Goal: Information Seeking & Learning: Understand process/instructions

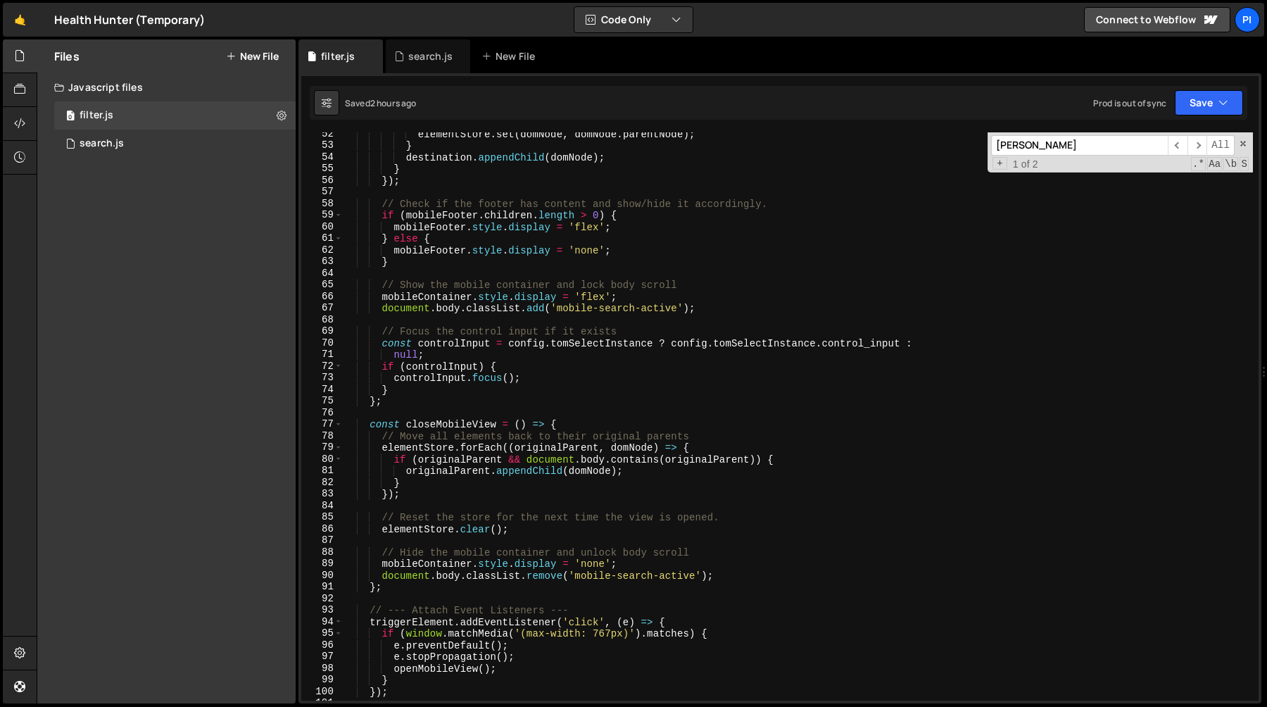
scroll to position [937, 0]
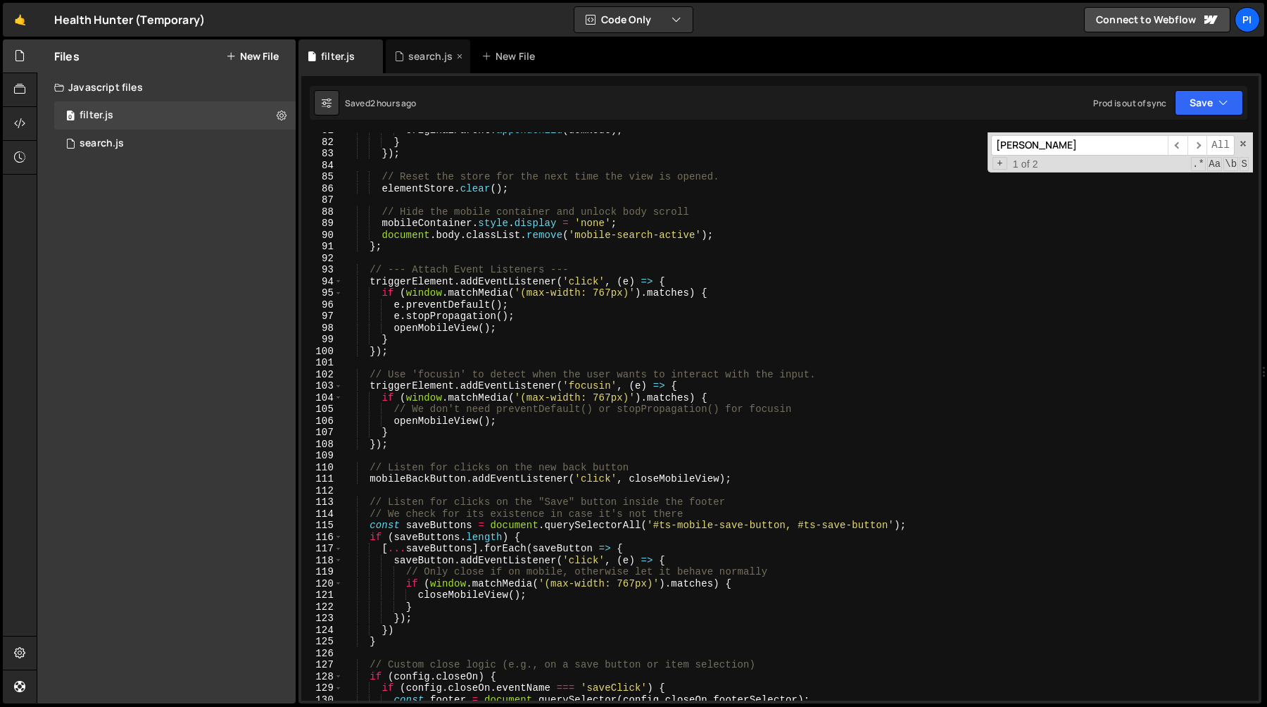
click at [412, 63] on div "search.js" at bounding box center [428, 56] width 84 height 34
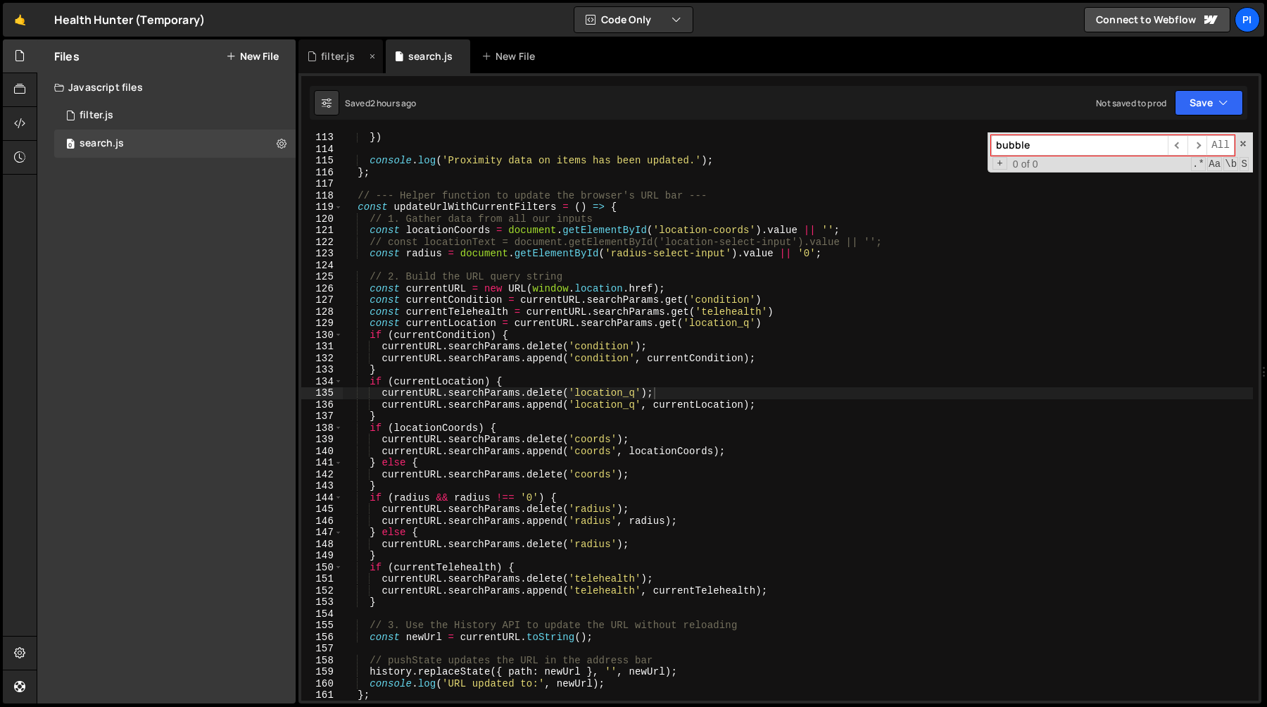
click at [337, 70] on div "filter.js" at bounding box center [340, 56] width 84 height 34
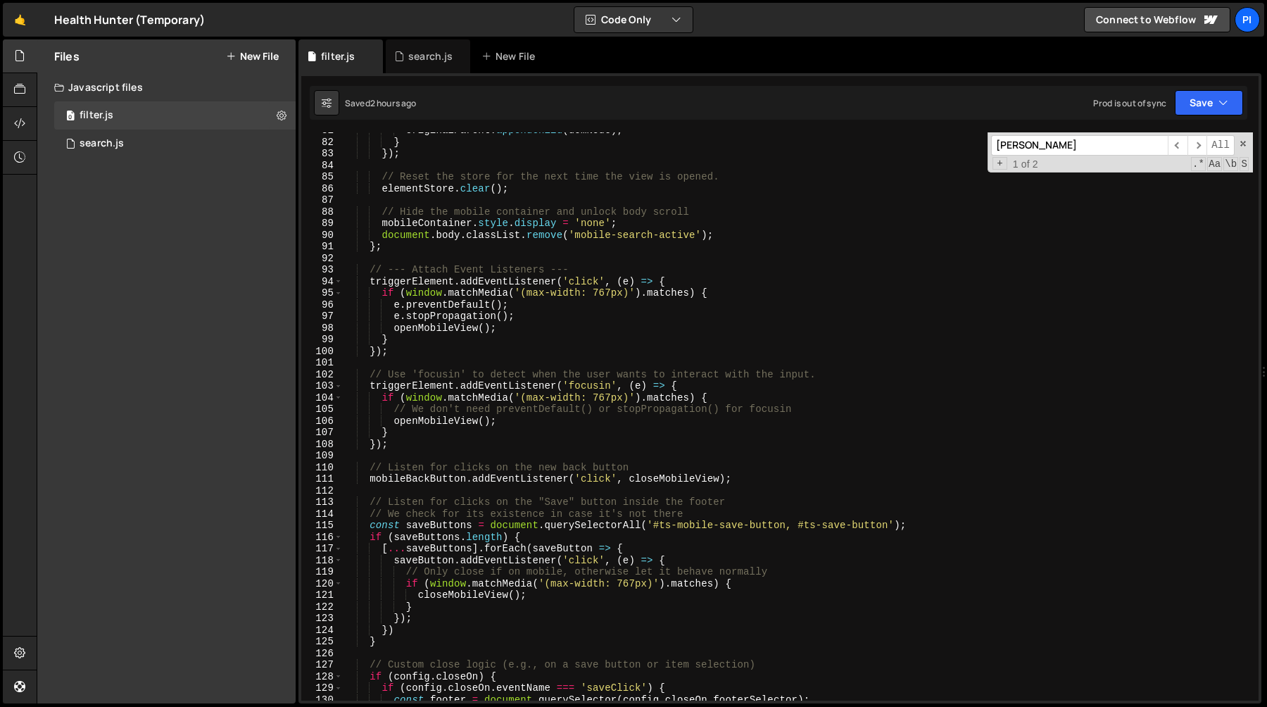
click at [471, 231] on div "originalParent . appendChild ( domNode ) ; } }) ; // Reset the store for the ne…" at bounding box center [798, 420] width 910 height 591
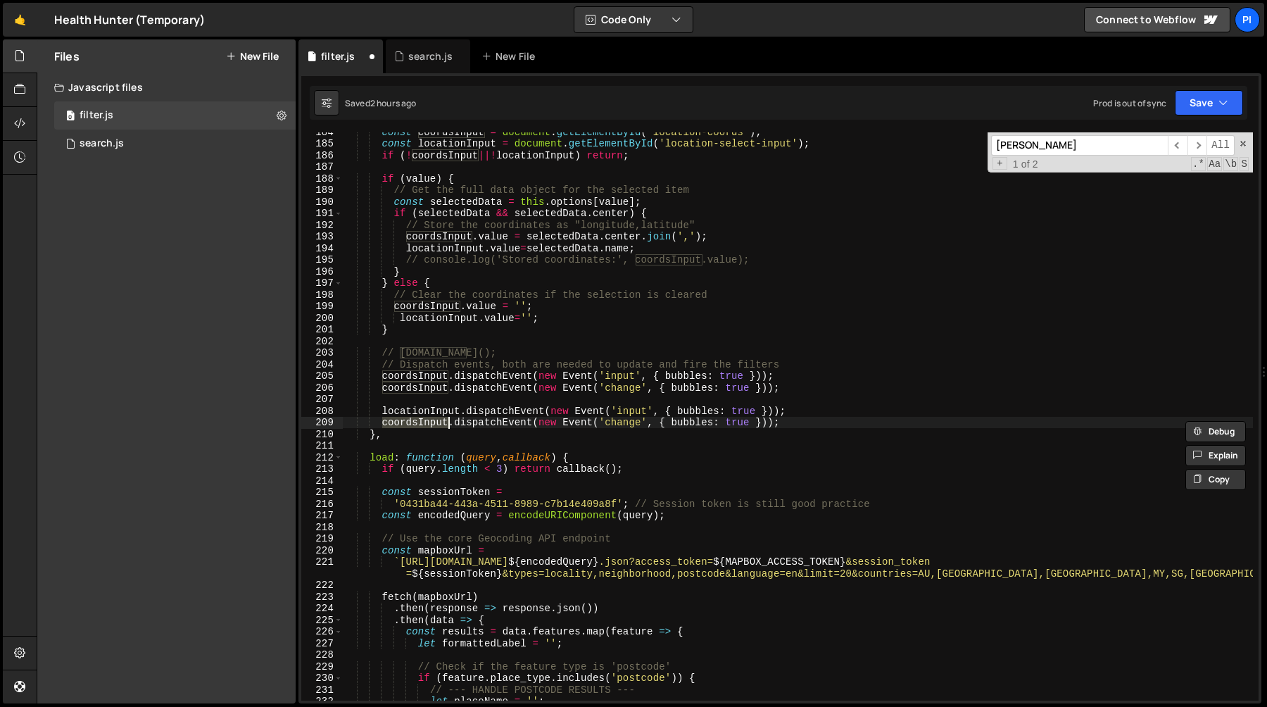
scroll to position [2131, 0]
click at [804, 419] on div "const coordsInput = document . getElementById ( 'location-coords' ) ; const loc…" at bounding box center [798, 421] width 910 height 591
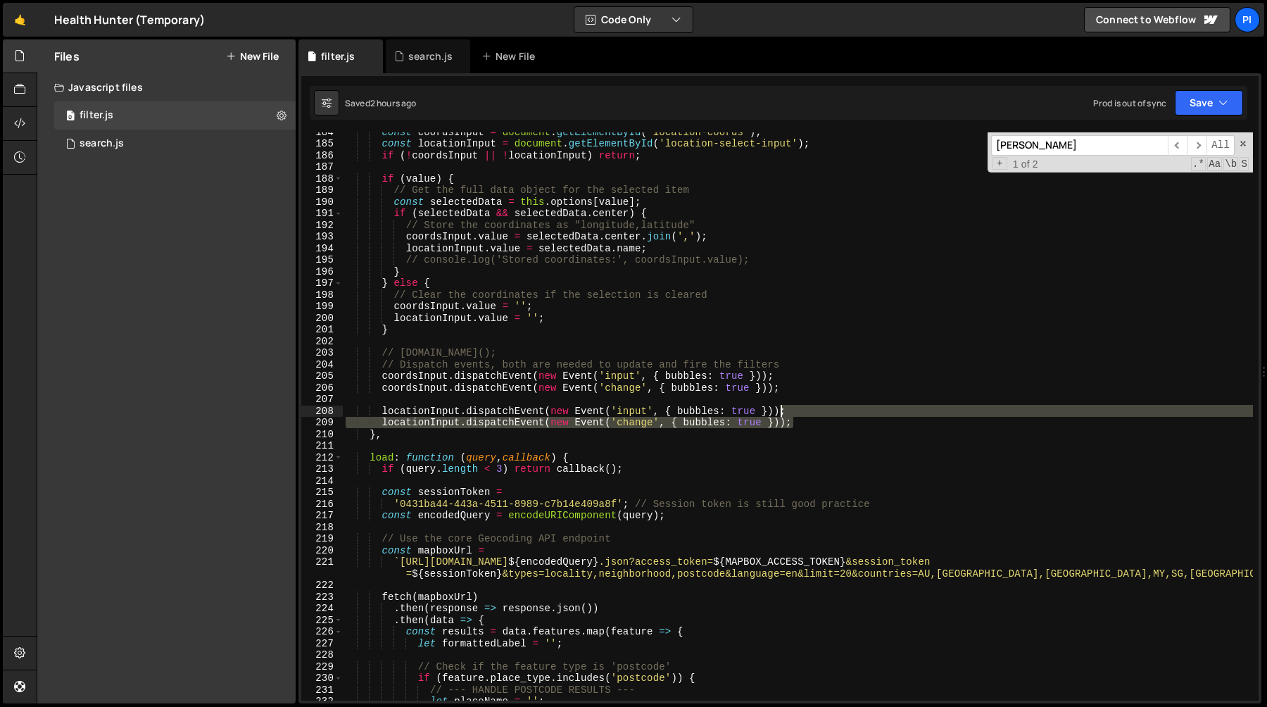
click at [780, 405] on div "const coordsInput = document . getElementById ( 'location-coords' ) ; const loc…" at bounding box center [798, 421] width 910 height 591
click at [752, 399] on div "const coordsInput = document . getElementById ( 'location-coords' ) ; const loc…" at bounding box center [798, 421] width 910 height 591
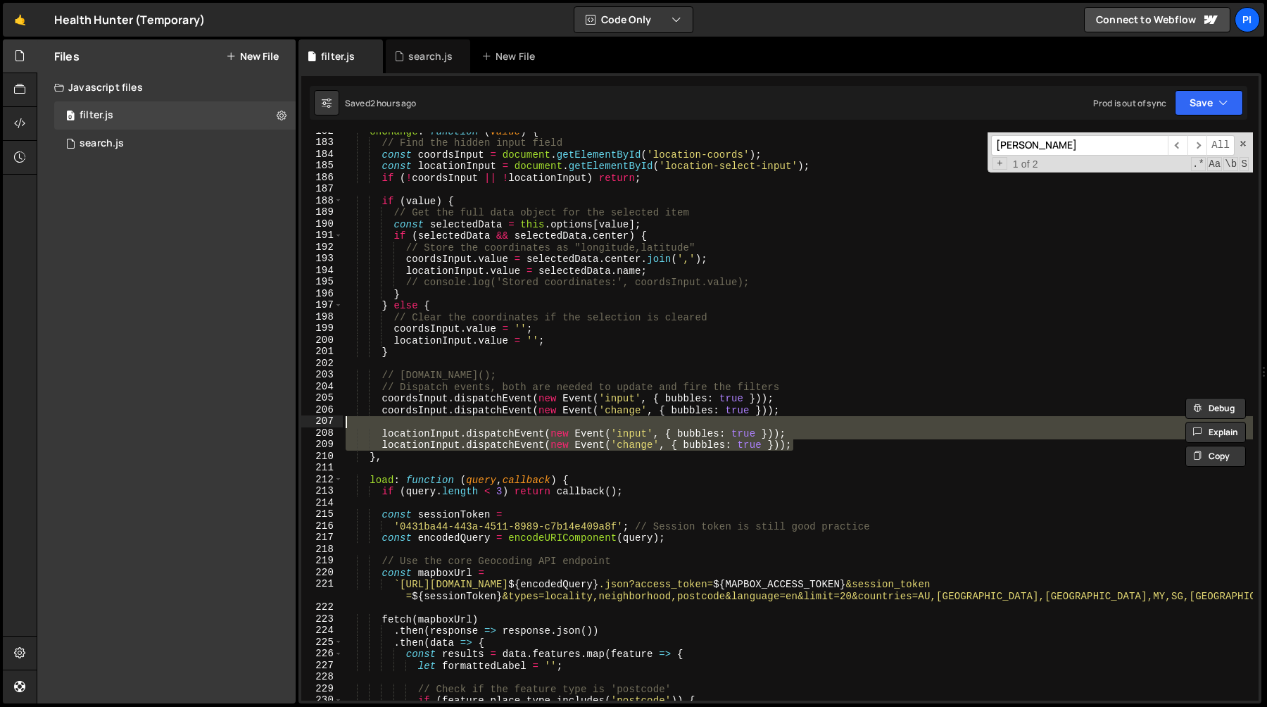
scroll to position [2106, 0]
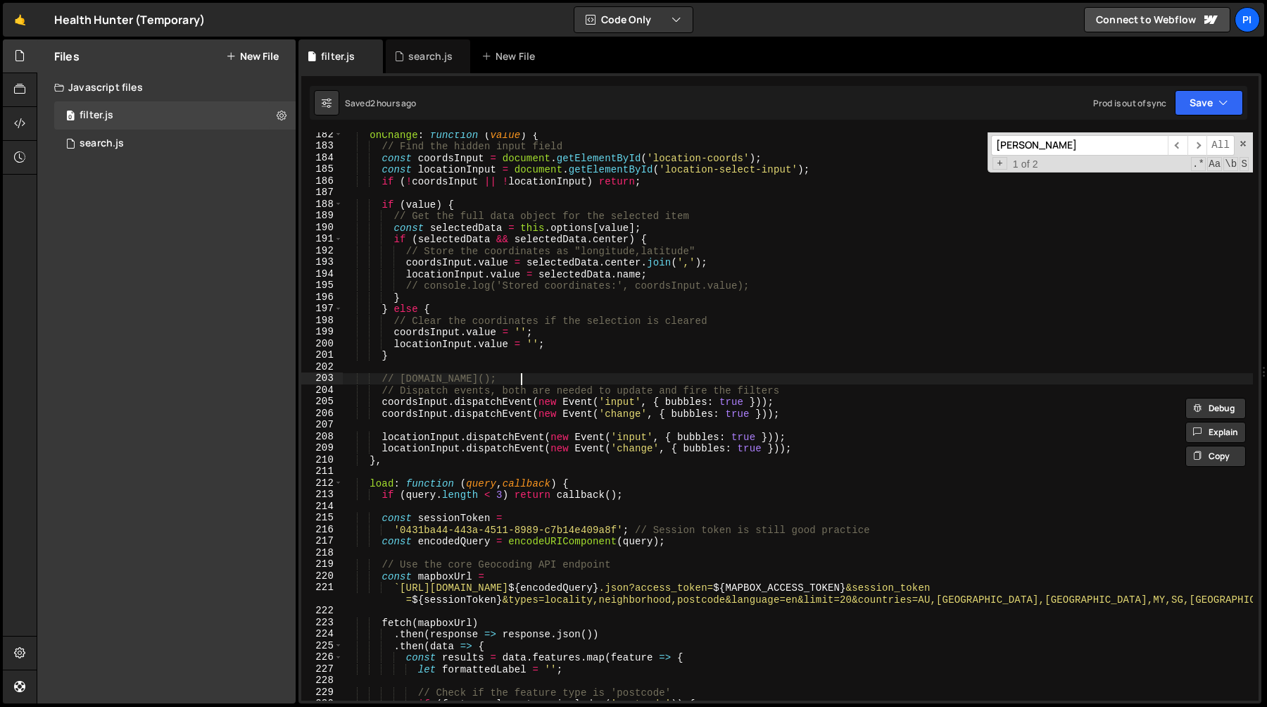
click at [606, 382] on div "onChange : function ( value ) { // Find the hidden input field const coordsInpu…" at bounding box center [798, 424] width 910 height 591
type textarea "// [DOMAIN_NAME]();"
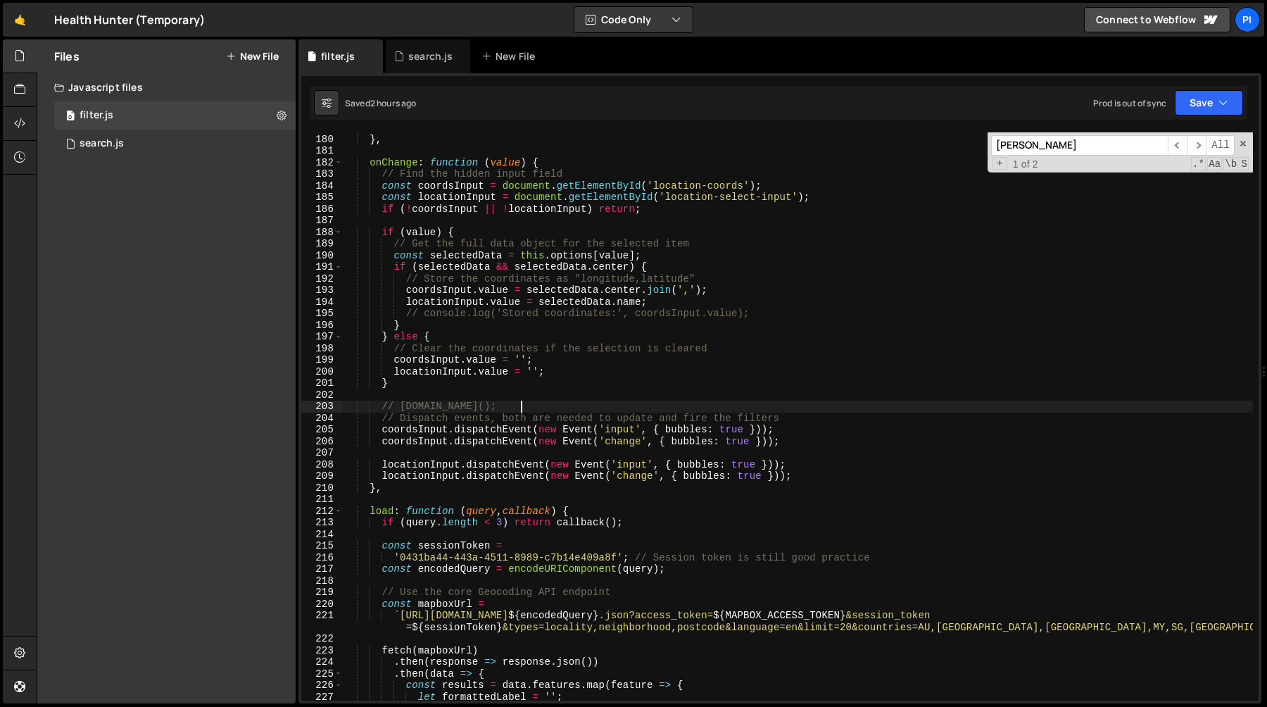
scroll to position [2068, 0]
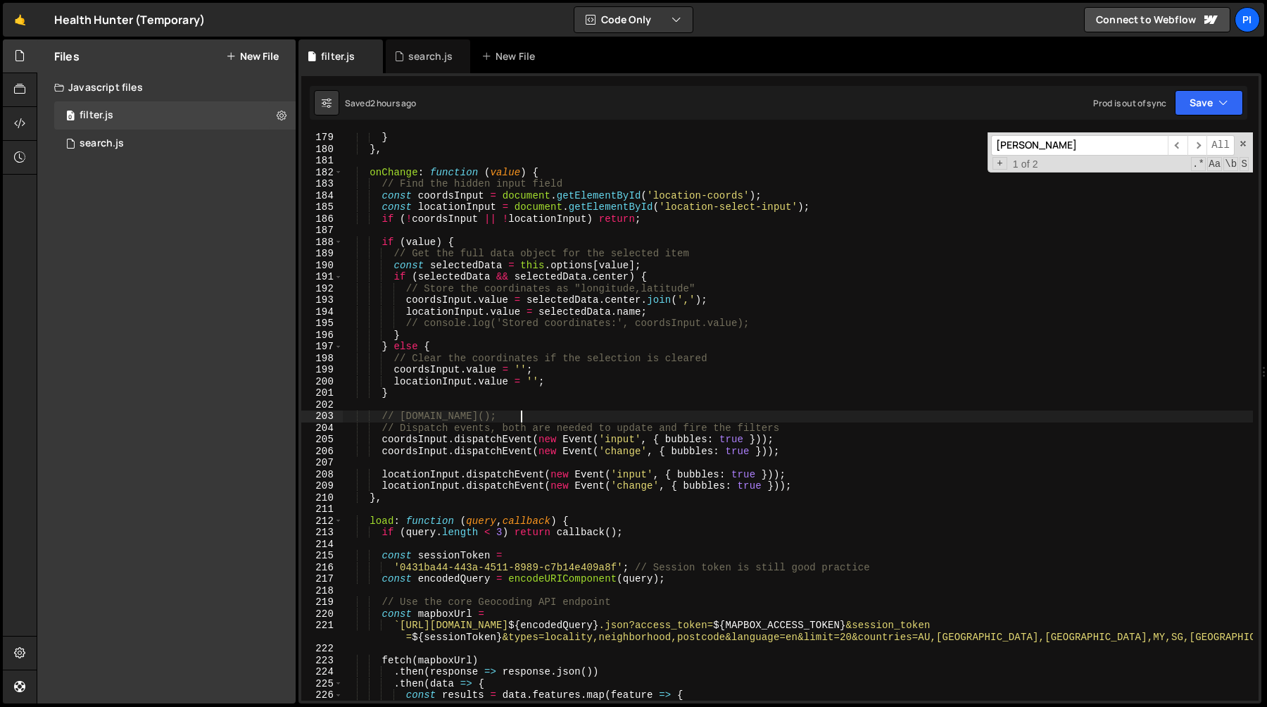
click at [470, 460] on div "} } , onChange : function ( value ) { // Find the hidden input field const coor…" at bounding box center [798, 427] width 910 height 591
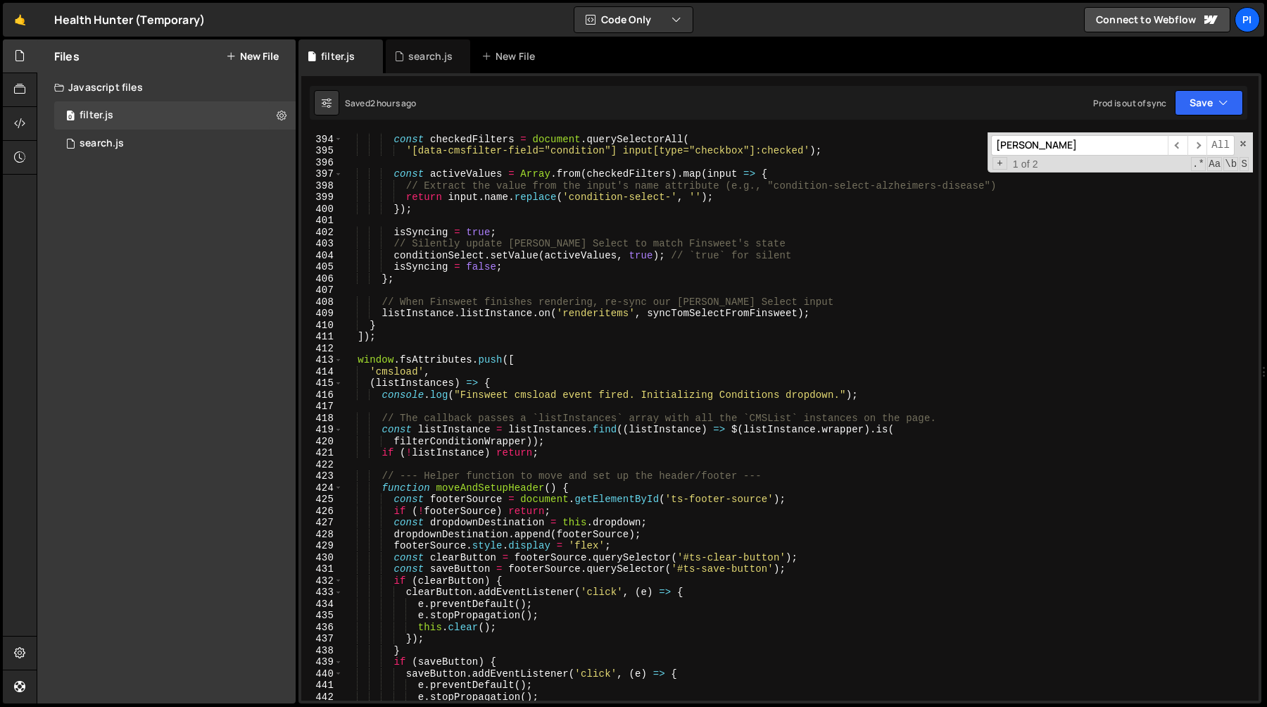
scroll to position [4597, 0]
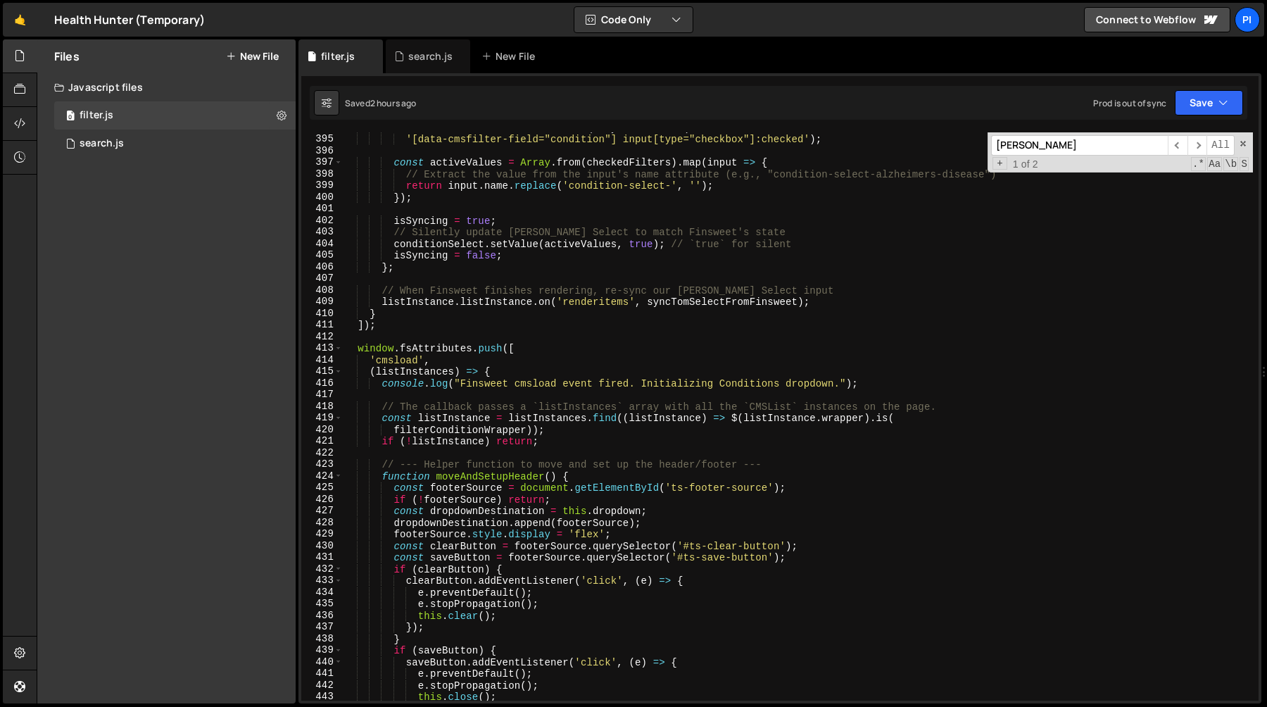
click at [1031, 146] on input "[PERSON_NAME]" at bounding box center [1079, 145] width 177 height 20
click at [398, 61] on icon at bounding box center [399, 56] width 10 height 14
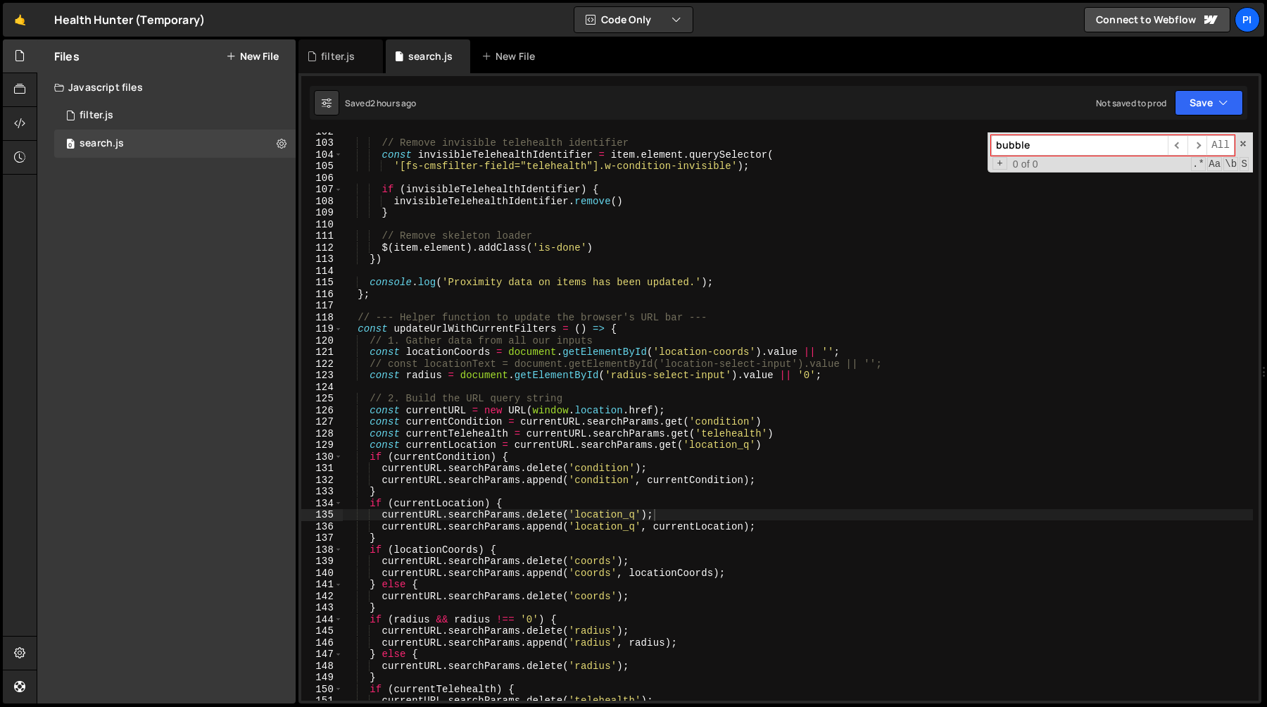
scroll to position [1179, 0]
click at [802, 448] on div "// Remove invisible telehealth identifier const invisibleTelehealthIdentifier =…" at bounding box center [798, 420] width 910 height 591
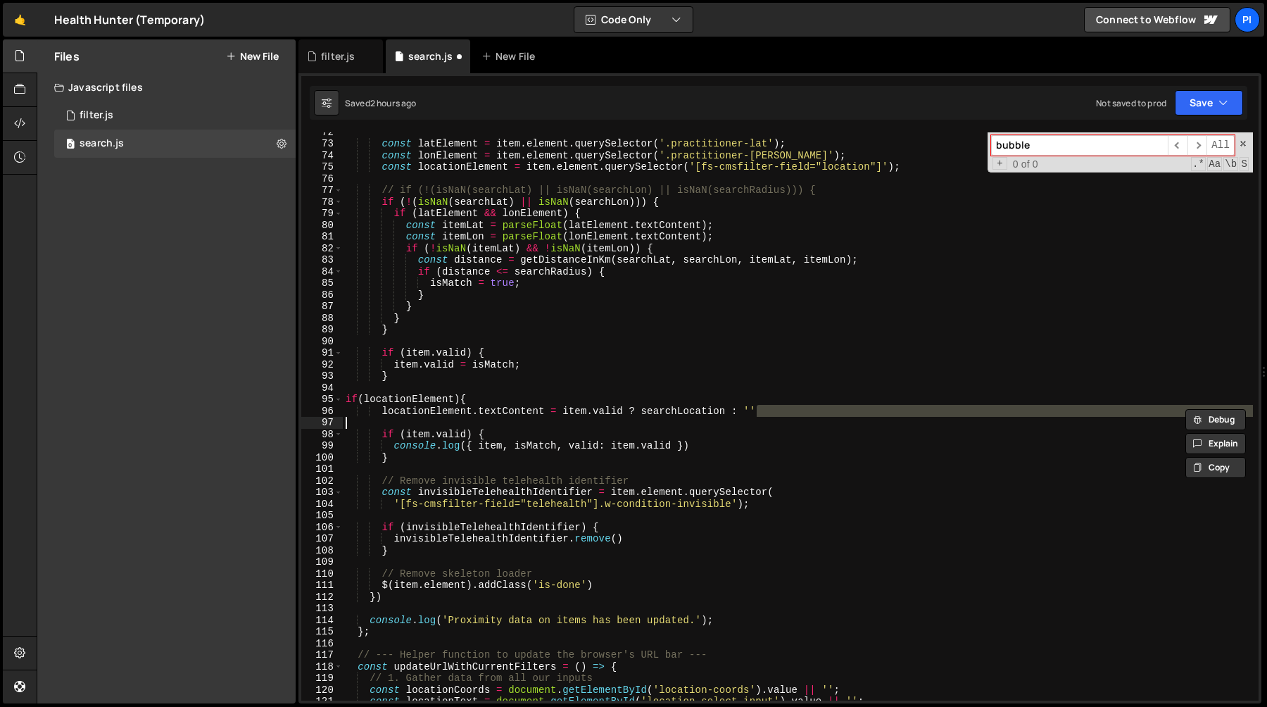
scroll to position [830, 0]
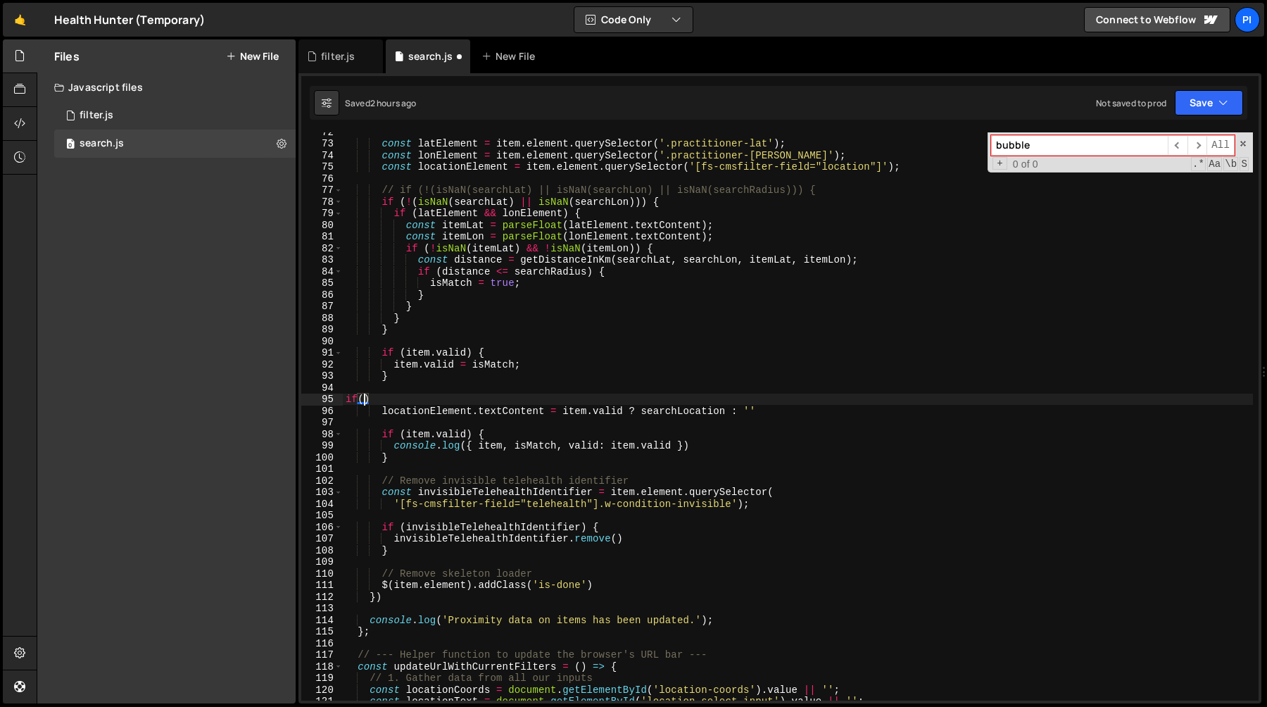
type textarea "if"
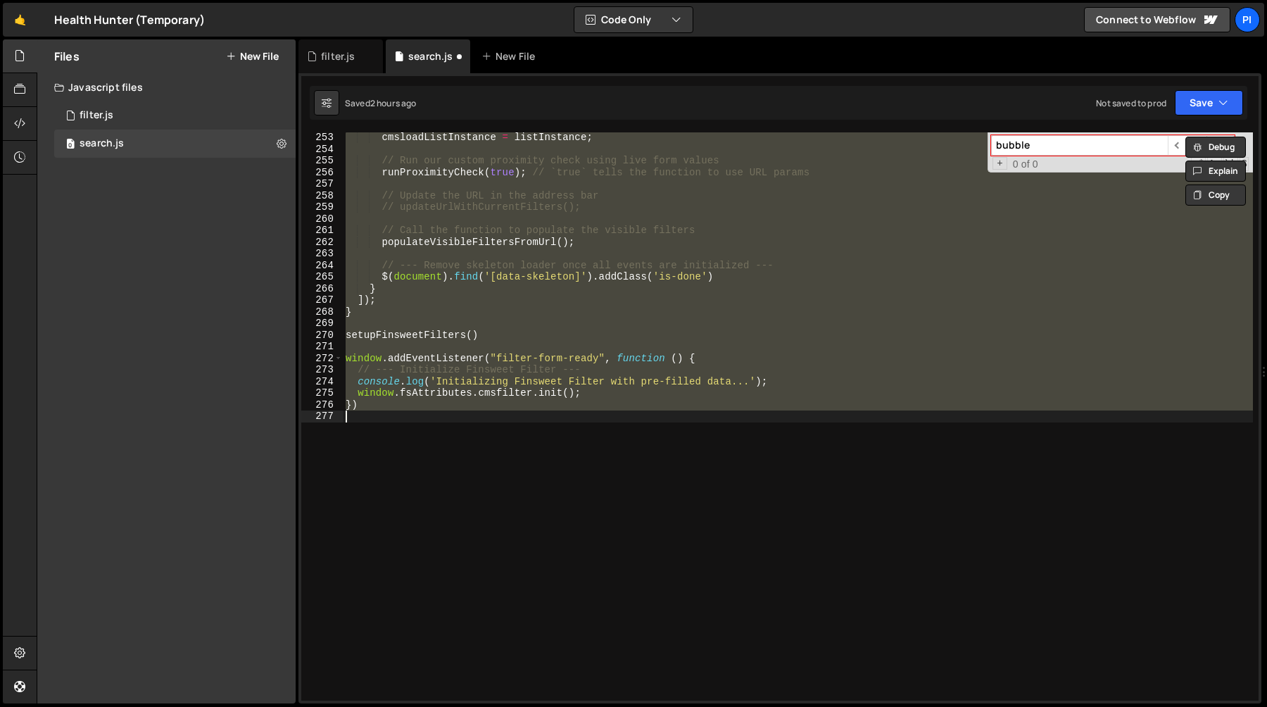
scroll to position [807, 0]
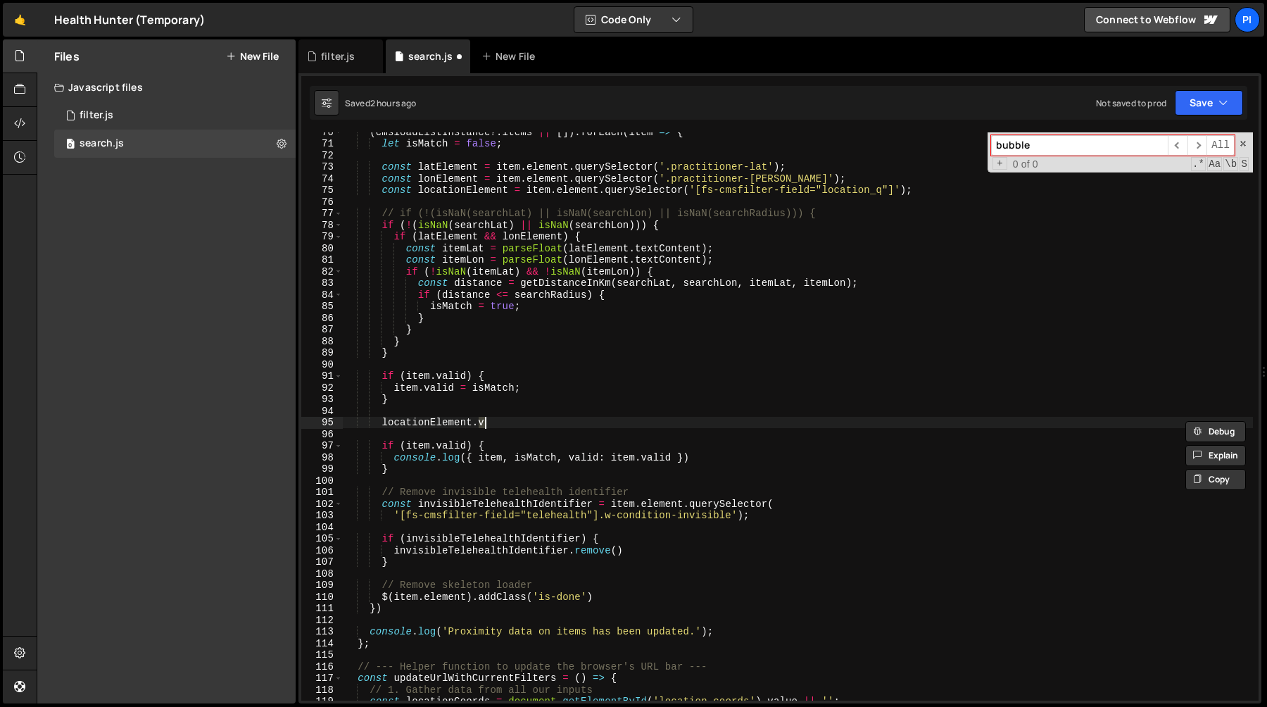
type textarea "locationElement"
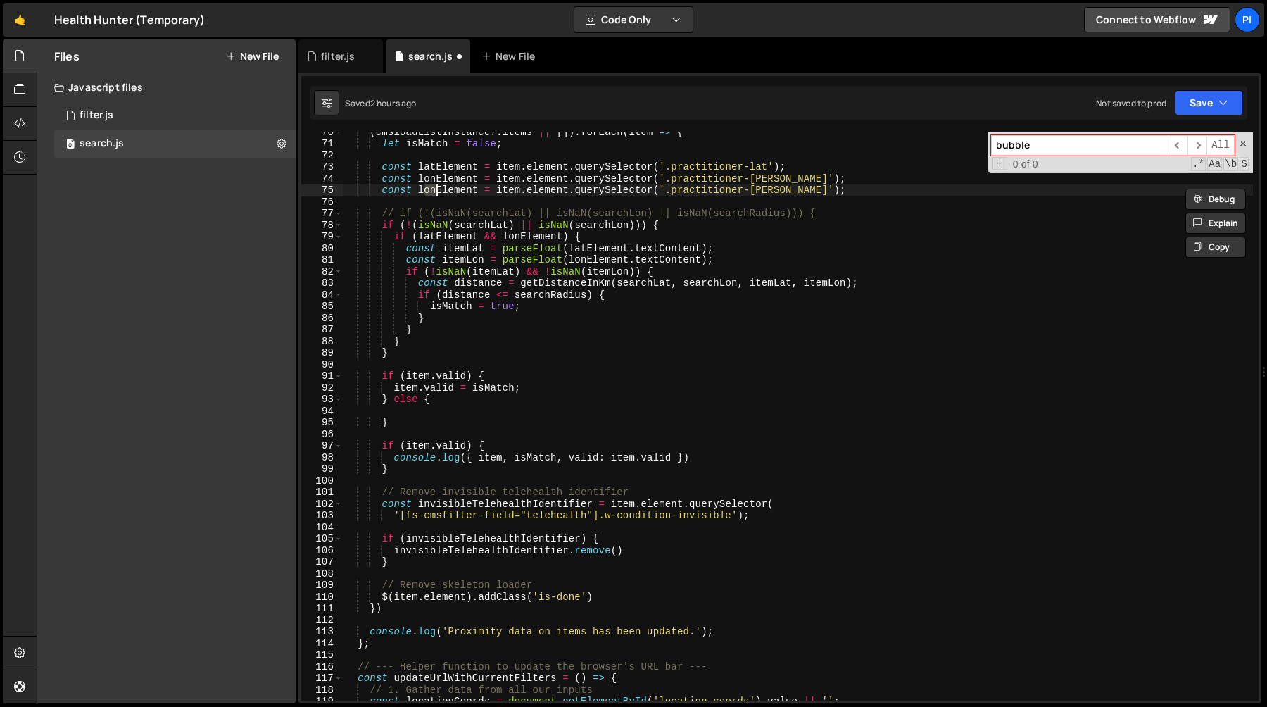
type textarea "const lonElement = item.element.querySelector('.practitioner-lon');"
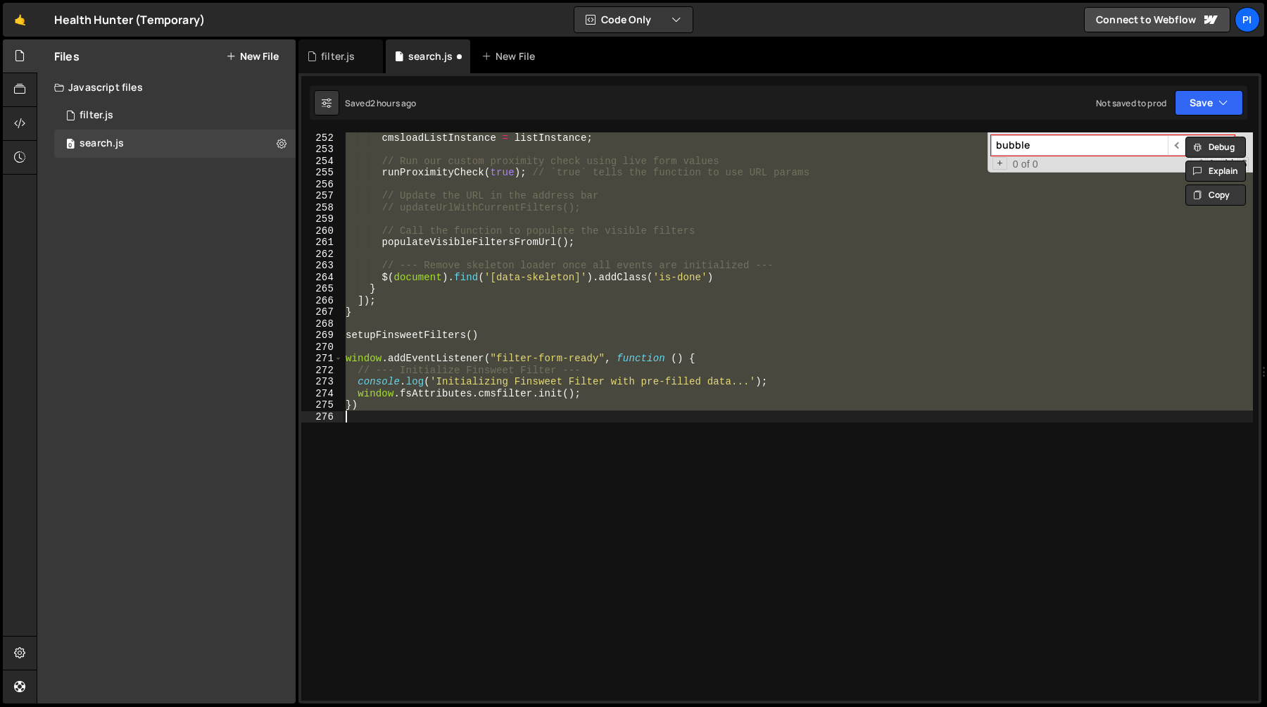
scroll to position [773, 0]
type textarea "searchLocation"
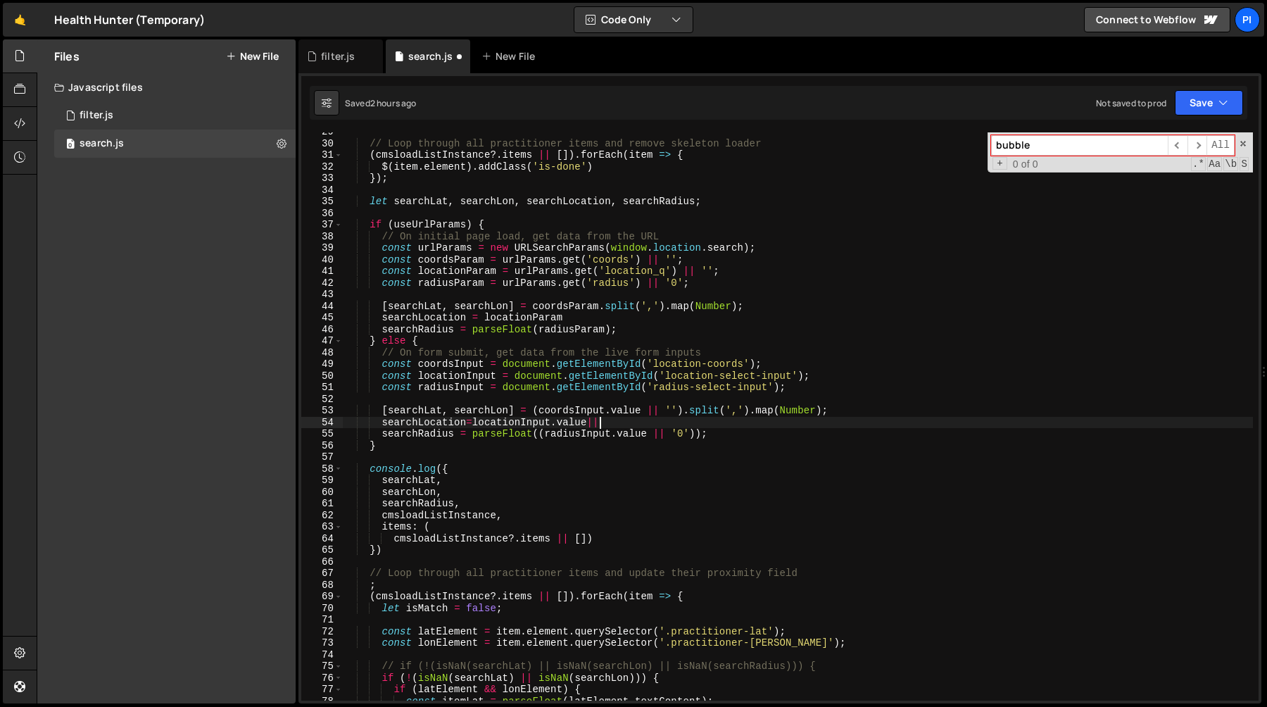
scroll to position [331, 0]
type textarea "searchLocation"
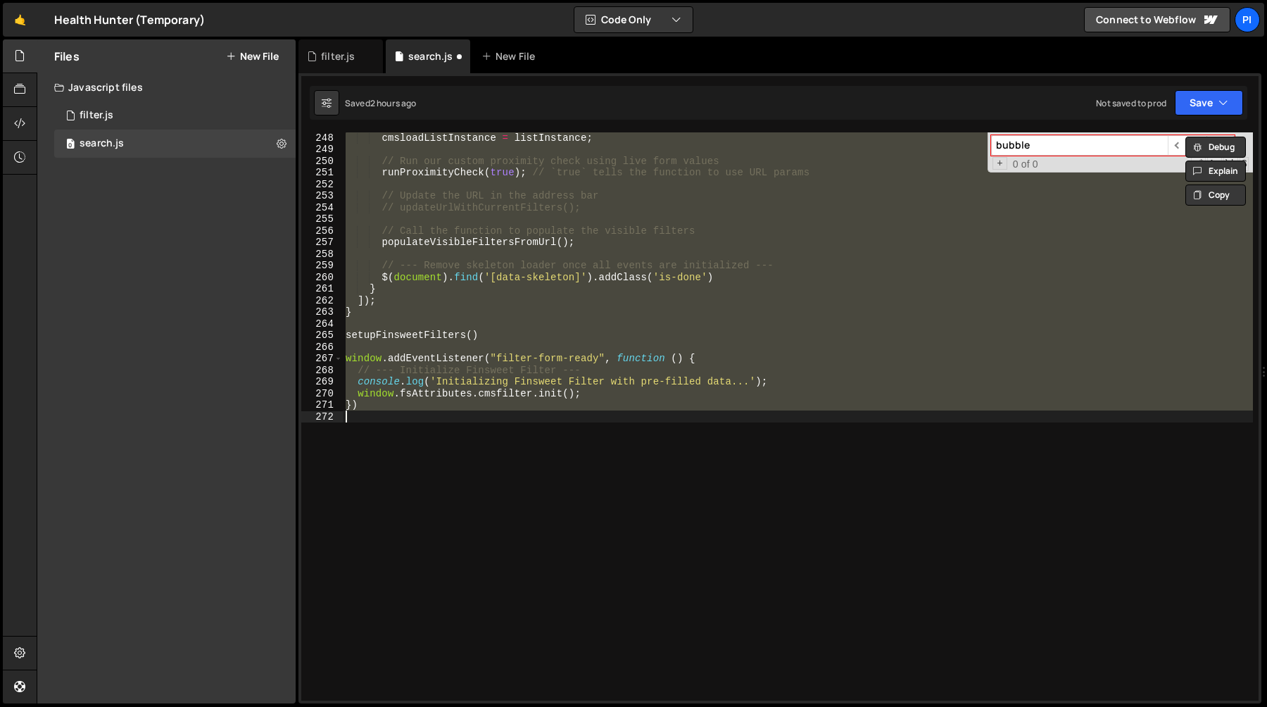
scroll to position [227, 0]
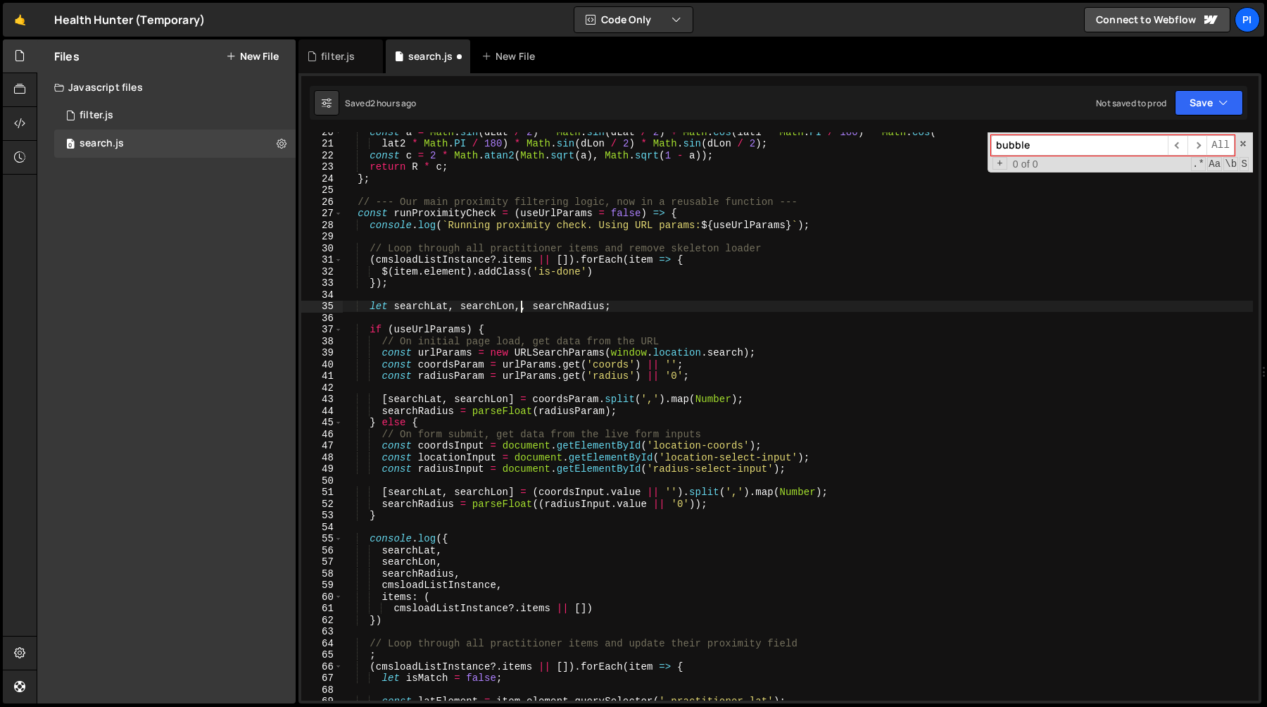
type textarea "let searchLat, searchLon, searchRadius;"
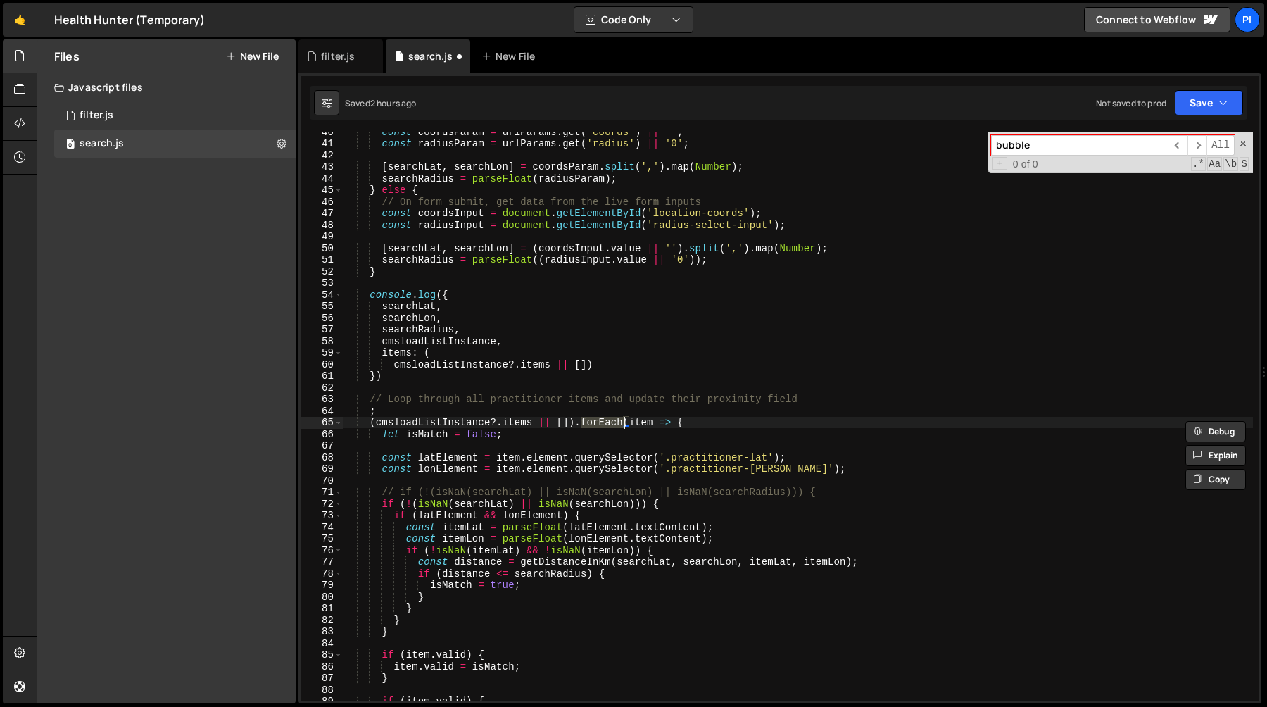
scroll to position [935, 0]
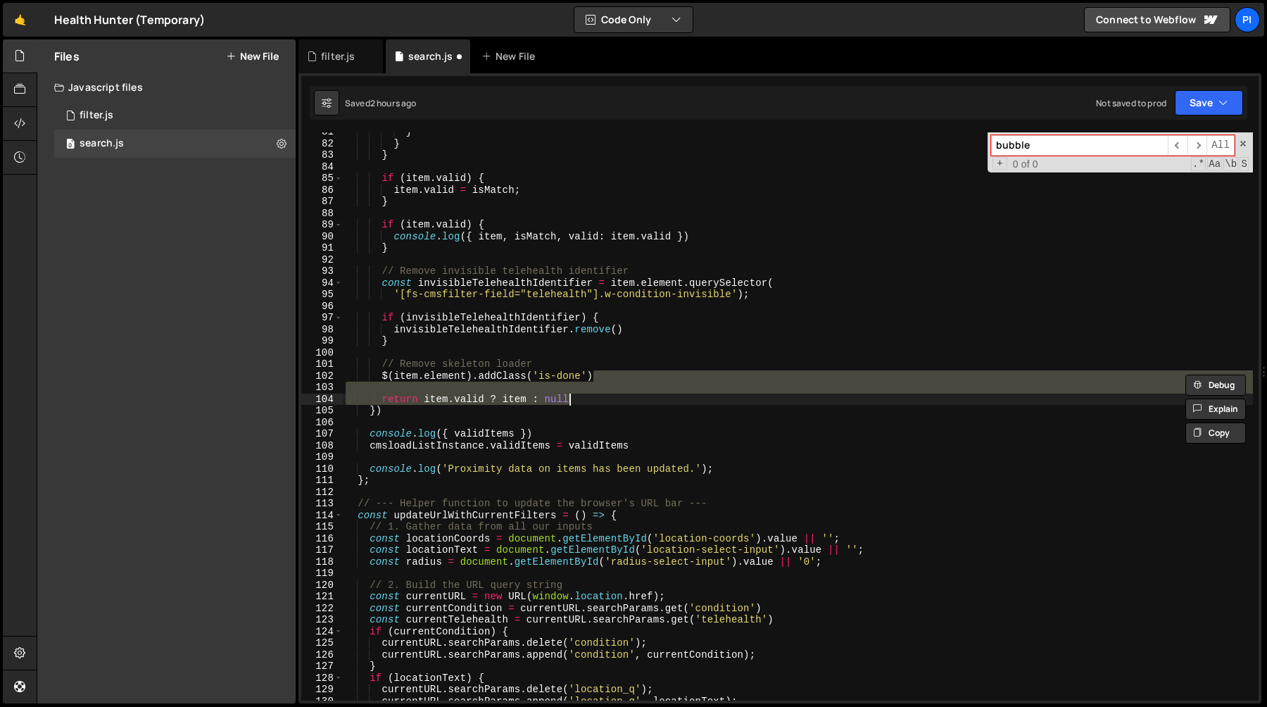
type textarea "$(item.element).addClass('is-done')"
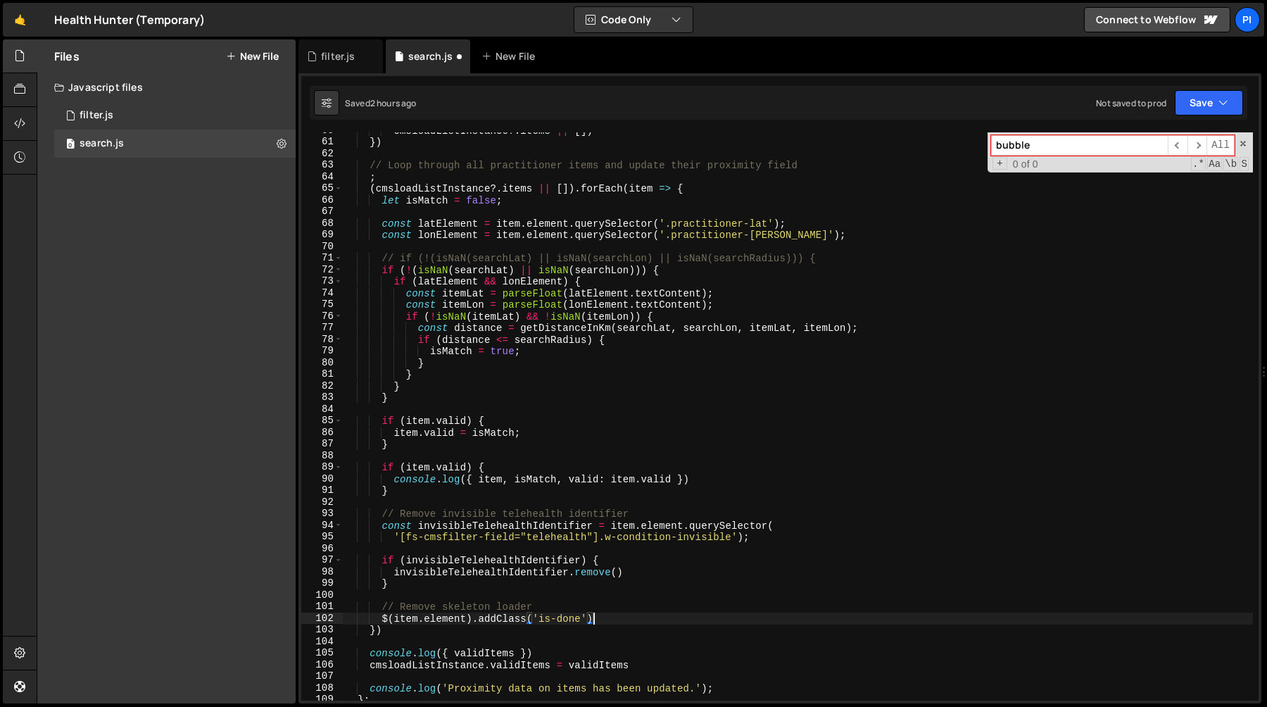
scroll to position [690, 0]
click at [721, 454] on div "cmsloadListInstance ?. items || [ ]) }) // Loop through all practitioner items …" at bounding box center [798, 422] width 910 height 591
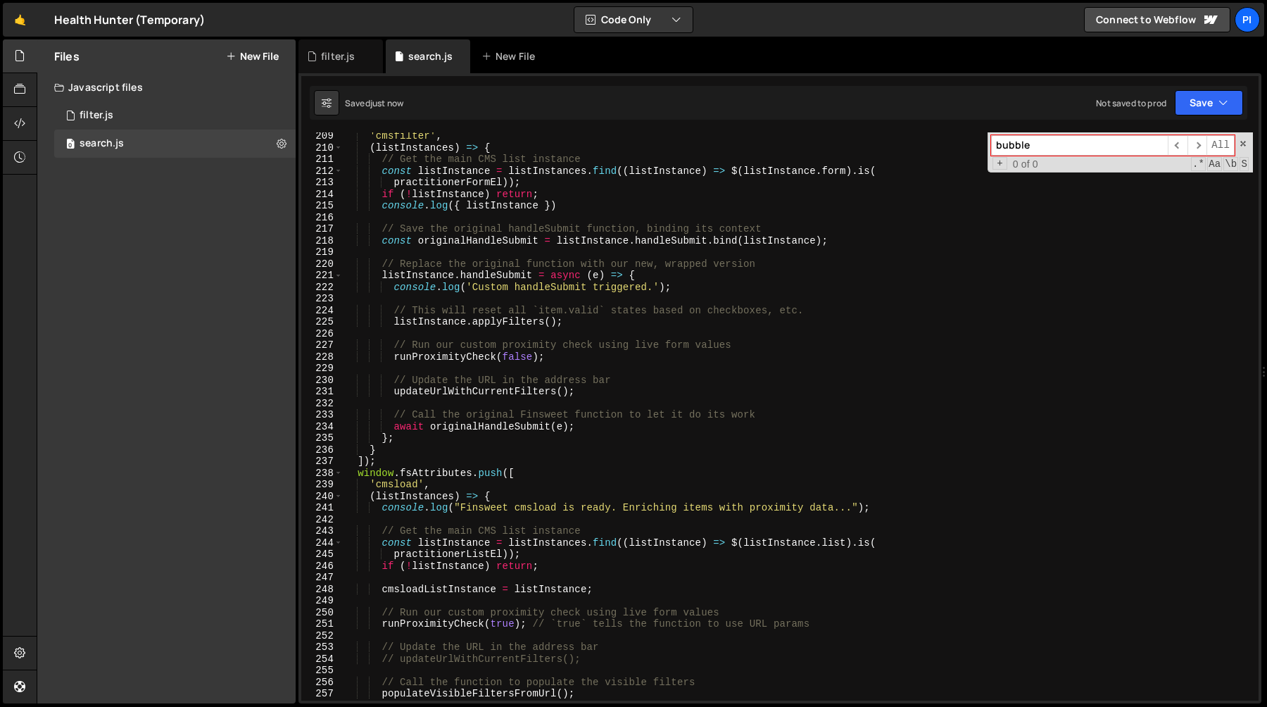
scroll to position [2418, 0]
click at [492, 322] on div "'cmsfilter' , ( listInstances ) => { // Get the main CMS list instance const li…" at bounding box center [798, 424] width 910 height 591
type textarea "// listInstance.applyFilters();"
click at [613, 319] on div "'cmsfilter' , ( listInstances ) => { // Get the main CMS list instance const li…" at bounding box center [798, 424] width 910 height 591
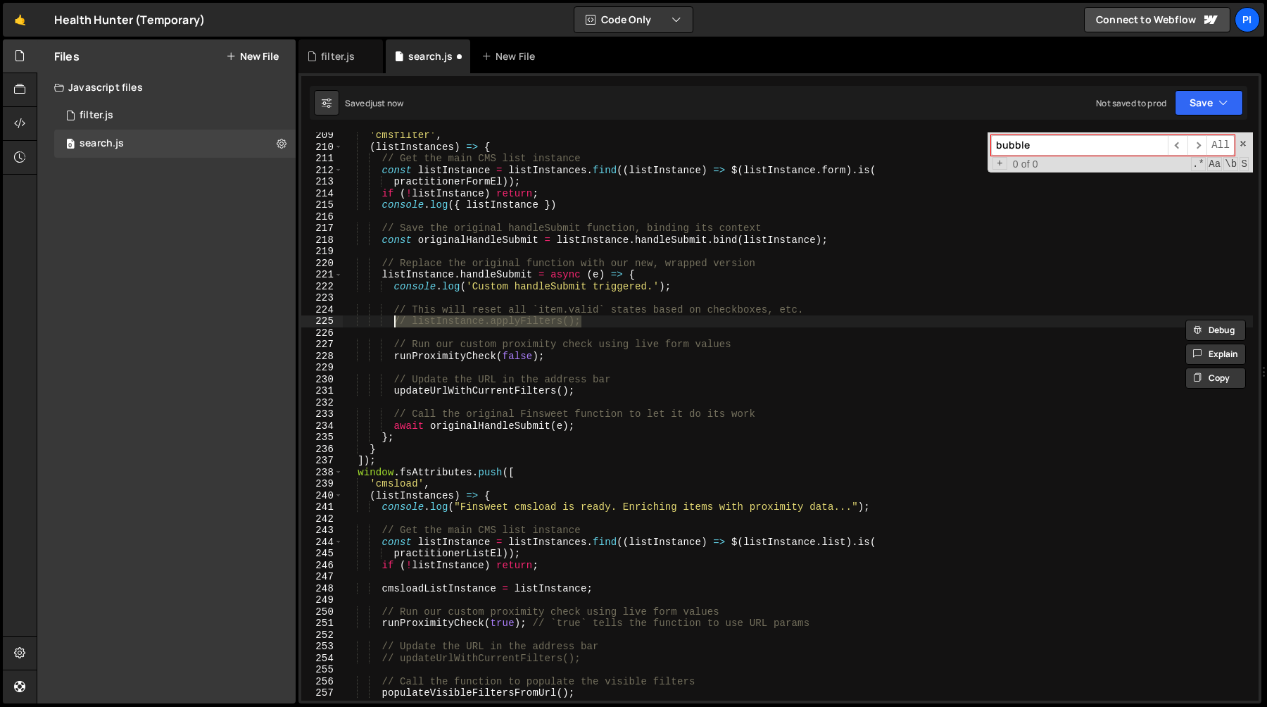
click at [576, 366] on div "'cmsfilter' , ( listInstances ) => { // Get the main CMS list instance const li…" at bounding box center [798, 424] width 910 height 591
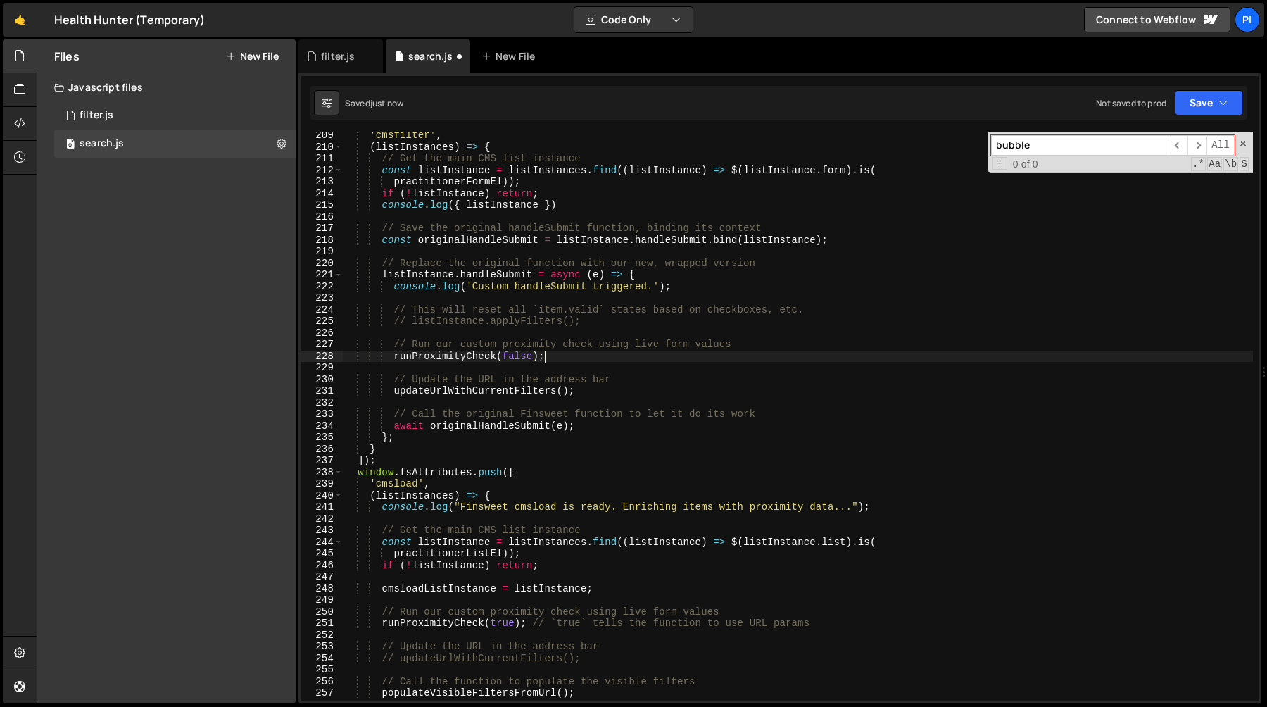
click at [555, 358] on div "'cmsfilter' , ( listInstances ) => { // Get the main CMS list instance const li…" at bounding box center [798, 424] width 910 height 591
type textarea "runProximityCheck(false);"
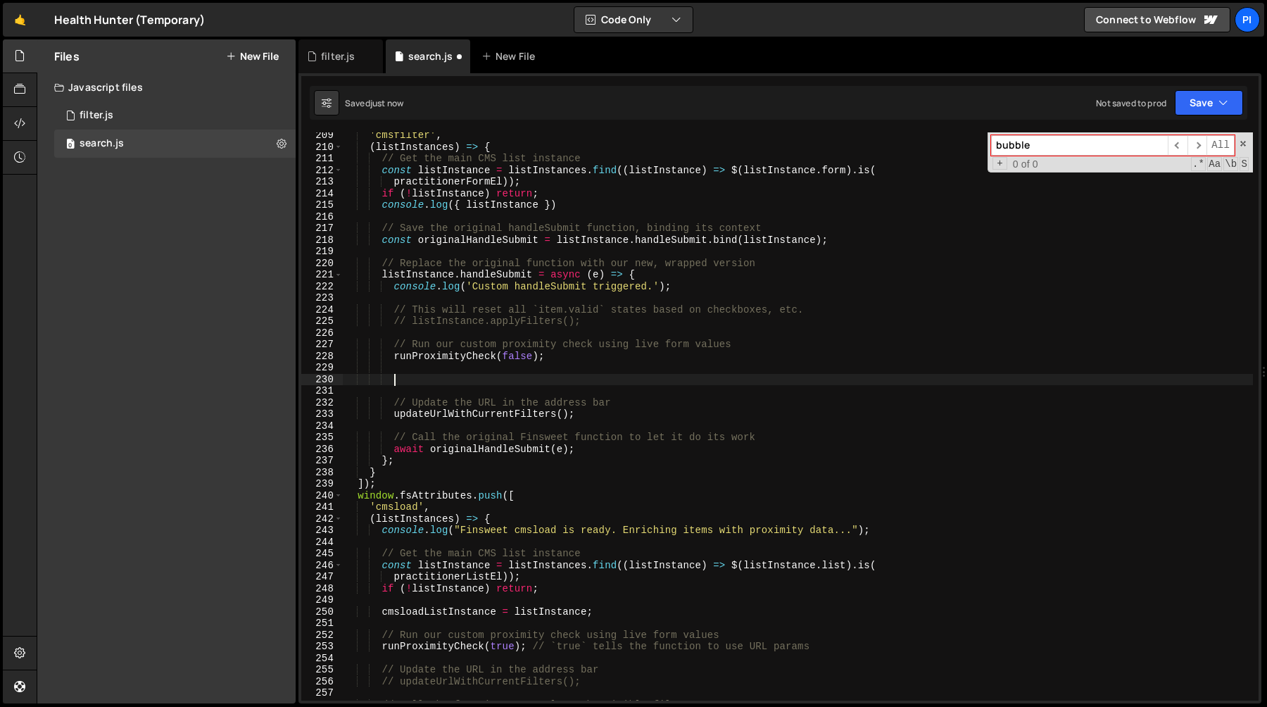
paste textarea "// listInstance.applyFilters();"
type textarea "// listInstance.applyFilters();"
type textarea "})"
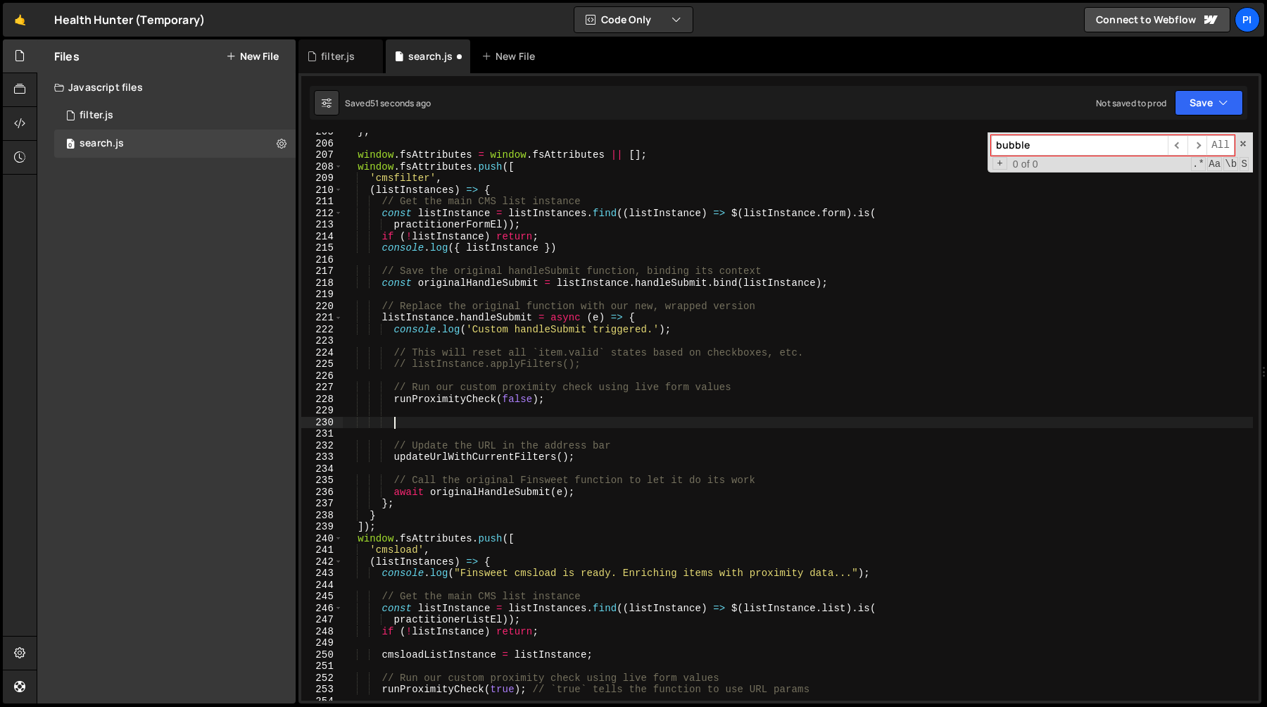
scroll to position [2375, 0]
click at [627, 356] on div "} ; window . fsAttributes = window . fsAttributes || [ ] ; window . fsAttribute…" at bounding box center [798, 421] width 910 height 591
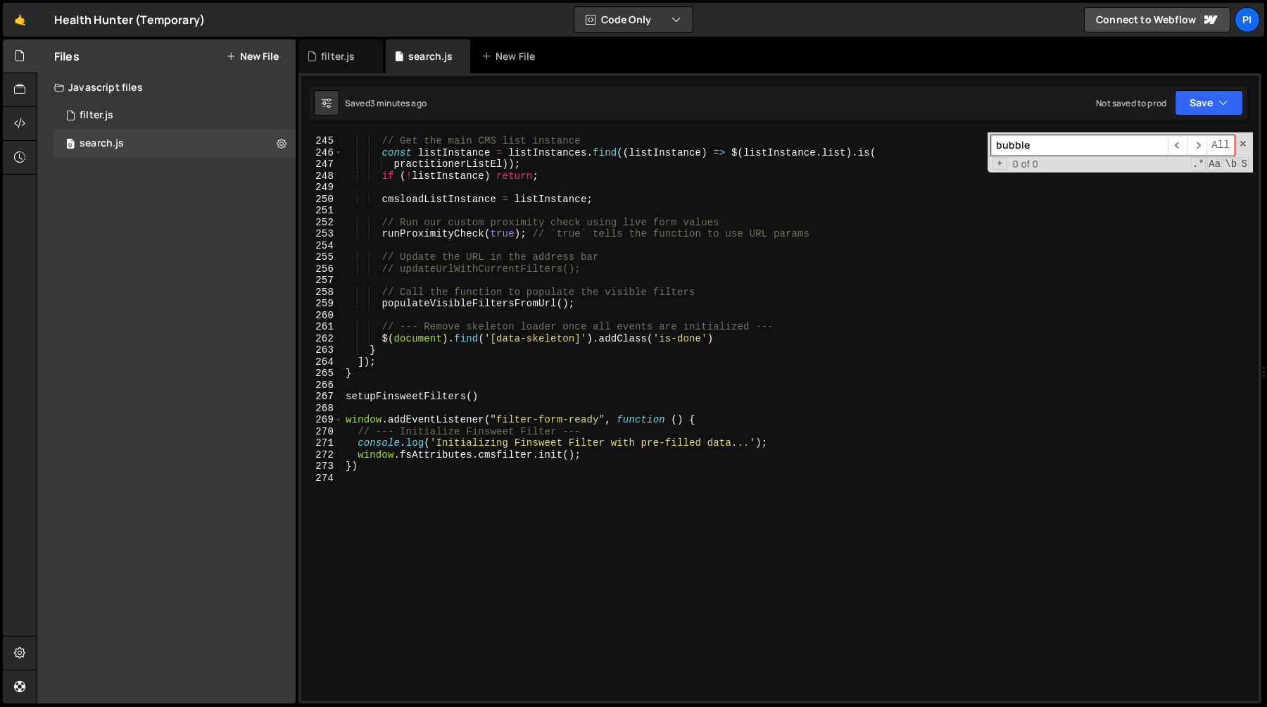
scroll to position [2892, 0]
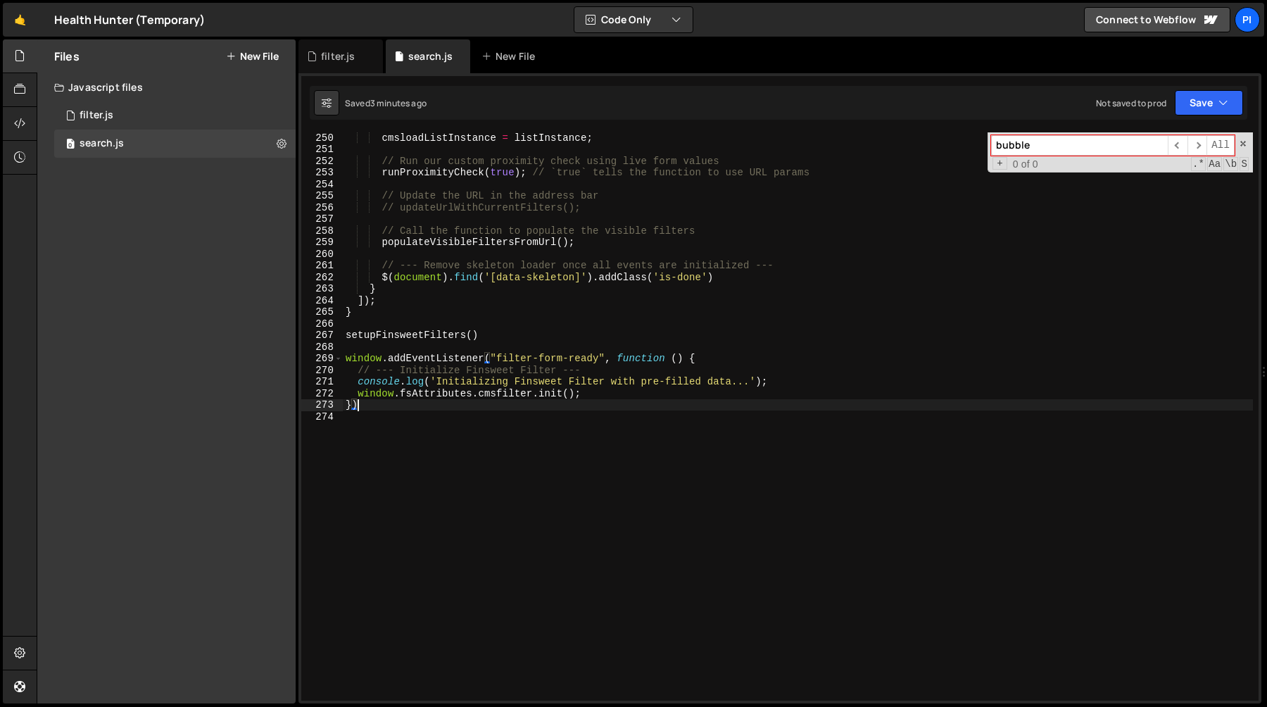
click at [376, 405] on div "cmsloadListInstance = listInstance ; // Run our custom proximity check using li…" at bounding box center [798, 427] width 910 height 591
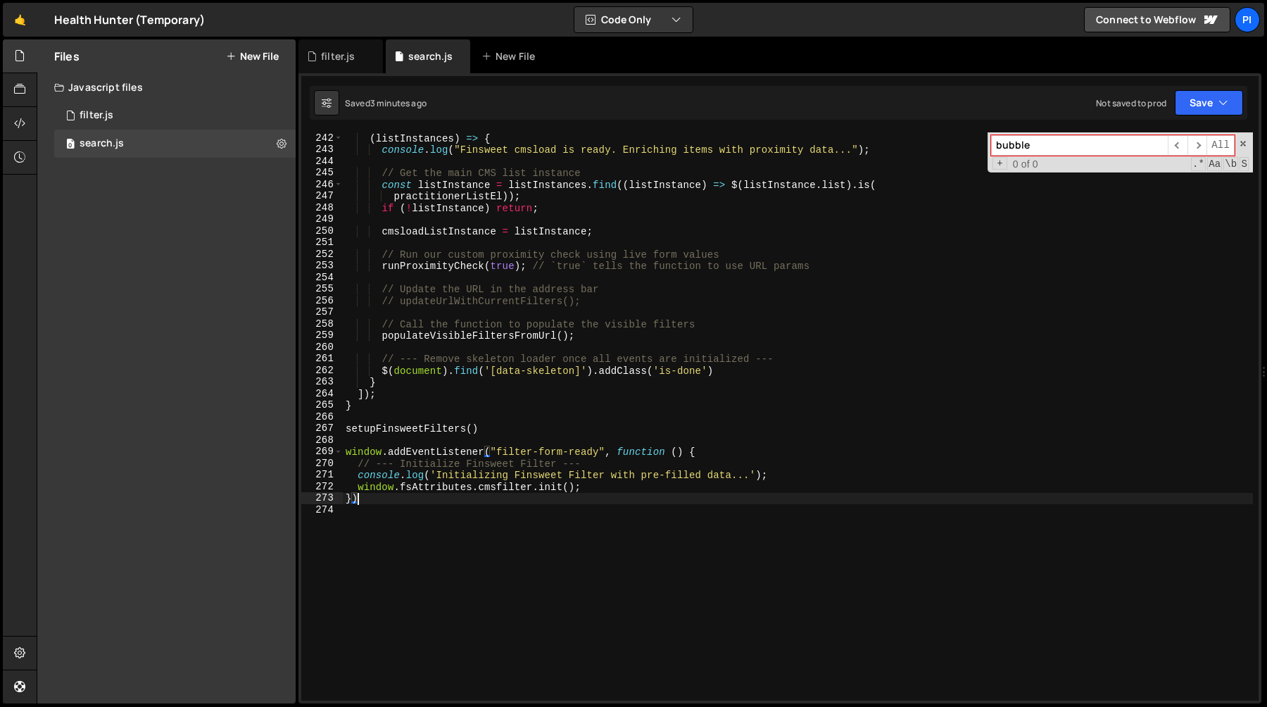
scroll to position [2798, 0]
click at [615, 485] on div "'cmsload' , ( listInstances ) => { console . log ( "Finsweet cmsload is ready. …" at bounding box center [798, 416] width 910 height 591
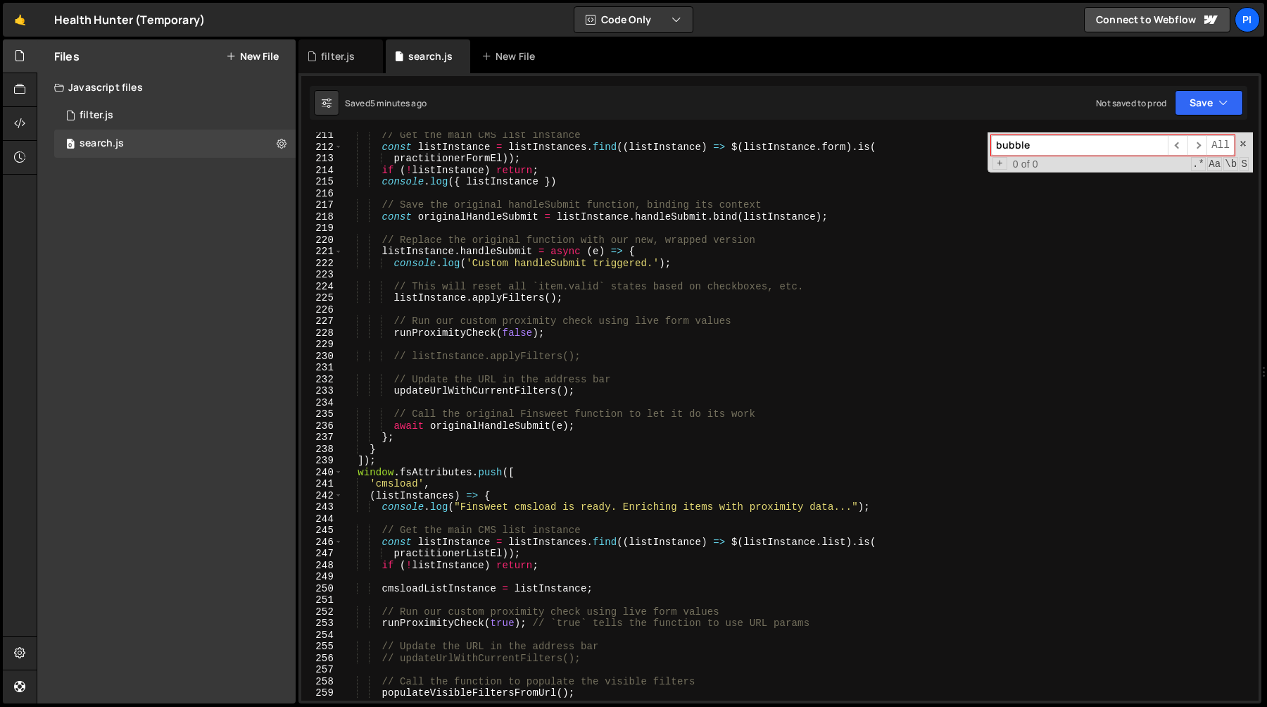
scroll to position [2441, 0]
click at [581, 301] on div "// Get the main CMS list instance const listInstance = listInstances . find (( …" at bounding box center [798, 424] width 910 height 591
type textarea "// listInstance.applyFilters();"
click at [940, 346] on div "// Get the main CMS list instance const listInstance = listInstances . find (( …" at bounding box center [798, 424] width 910 height 591
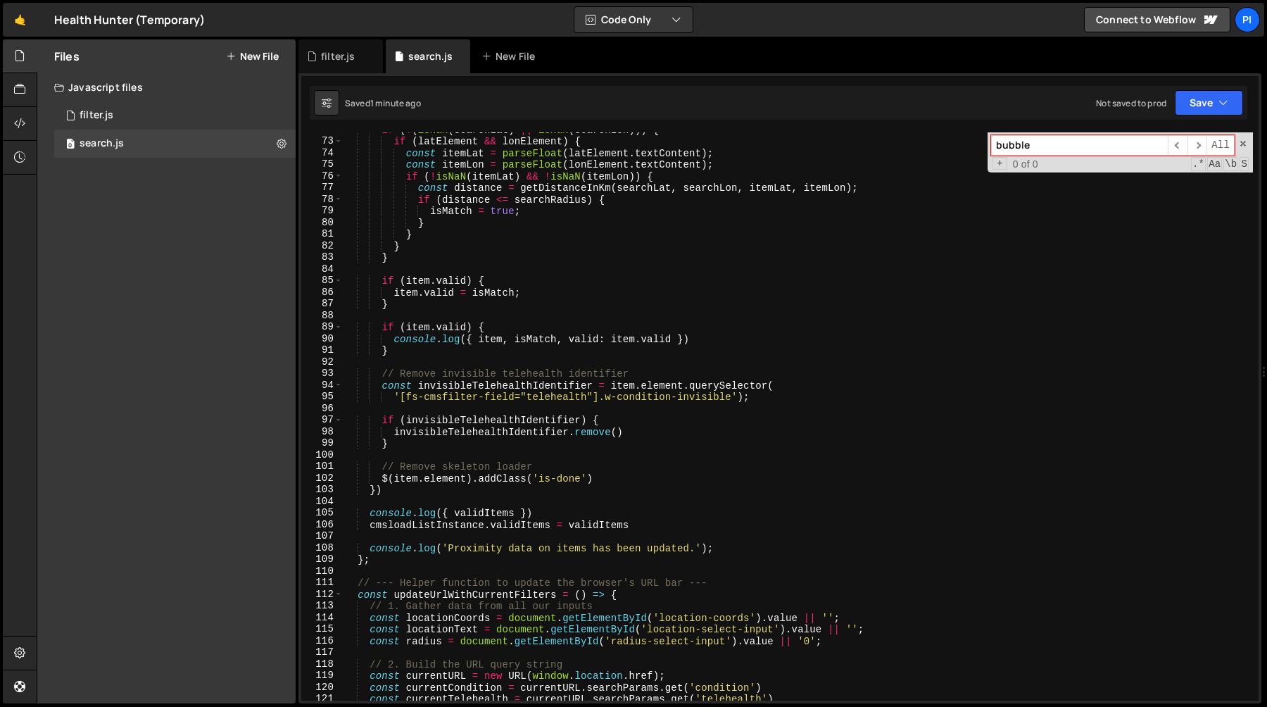
scroll to position [818, 0]
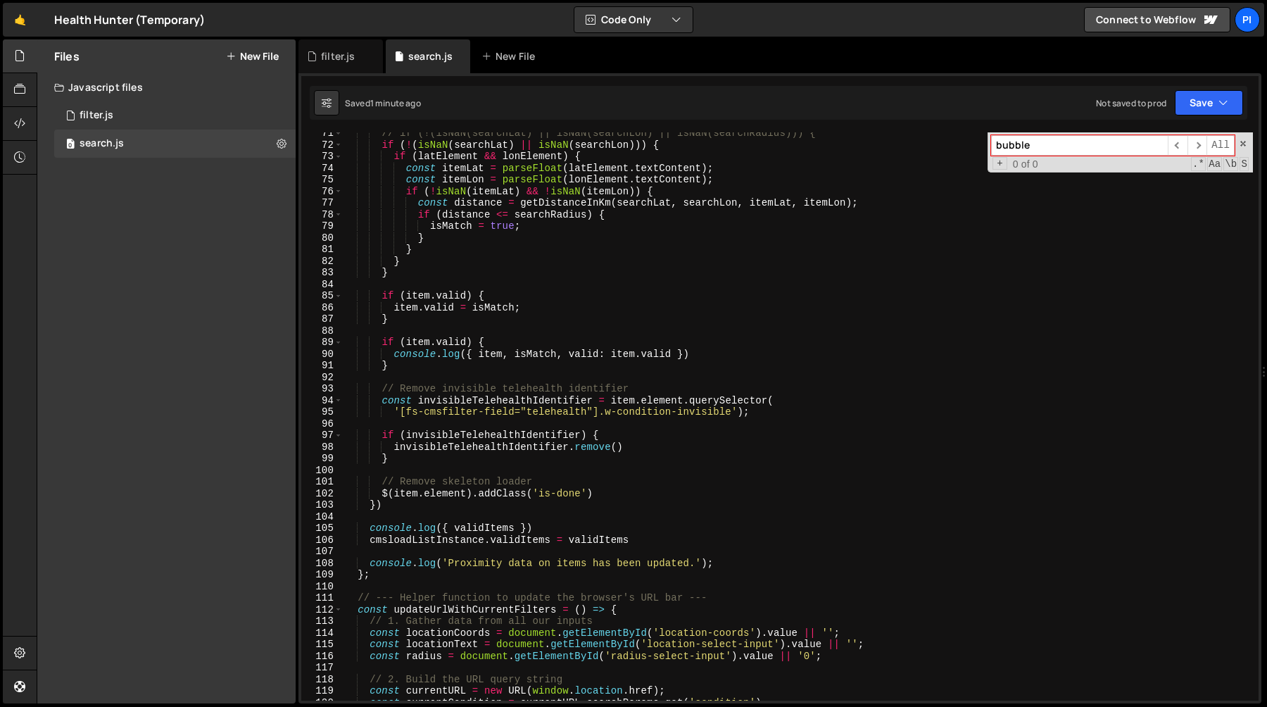
click at [543, 525] on div "// if (!(isNaN(searchLat) || isNaN(searchLon) || isNaN(searchRadius))) { if ( !…" at bounding box center [798, 422] width 910 height 591
type textarea "console.log({ validItems })"
click at [672, 548] on div "// if (!(isNaN(searchLat) || isNaN(searchLon) || isNaN(searchRadius))) { if ( !…" at bounding box center [798, 422] width 910 height 591
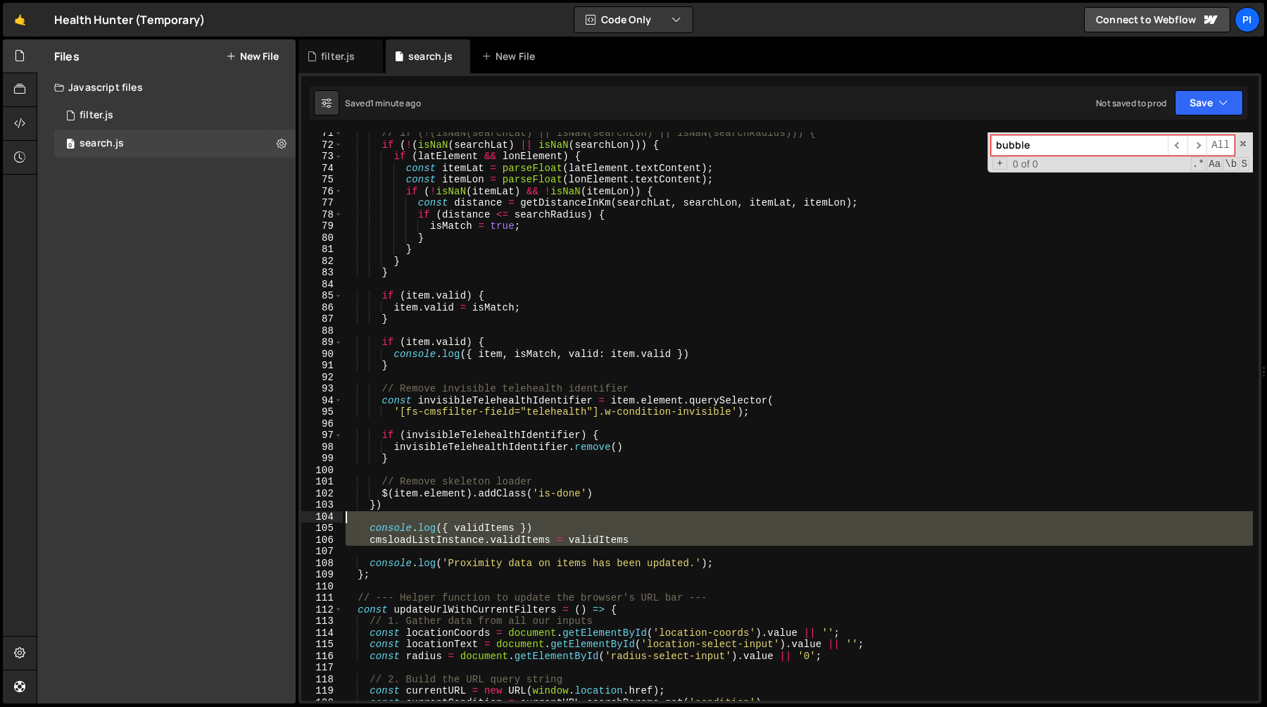
drag, startPoint x: 672, startPoint y: 548, endPoint x: 640, endPoint y: 521, distance: 41.4
click at [640, 521] on div "// if (!(isNaN(searchLat) || isNaN(searchLon) || isNaN(searchRadius))) { if ( !…" at bounding box center [798, 422] width 910 height 591
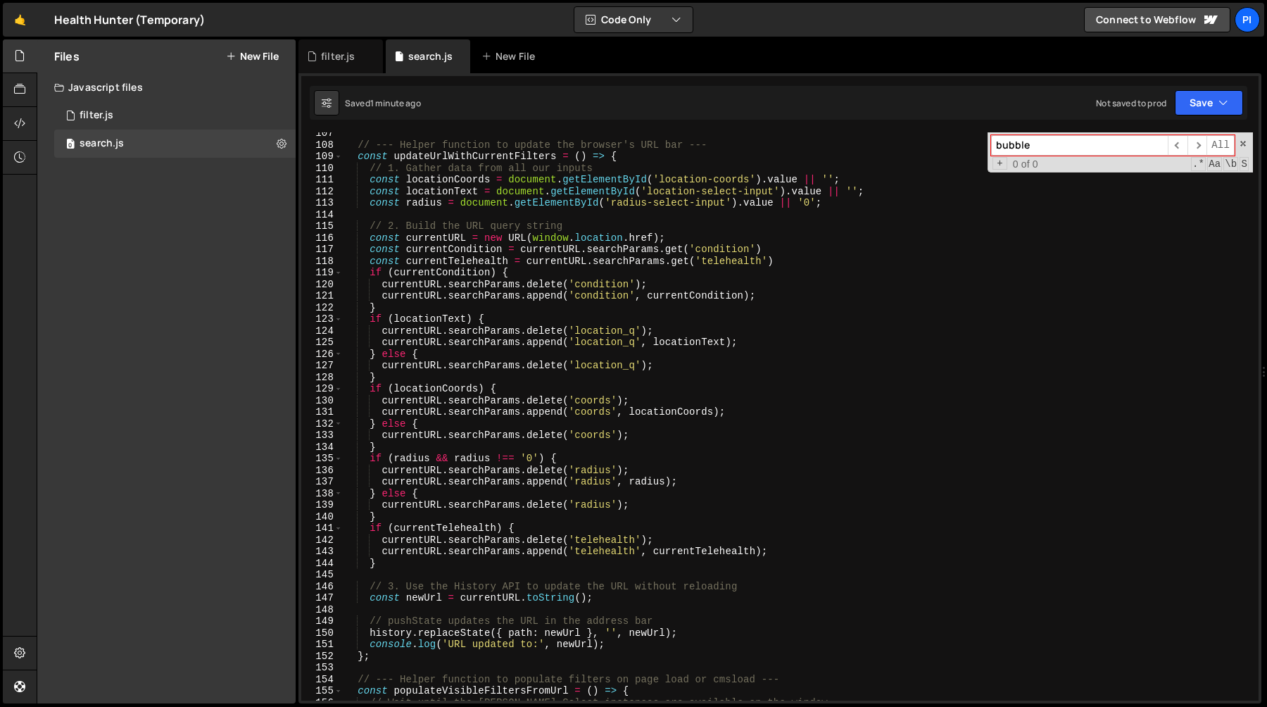
scroll to position [1236, 0]
click at [339, 54] on div "filter.js" at bounding box center [338, 56] width 34 height 14
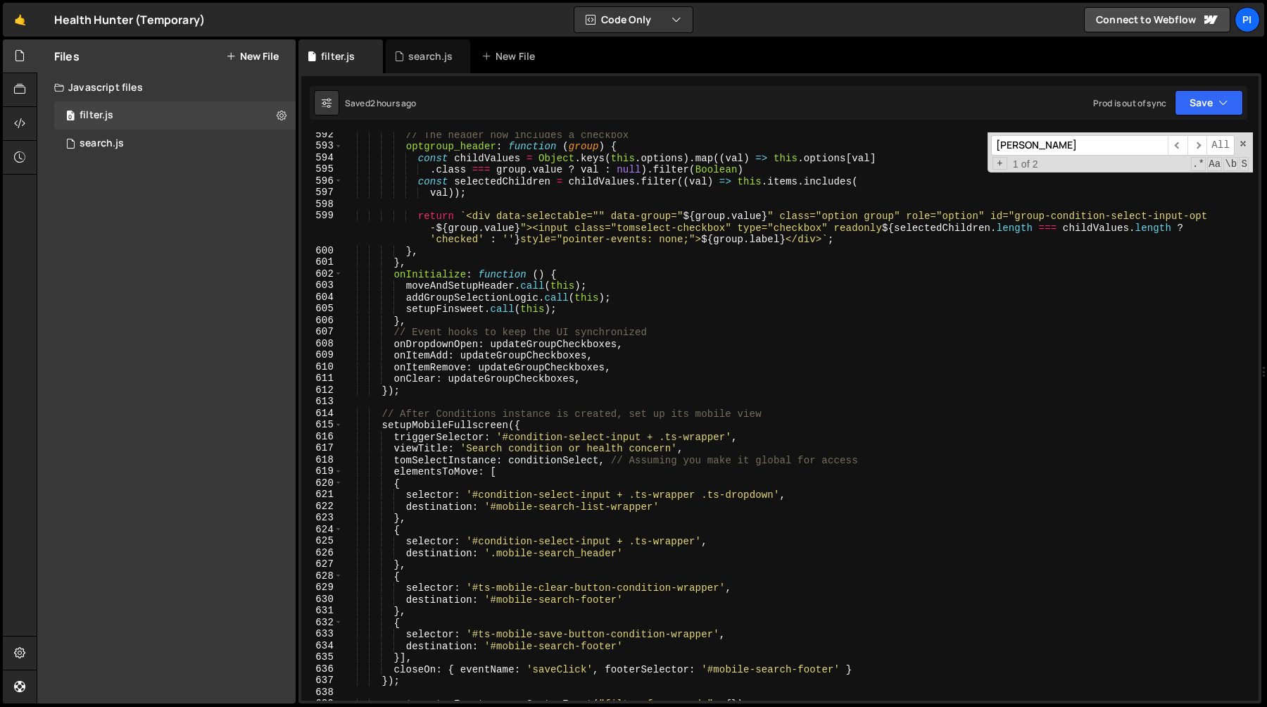
scroll to position [7209, 0]
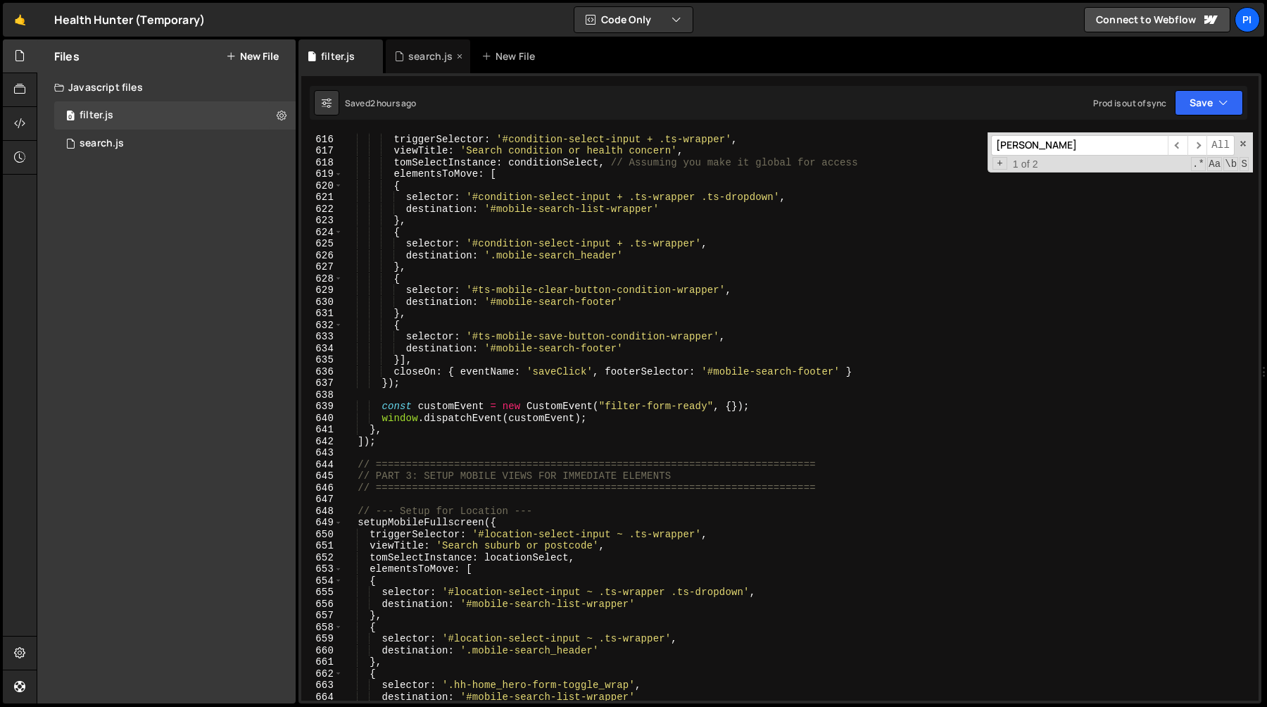
click at [400, 61] on icon at bounding box center [399, 56] width 10 height 14
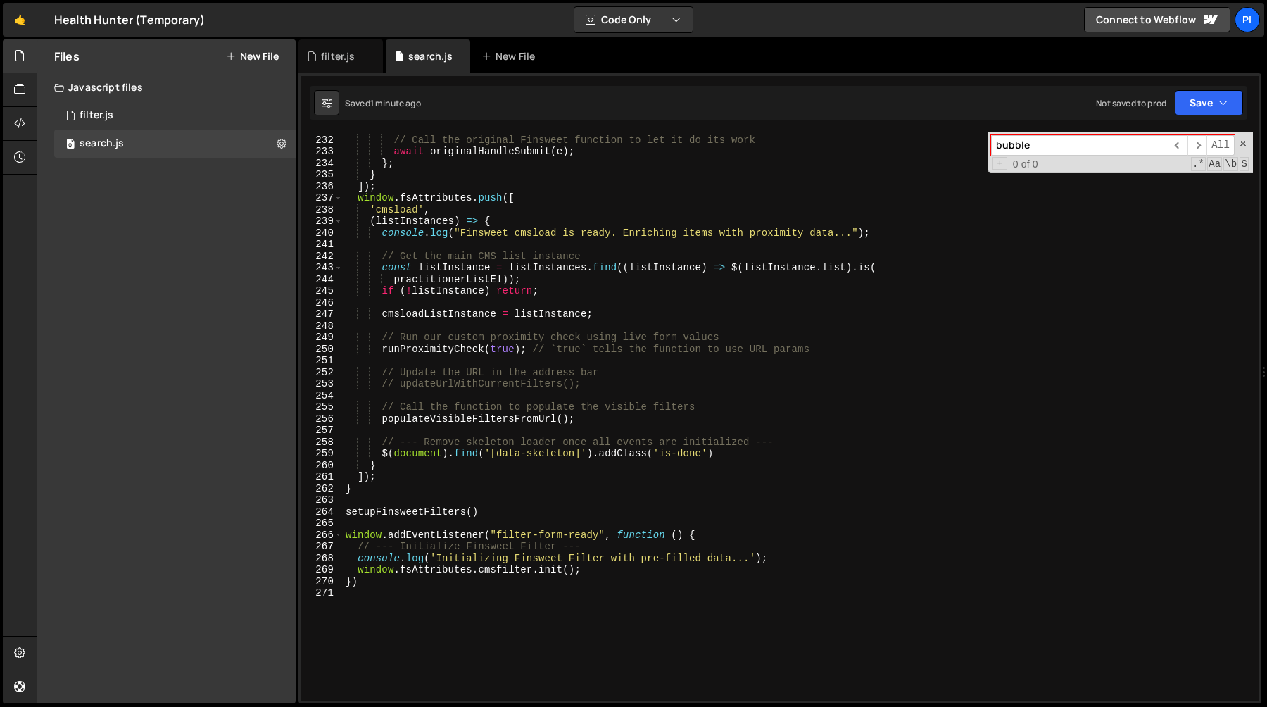
click at [621, 523] on div "// Call the original Finsweet function to let it do its work await originalHand…" at bounding box center [798, 417] width 910 height 591
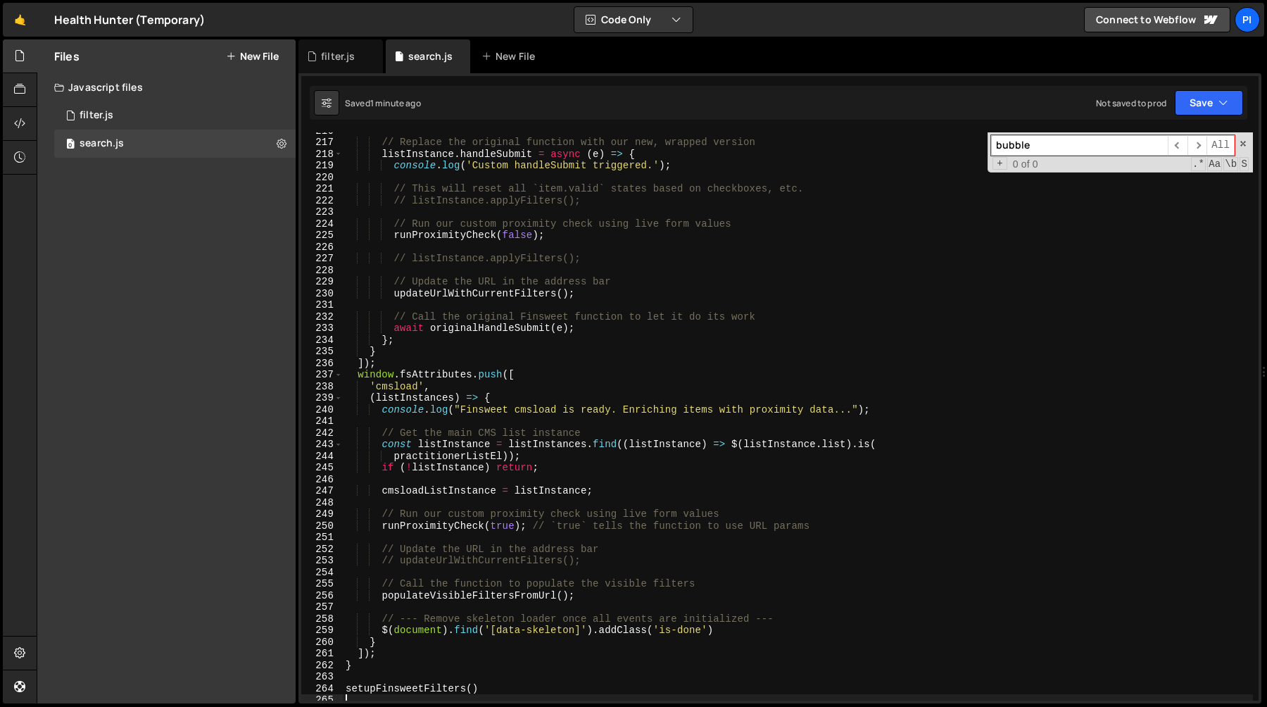
scroll to position [2504, 0]
click at [567, 567] on div "// Replace the original function with our new, wrapped version listInstance . h…" at bounding box center [798, 420] width 910 height 591
type textarea "// updateUrlWithCurrentFilters();"
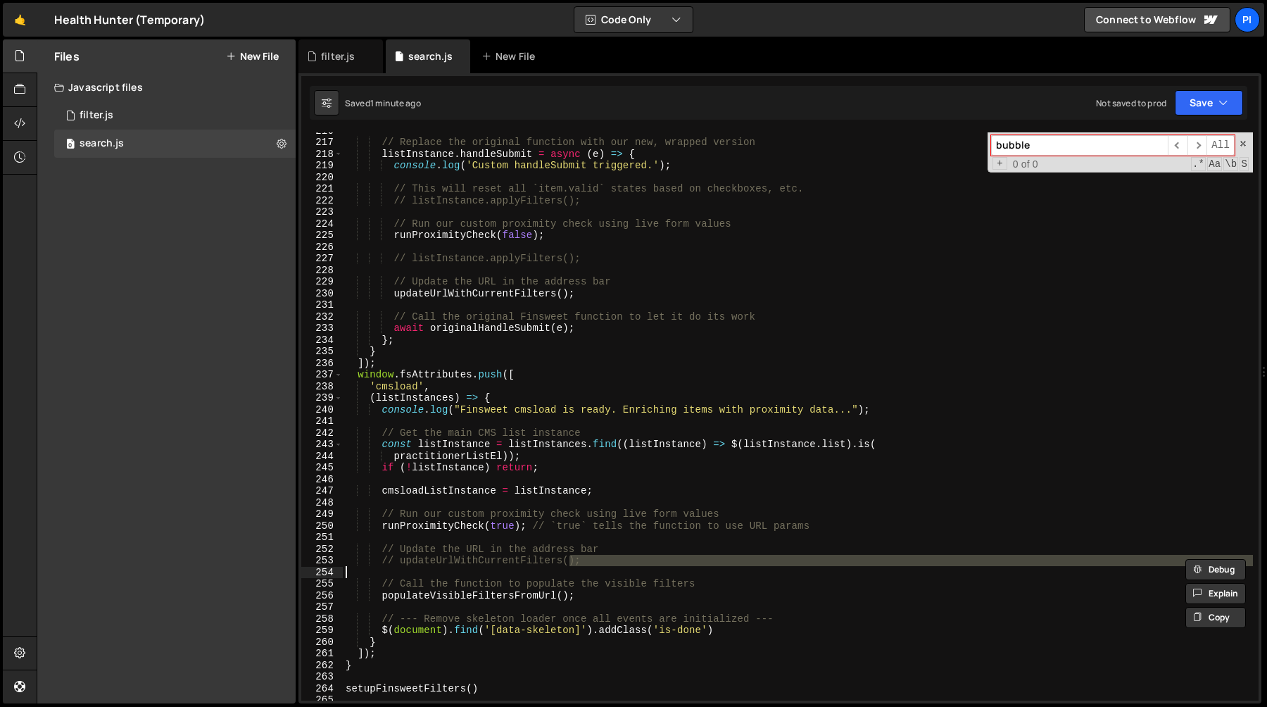
click at [567, 567] on div "// Replace the original function with our new, wrapped version listInstance . h…" at bounding box center [798, 420] width 910 height 591
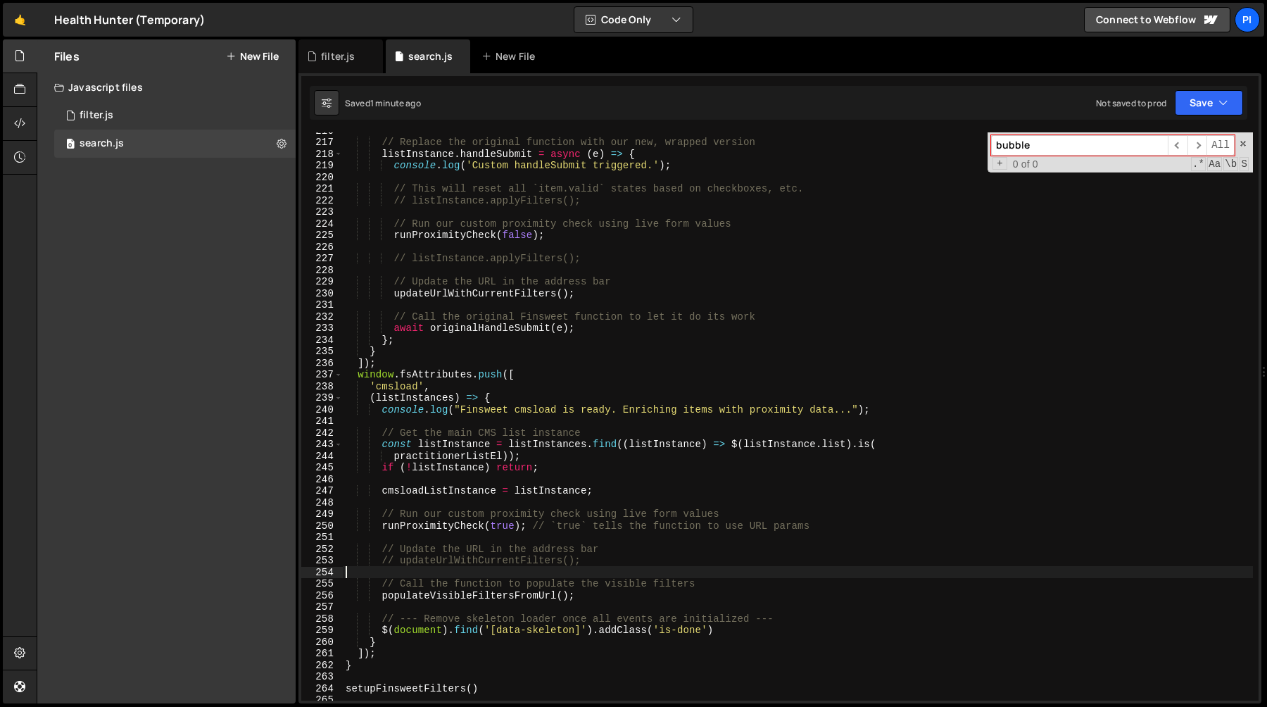
click at [569, 560] on div "// Replace the original function with our new, wrapped version listInstance . h…" at bounding box center [798, 420] width 910 height 591
click at [597, 558] on div "// Replace the original function with our new, wrapped version listInstance . h…" at bounding box center [798, 420] width 910 height 591
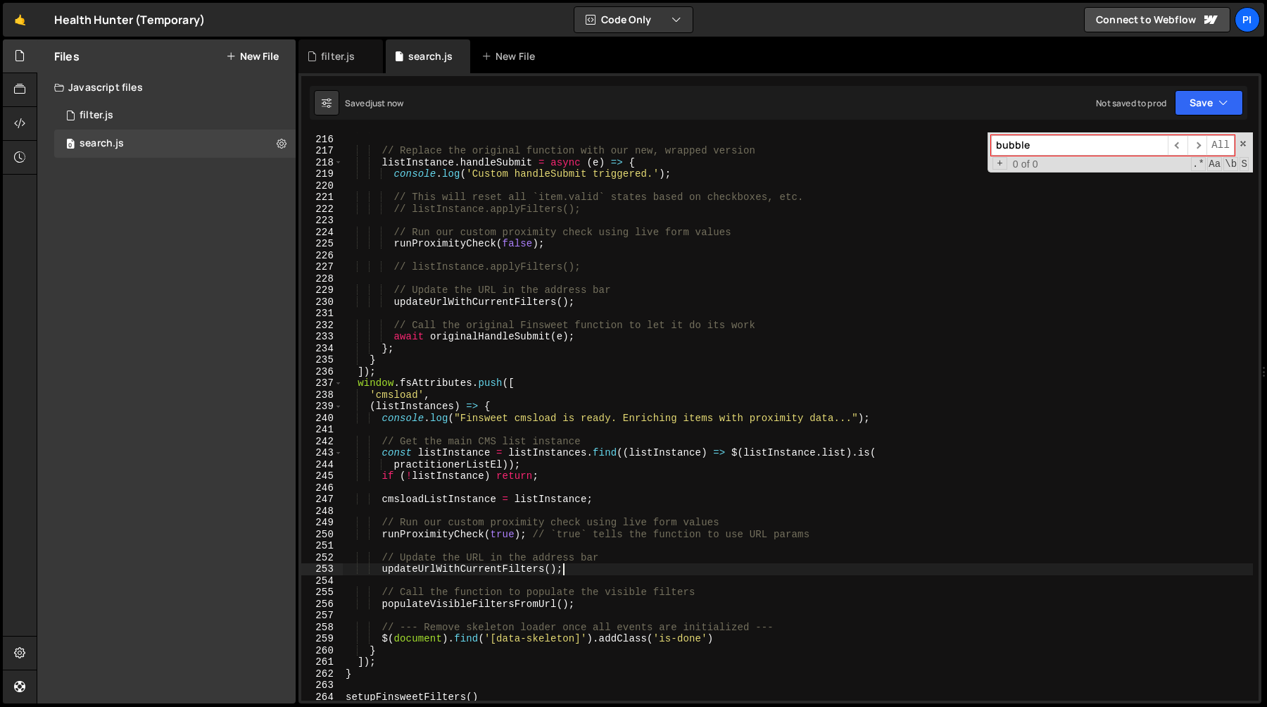
scroll to position [2481, 0]
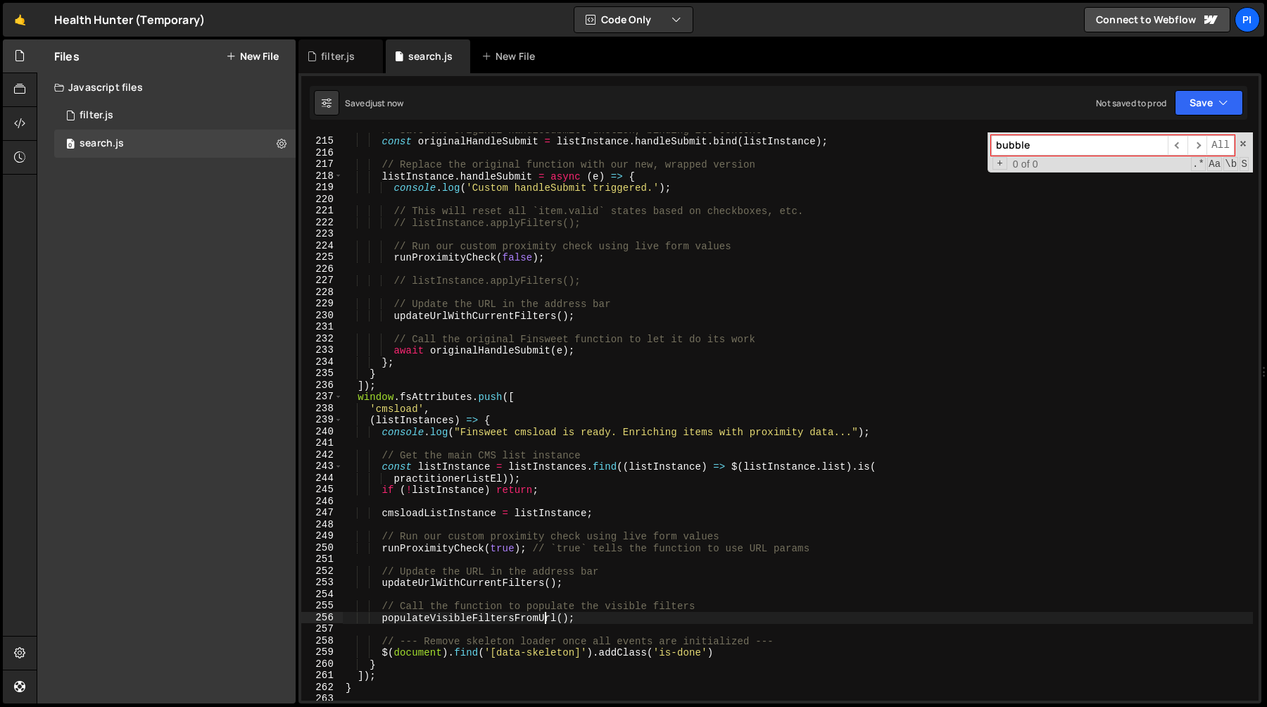
click at [543, 617] on div "// Save the original handleSubmit function, binding its context const originalH…" at bounding box center [798, 419] width 910 height 591
type textarea "populateVisibleFiltersFromUrl();"
click at [564, 589] on div "// Save the original handleSubmit function, binding its context const originalH…" at bounding box center [798, 419] width 910 height 591
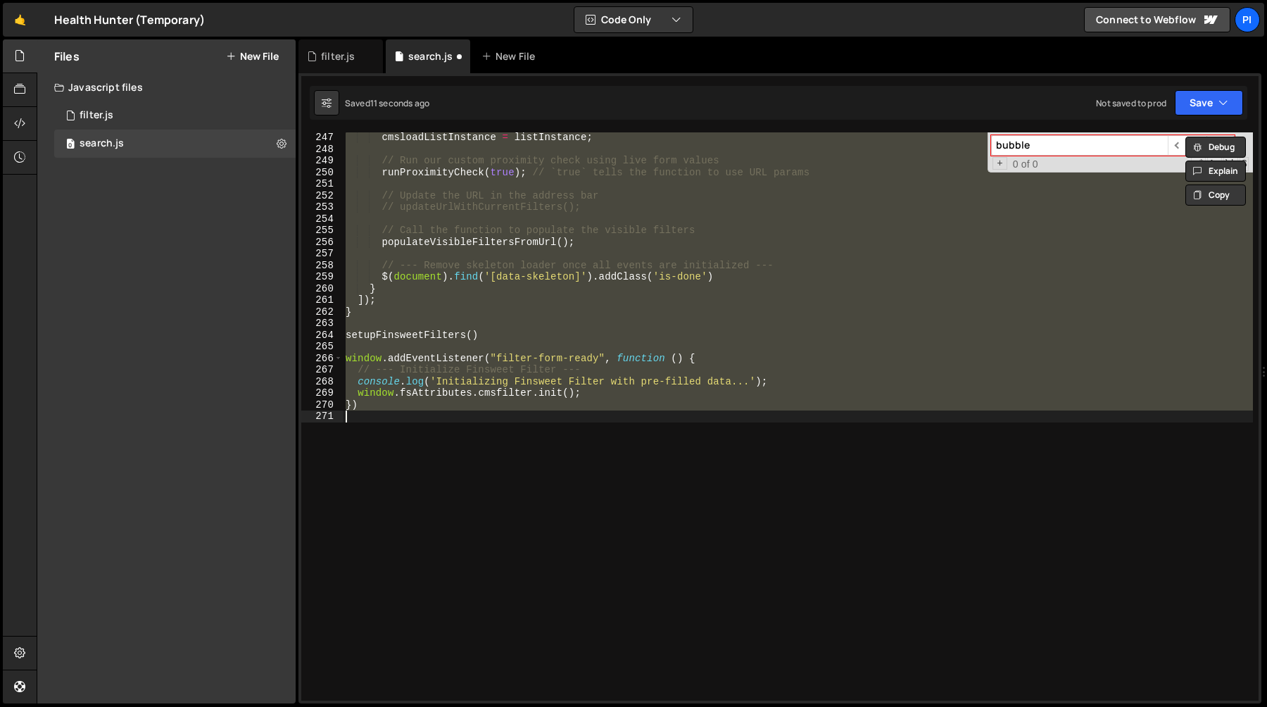
type textarea "cmsloadListInstance.validItems = validItems"
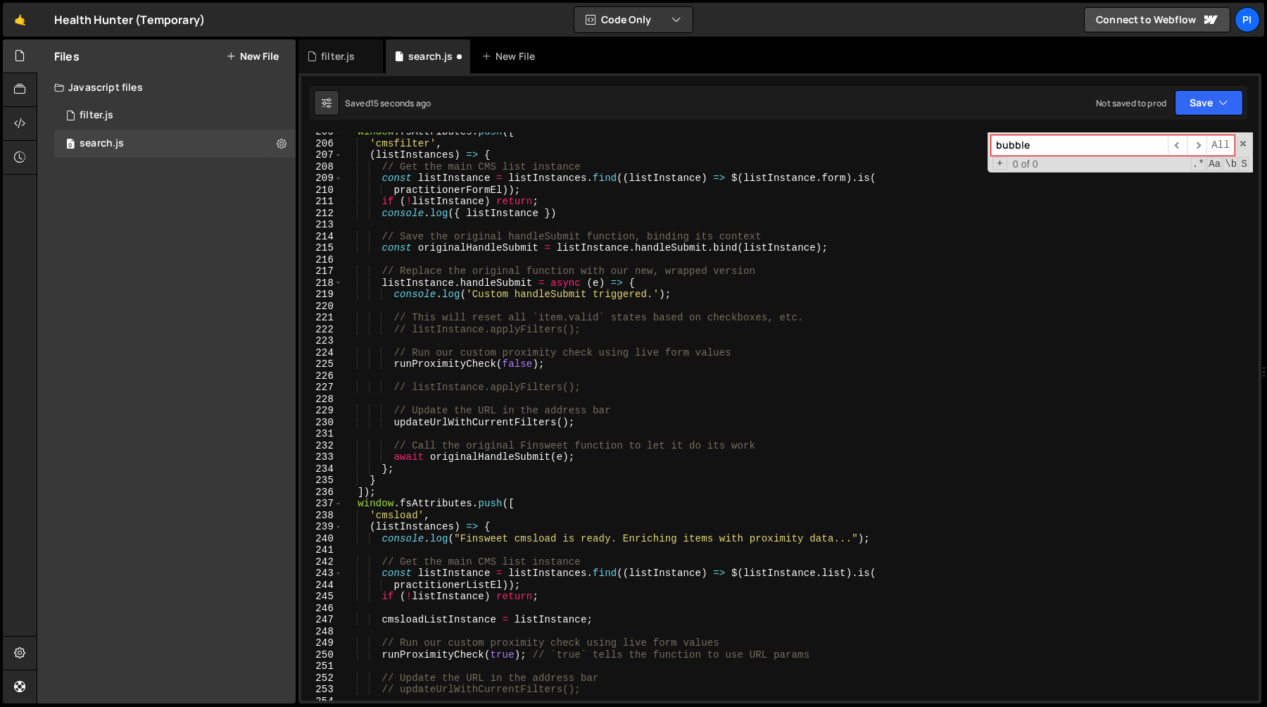
scroll to position [2375, 0]
click at [604, 423] on div "window . fsAttributes . push ([ 'cmsfilter' , ( listInstances ) => { // Get the…" at bounding box center [798, 421] width 910 height 591
click at [609, 386] on div "window . fsAttributes . push ([ 'cmsfilter' , ( listInstances ) => { // Get the…" at bounding box center [798, 421] width 910 height 591
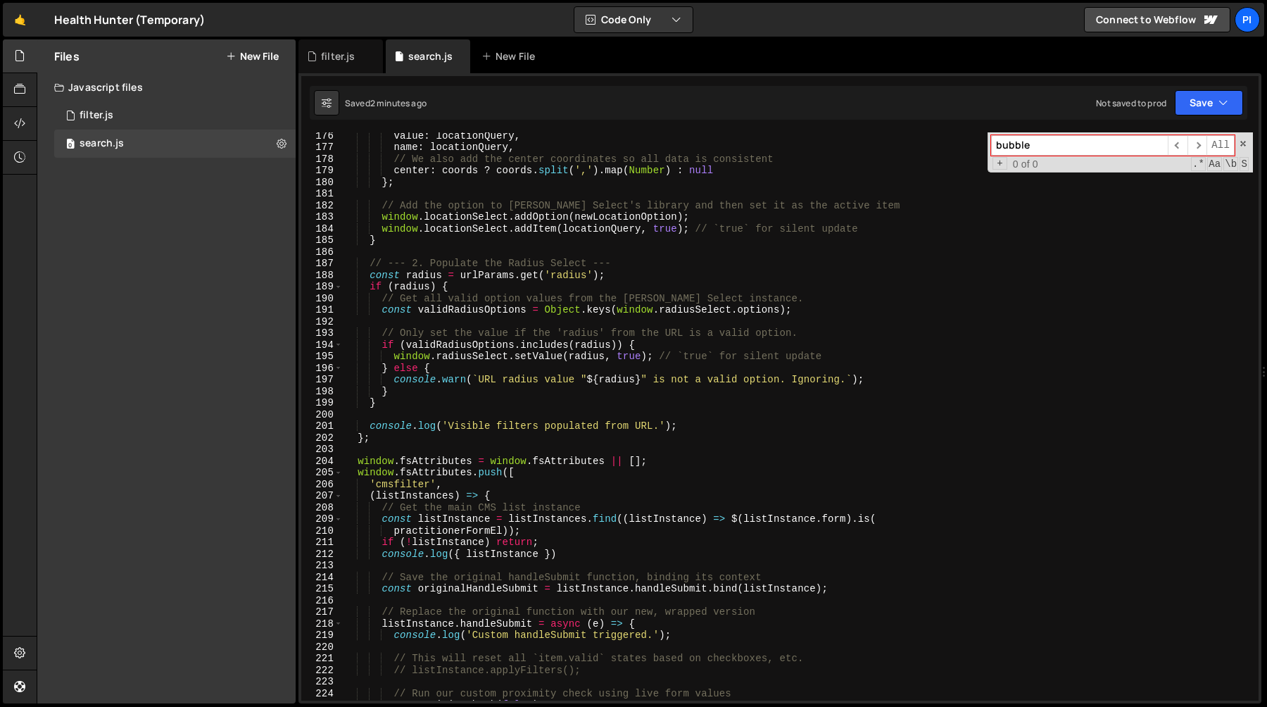
scroll to position [2035, 0]
click at [769, 328] on div "value : locationQuery , name : locationQuery , // We also add the center coordi…" at bounding box center [798, 424] width 910 height 591
type textarea "// Only set the value if the 'radius' from the URL is a valid option."
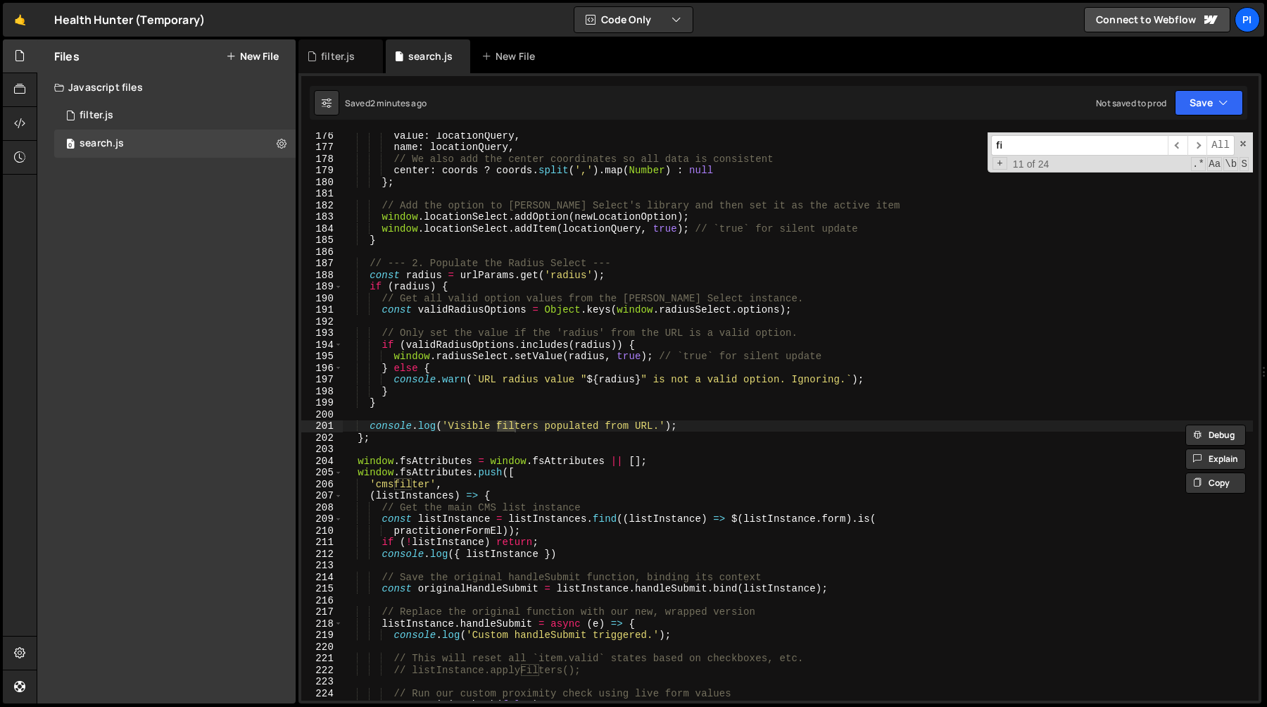
type input "f"
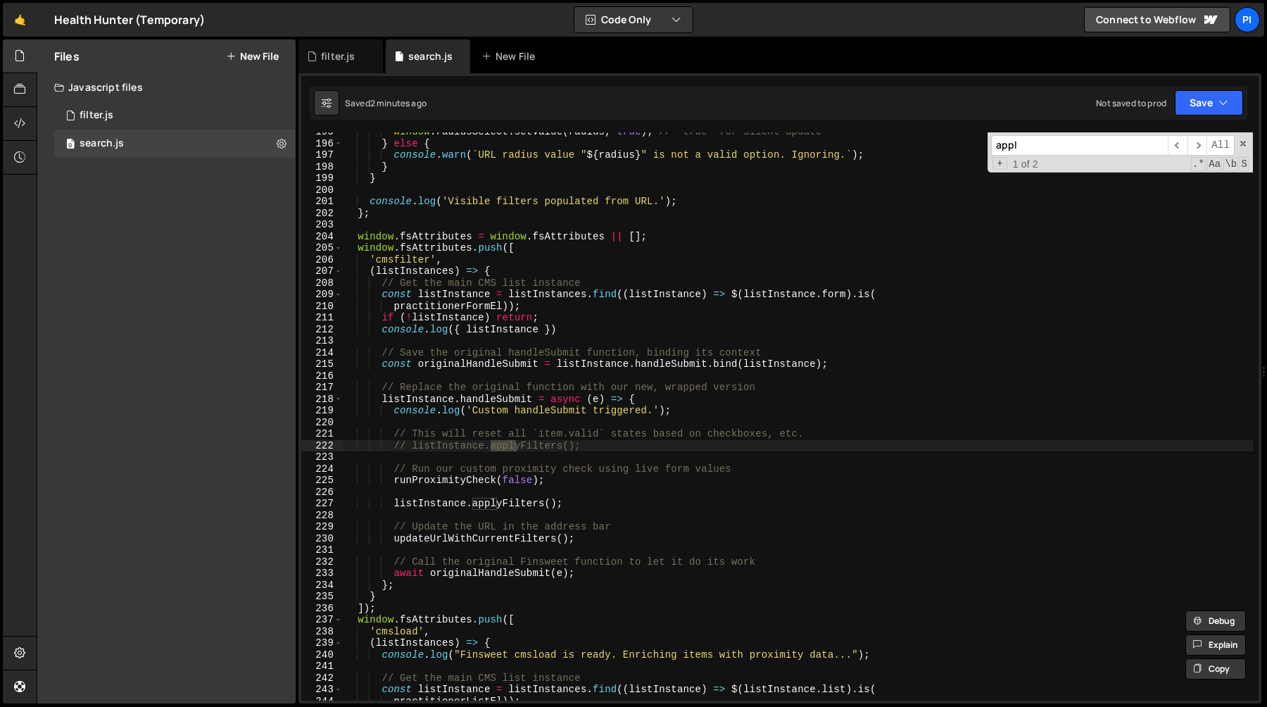
scroll to position [2287, 0]
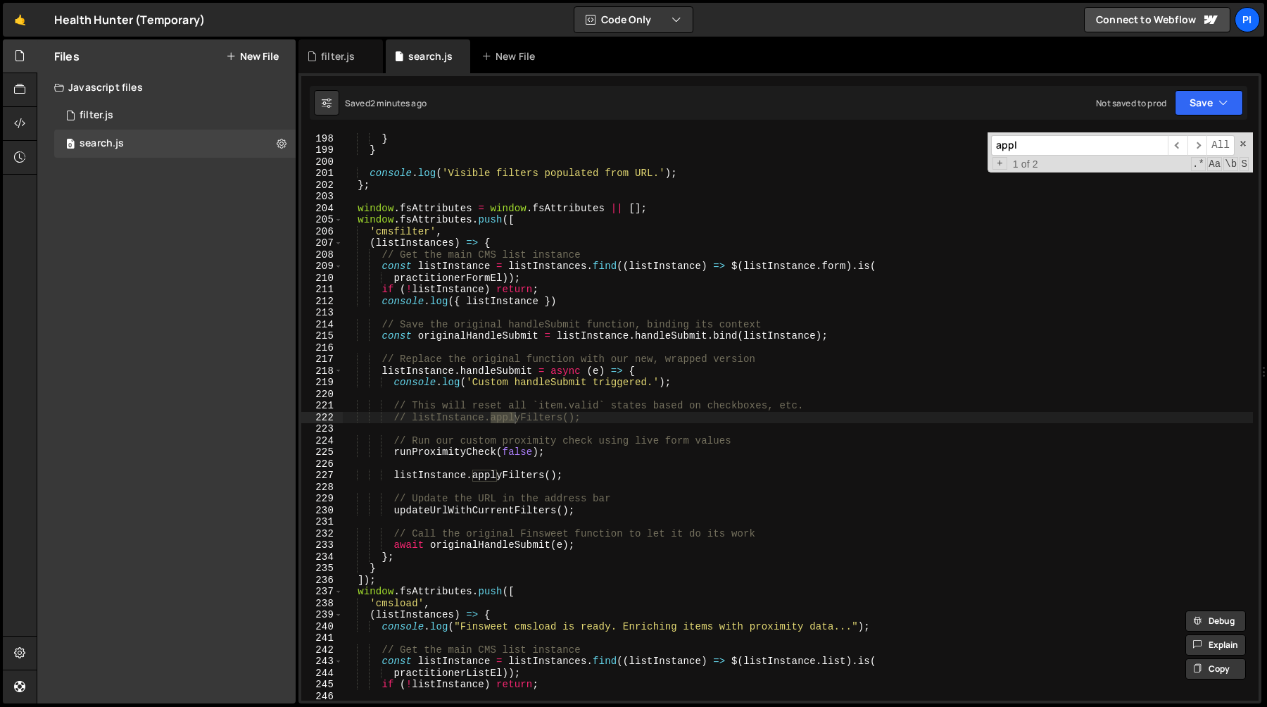
type input "appl"
click at [587, 474] on div "console . warn ( ` URL radius value " ${ radius } " is not a valid option. Igno…" at bounding box center [798, 416] width 910 height 591
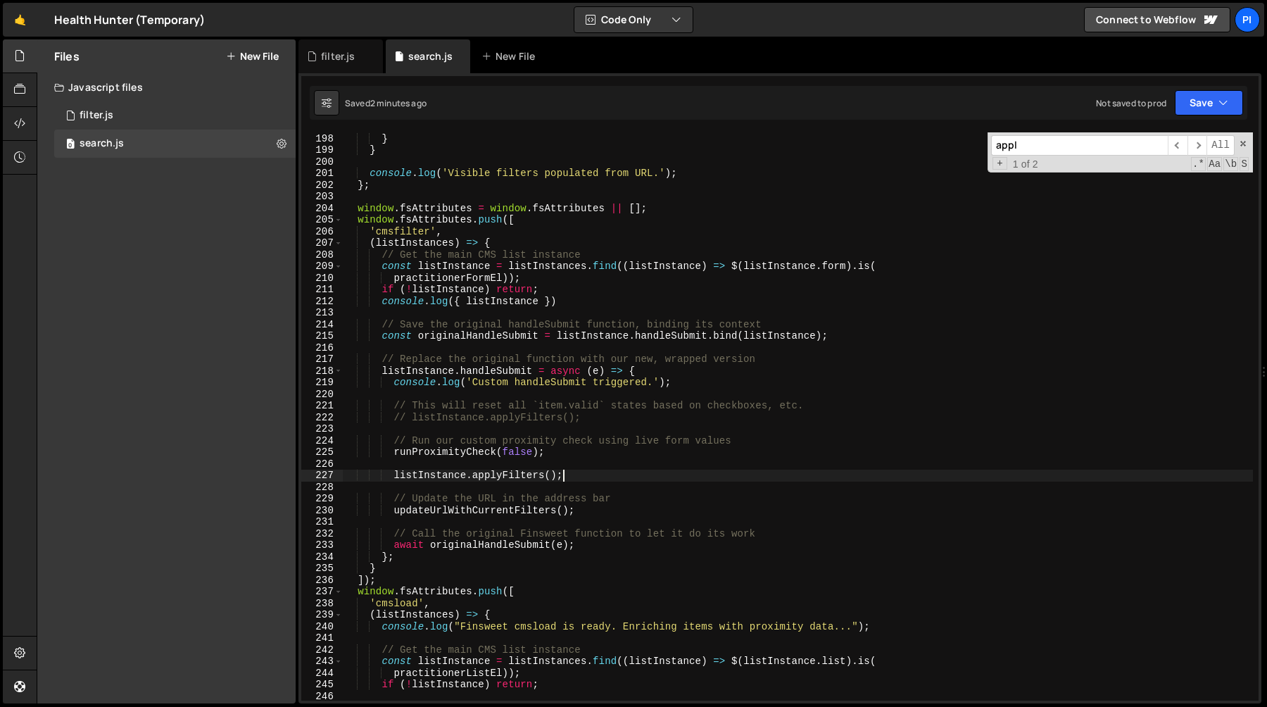
click at [587, 462] on div "console . warn ( ` URL radius value " ${ radius } " is not a valid option. Igno…" at bounding box center [798, 416] width 910 height 591
type textarea "listInstance.applyFilters();"
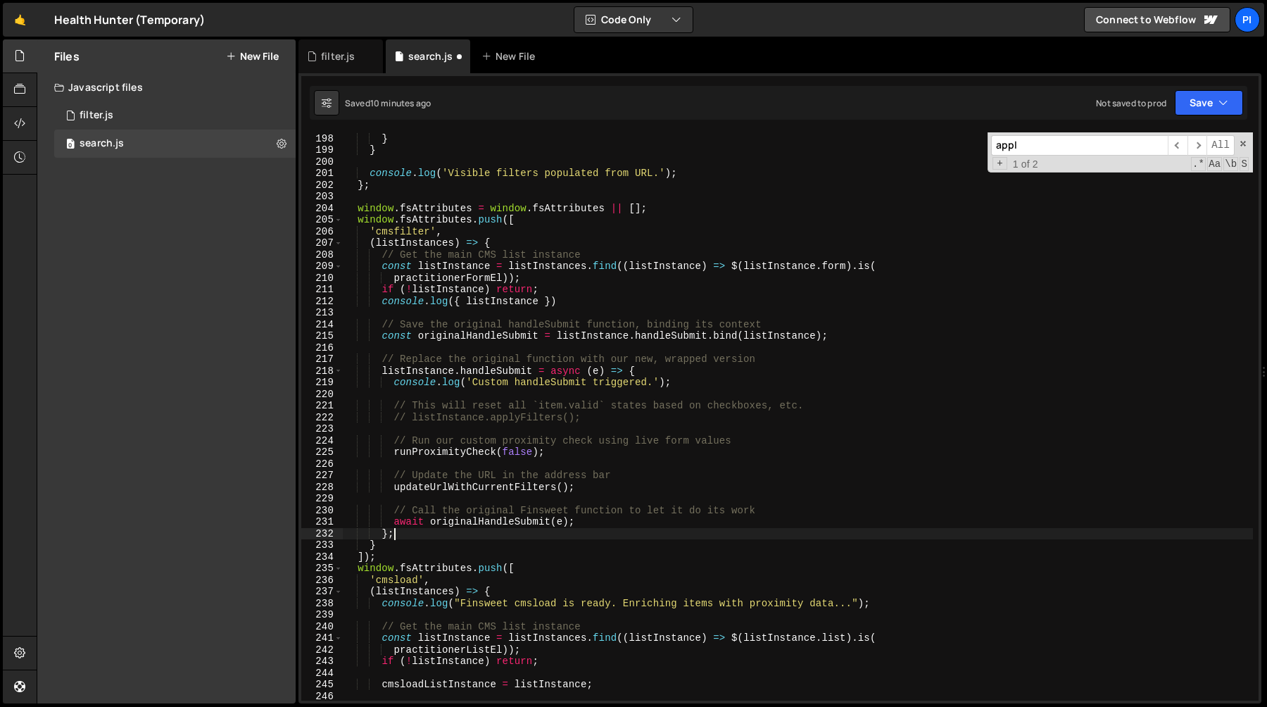
click at [474, 529] on div "console . warn ( ` URL radius value " ${ radius } " is not a valid option. Igno…" at bounding box center [798, 416] width 910 height 591
click at [474, 522] on div "console . warn ( ` URL radius value " ${ radius } " is not a valid option. Igno…" at bounding box center [798, 416] width 910 height 591
click at [847, 341] on div "console . warn ( ` URL radius value " ${ radius } " is not a valid option. Igno…" at bounding box center [798, 416] width 910 height 591
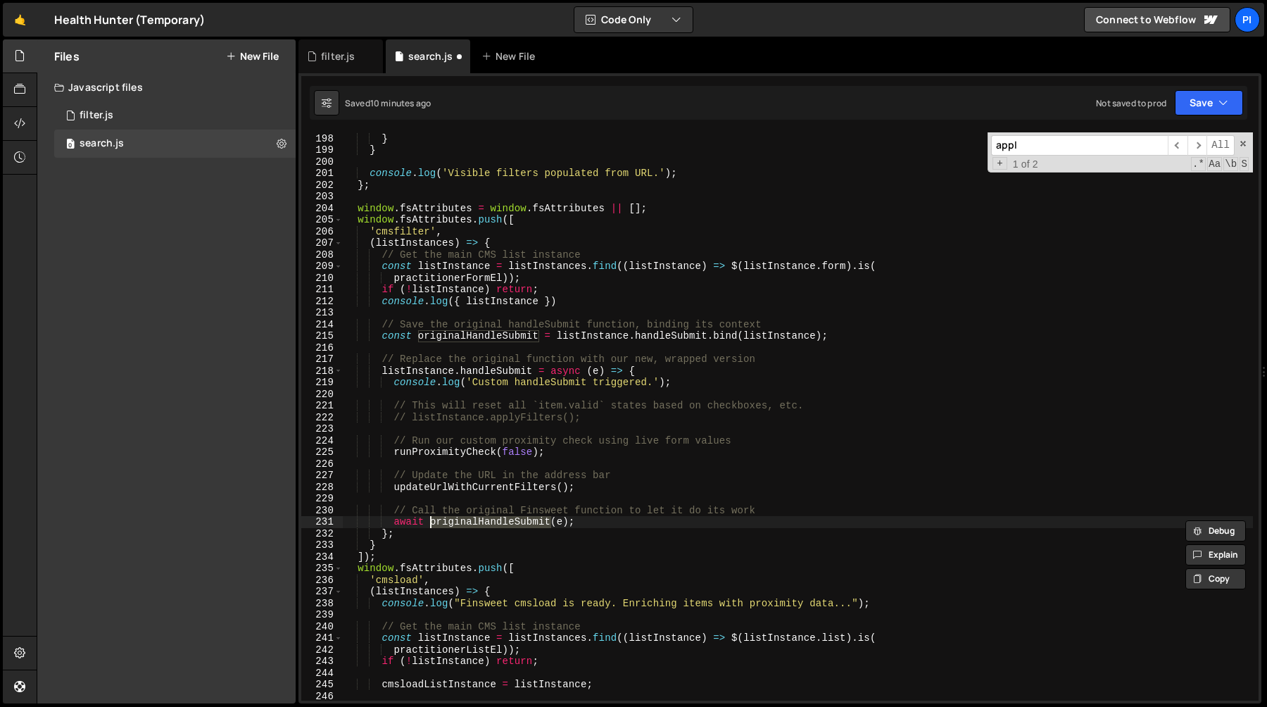
type textarea "const originalHandleSubmit = listInstance.handleSubmit.bind(listInstance);"
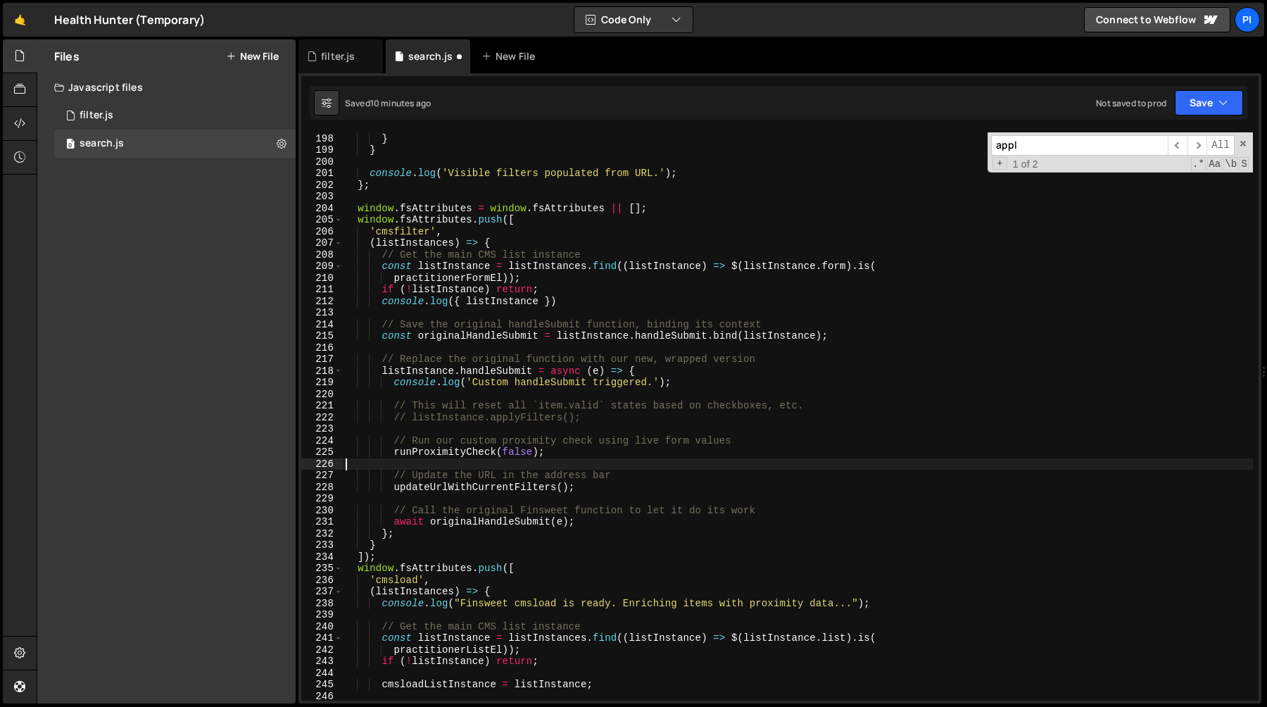
click at [576, 459] on div "console . warn ( ` URL radius value " ${ radius } " is not a valid option. Igno…" at bounding box center [798, 416] width 910 height 591
click at [577, 447] on div "console . warn ( ` URL radius value " ${ radius } " is not a valid option. Igno…" at bounding box center [798, 416] width 910 height 591
click at [576, 445] on div "console . warn ( ` URL radius value " ${ radius } " is not a valid option. Igno…" at bounding box center [798, 416] width 910 height 591
click at [576, 456] on div "console . warn ( ` URL radius value " ${ radius } " is not a valid option. Igno…" at bounding box center [798, 416] width 910 height 591
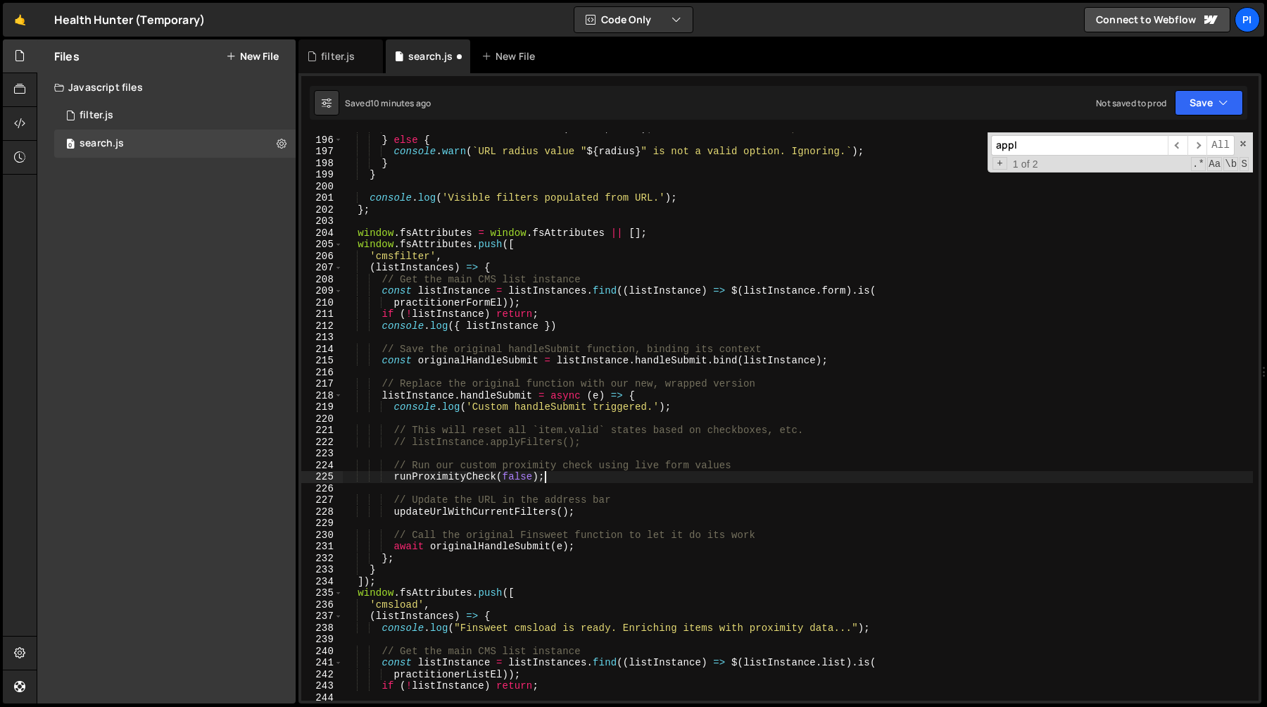
scroll to position [2259, 0]
click at [593, 548] on div "window . radiusSelect . setValue ( radius , true ) ; // `true` for silent updat…" at bounding box center [798, 421] width 910 height 591
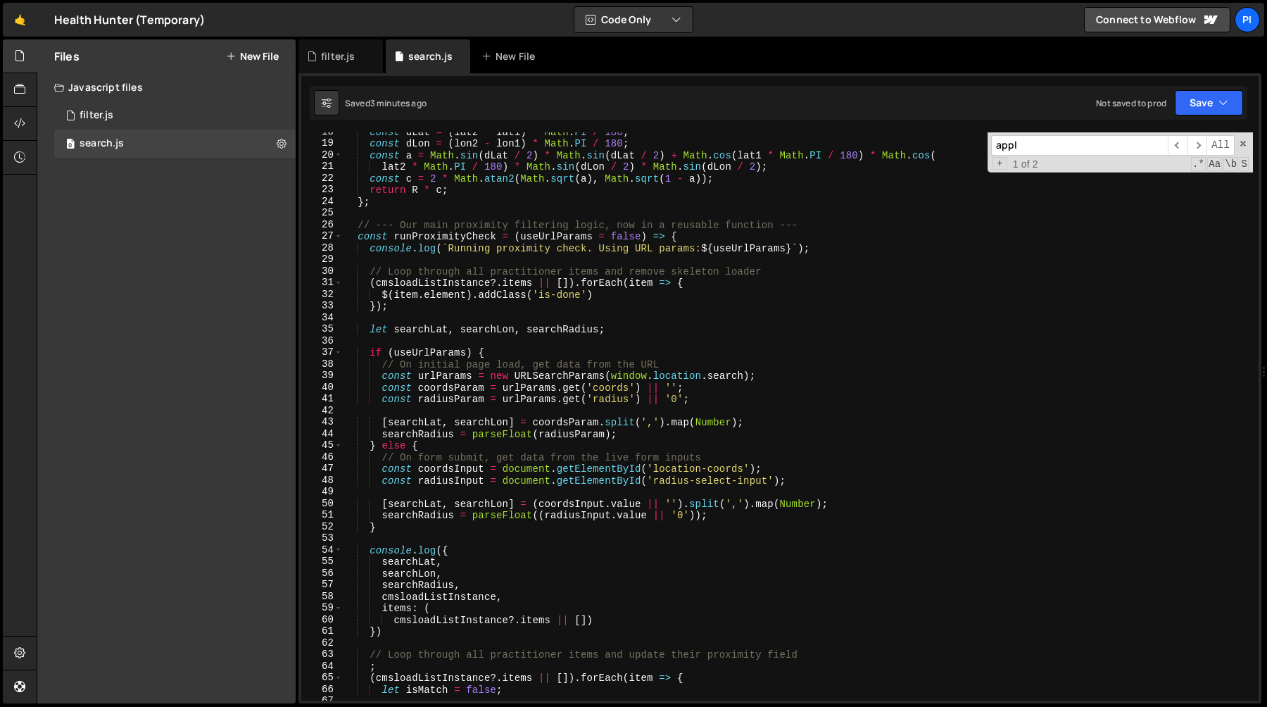
scroll to position [203, 0]
click at [448, 238] on div "const dLat = ( lat2 - lat1 ) * Math . PI / 180 ; const dLon = ( lon2 - lon1 ) *…" at bounding box center [798, 421] width 910 height 591
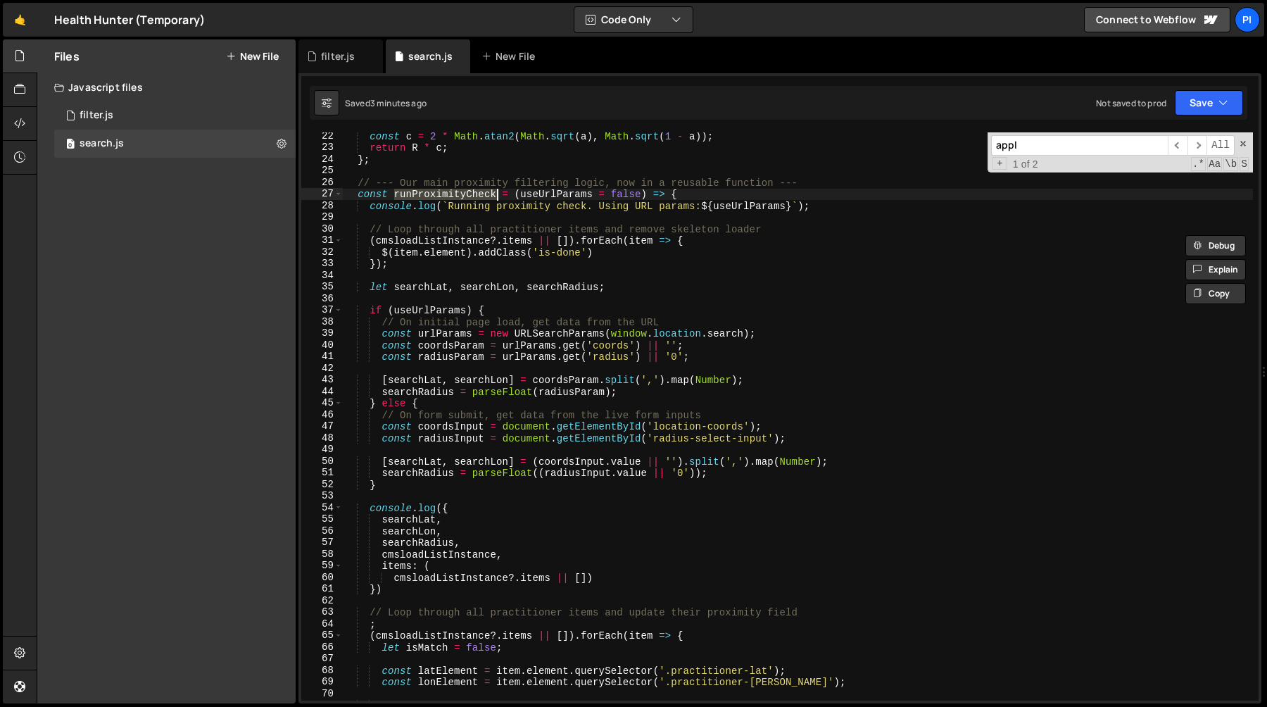
scroll to position [250, 0]
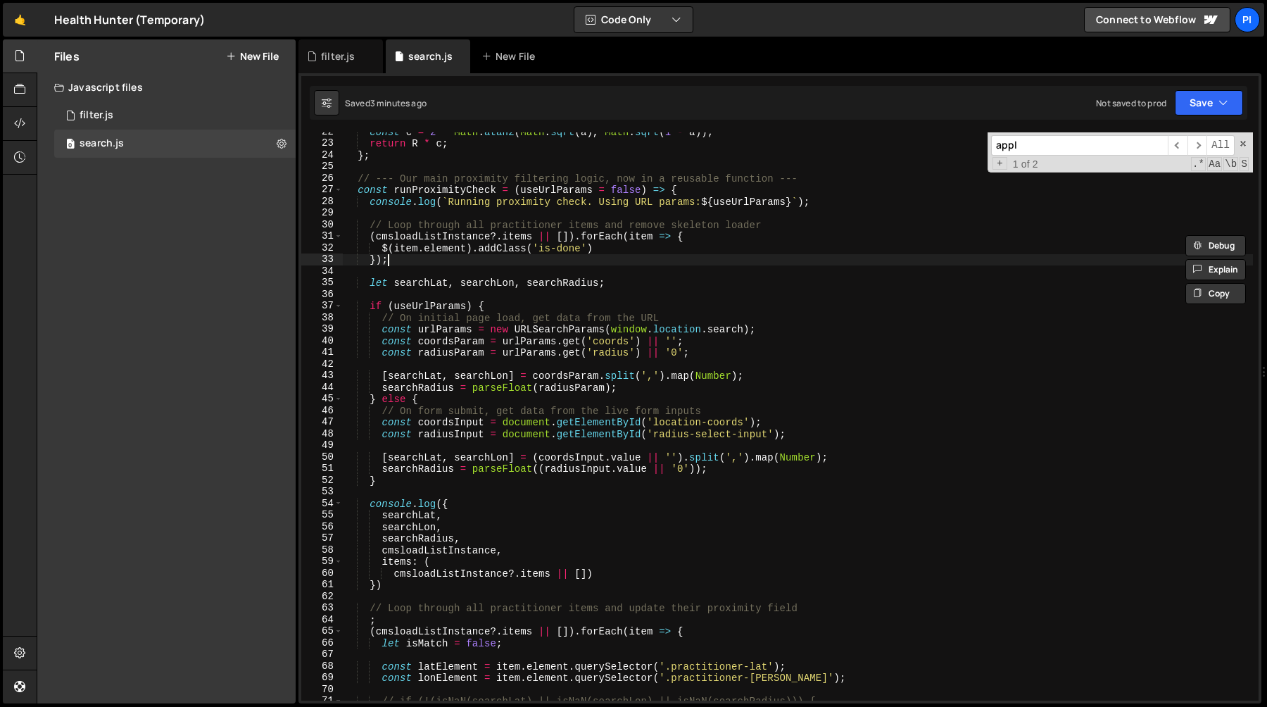
click at [412, 262] on div "const c = 2 * Math . atan2 ( Math . sqrt ( a ) , Math . sqrt ( 1 - a )) ; retur…" at bounding box center [798, 421] width 910 height 591
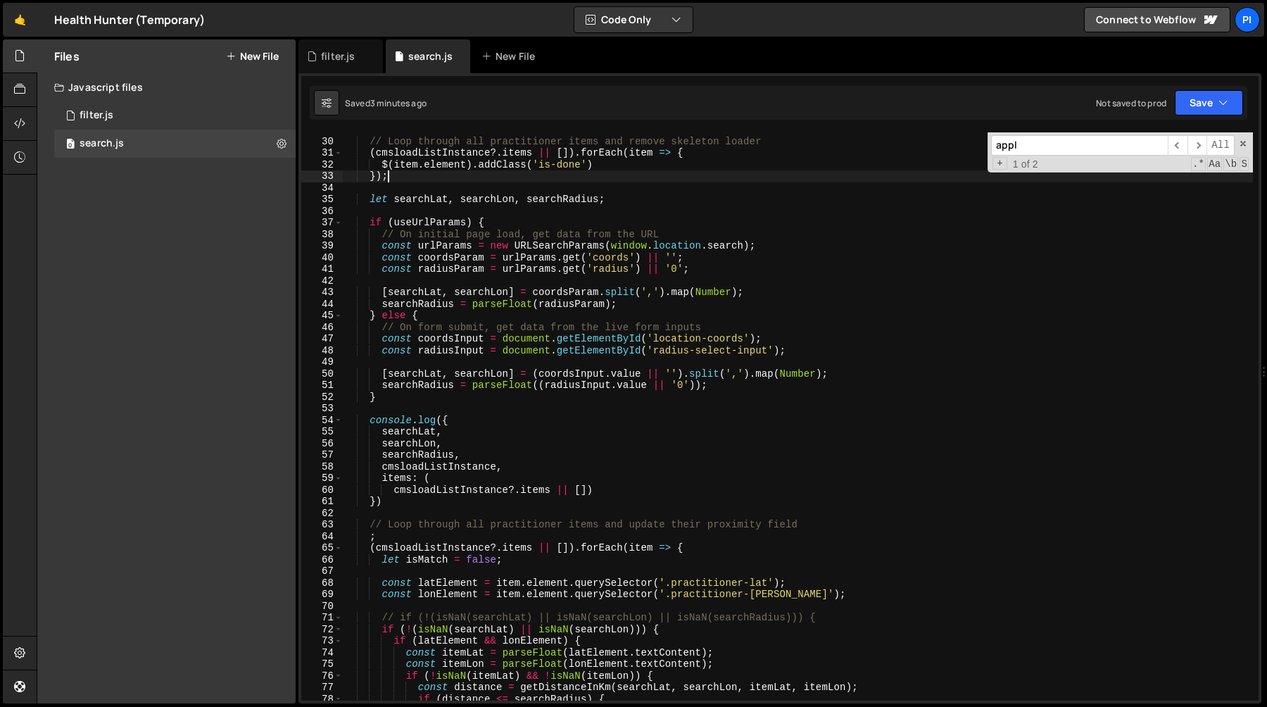
scroll to position [358, 0]
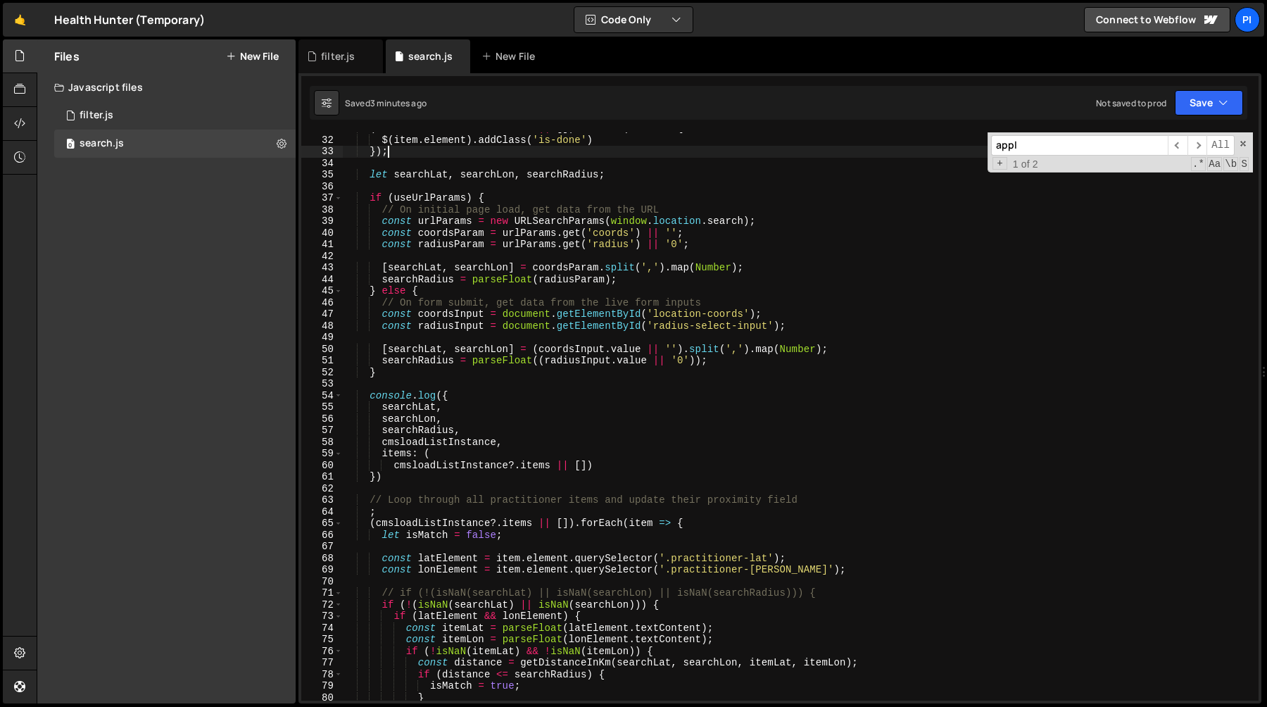
click at [391, 393] on div "( cmsloadListInstance ?. items || [ ]) . forEach ( item => { $ ( item . element…" at bounding box center [798, 417] width 910 height 591
click at [366, 393] on div "( cmsloadListInstance ?. items || [ ]) . forEach ( item => { $ ( item . element…" at bounding box center [798, 417] width 910 height 591
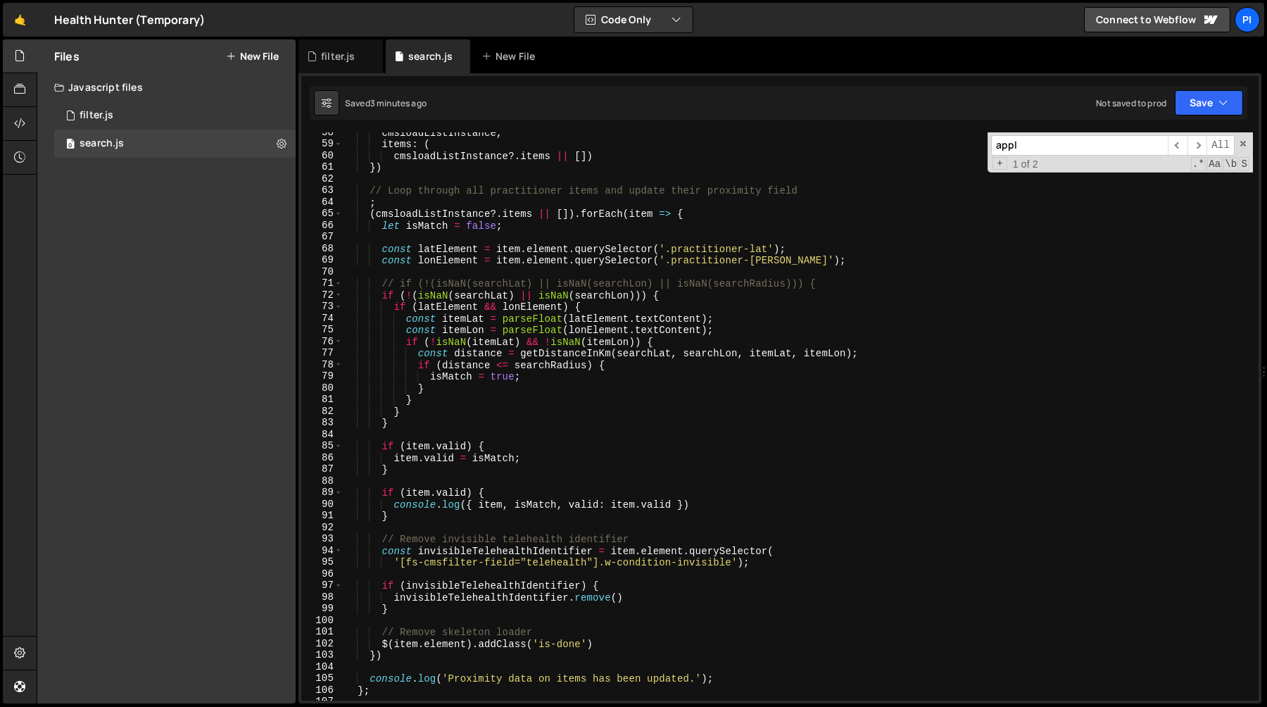
scroll to position [676, 0]
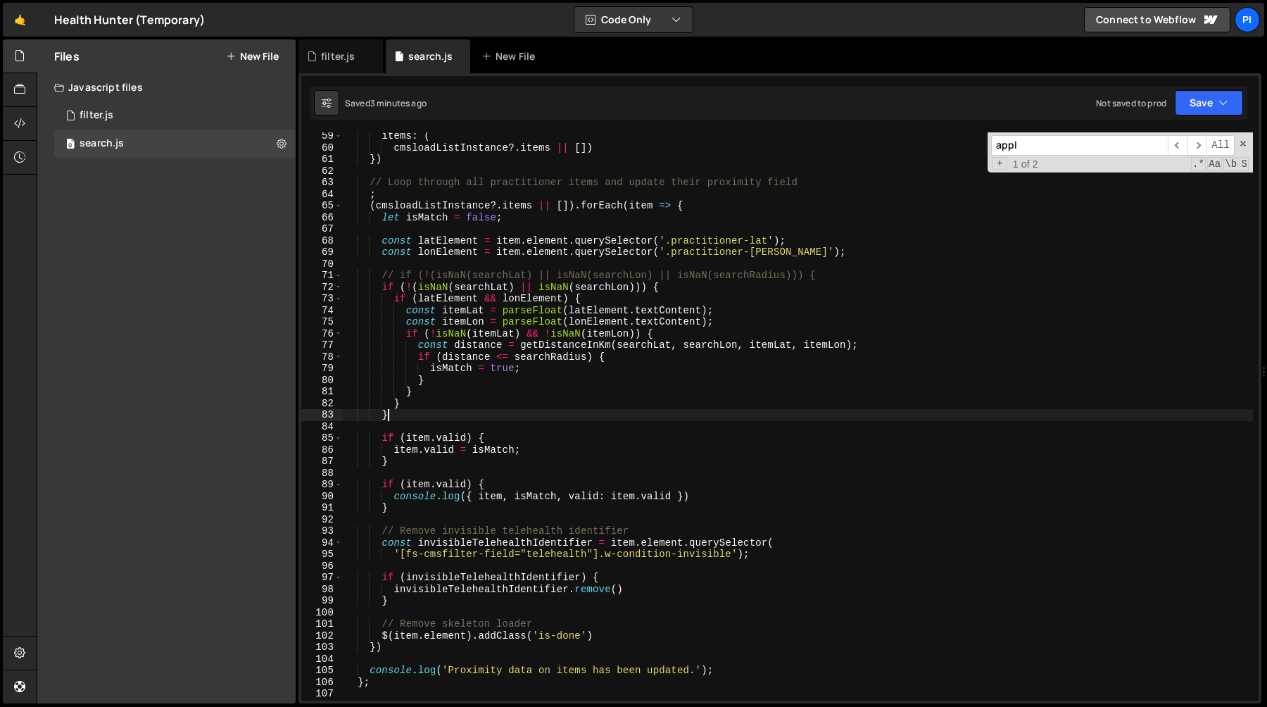
click at [450, 420] on div "items : ( cmsloadListInstance ?. items || [ ]) }) // Loop through all practitio…" at bounding box center [798, 425] width 910 height 591
paste textarea "proximityField.textContent = isMatch ? 'true' : 'false';"
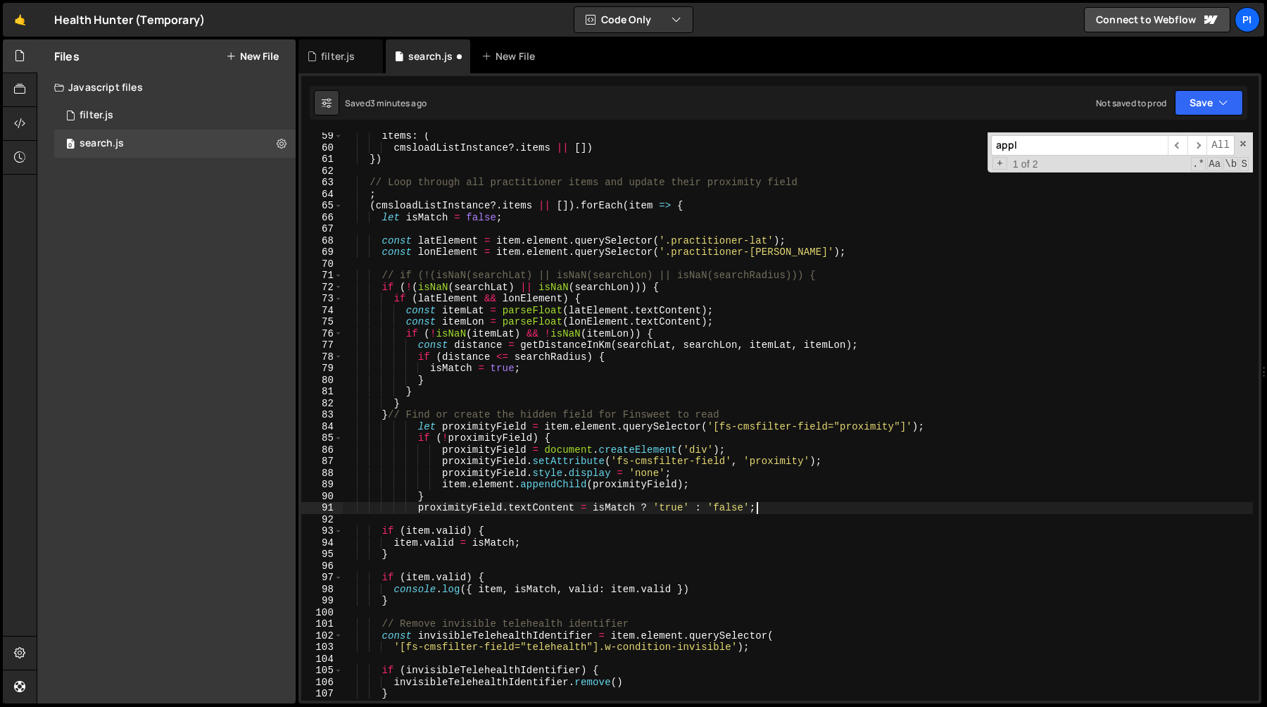
type textarea "}"
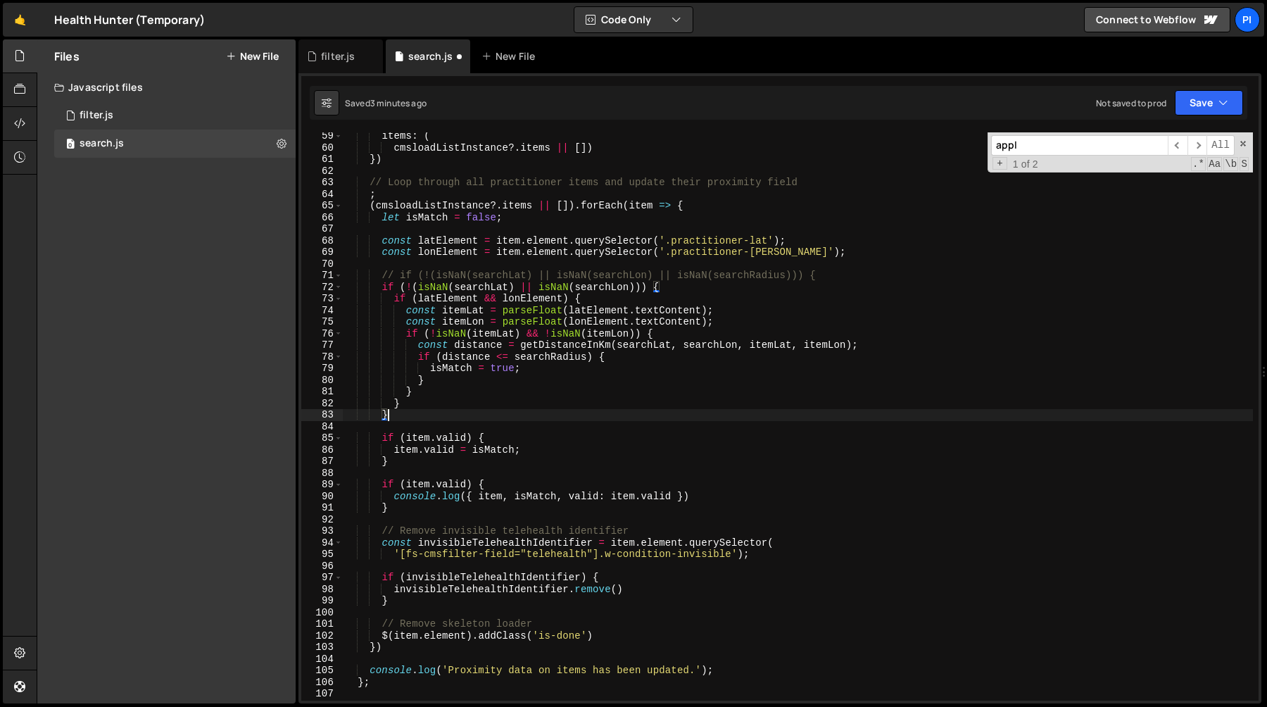
click at [417, 411] on div "items : ( cmsloadListInstance ?. items || [ ]) }) // Loop through all practitio…" at bounding box center [798, 425] width 910 height 591
click at [415, 426] on div "items : ( cmsloadListInstance ?. items || [ ]) }) // Loop through all practitio…" at bounding box center [798, 425] width 910 height 591
click at [372, 497] on div "items : ( cmsloadListInstance ?. items || [ ]) }) // Loop through all practitio…" at bounding box center [798, 425] width 910 height 591
click at [379, 483] on div "items : ( cmsloadListInstance ?. items || [ ]) }) // Loop through all practitio…" at bounding box center [798, 425] width 910 height 591
type textarea "if (item.valid) {"
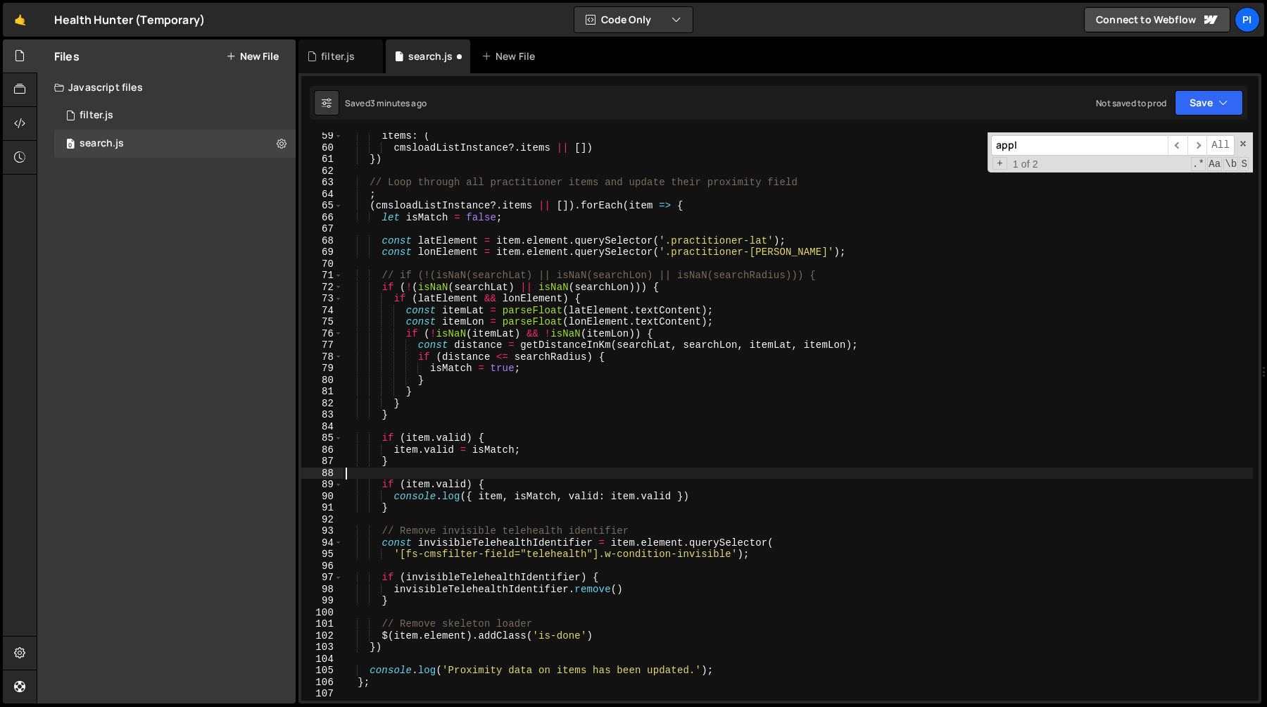
click at [408, 472] on div "items : ( cmsloadListInstance ?. items || [ ]) }) // Loop through all practitio…" at bounding box center [798, 425] width 910 height 591
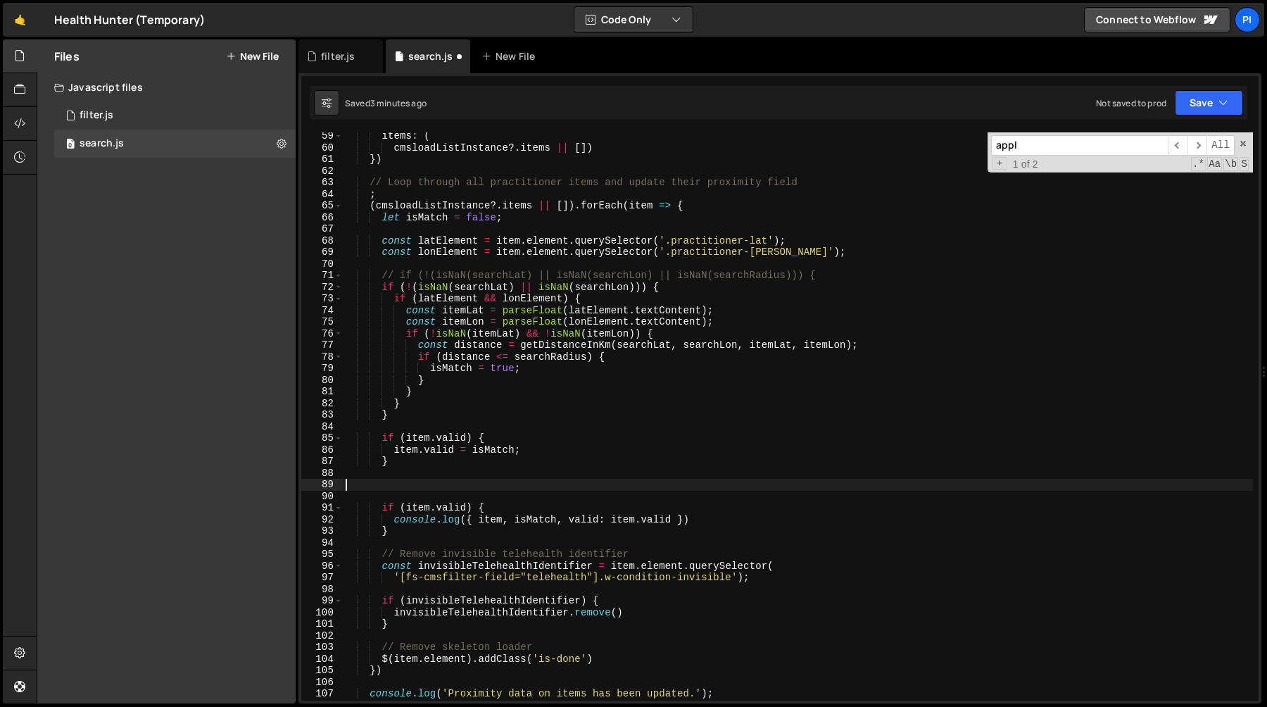
paste textarea "proximityField.textContent = isMatch ? 'true' : 'false';"
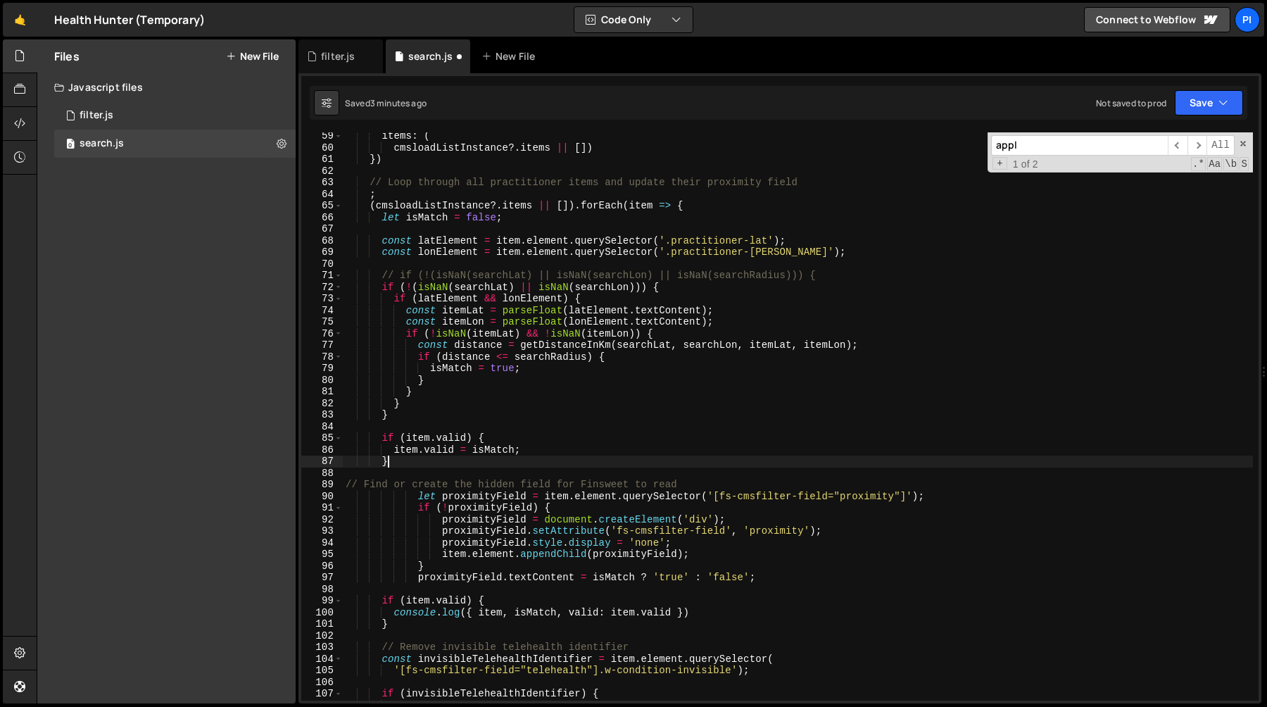
click at [535, 458] on div "items : ( cmsloadListInstance ?. items || [ ]) }) // Loop through all practitio…" at bounding box center [798, 425] width 910 height 591
click at [856, 496] on div "items : ( cmsloadListInstance ?. items || [ ]) }) // Loop through all practitio…" at bounding box center [798, 425] width 910 height 591
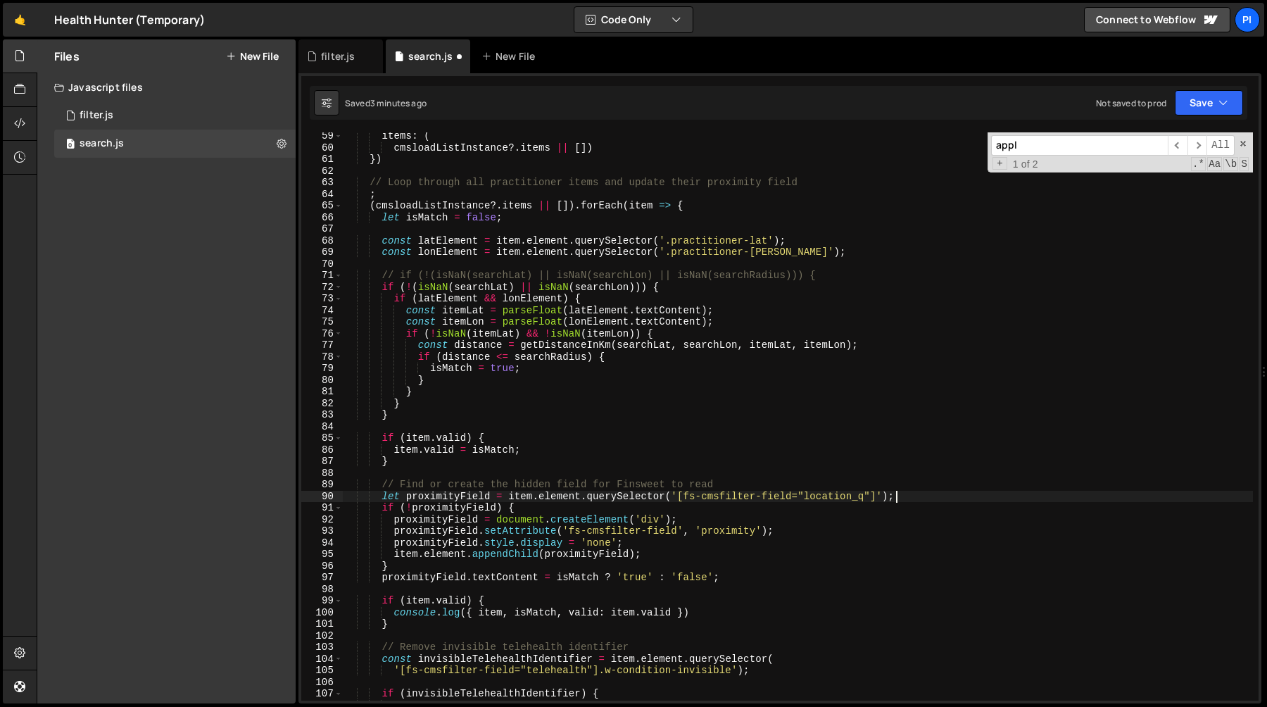
scroll to position [0, 38]
click at [836, 500] on div "items : ( cmsloadListInstance ?. items || [ ]) }) // Loop through all practitio…" at bounding box center [798, 425] width 910 height 591
click at [742, 530] on div "items : ( cmsloadListInstance ?. items || [ ]) }) // Loop through all practitio…" at bounding box center [798, 425] width 910 height 591
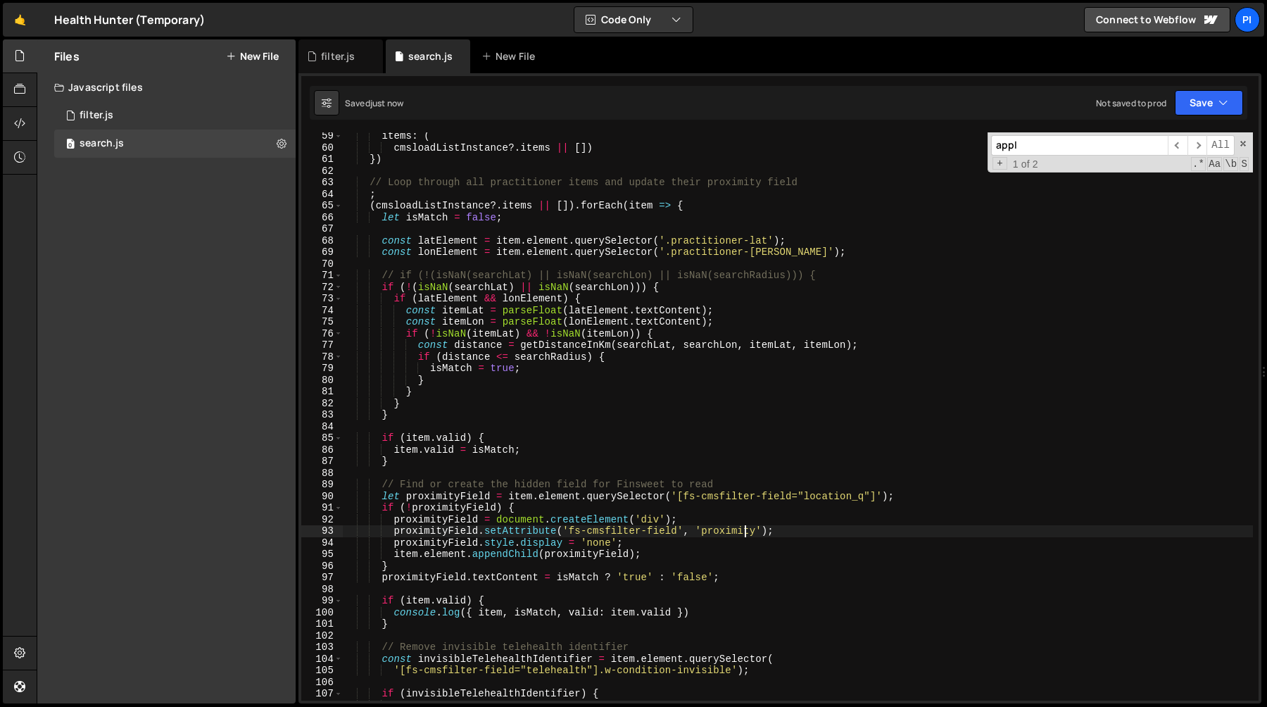
click at [742, 530] on div "items : ( cmsloadListInstance ?. items || [ ]) }) // Loop through all practitio…" at bounding box center [798, 425] width 910 height 591
paste textarea "location_q"
click at [682, 540] on div "items : ( cmsloadListInstance ?. items || [ ]) }) // Loop through all practitio…" at bounding box center [798, 425] width 910 height 591
click at [500, 551] on div "items : ( cmsloadListInstance ?. items || [ ]) }) // Loop through all practitio…" at bounding box center [798, 425] width 910 height 591
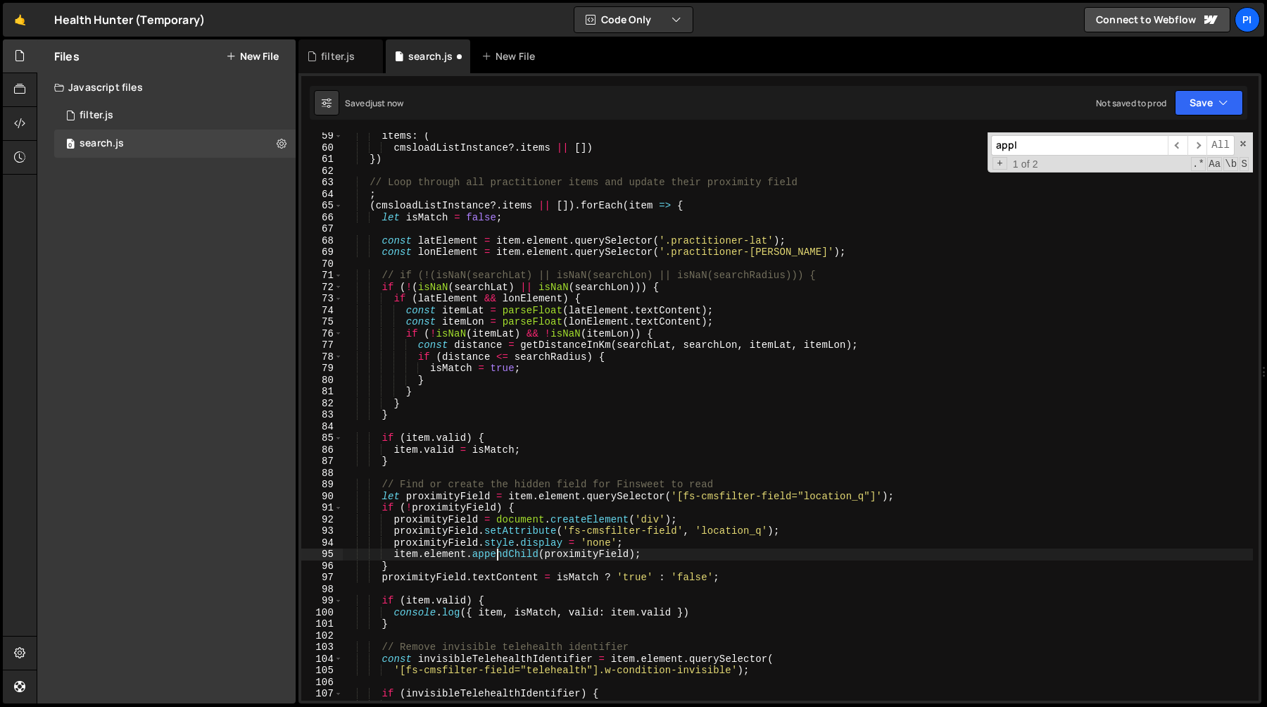
click at [500, 551] on div "items : ( cmsloadListInstance ?. items || [ ]) }) // Loop through all practitio…" at bounding box center [798, 425] width 910 height 591
click at [622, 551] on div "items : ( cmsloadListInstance ?. items || [ ]) }) // Loop through all practitio…" at bounding box center [798, 425] width 910 height 591
click at [674, 552] on div "items : ( cmsloadListInstance ?. items || [ ]) }) // Loop through all practitio…" at bounding box center [798, 425] width 910 height 591
click at [590, 552] on div "items : ( cmsloadListInstance ?. items || [ ]) }) // Loop through all practitio…" at bounding box center [798, 425] width 910 height 591
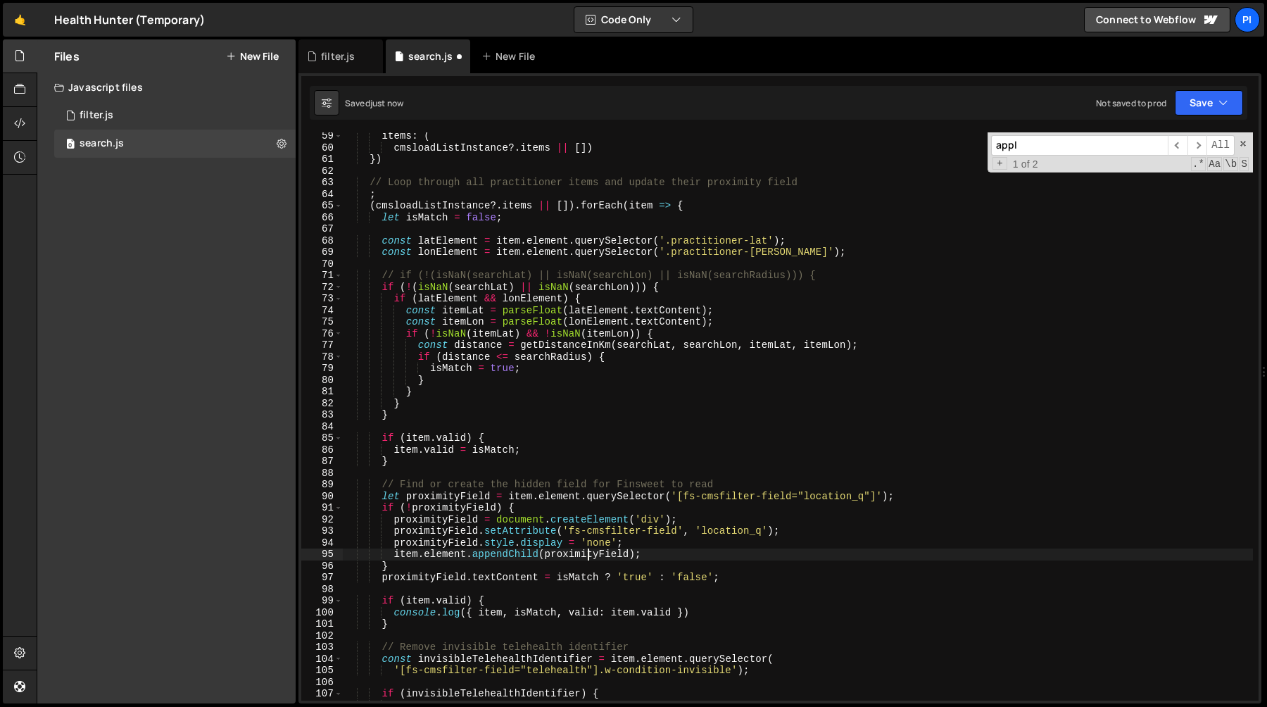
click at [590, 552] on div "items : ( cmsloadListInstance ?. items || [ ]) }) // Loop through all practitio…" at bounding box center [798, 425] width 910 height 591
click at [695, 559] on div "items : ( cmsloadListInstance ?. items || [ ]) }) // Loop through all practitio…" at bounding box center [798, 425] width 910 height 591
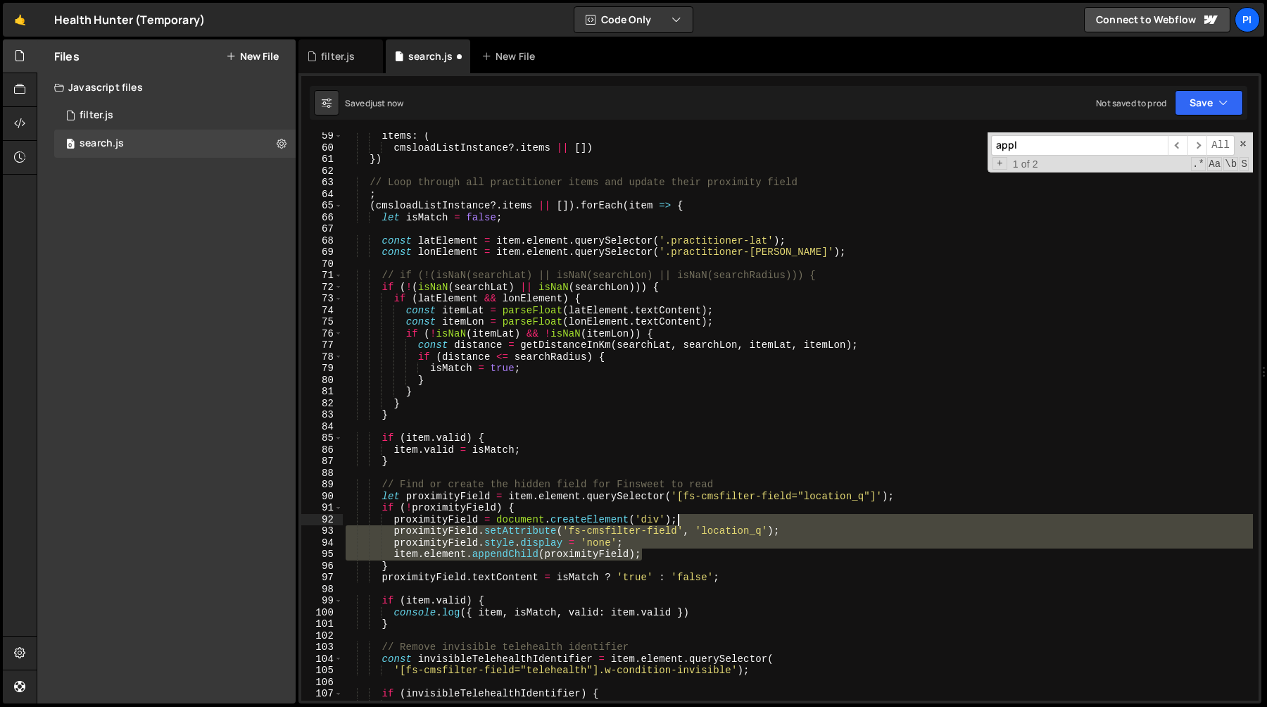
click at [712, 517] on div "items : ( cmsloadListInstance ?. items || [ ]) }) // Loop through all practitio…" at bounding box center [798, 425] width 910 height 591
click at [676, 564] on div "items : ( cmsloadListInstance ?. items || [ ]) }) // Loop through all practitio…" at bounding box center [798, 425] width 910 height 591
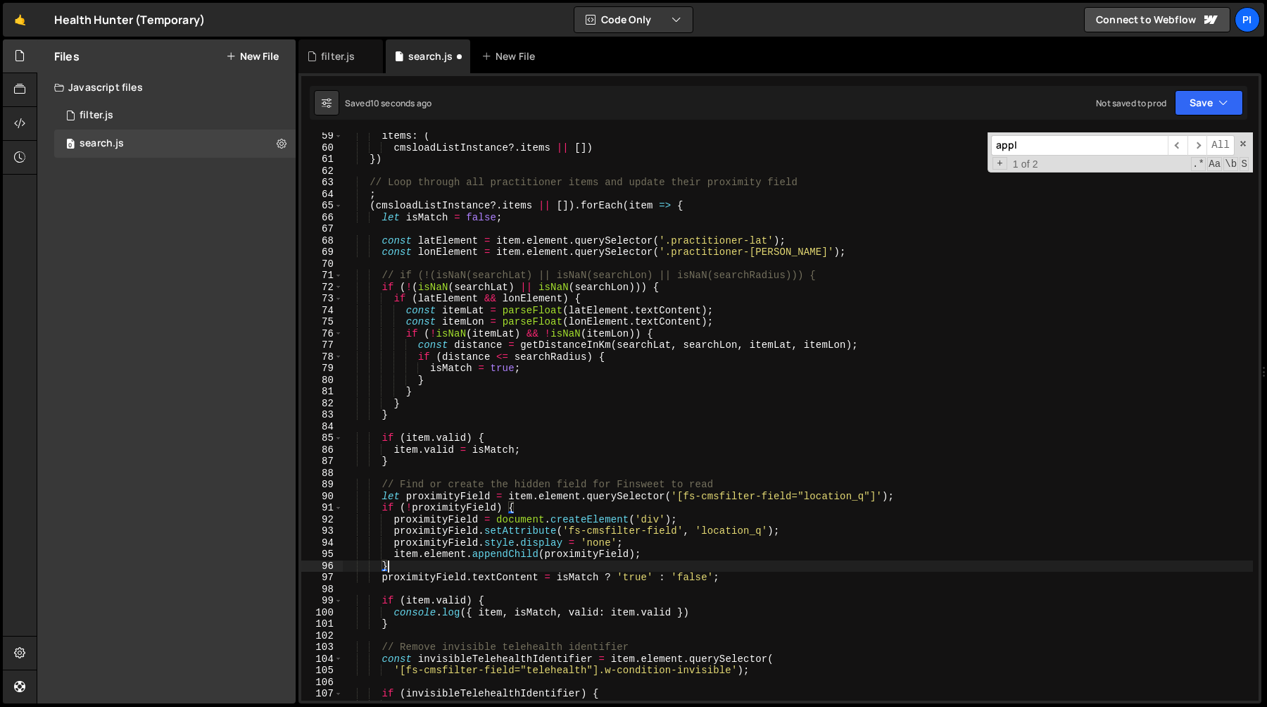
click at [666, 554] on div "items : ( cmsloadListInstance ?. items || [ ]) }) // Loop through all practitio…" at bounding box center [798, 425] width 910 height 591
click at [721, 518] on div "items : ( cmsloadListInstance ?. items || [ ]) }) // Loop through all practitio…" at bounding box center [798, 425] width 910 height 591
click at [678, 558] on div "items : ( cmsloadListInstance ?. items || [ ]) }) // Loop through all practitio…" at bounding box center [798, 425] width 910 height 591
click at [696, 576] on div "items : ( cmsloadListInstance ?. items || [ ]) }) // Loop through all practitio…" at bounding box center [798, 425] width 910 height 591
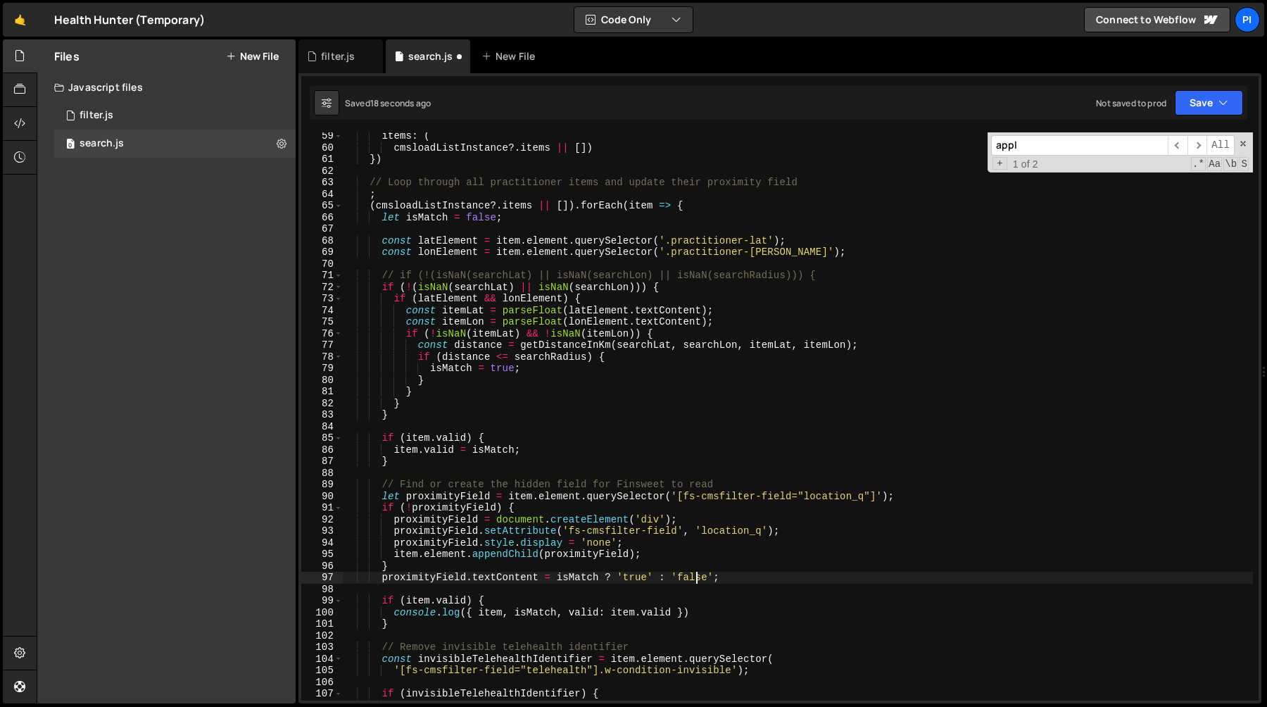
click at [696, 576] on div "items : ( cmsloadListInstance ?. items || [ ]) }) // Loop through all practitio…" at bounding box center [798, 425] width 910 height 591
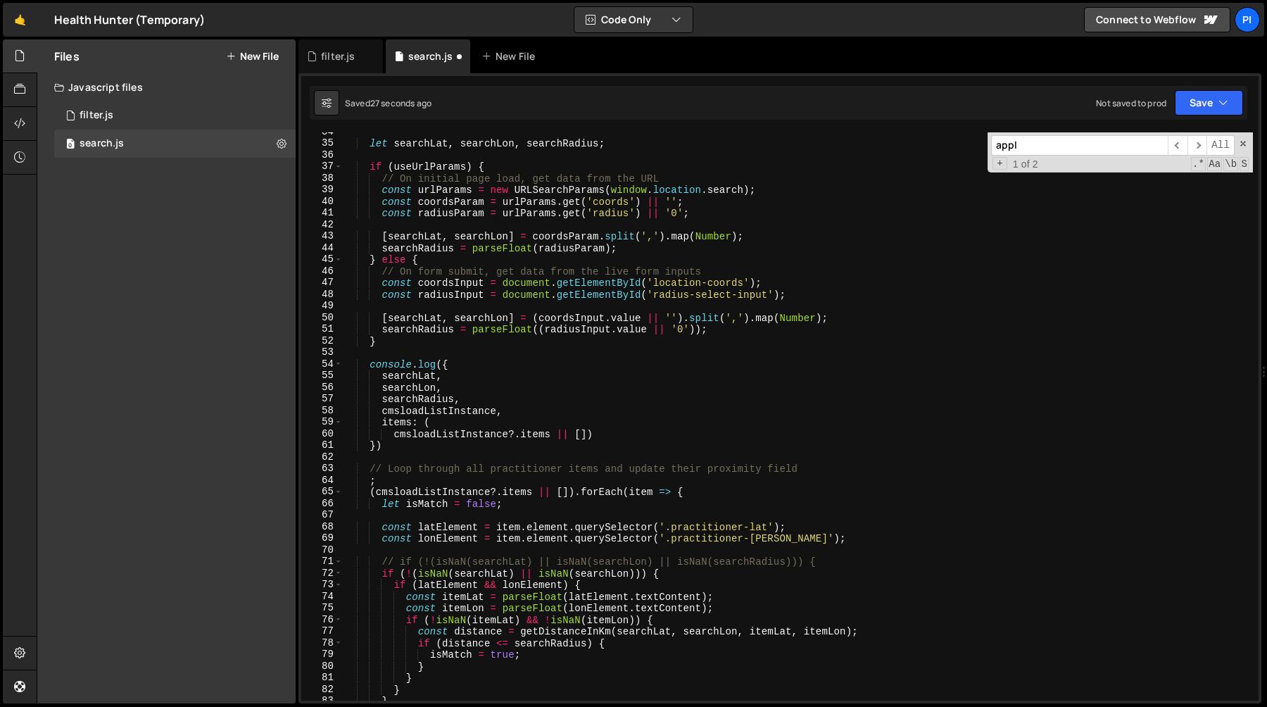
scroll to position [377, 0]
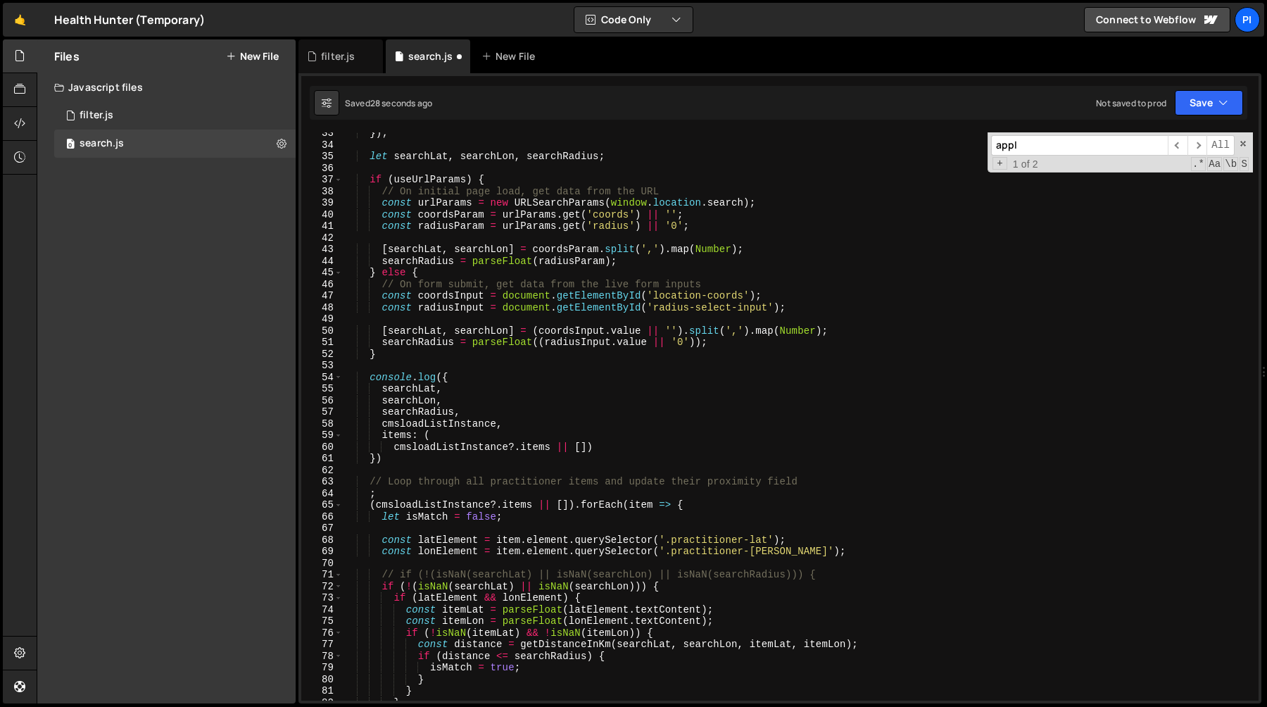
click at [790, 303] on div "}) ; let searchLat , searchLon , searchRadius ; if ( useUrlParams ) { // On ini…" at bounding box center [798, 422] width 910 height 591
click at [790, 287] on div "}) ; let searchLat , searchLon , searchRadius ; if ( useUrlParams ) { // On ini…" at bounding box center [798, 422] width 910 height 591
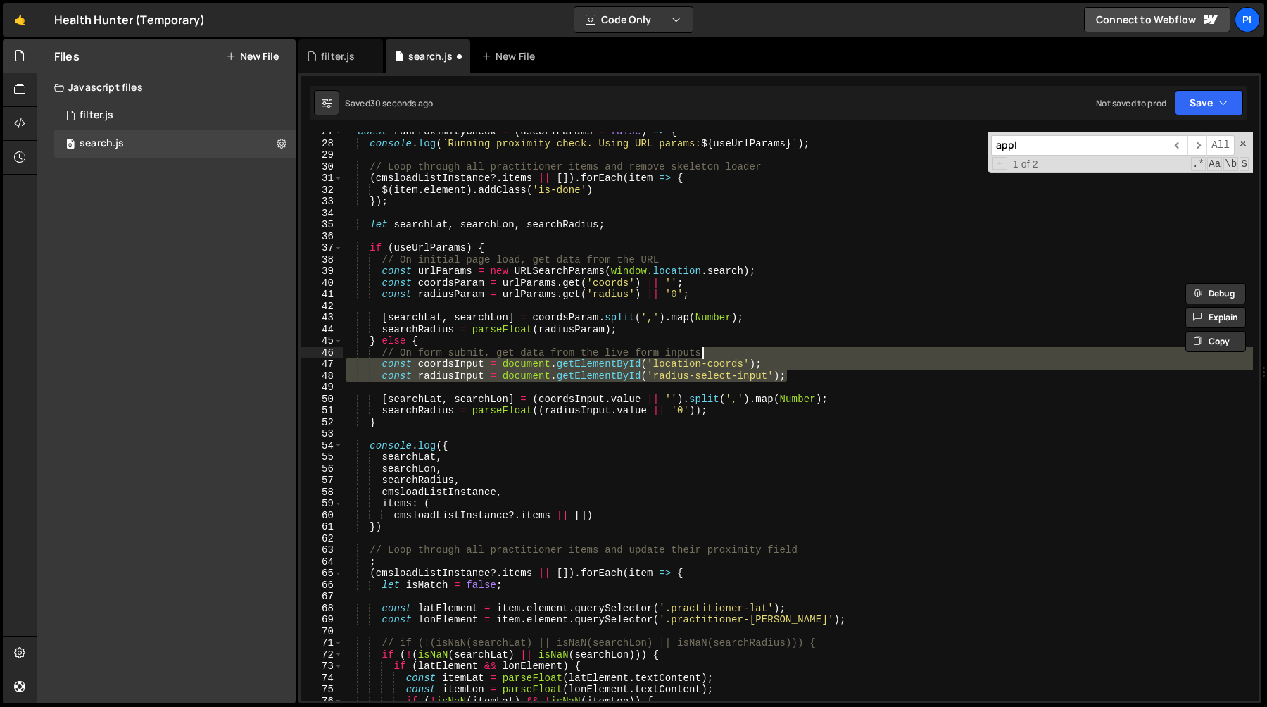
scroll to position [290, 0]
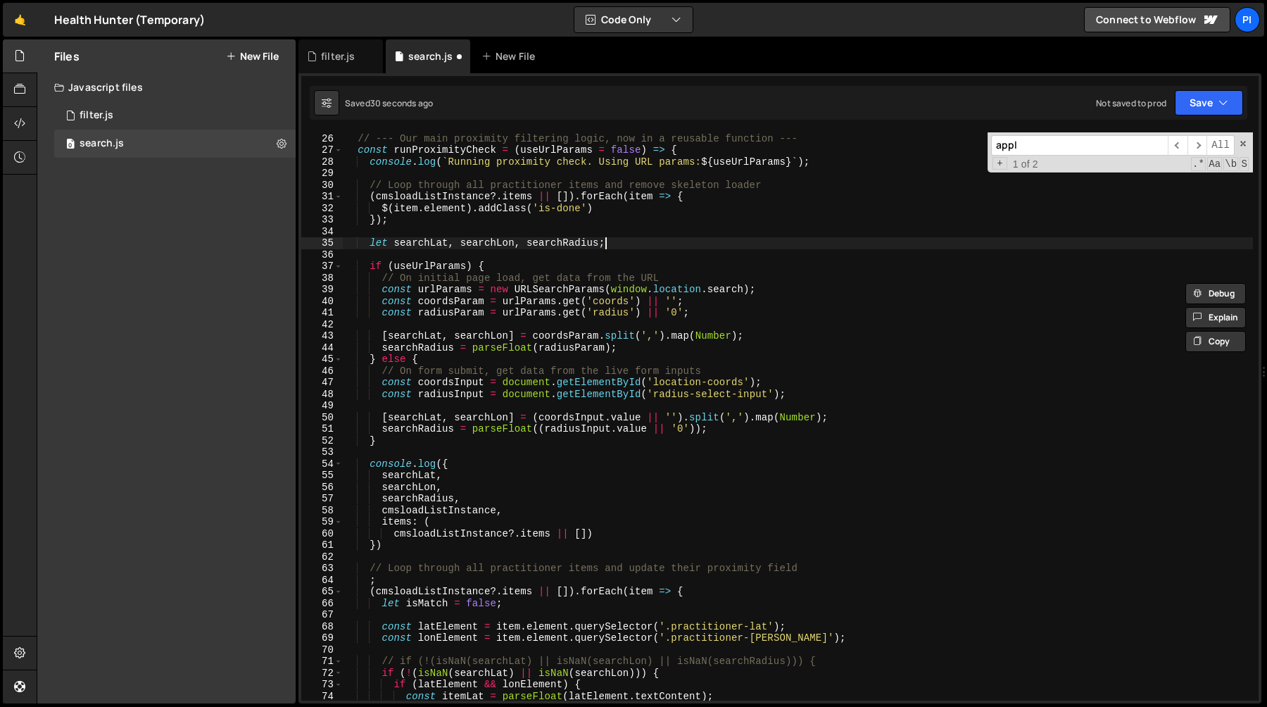
click at [603, 243] on div "// --- Our main proximity filtering logic, now in a reusable function --- const…" at bounding box center [798, 416] width 910 height 591
click at [648, 271] on div "// --- Our main proximity filtering logic, now in a reusable function --- const…" at bounding box center [798, 416] width 910 height 591
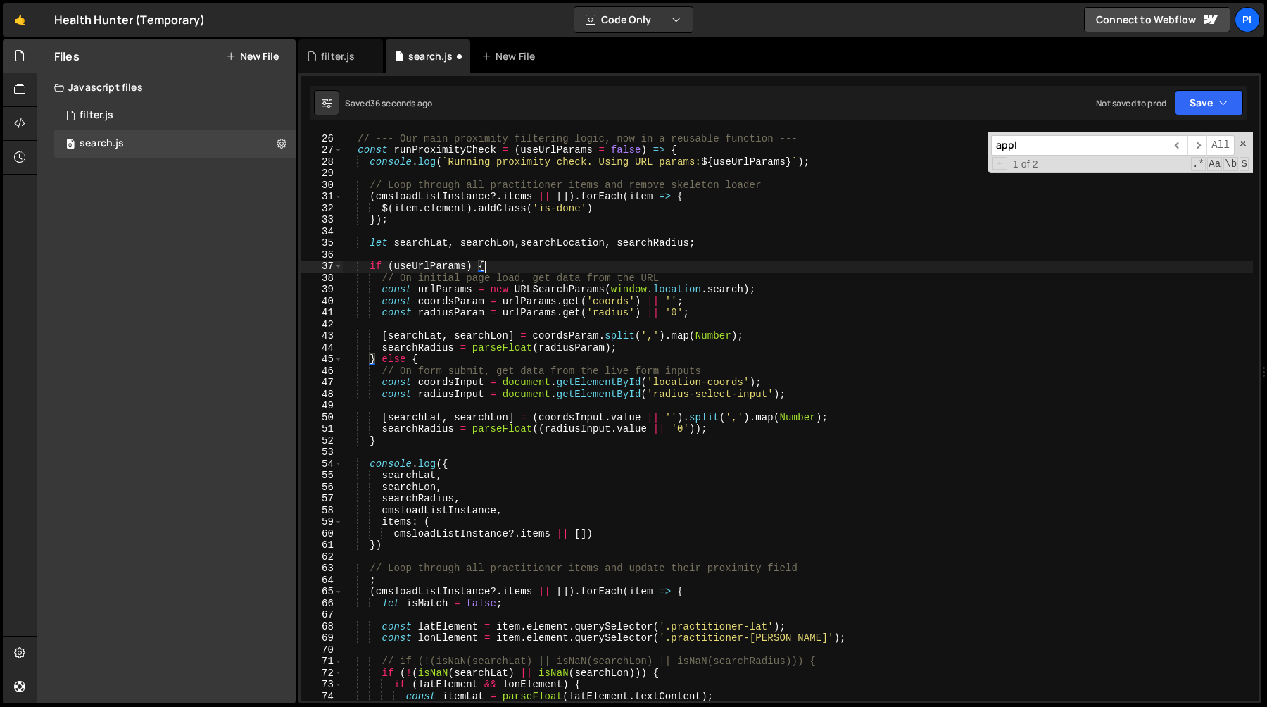
scroll to position [0, 9]
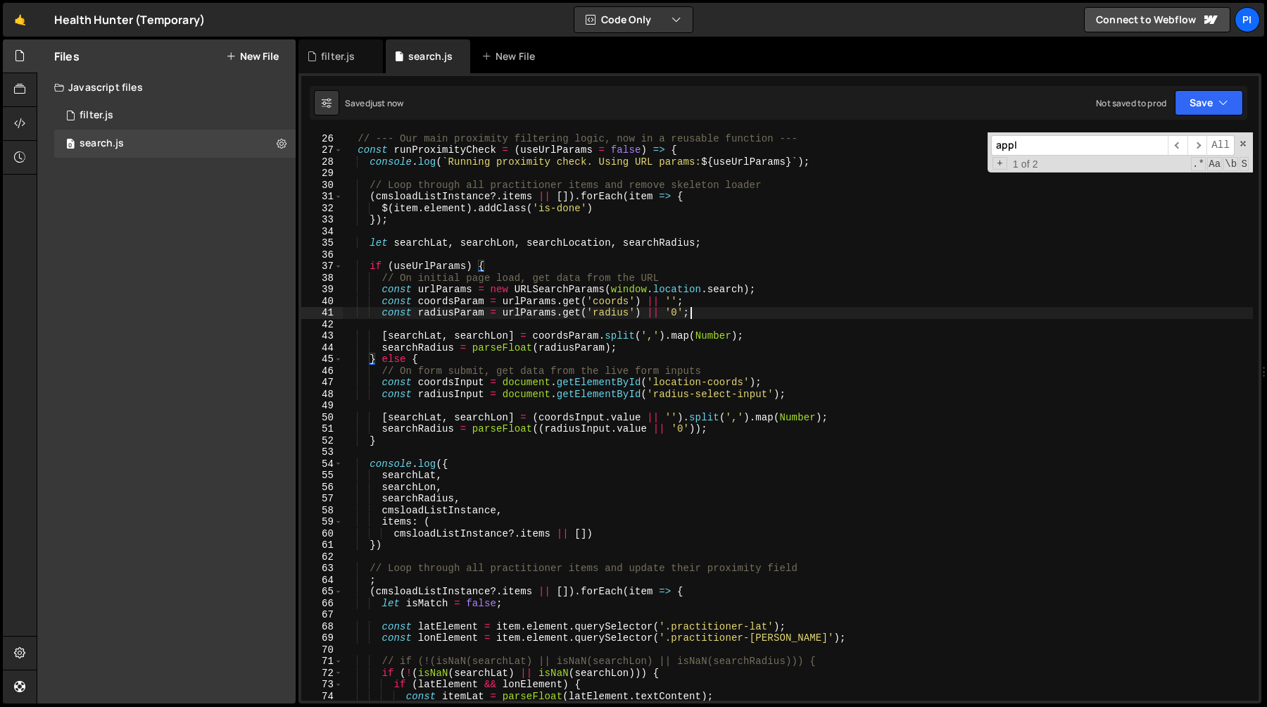
click at [722, 312] on div "// --- Our main proximity filtering logic, now in a reusable function --- const…" at bounding box center [798, 416] width 910 height 591
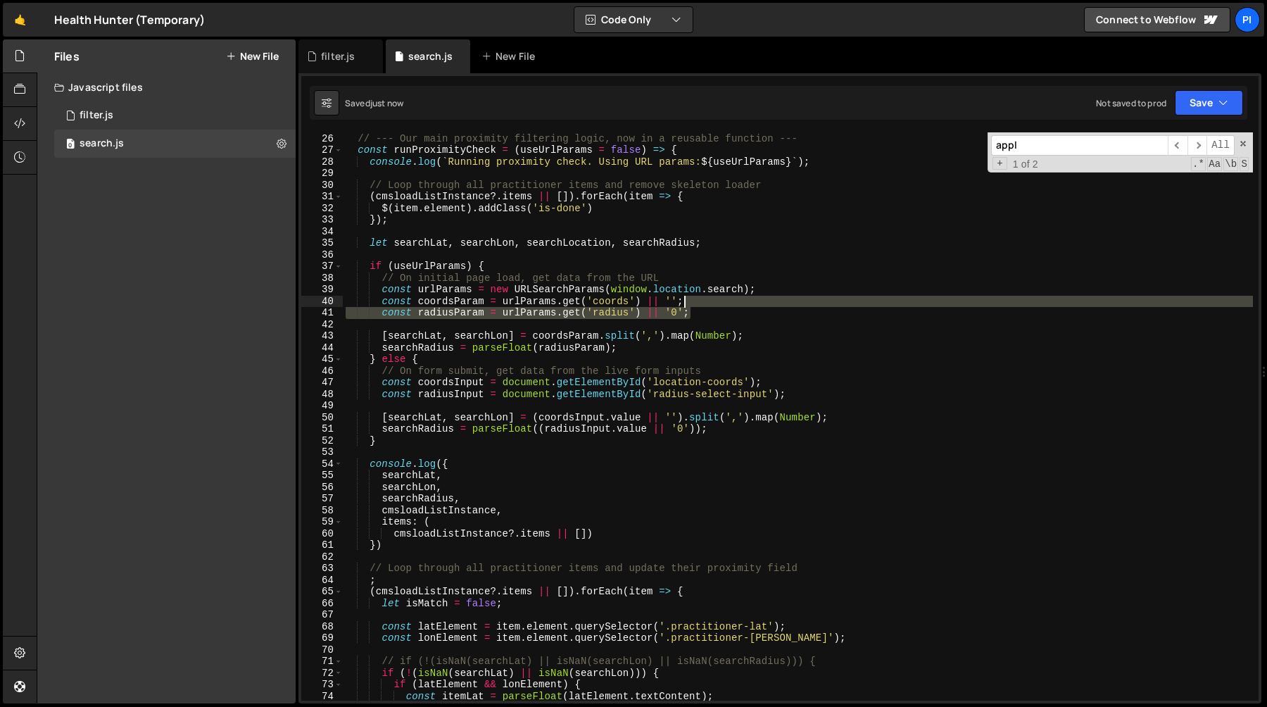
click at [714, 305] on div "// --- Our main proximity filtering logic, now in a reusable function --- const…" at bounding box center [798, 416] width 910 height 591
click at [717, 299] on div "// --- Our main proximity filtering logic, now in a reusable function --- const…" at bounding box center [798, 416] width 910 height 568
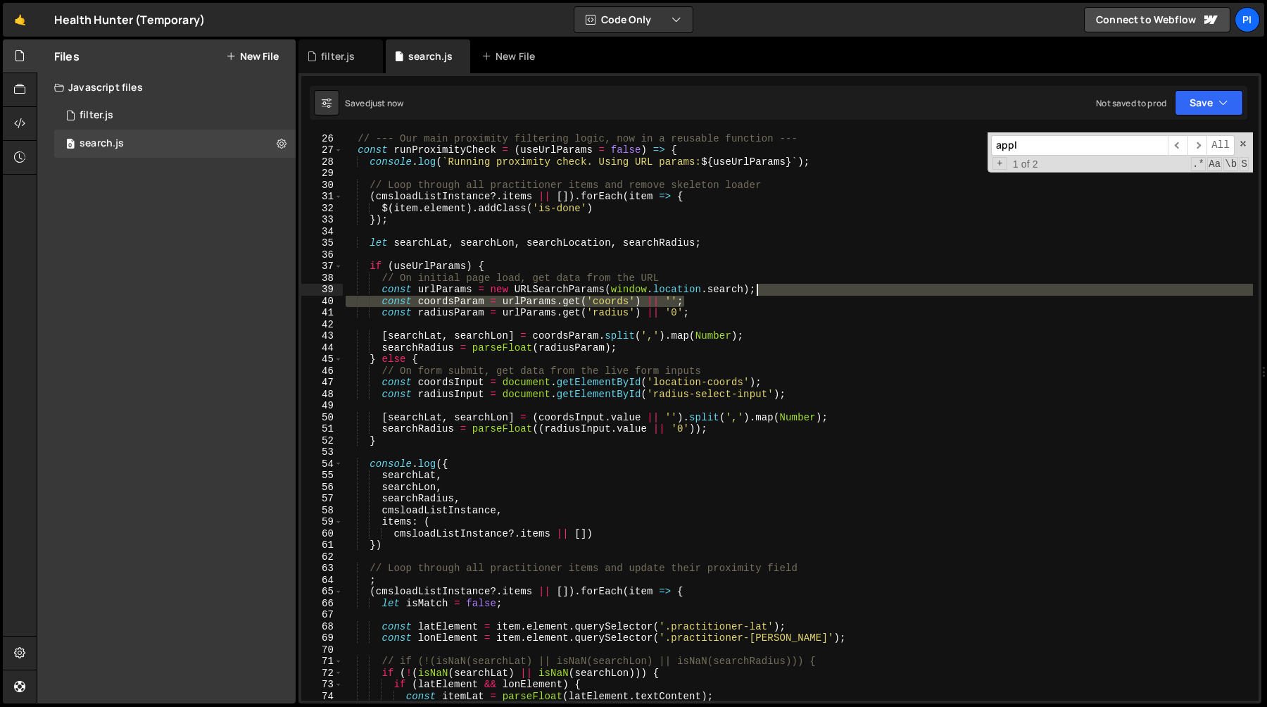
click at [764, 293] on div "// --- Our main proximity filtering logic, now in a reusable function --- const…" at bounding box center [798, 416] width 910 height 591
click at [726, 296] on div "// --- Our main proximity filtering logic, now in a reusable function --- const…" at bounding box center [798, 416] width 910 height 568
paste textarea "l"
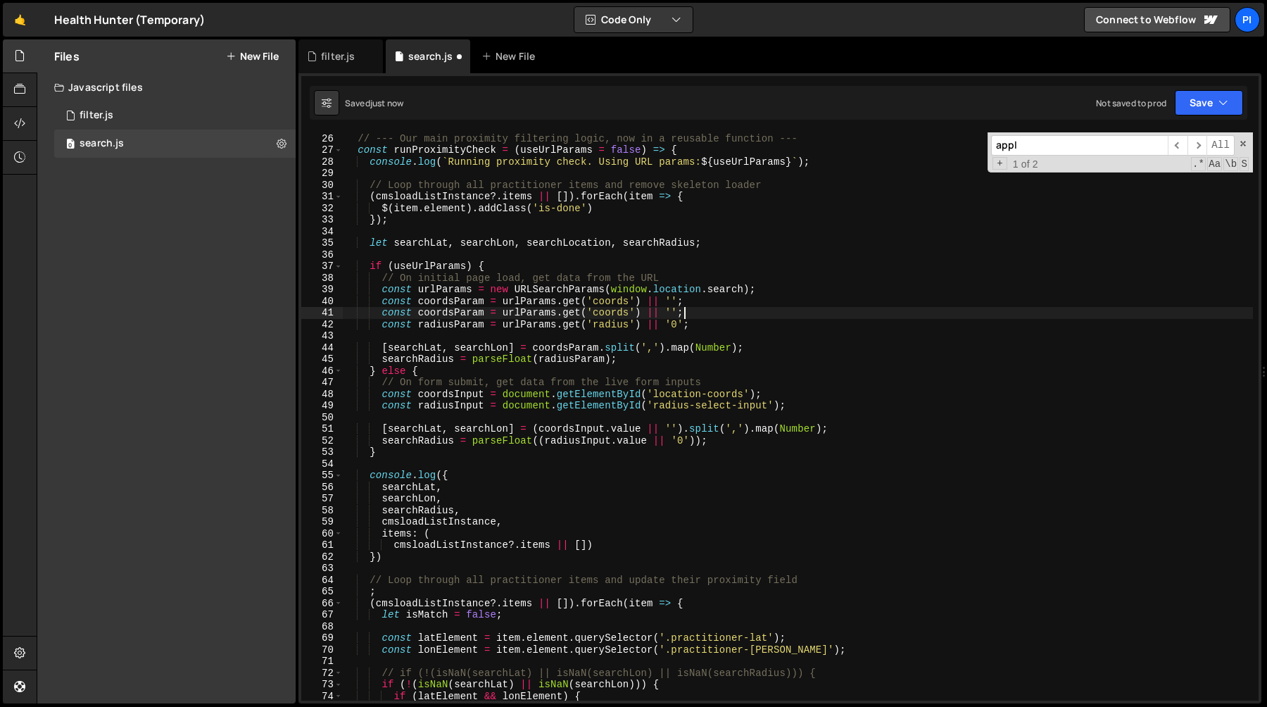
click at [614, 315] on div "// --- Our main proximity filtering logic, now in a reusable function --- const…" at bounding box center [798, 416] width 910 height 591
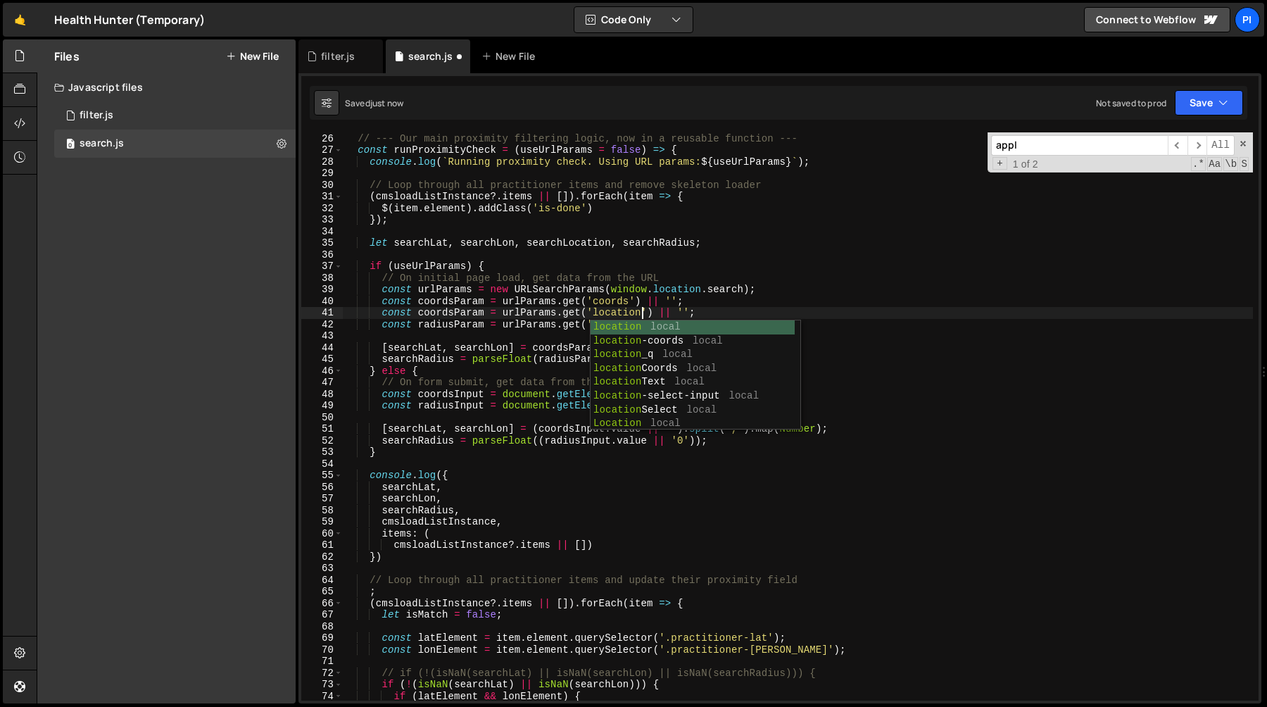
click at [614, 315] on div "// --- Our main proximity filtering logic, now in a reusable function --- const…" at bounding box center [798, 416] width 910 height 591
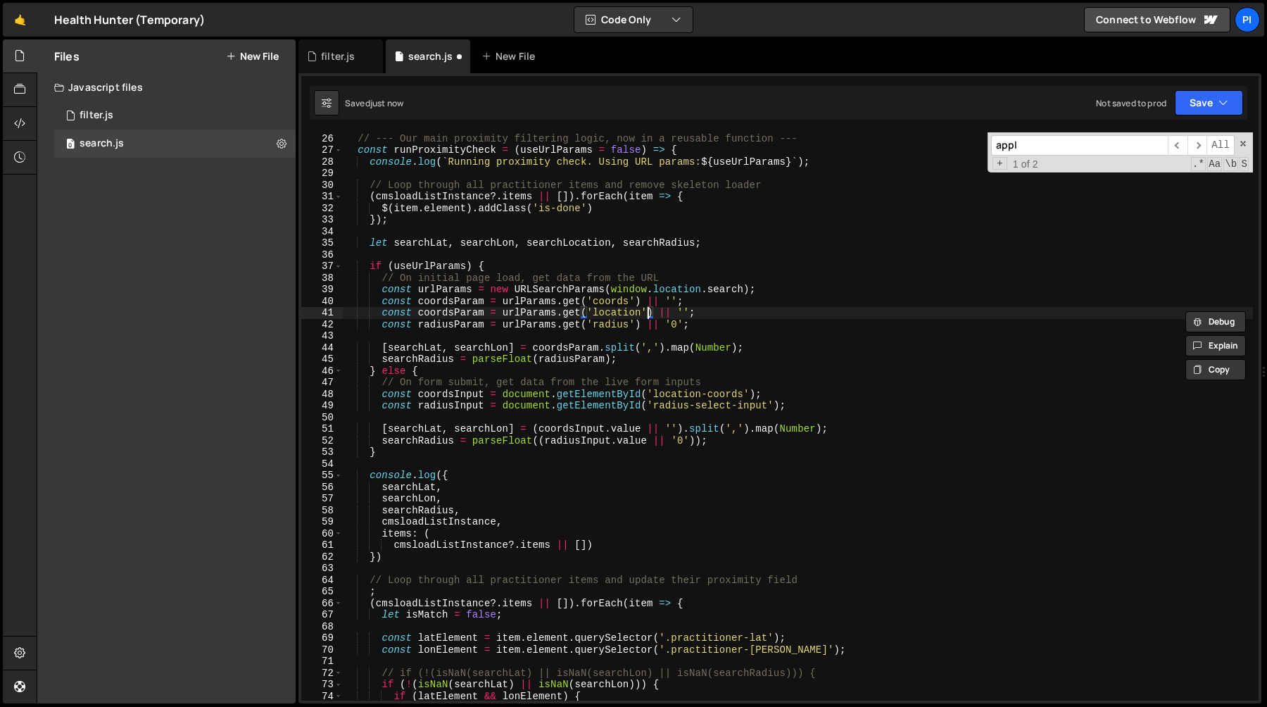
scroll to position [0, 21]
click at [450, 314] on div "// --- Our main proximity filtering logic, now in a reusable function --- const…" at bounding box center [798, 416] width 910 height 591
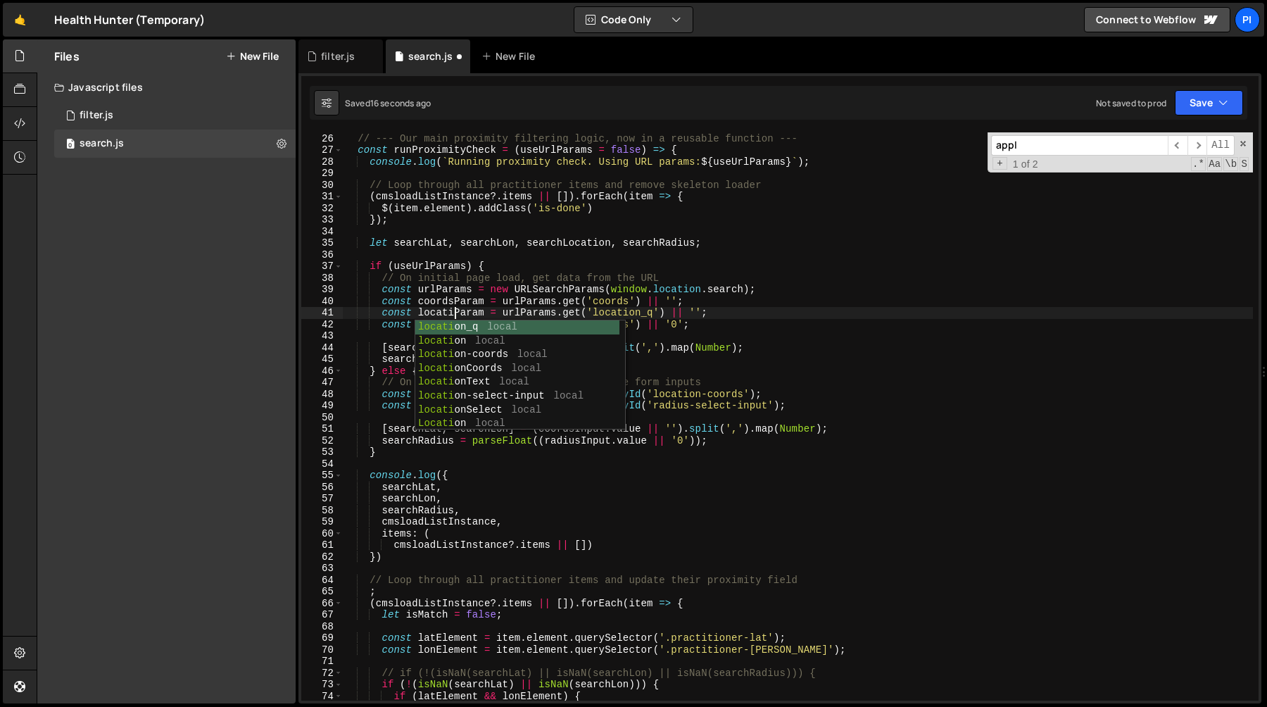
scroll to position [0, 8]
click at [500, 283] on div "// --- Our main proximity filtering logic, now in a reusable function --- const…" at bounding box center [798, 416] width 910 height 591
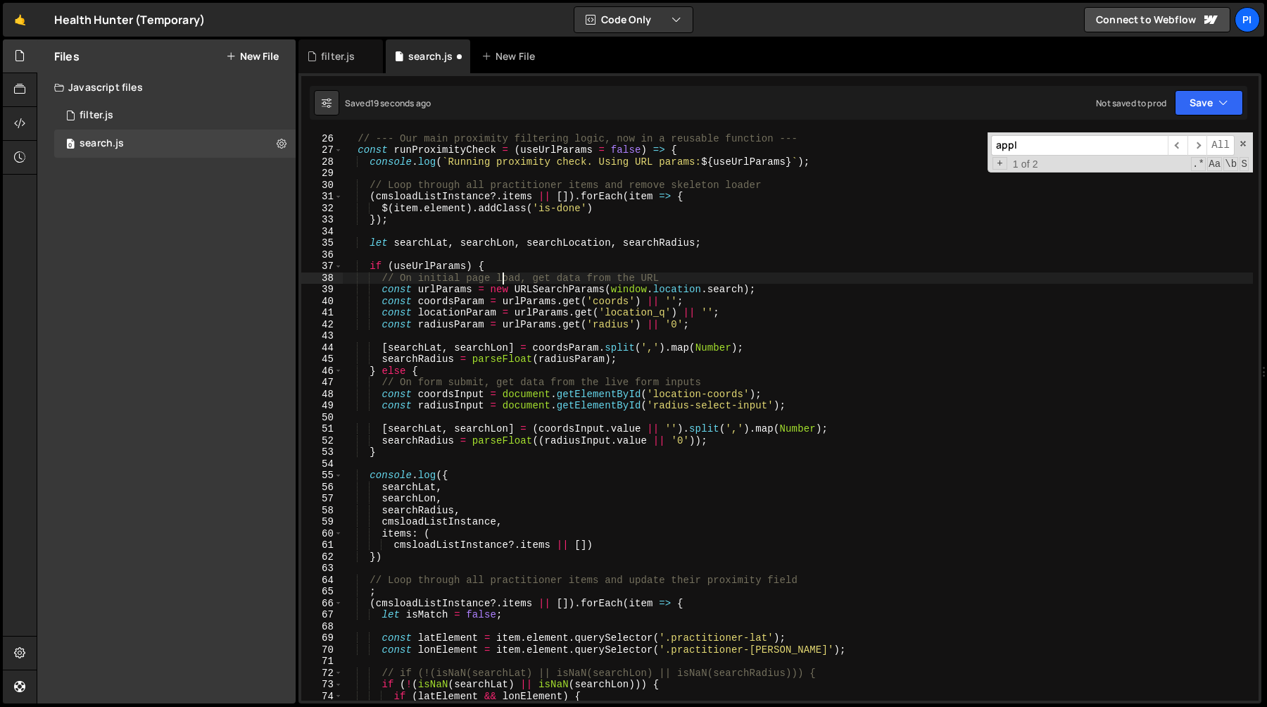
click at [801, 343] on div "// --- Our main proximity filtering logic, now in a reusable function --- const…" at bounding box center [798, 416] width 910 height 591
type textarea "[searchLat, searchLon] = coordsParam.split(',').map(Number);"
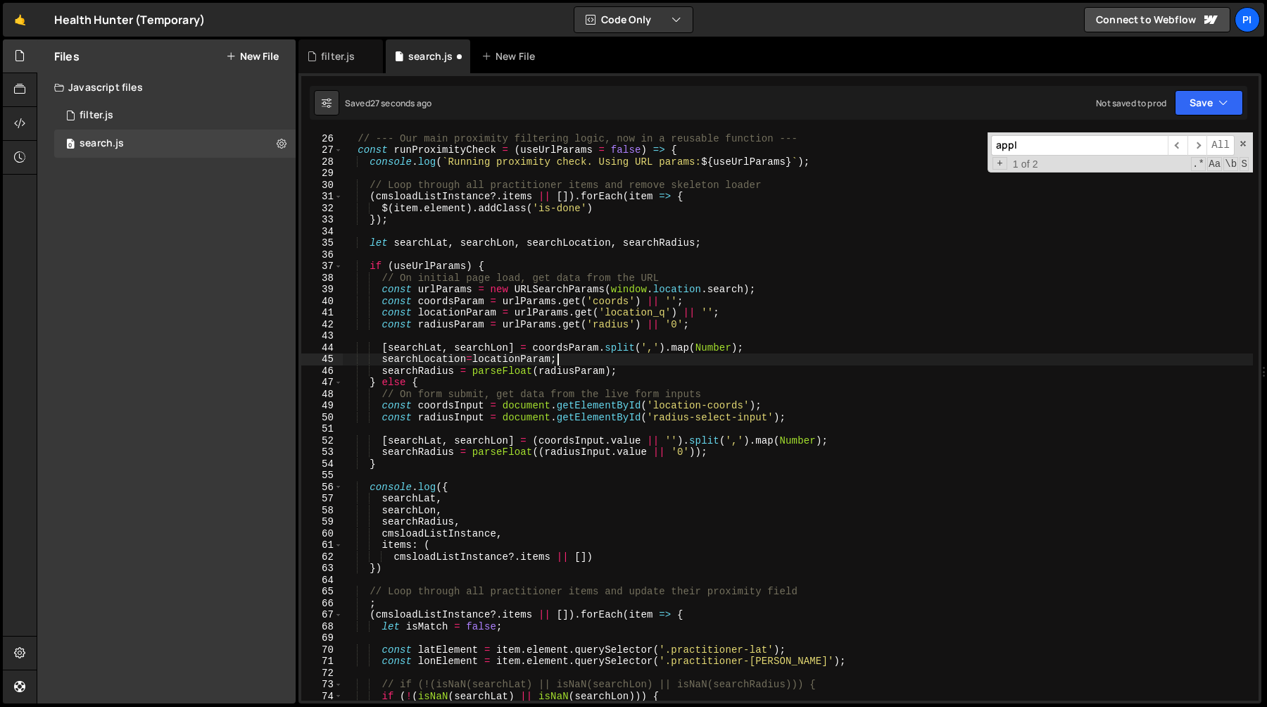
scroll to position [301, 0]
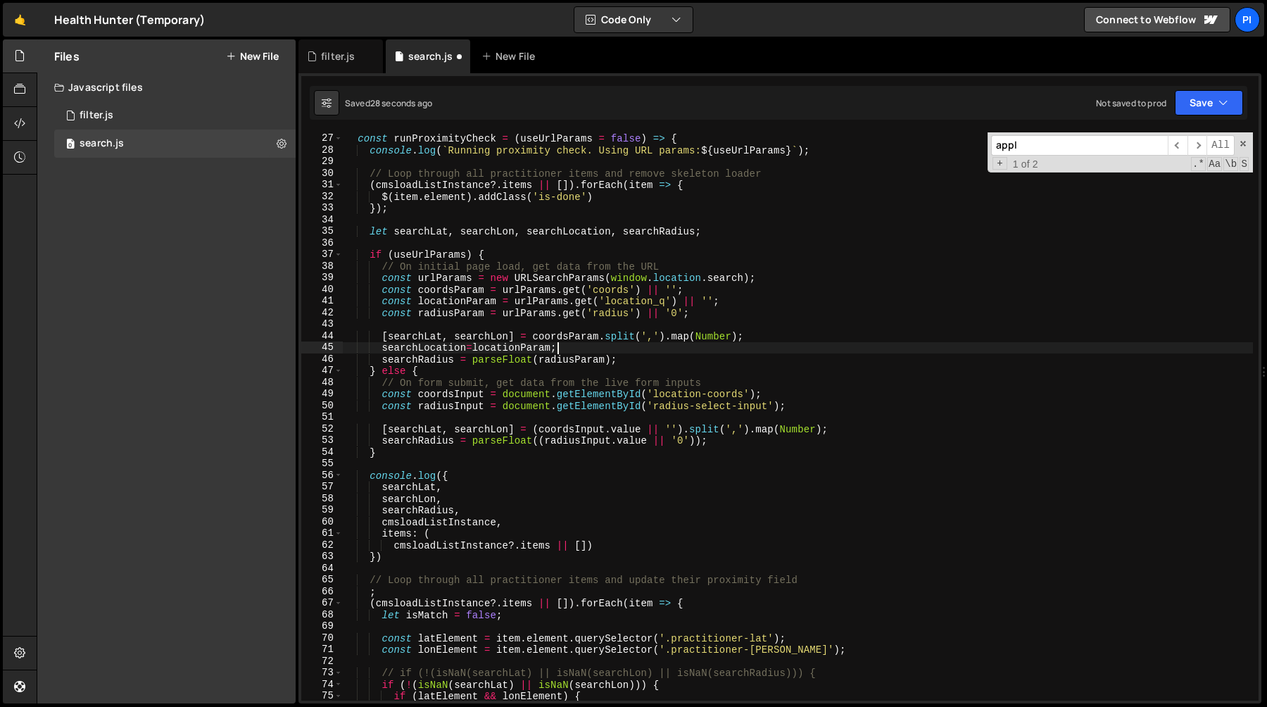
click at [814, 404] on div "// --- Our main proximity filtering logic, now in a reusable function --- const…" at bounding box center [798, 416] width 910 height 591
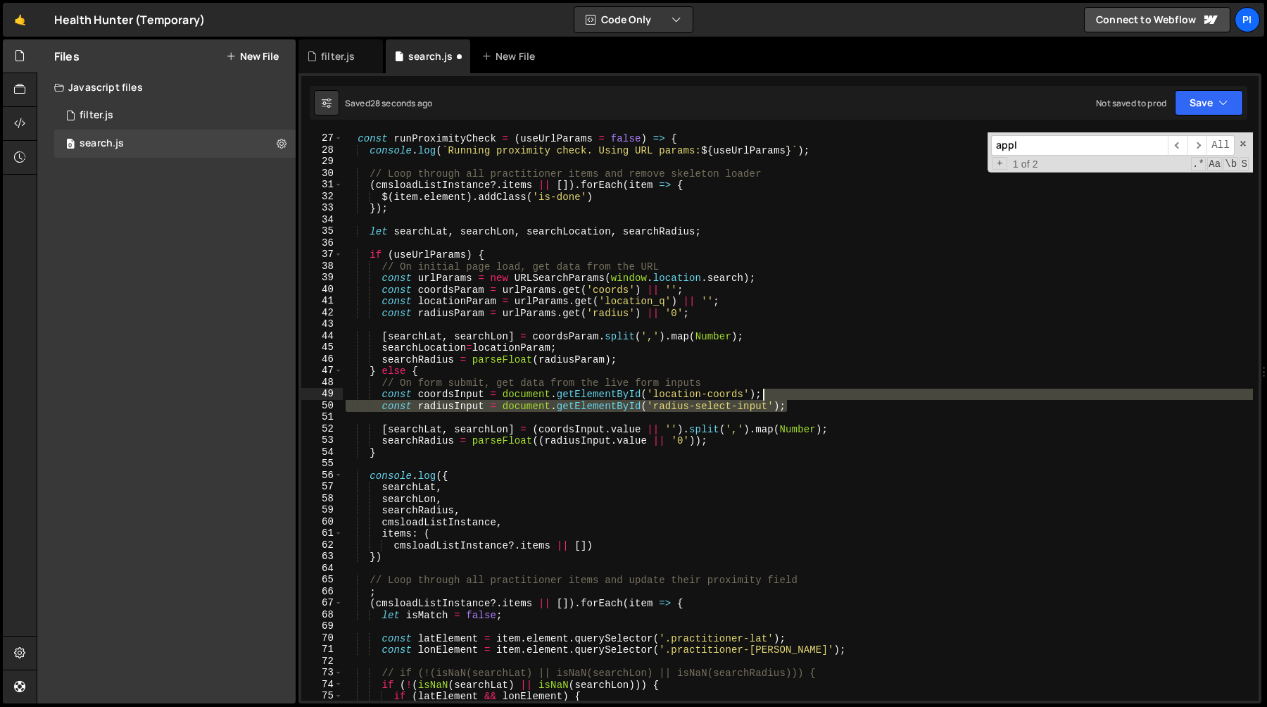
click at [802, 399] on div "// --- Our main proximity filtering logic, now in a reusable function --- const…" at bounding box center [798, 416] width 910 height 591
click at [778, 388] on div "// --- Our main proximity filtering logic, now in a reusable function --- const…" at bounding box center [798, 416] width 910 height 568
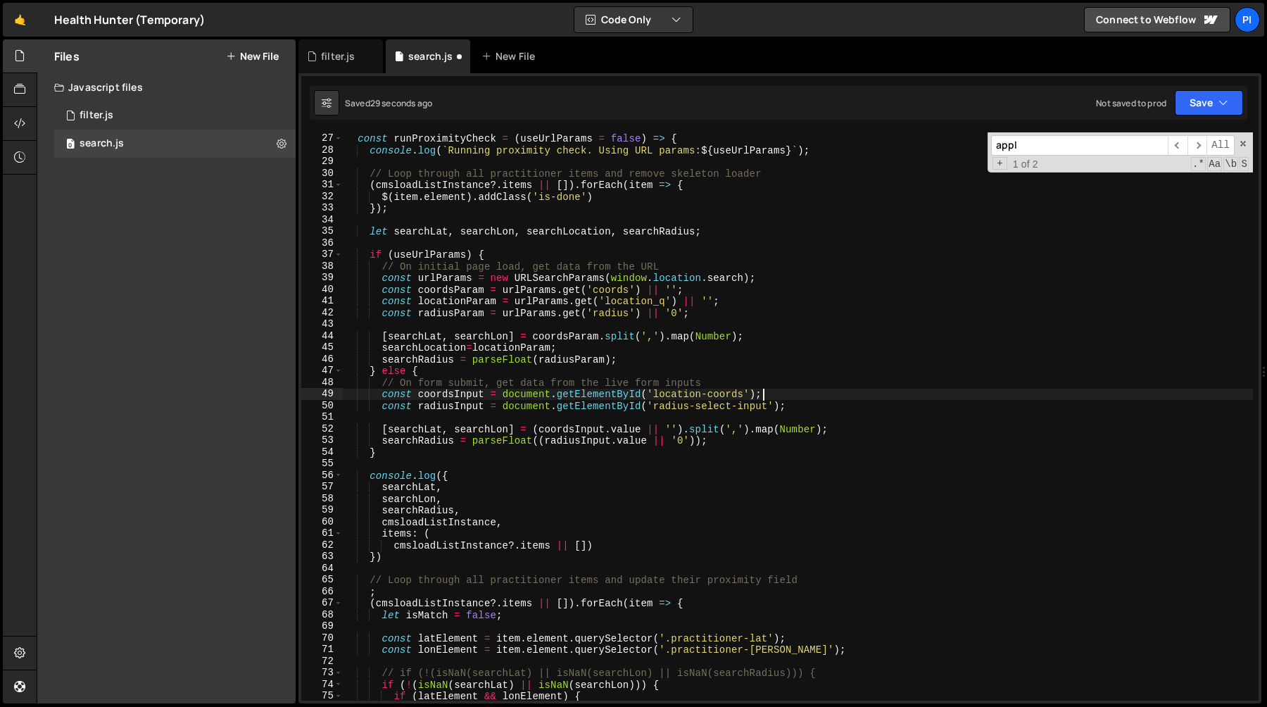
click at [748, 381] on div "// --- Our main proximity filtering logic, now in a reusable function --- const…" at bounding box center [798, 416] width 910 height 591
click at [780, 400] on div "// --- Our main proximity filtering logic, now in a reusable function --- const…" at bounding box center [798, 416] width 910 height 591
paste textarea "coordsInput = document.getElementById('location-coords');"
click at [778, 396] on div "// --- Our main proximity filtering logic, now in a reusable function --- const…" at bounding box center [798, 416] width 910 height 591
paste textarea
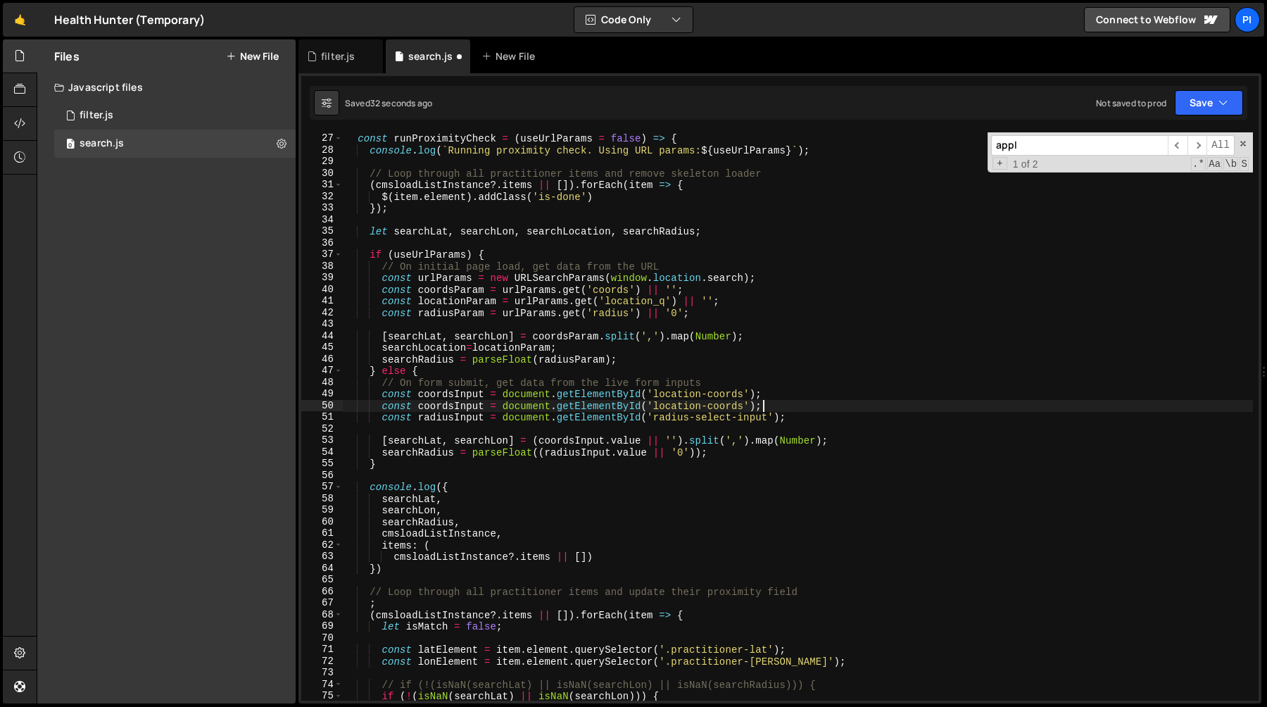
click at [726, 407] on div "// --- Our main proximity filtering logic, now in a reusable function --- const…" at bounding box center [798, 416] width 910 height 591
click at [459, 405] on div "// --- Our main proximity filtering logic, now in a reusable function --- const…" at bounding box center [798, 416] width 910 height 591
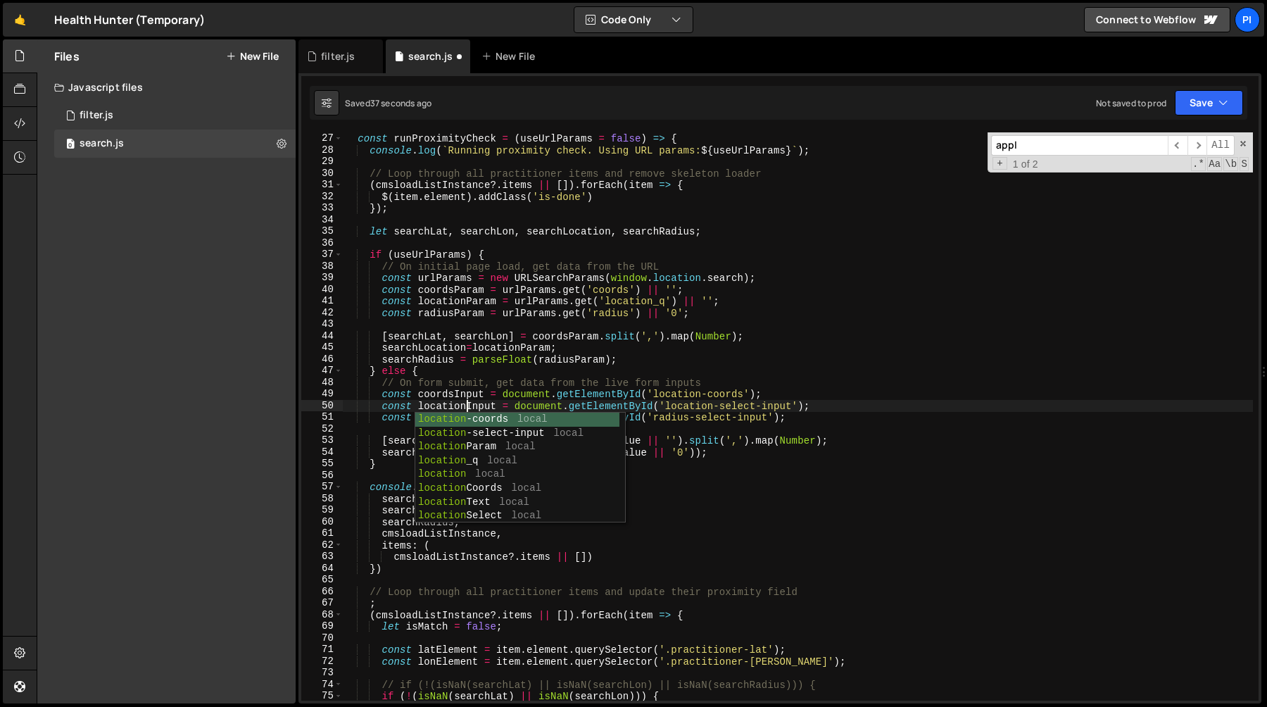
scroll to position [0, 8]
click at [467, 405] on div "// --- Our main proximity filtering logic, now in a reusable function --- const…" at bounding box center [798, 416] width 910 height 591
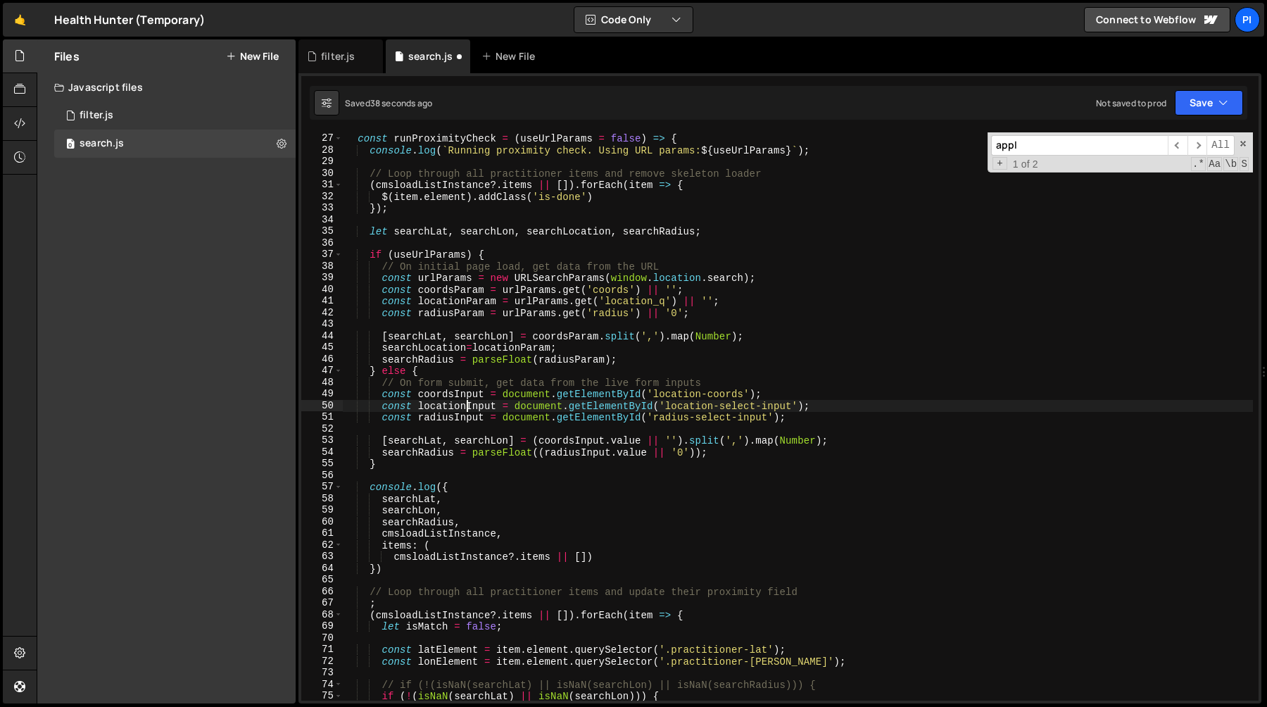
click at [467, 405] on div "// --- Our main proximity filtering logic, now in a reusable function --- const…" at bounding box center [798, 416] width 910 height 591
click at [856, 441] on div "// --- Our main proximity filtering logic, now in a reusable function --- const…" at bounding box center [798, 416] width 910 height 591
type textarea "[searchLat, searchLon] = (coordsInput.value || '').split(',').map(Number);"
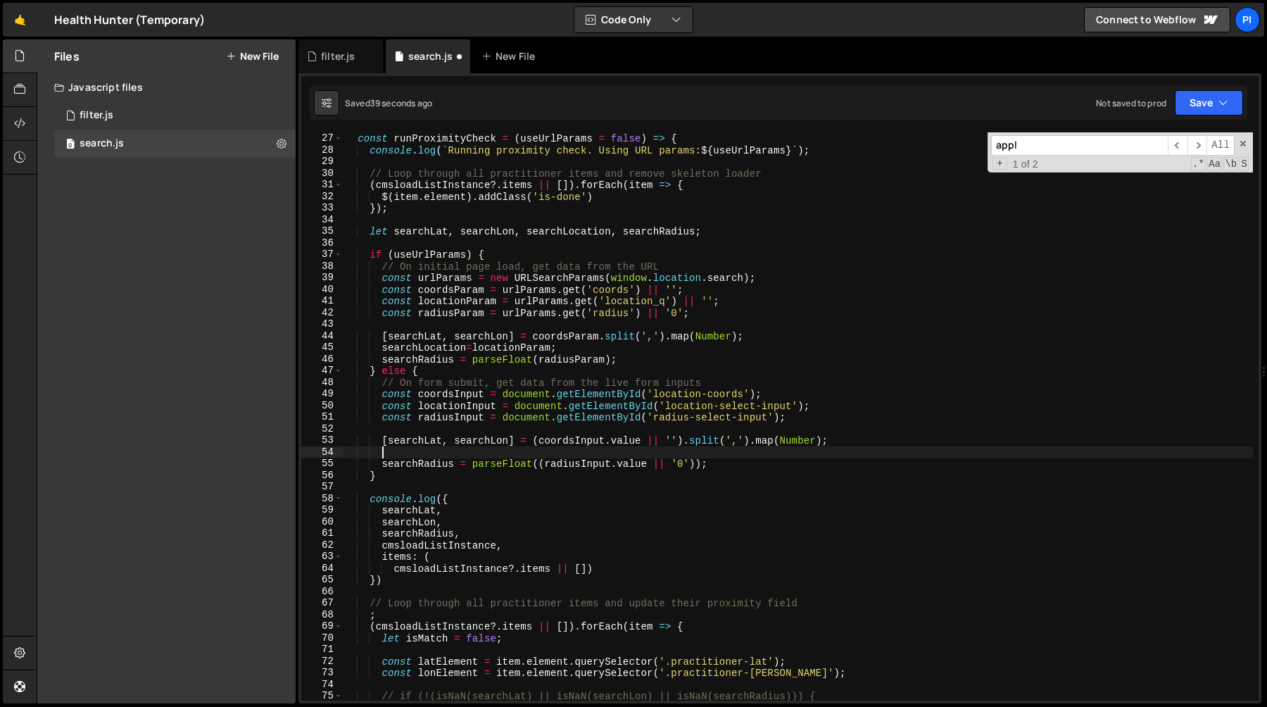
scroll to position [0, 2]
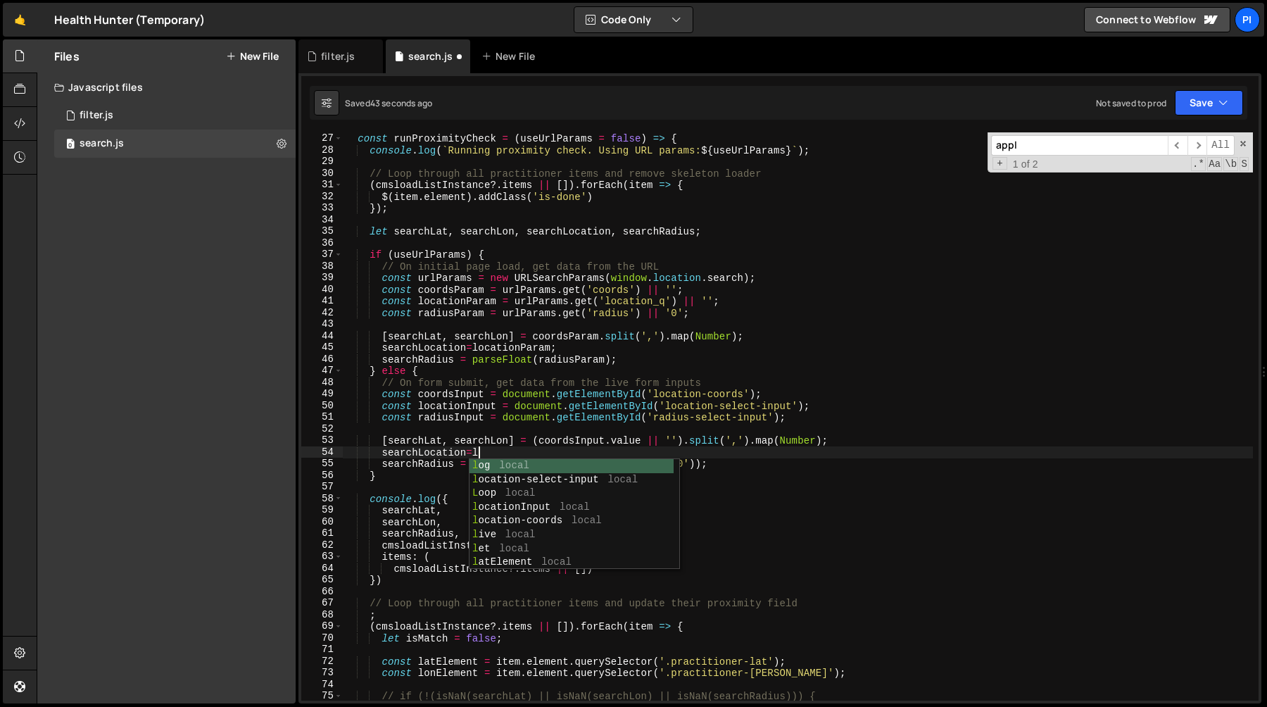
paste textarea "locationInput"
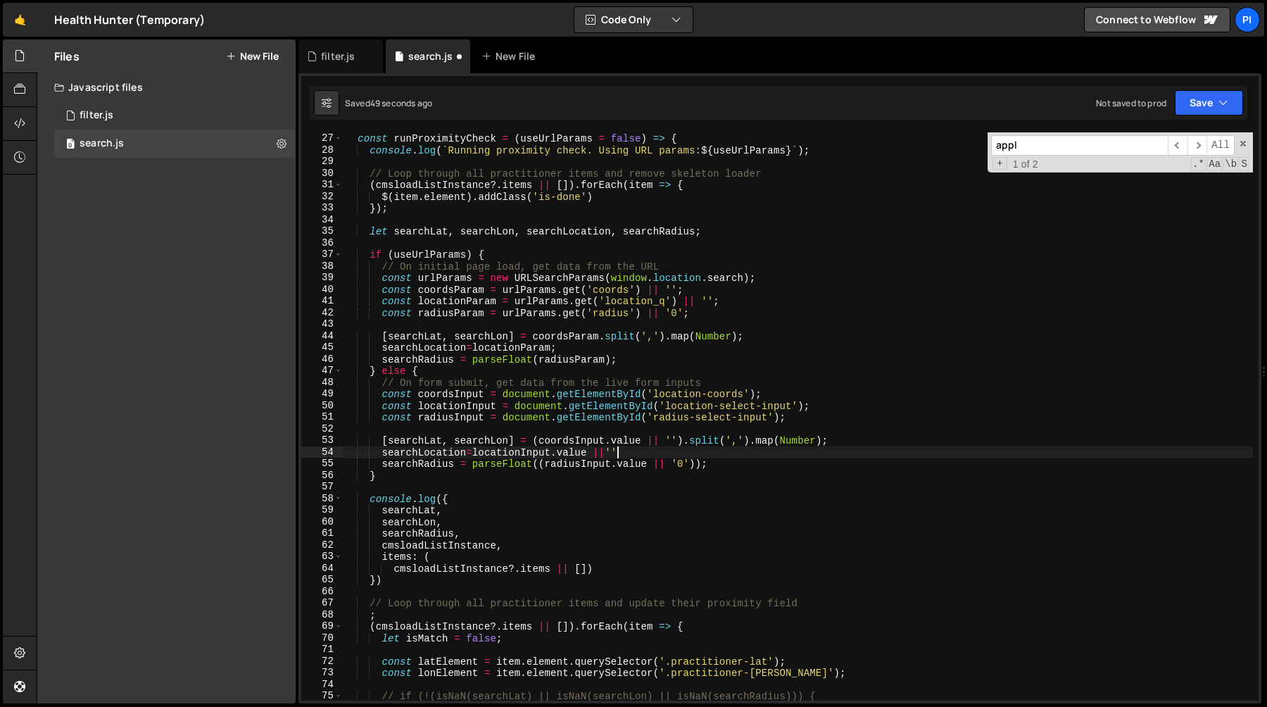
scroll to position [0, 18]
click at [447, 451] on div "// --- Our main proximity filtering logic, now in a reusable function --- const…" at bounding box center [798, 416] width 910 height 591
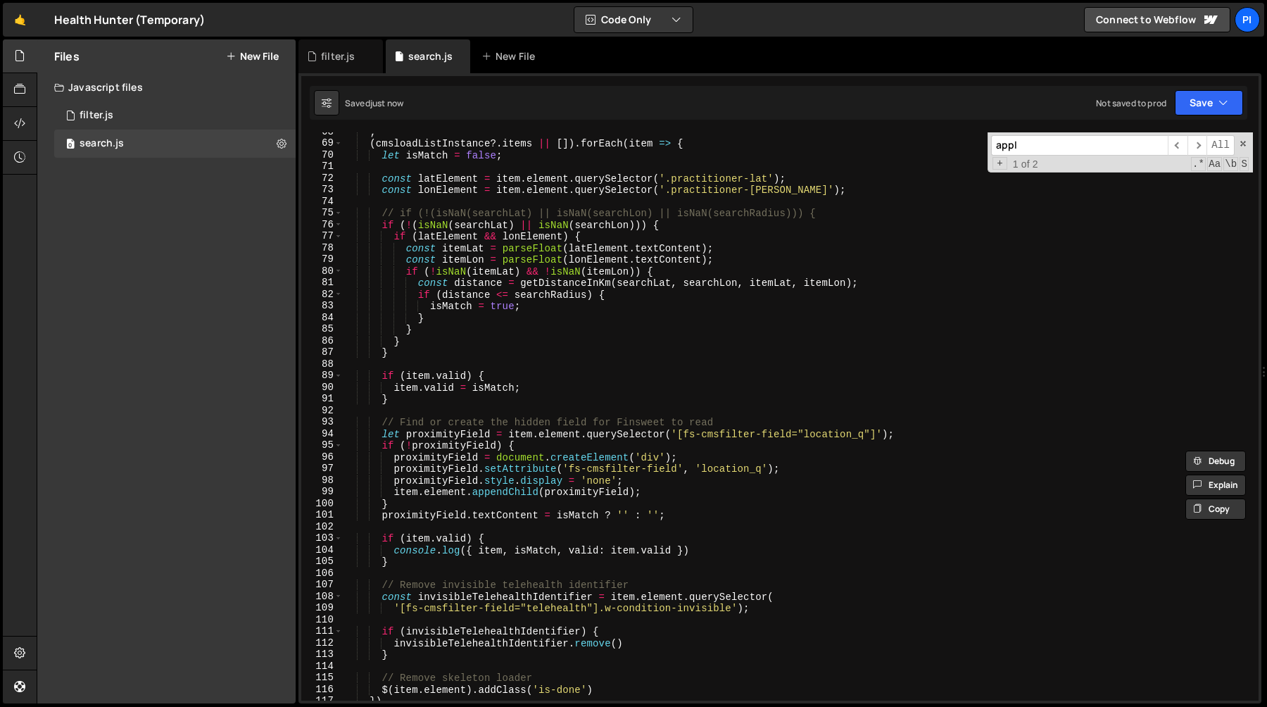
scroll to position [792, 0]
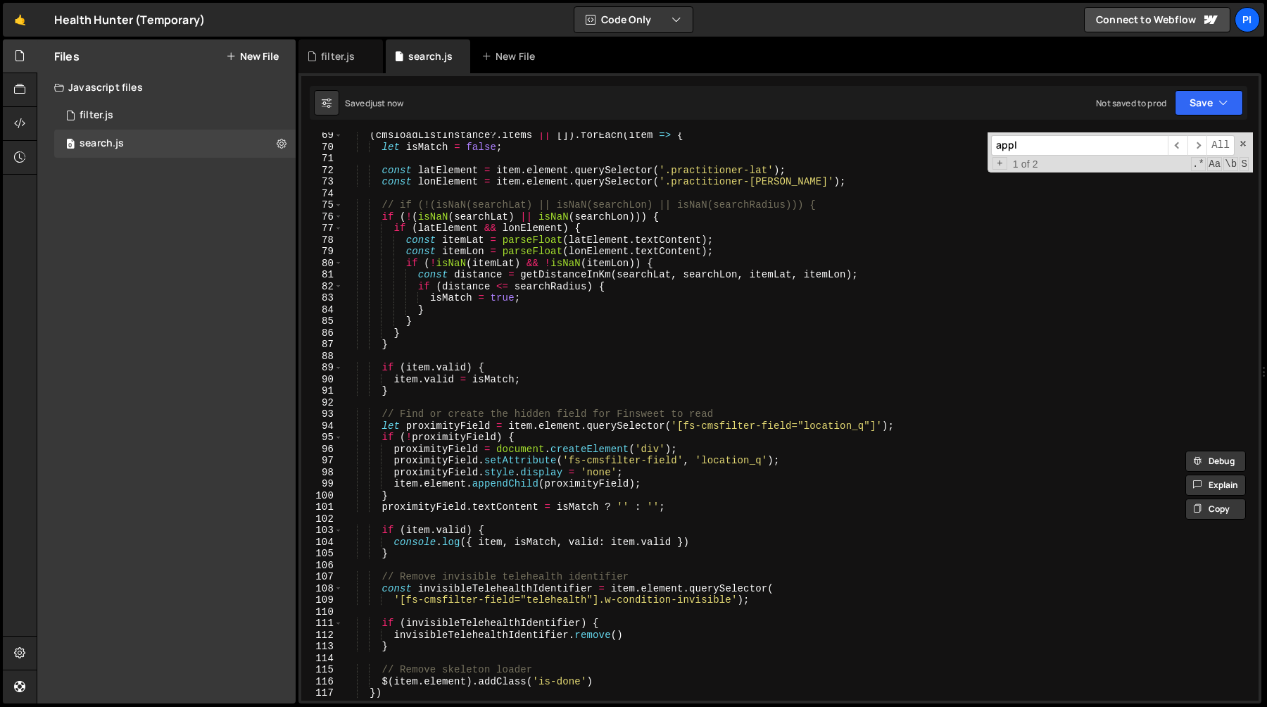
click at [628, 507] on div "( cmsloadListInstance ?. items || [ ]) . forEach ( item => { let isMatch = fals…" at bounding box center [798, 424] width 910 height 591
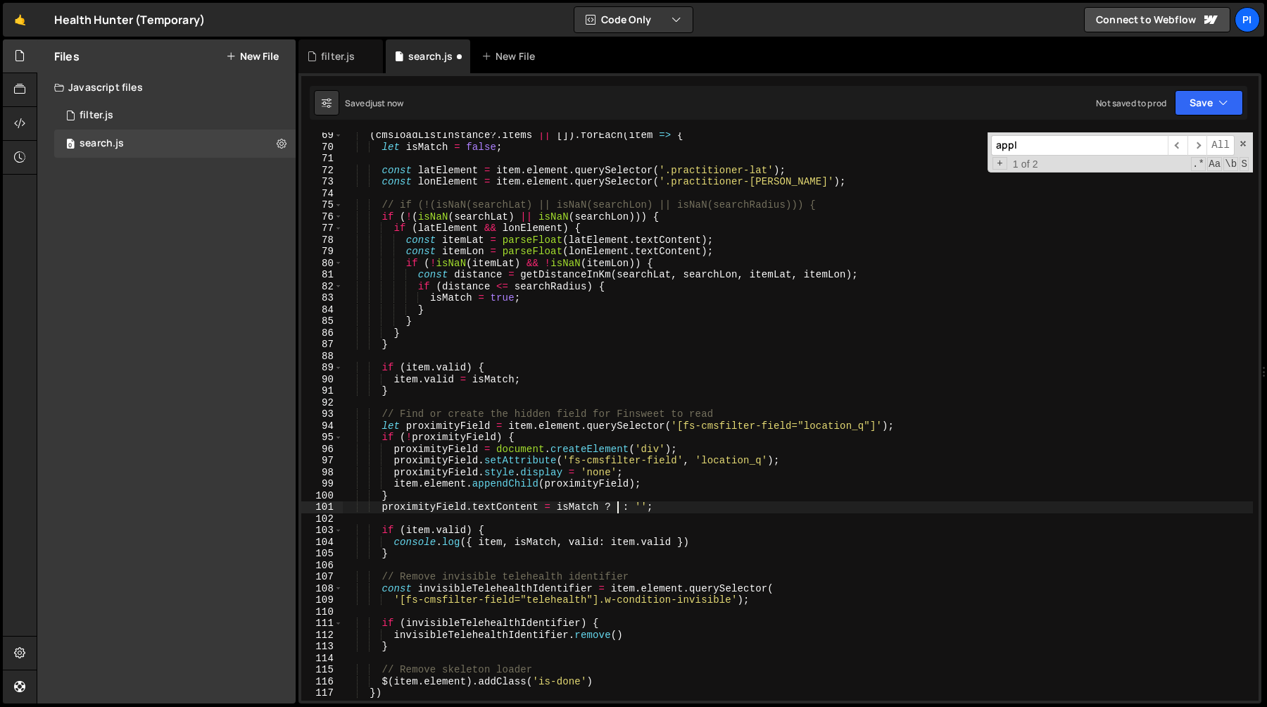
paste textarea "searchLocation"
click at [516, 507] on div "( cmsloadListInstance ?. items || [ ]) . forEach ( item => { let isMatch = fals…" at bounding box center [798, 424] width 910 height 591
click at [586, 503] on div "( cmsloadListInstance ?. items || [ ]) . forEach ( item => { let isMatch = fals…" at bounding box center [798, 424] width 910 height 591
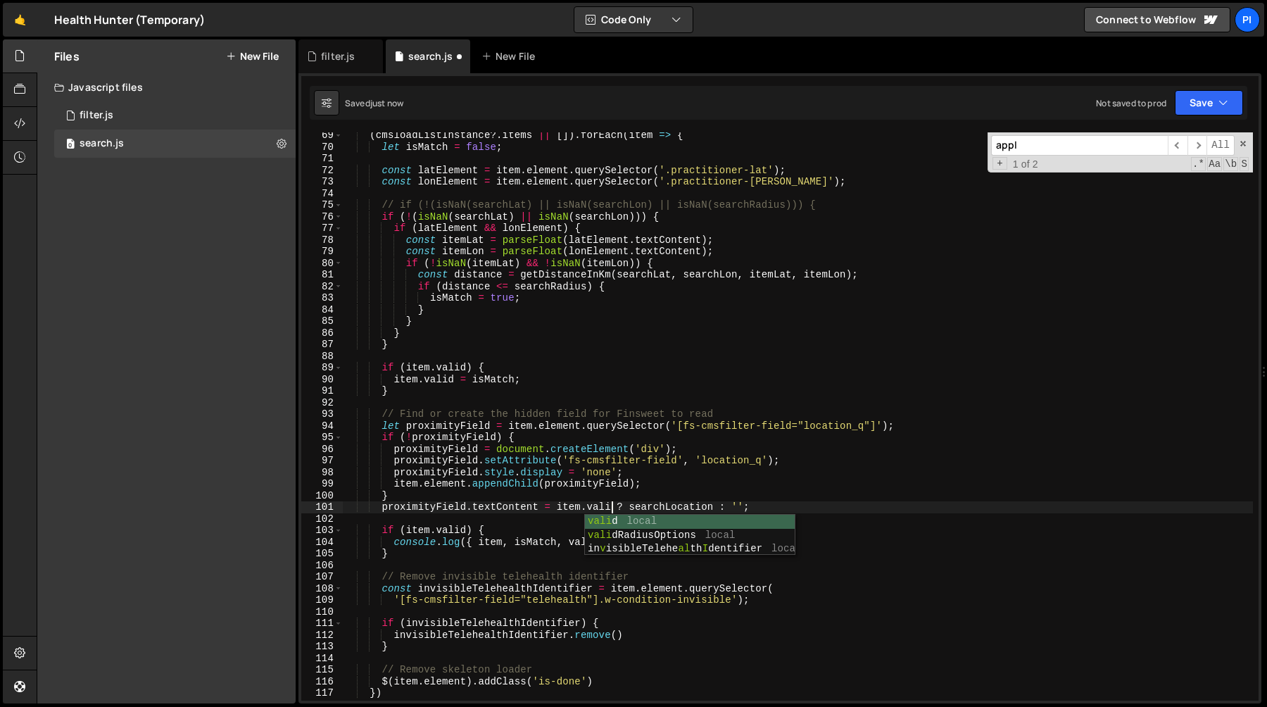
scroll to position [0, 18]
click at [595, 477] on div "( cmsloadListInstance ?. items || [ ]) . forEach ( item => { let isMatch = fals…" at bounding box center [798, 424] width 910 height 591
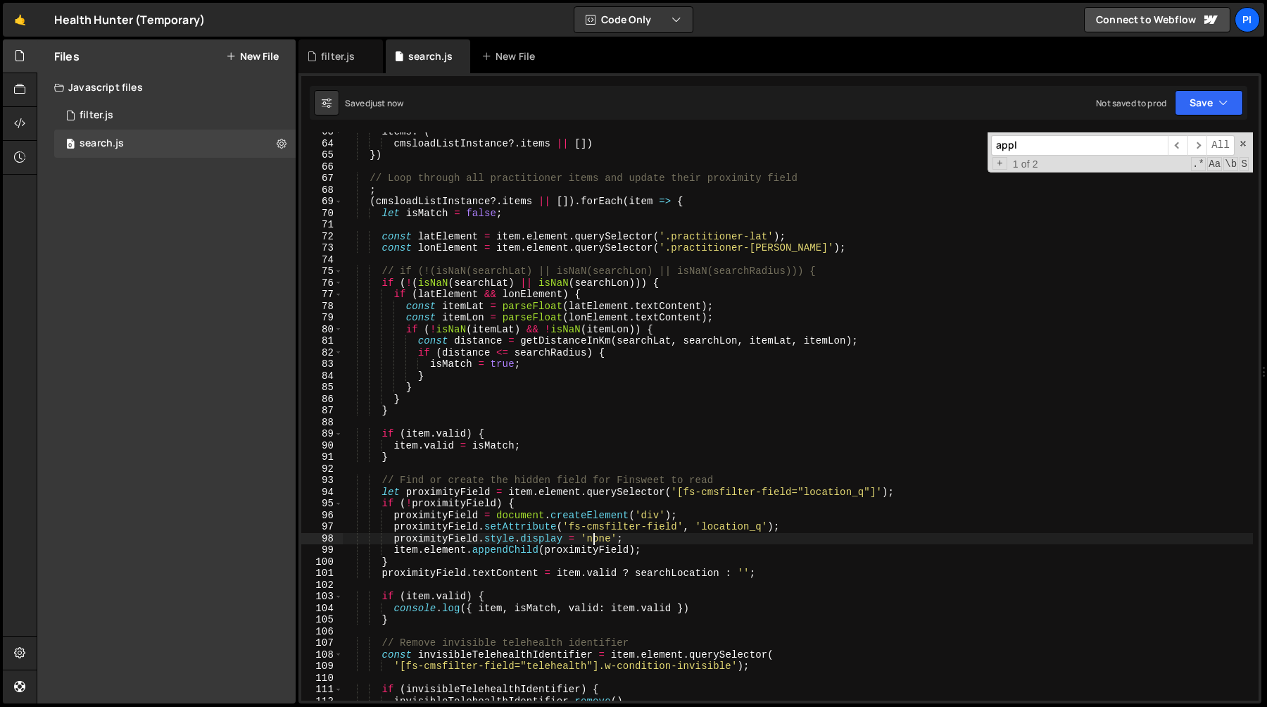
scroll to position [708, 0]
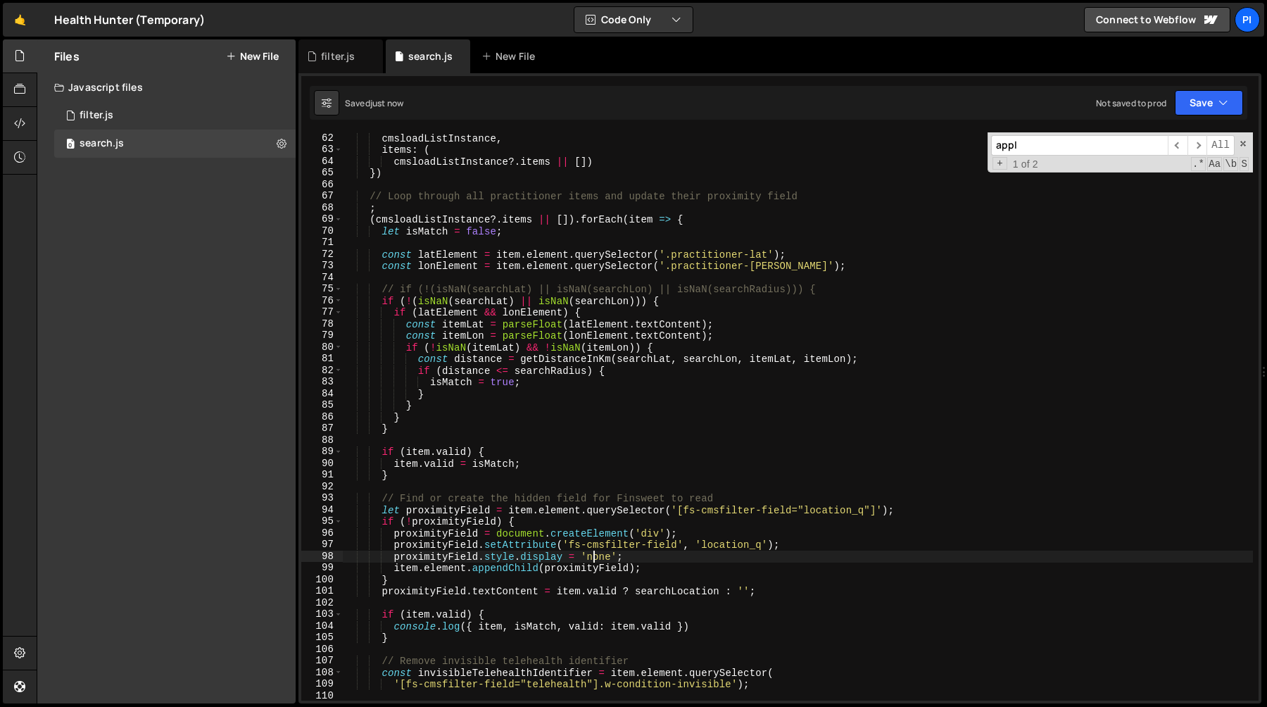
click at [650, 406] on div "cmsloadListInstance , items : ( cmsloadListInstance ?. items || [ ]) }) // Loop…" at bounding box center [798, 427] width 910 height 591
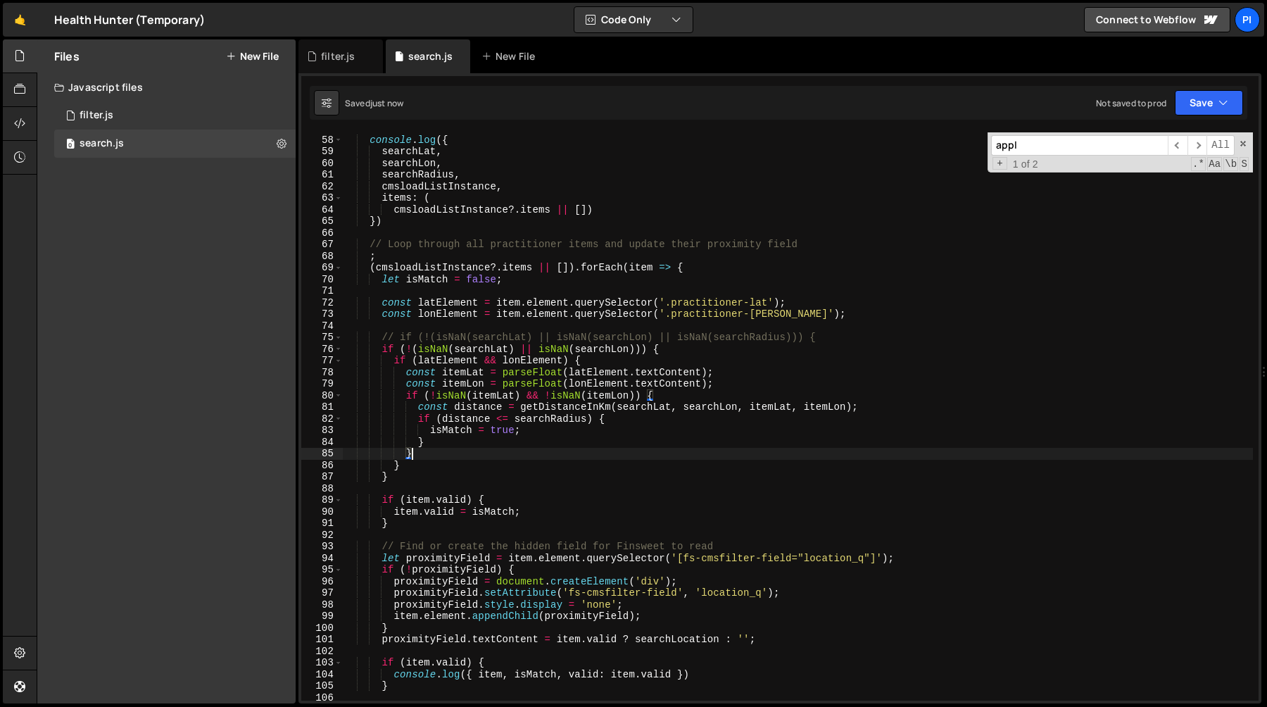
click at [708, 386] on div "console . log ({ searchLat , searchLon , searchRadius , cmsloadListInstance , i…" at bounding box center [798, 417] width 910 height 591
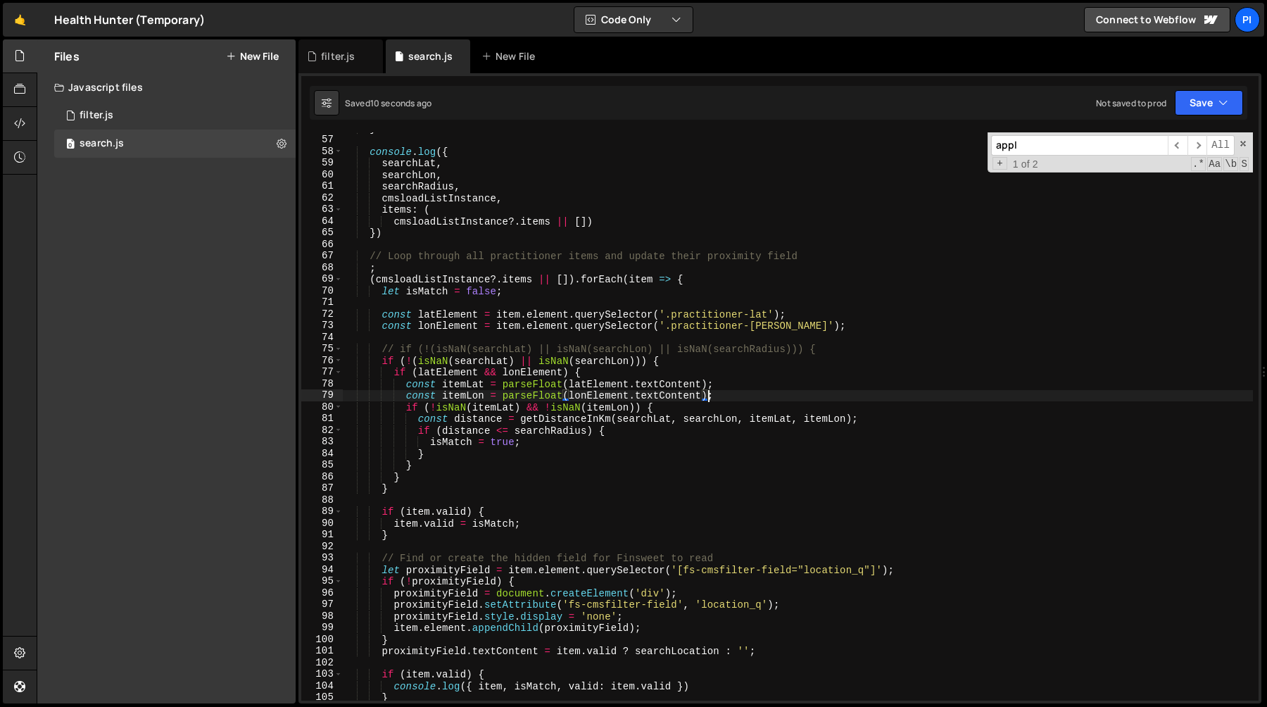
scroll to position [652, 0]
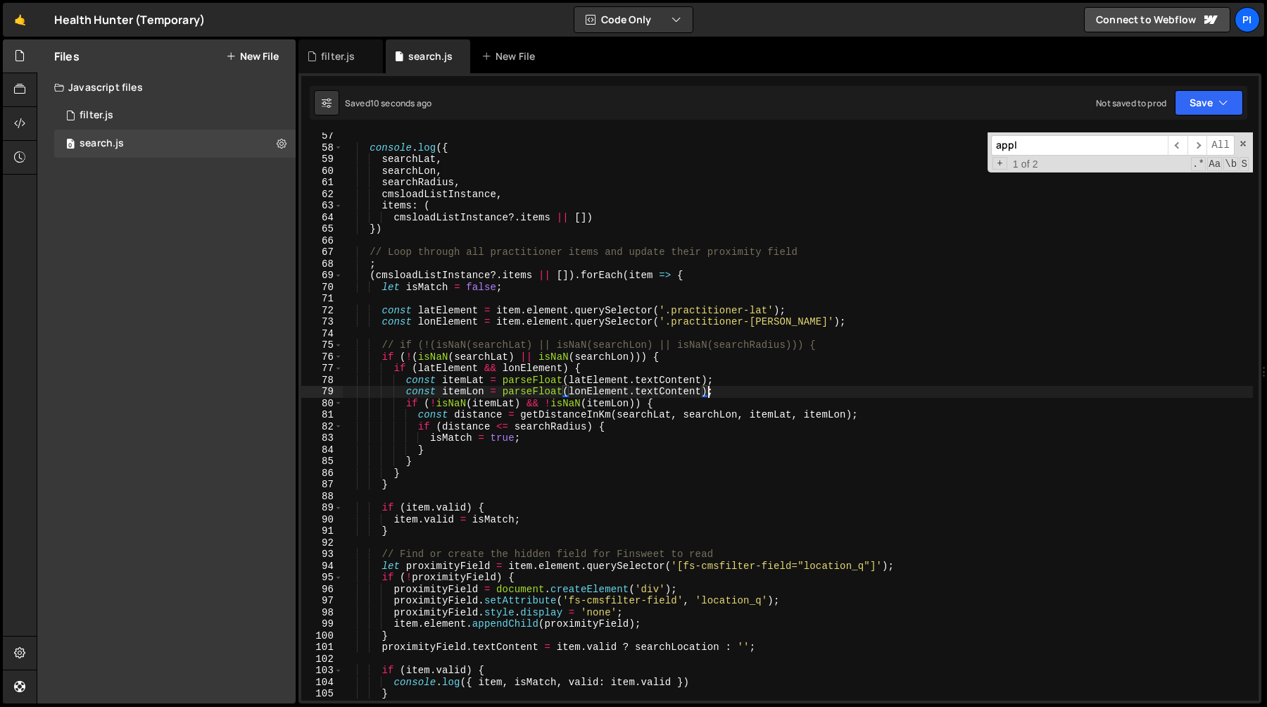
click at [671, 350] on div "console . log ({ searchLat , searchLon , searchRadius , cmsloadListInstance , i…" at bounding box center [798, 425] width 910 height 591
click at [671, 353] on div "console . log ({ searchLat , searchLon , searchRadius , cmsloadListInstance , i…" at bounding box center [798, 425] width 910 height 591
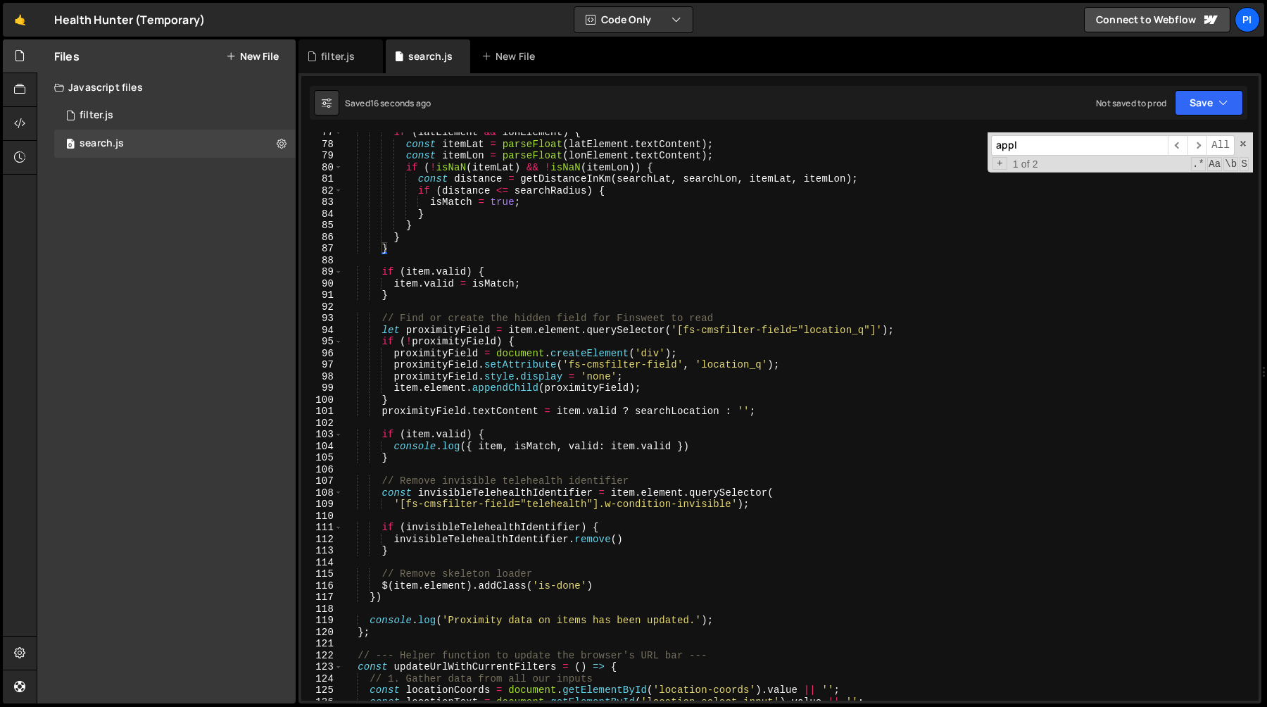
scroll to position [899, 0]
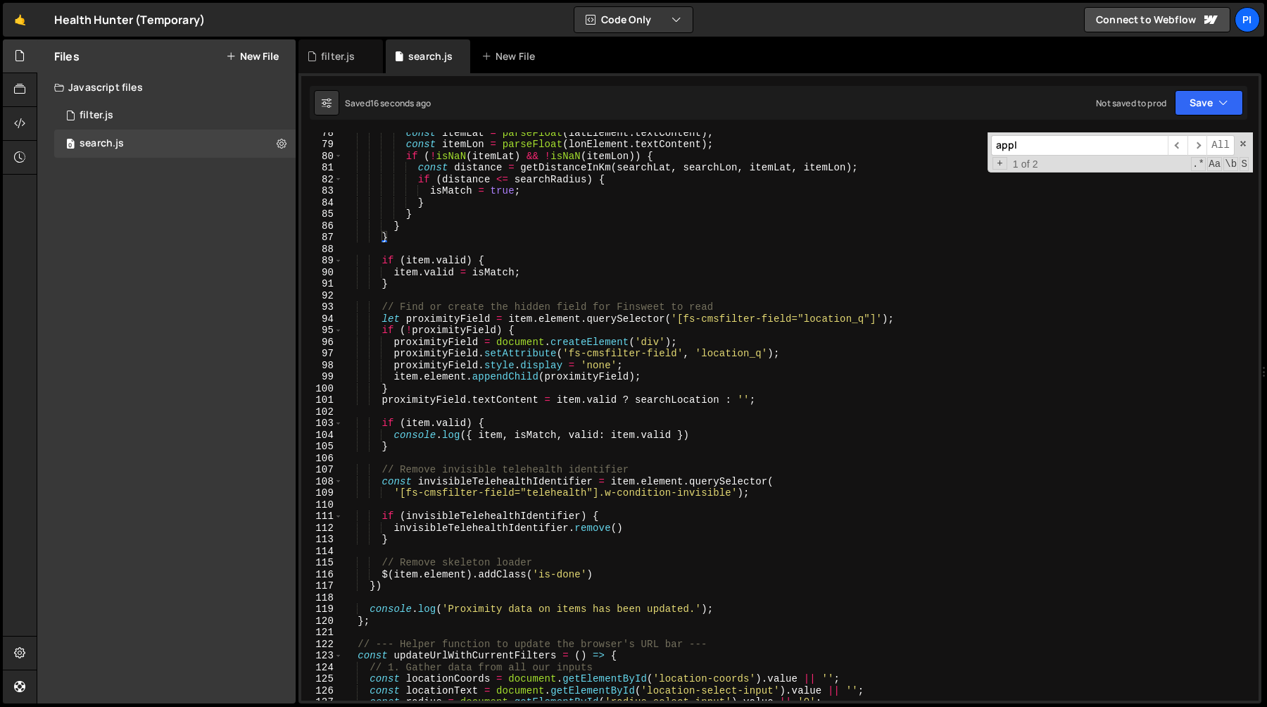
click at [713, 443] on div "const itemLat = parseFloat ( latElement . textContent ) ; const itemLon = parse…" at bounding box center [798, 422] width 910 height 591
click at [713, 436] on div "const itemLat = parseFloat ( latElement . textContent ) ; const itemLon = parse…" at bounding box center [798, 422] width 910 height 591
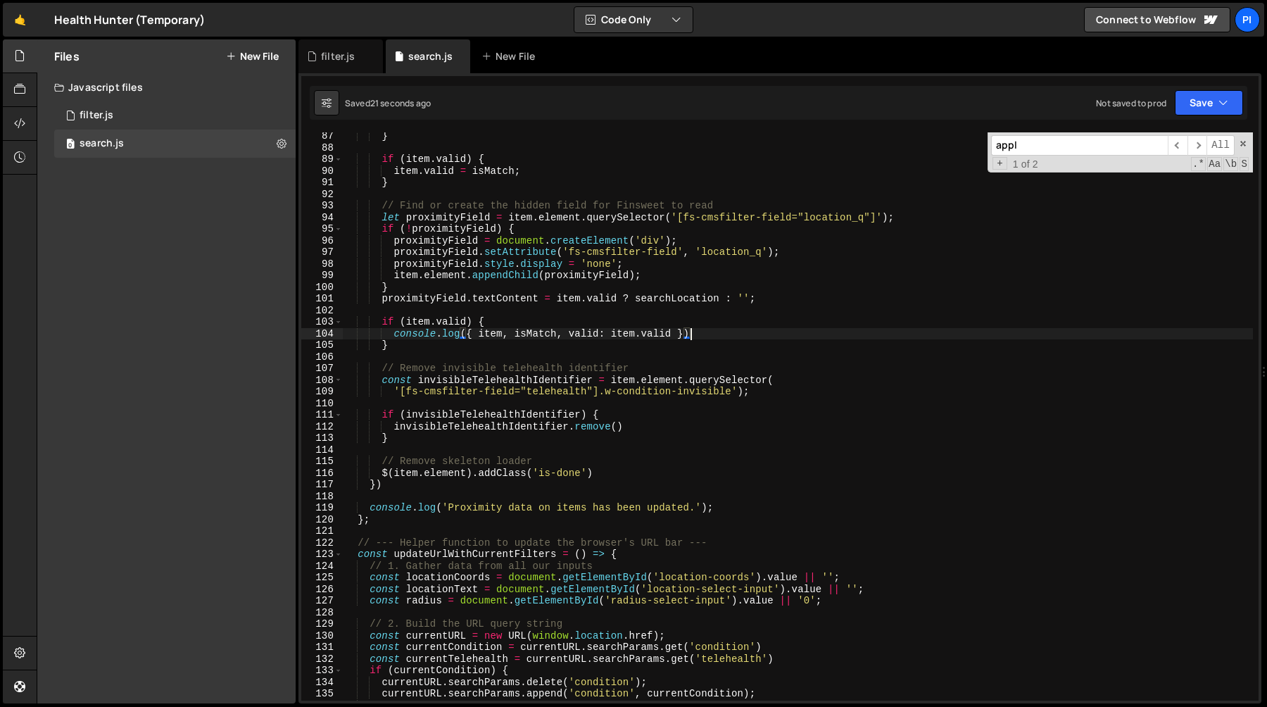
scroll to position [1012, 0]
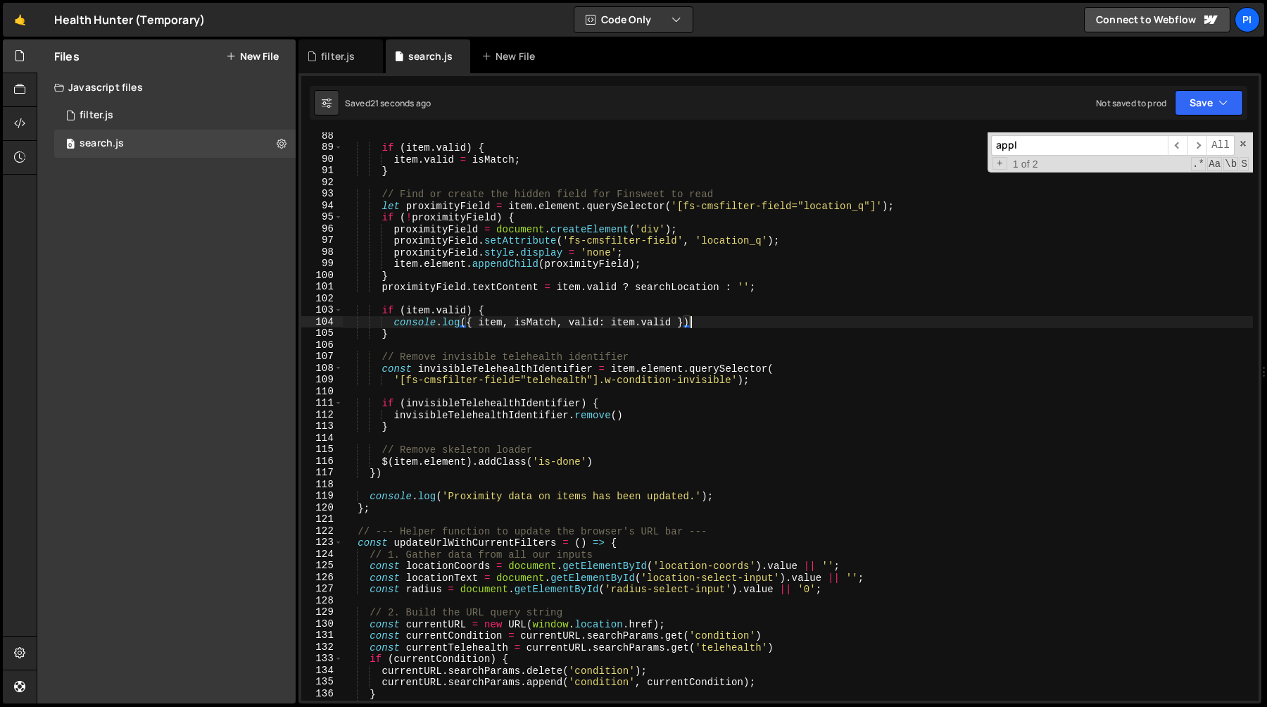
click at [498, 330] on div "if ( item . valid ) { item . valid = isMatch ; } // Find or create the hidden f…" at bounding box center [798, 425] width 910 height 591
type textarea "}"
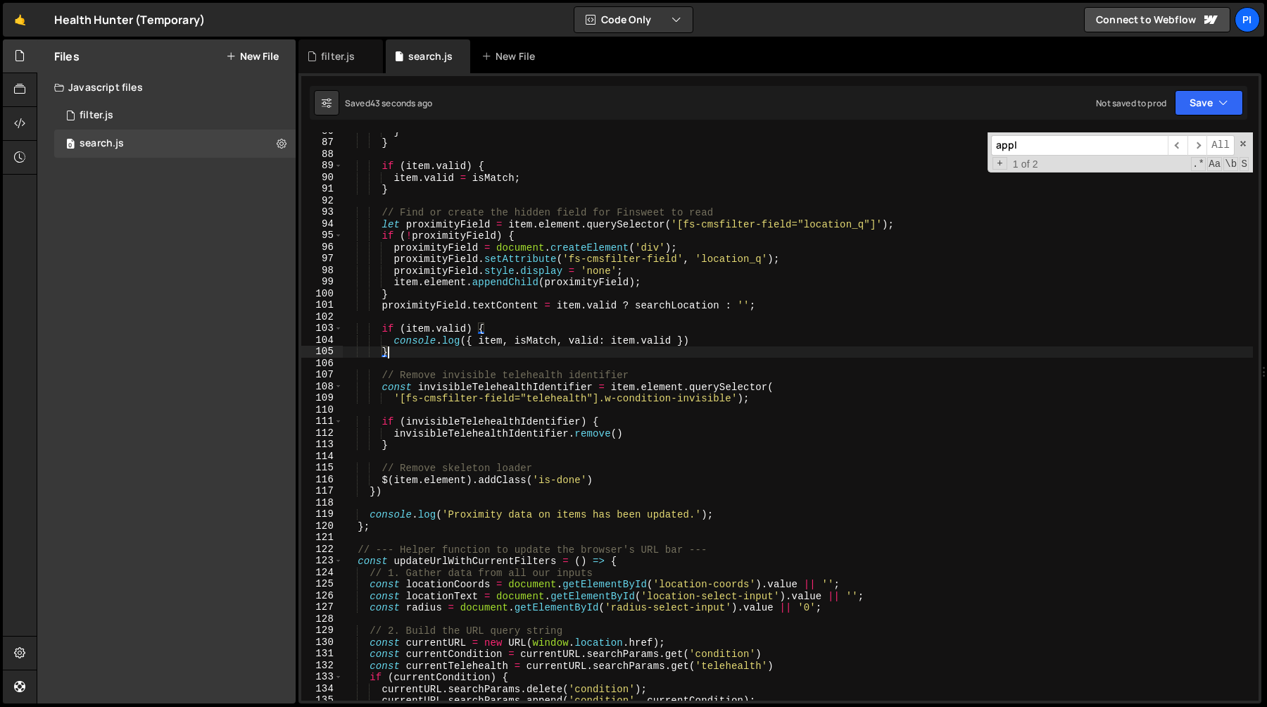
scroll to position [1004, 0]
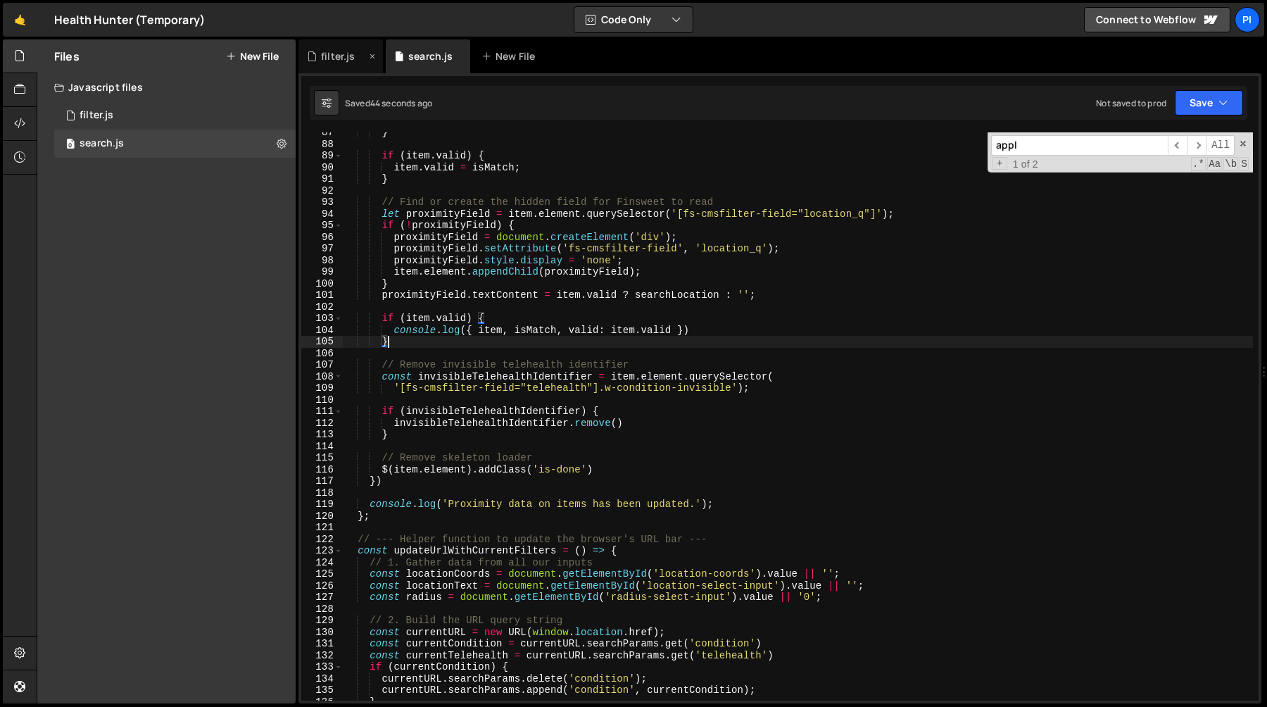
click at [331, 61] on div "filter.js" at bounding box center [338, 56] width 34 height 14
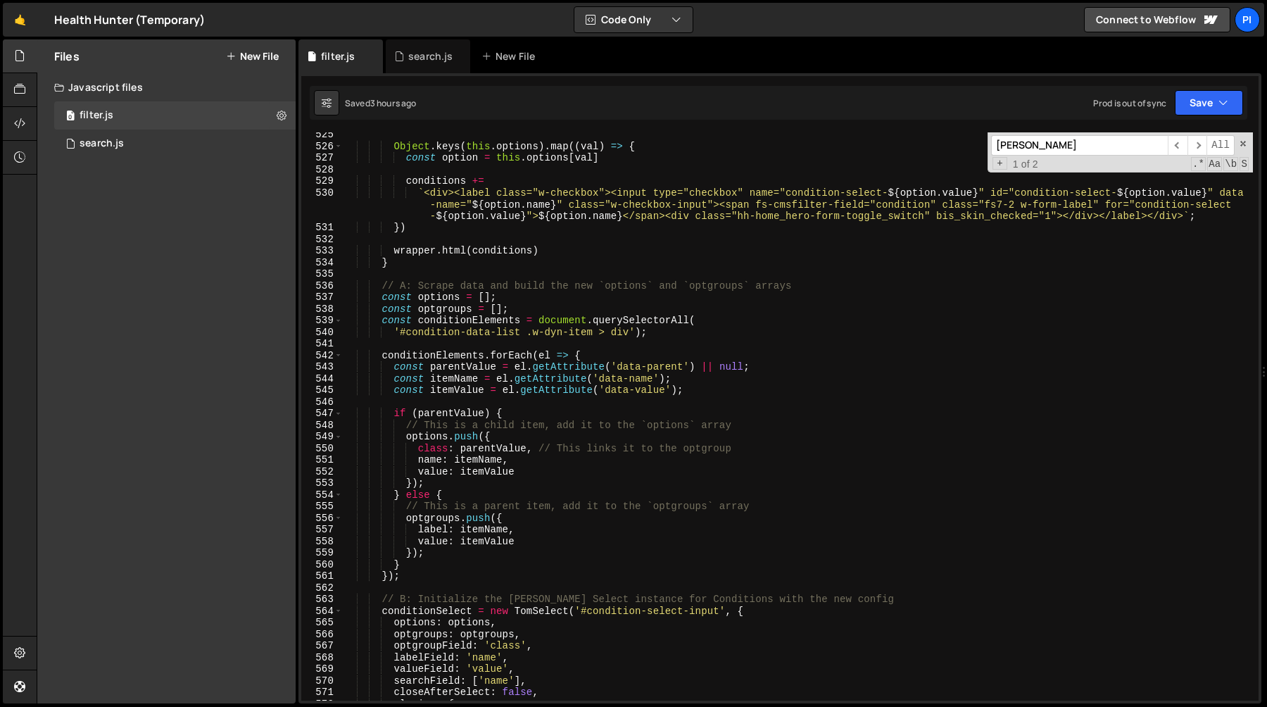
scroll to position [6109, 0]
type textarea "conditionElements.forEach(el => {"
click at [638, 351] on div "Object . keys ( this . options ) . map (( val ) => { const option = this . opti…" at bounding box center [798, 425] width 910 height 591
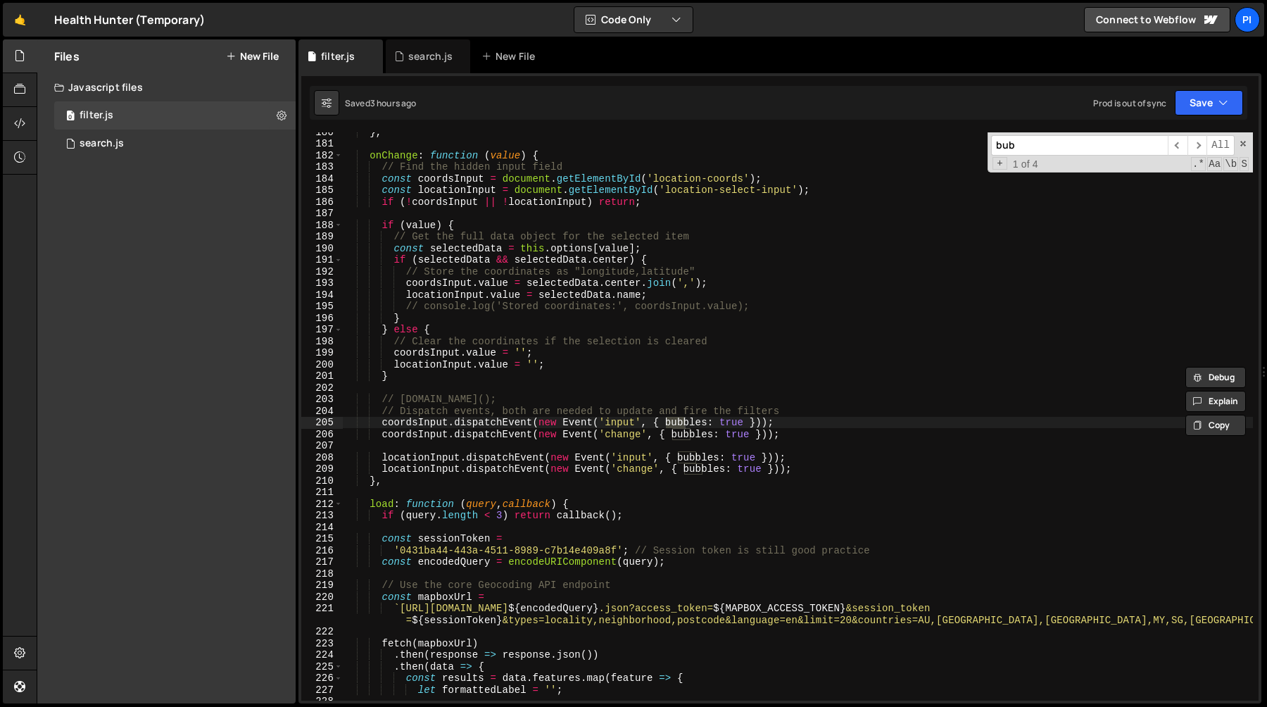
scroll to position [2085, 0]
type input "bubble"
click at [383, 458] on div "} , onChange : function ( value ) { // Find the hidden input field const coords…" at bounding box center [798, 421] width 910 height 591
click at [807, 466] on div "} , onChange : function ( value ) { // Find the hidden input field const coords…" at bounding box center [798, 421] width 910 height 591
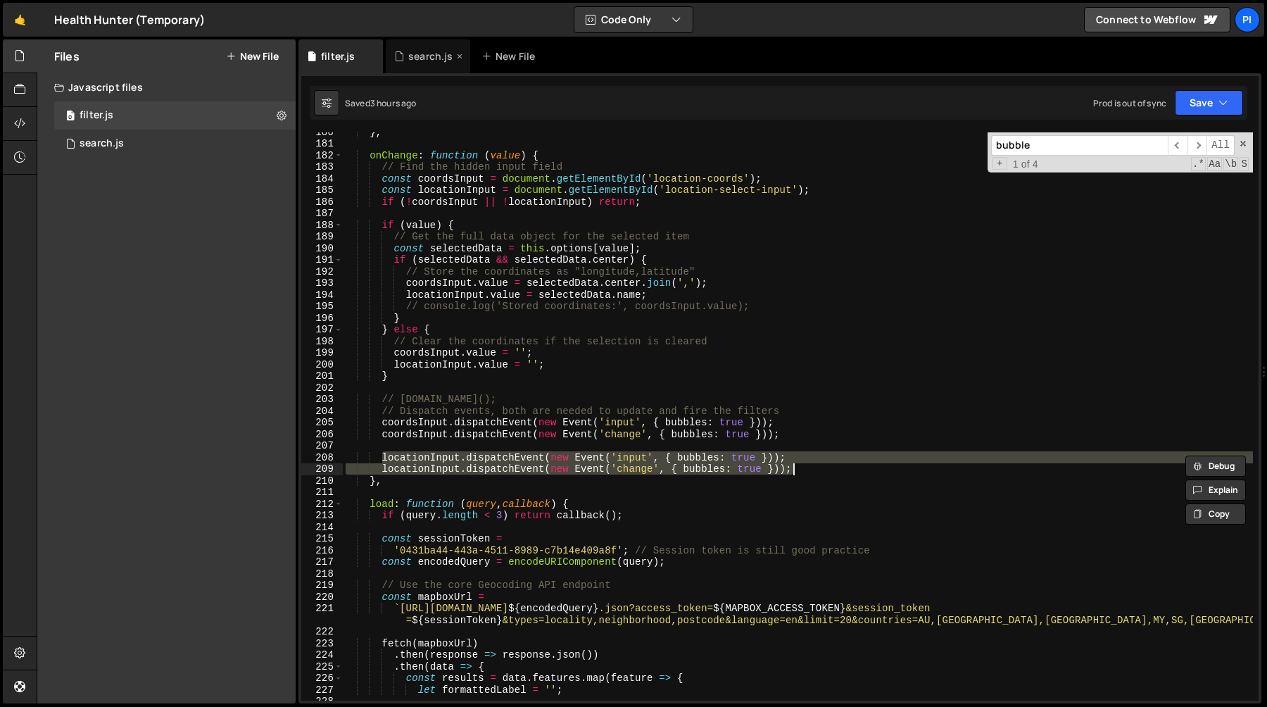
click at [427, 61] on div "search.js" at bounding box center [430, 56] width 44 height 14
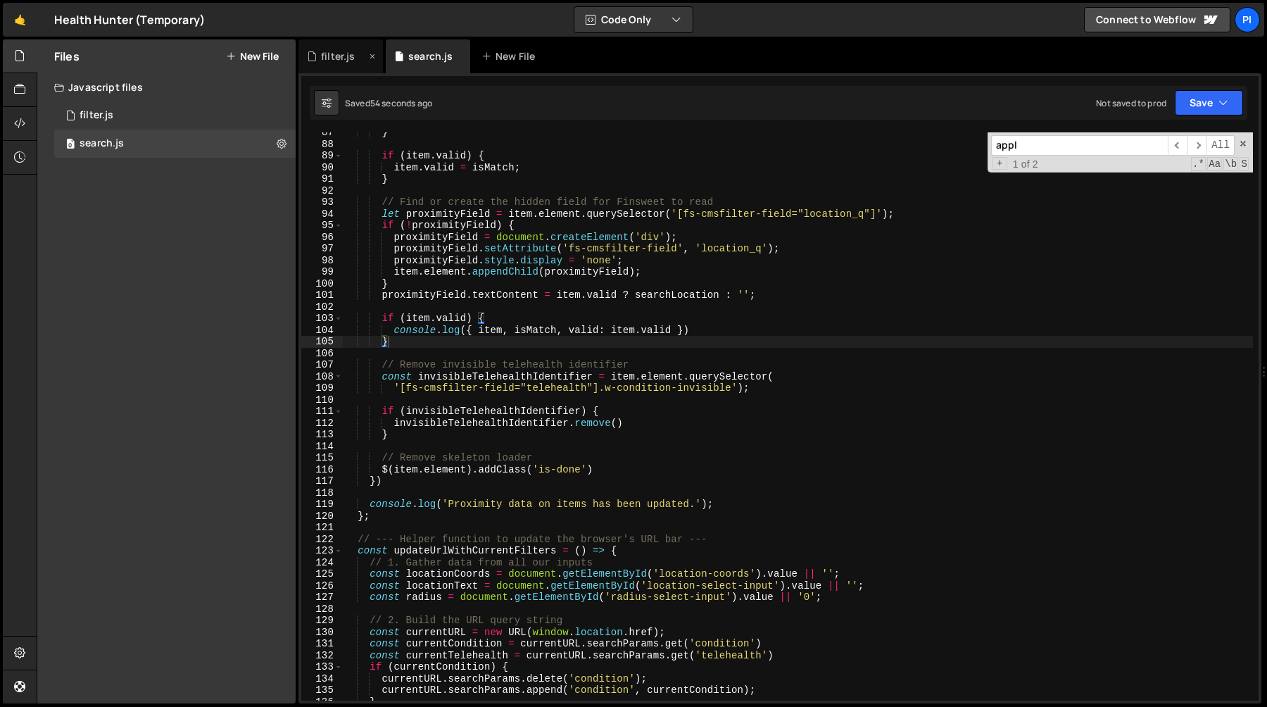
click at [348, 64] on div "filter.js" at bounding box center [340, 56] width 84 height 34
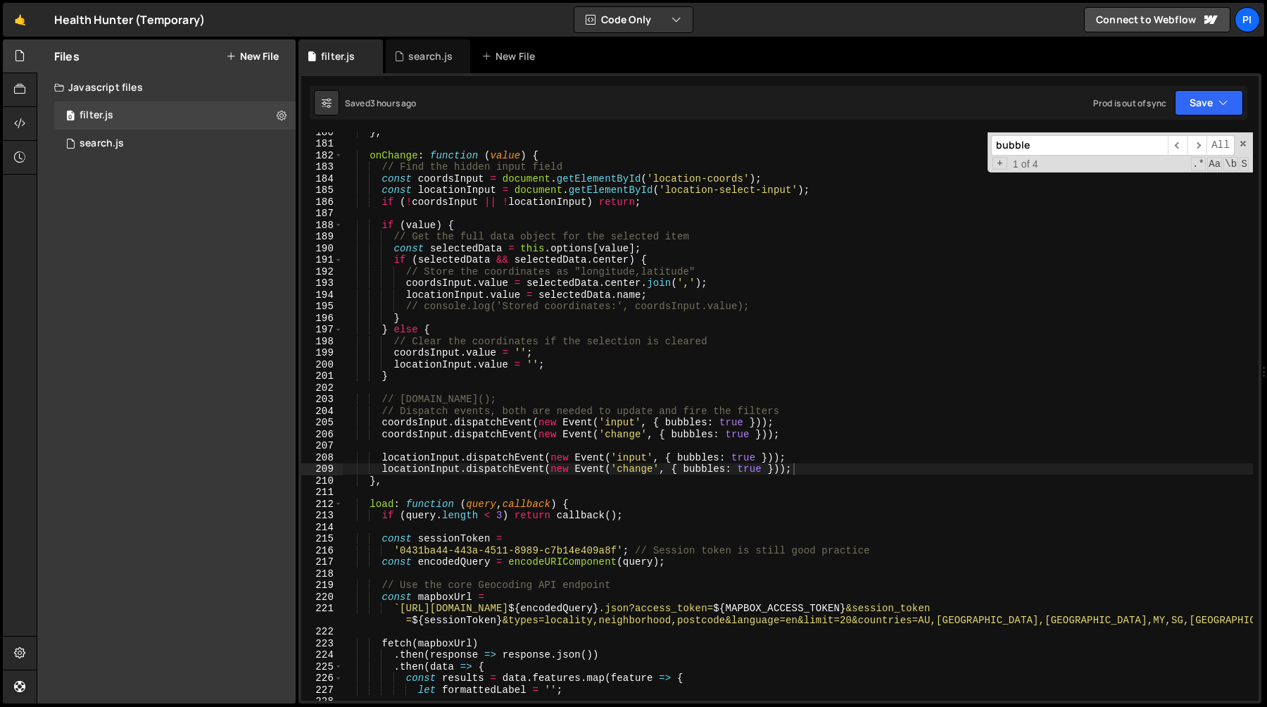
click at [379, 458] on div "} , onChange : function ( value ) { // Find the hidden input field const coords…" at bounding box center [798, 421] width 910 height 591
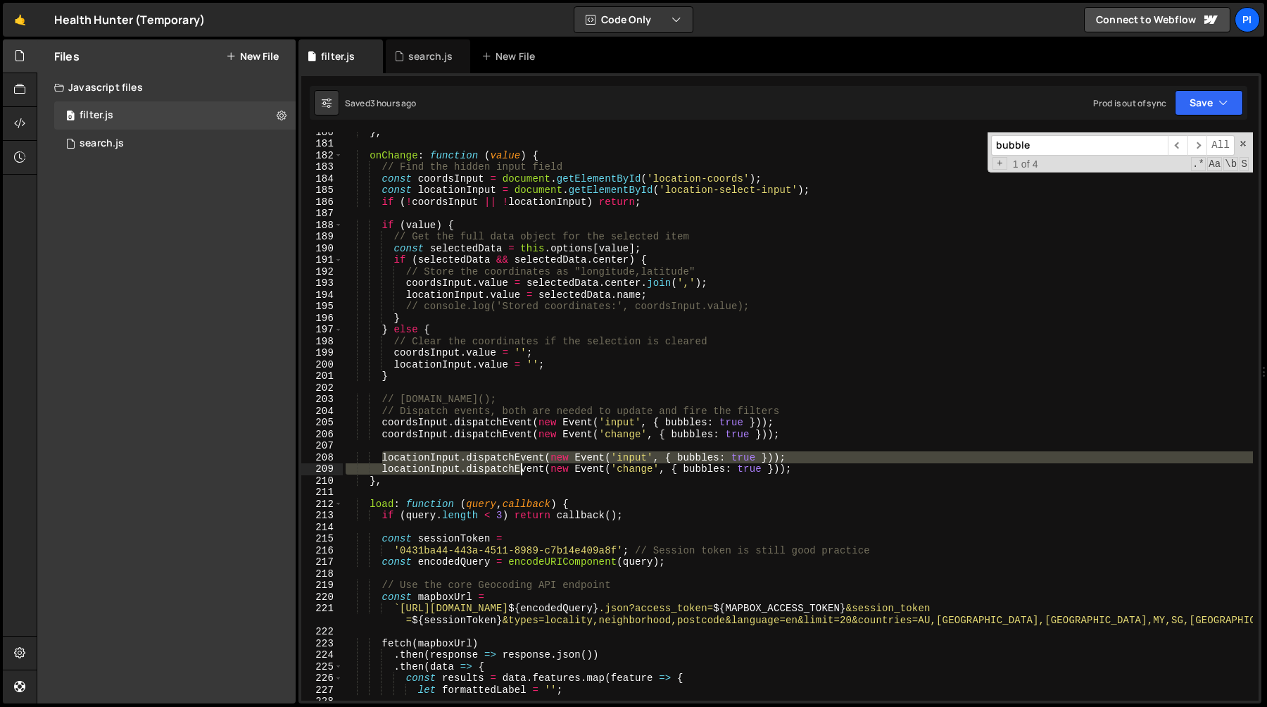
click at [521, 469] on div "} , onChange : function ( value ) { // Find the hidden input field const coords…" at bounding box center [798, 421] width 910 height 591
type textarea "// locationInput.dispatchEvent(new Event('input', { bubbles: true })); // locat…"
click at [581, 442] on div "} , onChange : function ( value ) { // Find the hidden input field const coords…" at bounding box center [798, 421] width 910 height 591
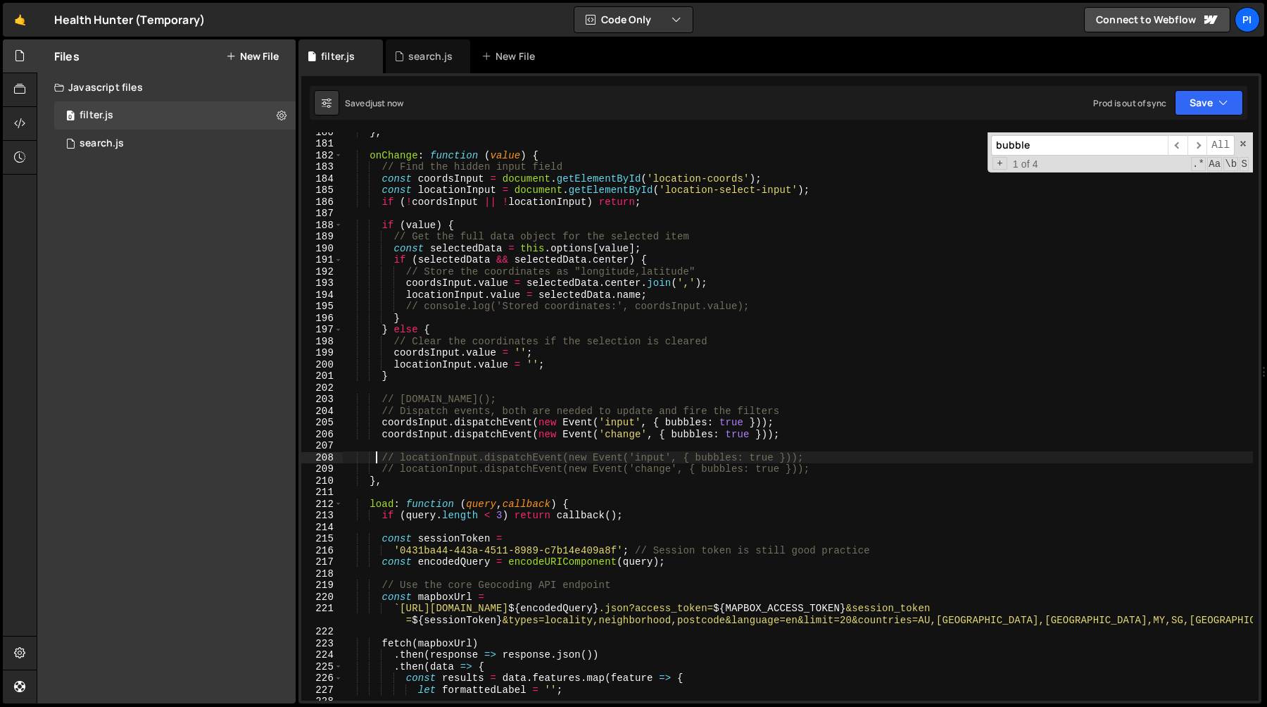
click at [379, 460] on div "} , onChange : function ( value ) { // Find the hidden input field const coords…" at bounding box center [798, 421] width 910 height 591
click at [857, 470] on div "} , onChange : function ( value ) { // Find the hidden input field const coords…" at bounding box center [798, 421] width 910 height 591
type textarea "// locationInput.dispatchEvent(new Event('input', { bubbles: true })); // locat…"
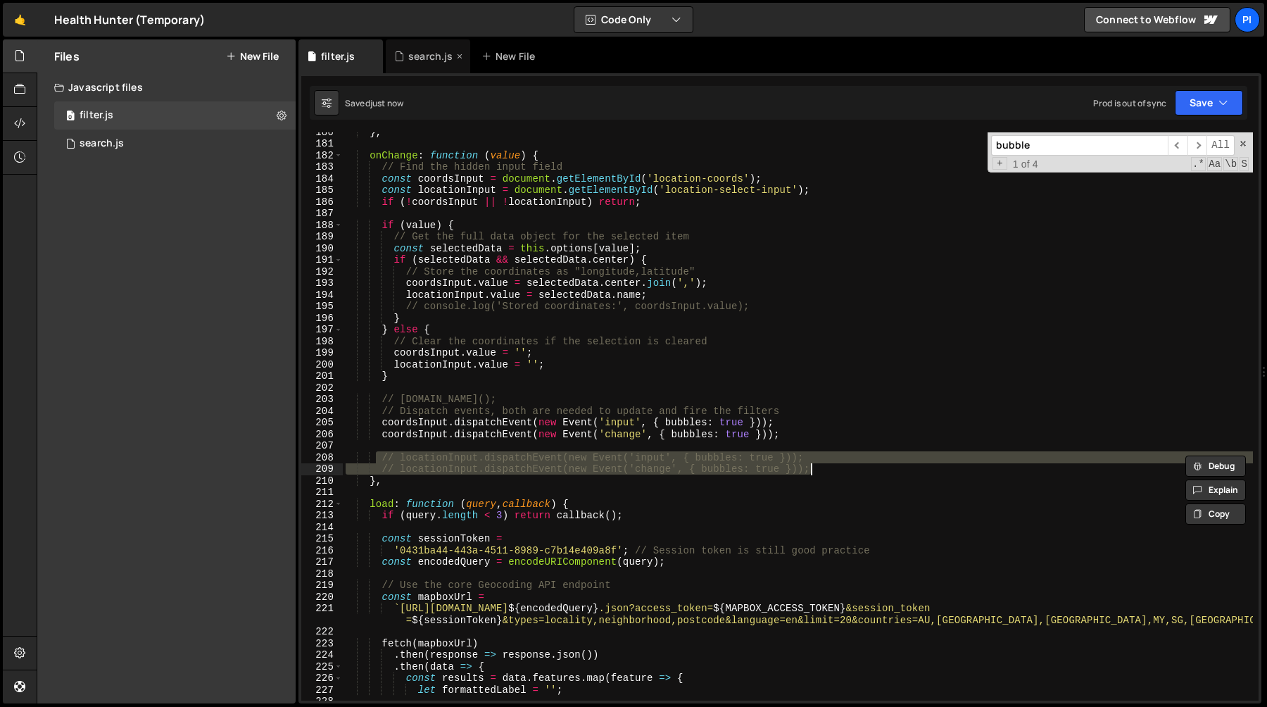
click at [417, 55] on div "search.js" at bounding box center [430, 56] width 44 height 14
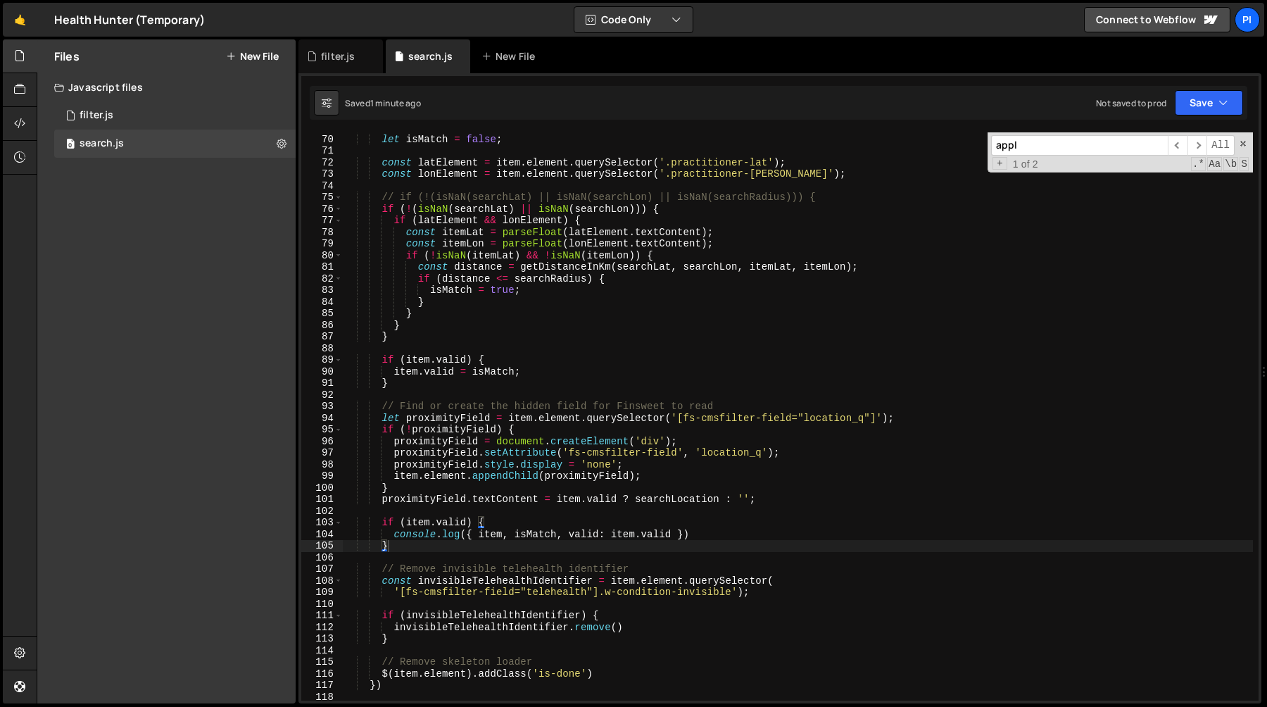
scroll to position [654, 0]
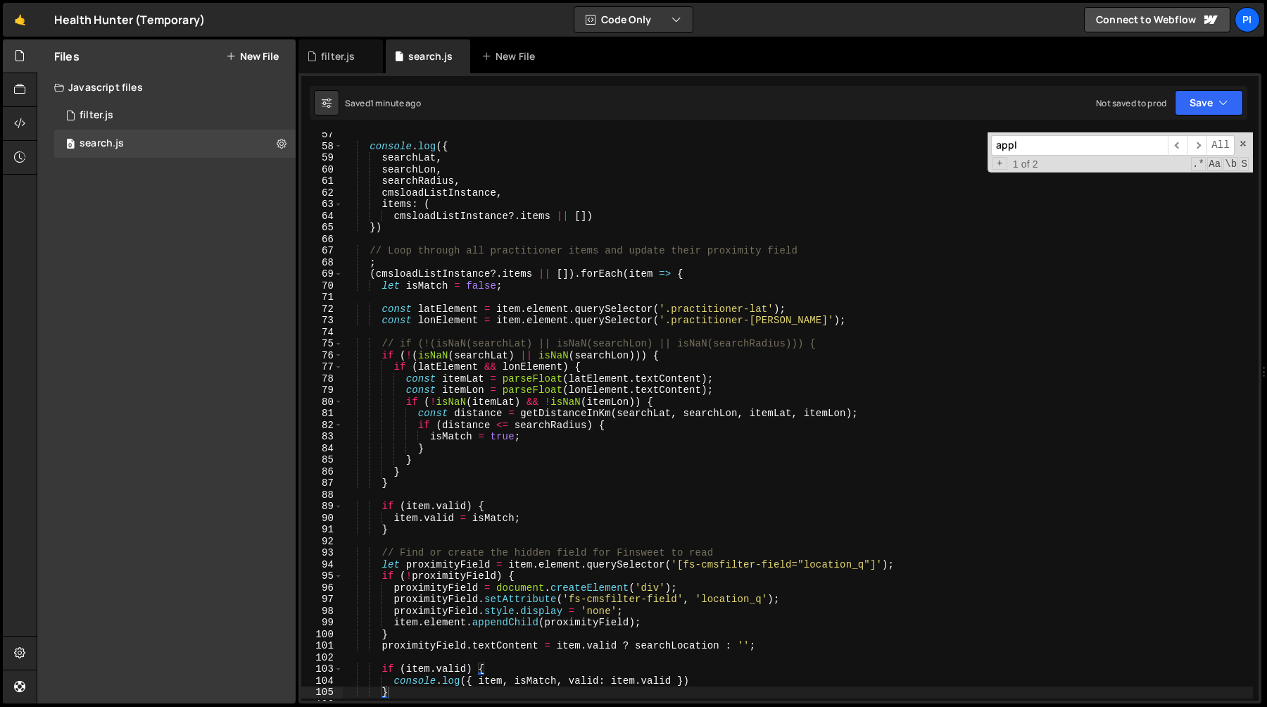
click at [714, 273] on div "console . log ({ searchLat , searchLon , searchRadius , cmsloadListInstance , i…" at bounding box center [798, 424] width 910 height 591
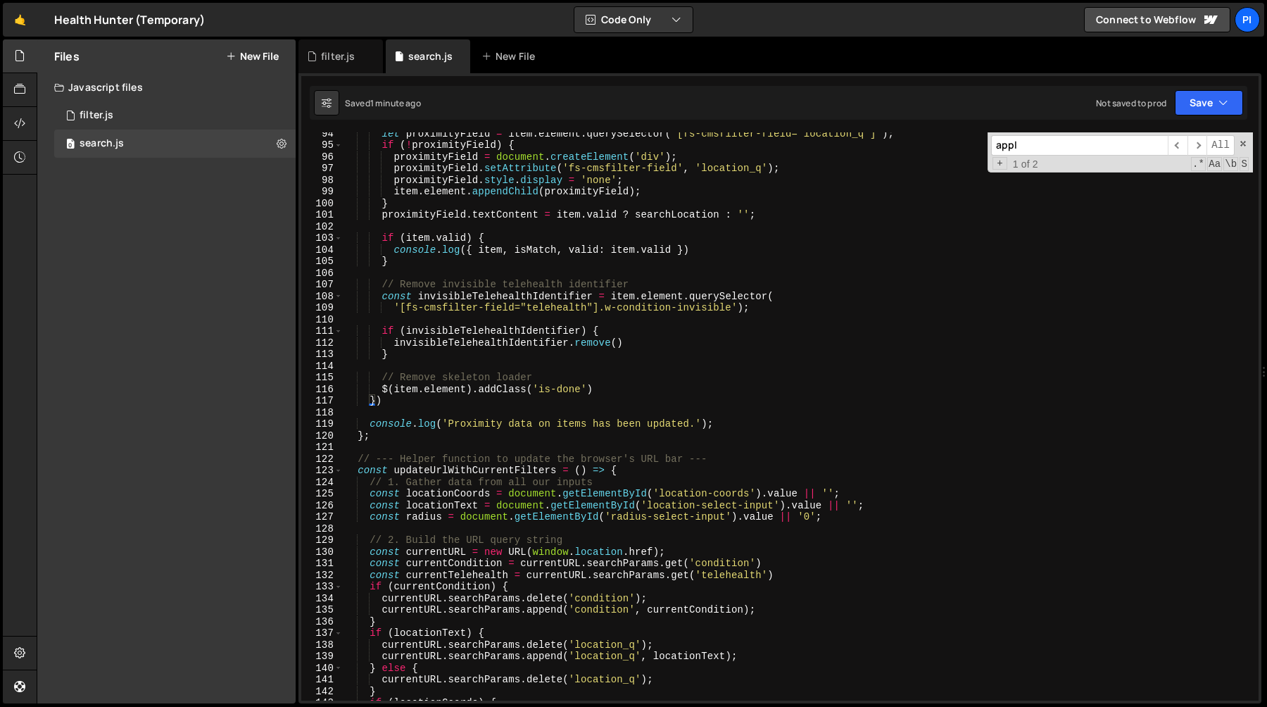
scroll to position [1065, 0]
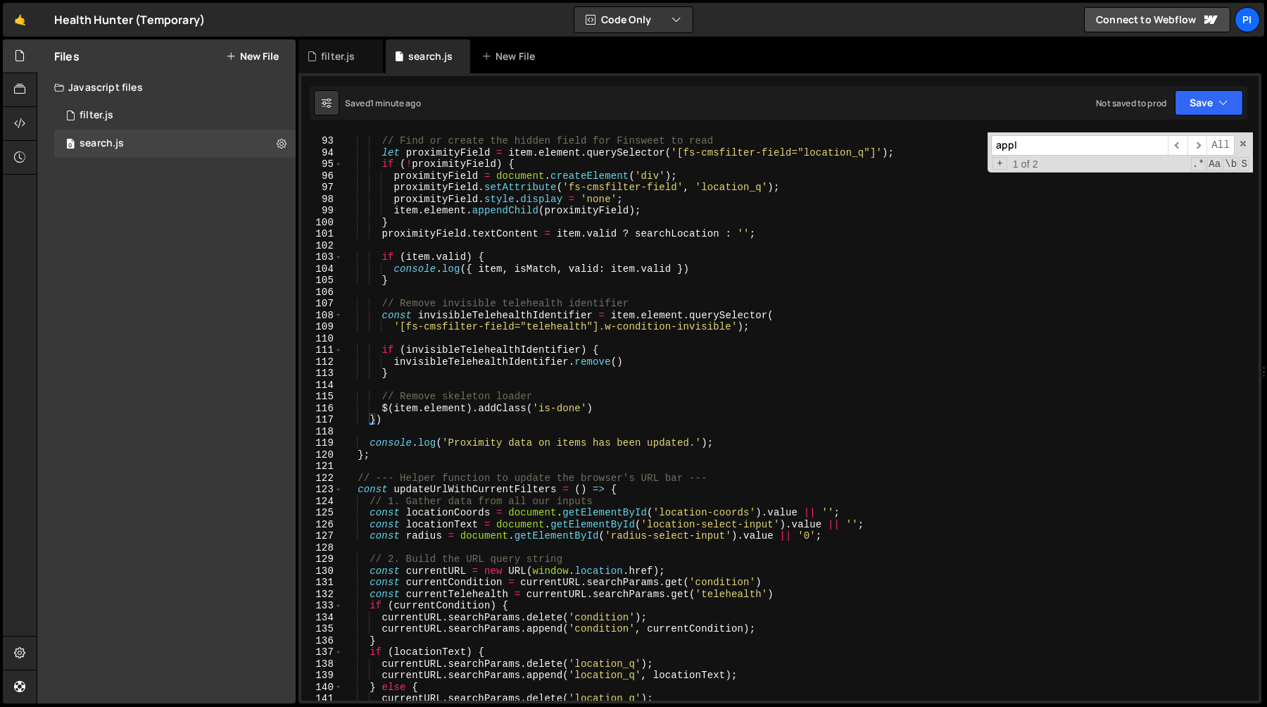
click at [406, 418] on div "// Find or create the hidden field for Finsweet to read let proximityField = it…" at bounding box center [798, 418] width 910 height 591
type textarea "})"
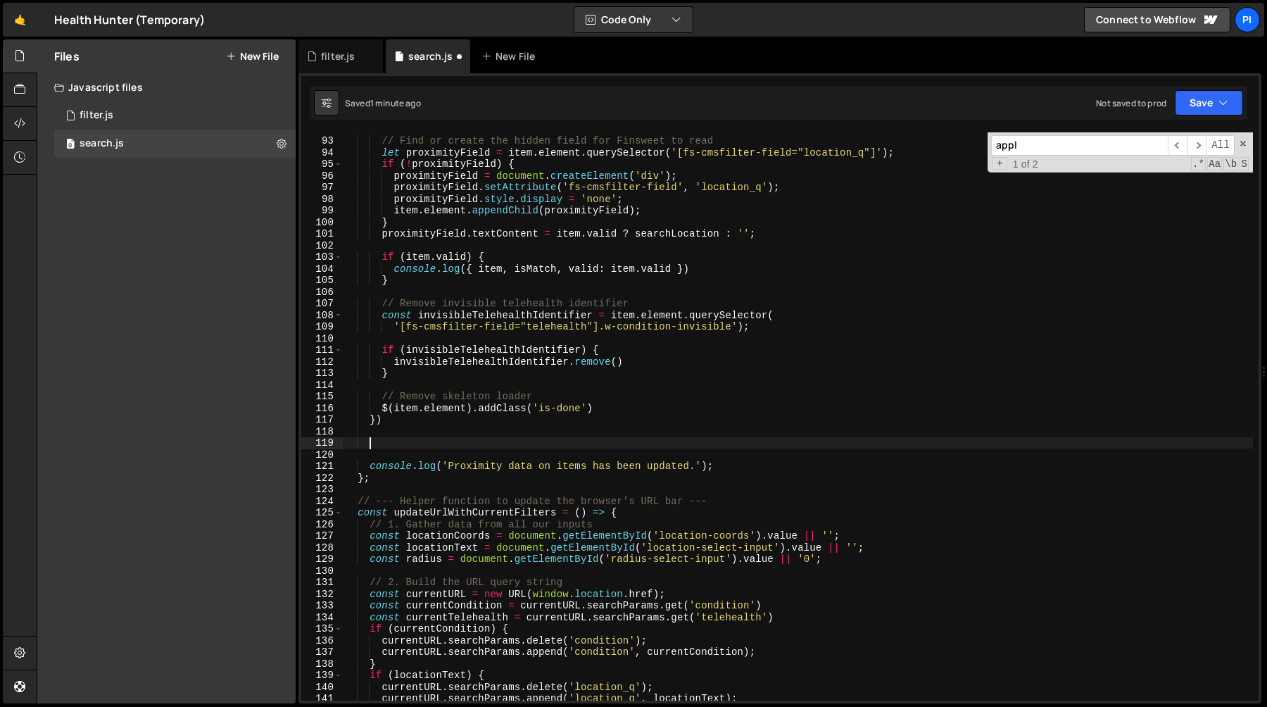
paste textarea "// locationInput.dispatchEvent(new Event('change', { bubbles: true }));"
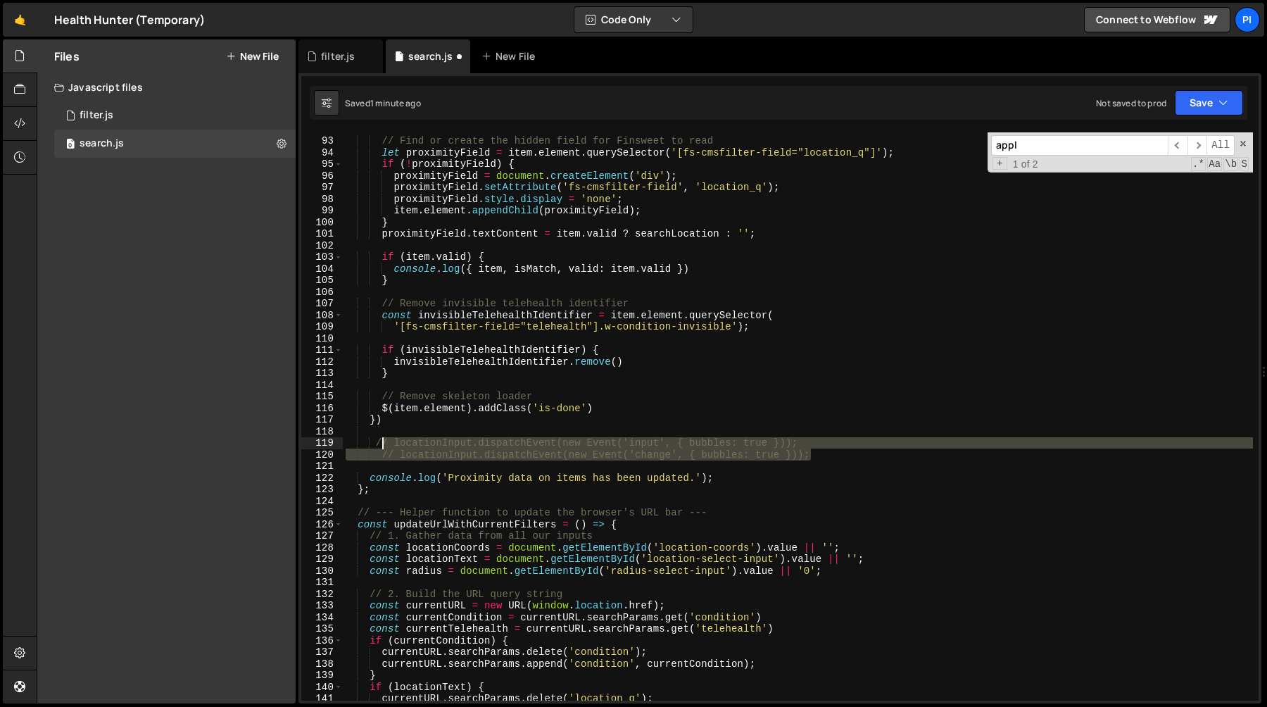
click at [382, 441] on div "// Find or create the hidden field for Finsweet to read let proximityField = it…" at bounding box center [798, 418] width 910 height 591
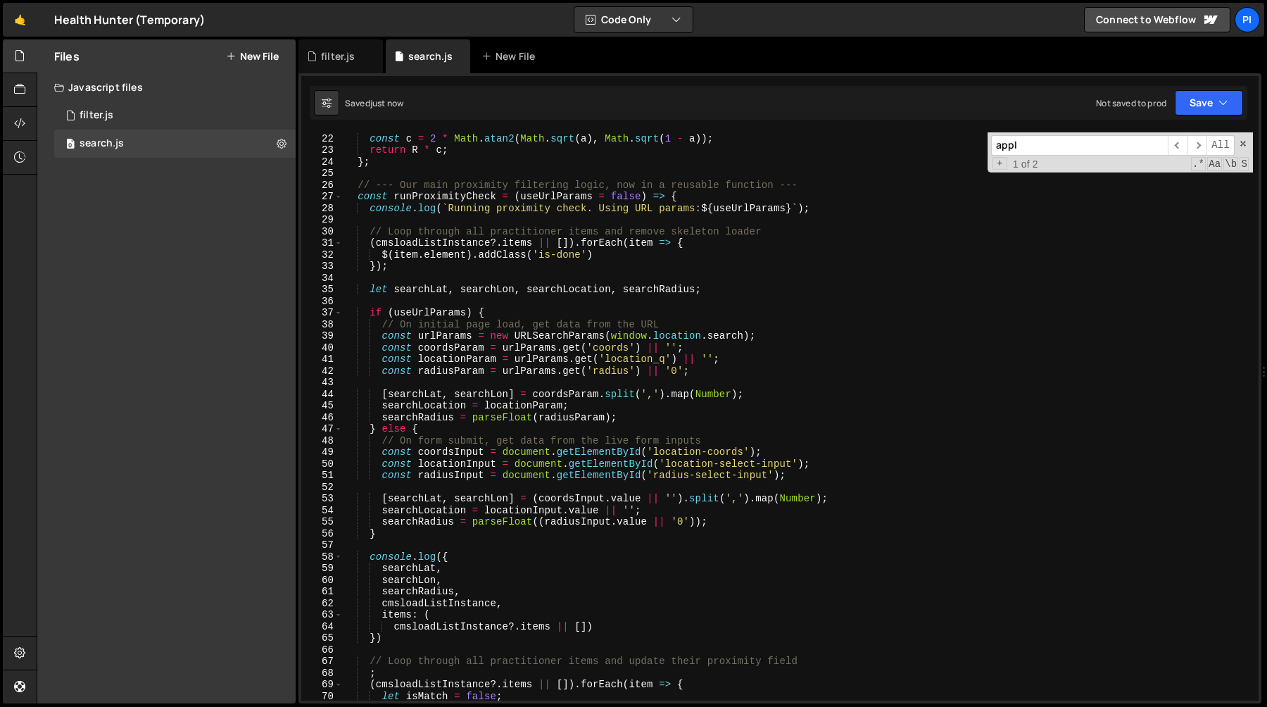
scroll to position [230, 0]
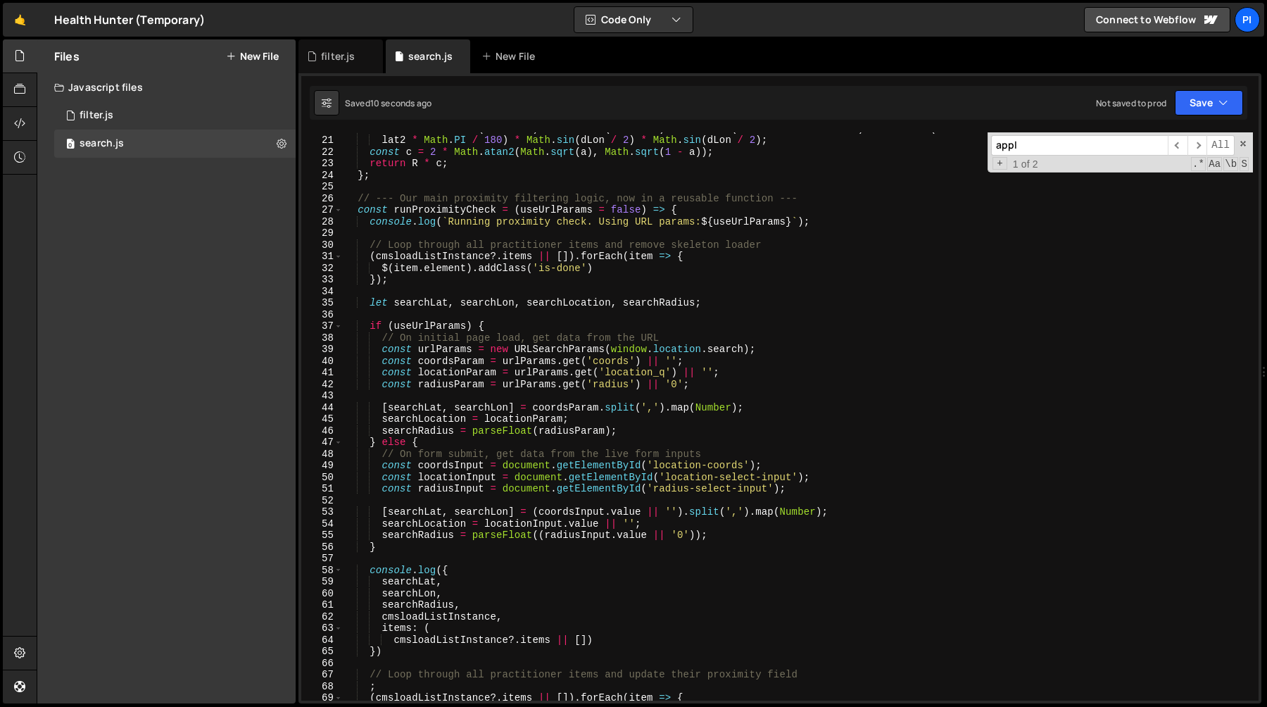
click at [381, 479] on div "const a = Math . sin ( dLat / 2 ) * Math . sin ( dLat / 2 ) + Math . cos ( lat1…" at bounding box center [798, 417] width 910 height 591
click at [875, 469] on div "const a = Math . sin ( dLat / 2 ) * Math . sin ( dLat / 2 ) + Math . cos ( lat1…" at bounding box center [798, 417] width 910 height 591
click at [870, 478] on div "const a = Math . sin ( dLat / 2 ) * Math . sin ( dLat / 2 ) + Math . cos ( lat1…" at bounding box center [798, 417] width 910 height 591
type textarea "const locationInput = document.getElementById('location-select-input');"
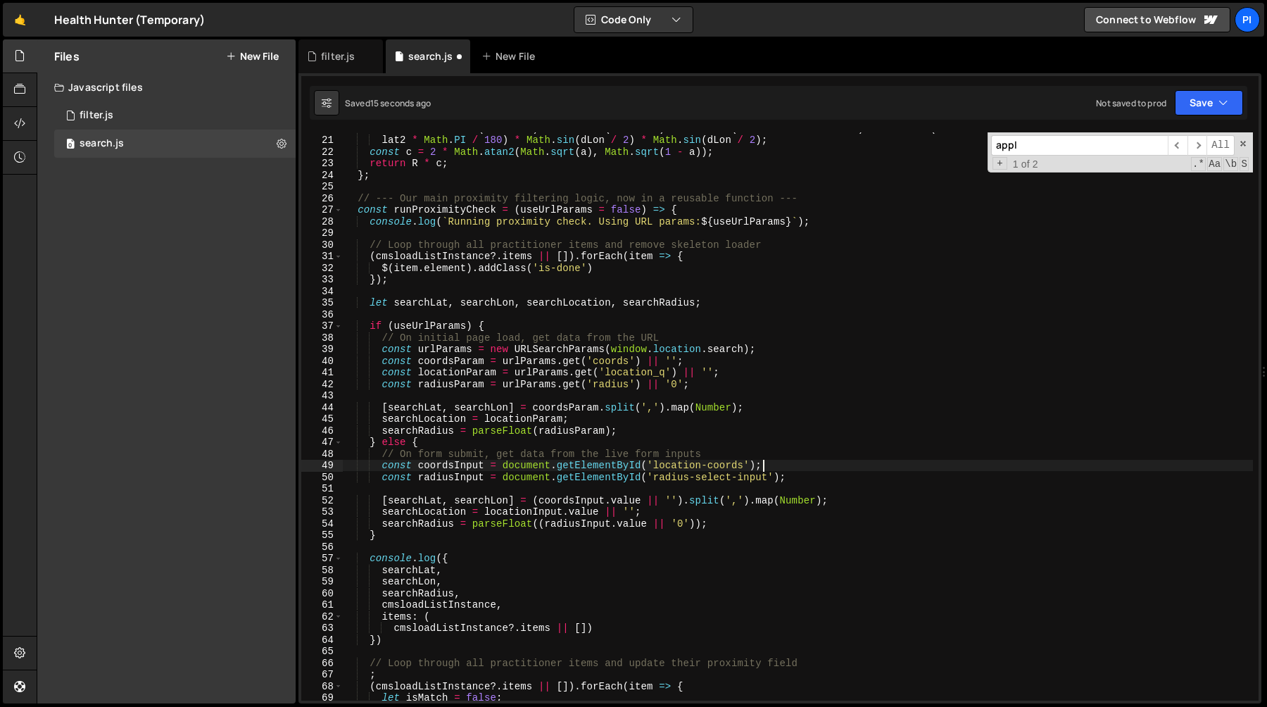
click at [719, 302] on div "const a = Math . sin ( dLat / 2 ) * Math . sin ( dLat / 2 ) + Math . cos ( lat1…" at bounding box center [798, 417] width 910 height 591
type textarea "let searchLat, searchLon, searchLocation, searchRadius;"
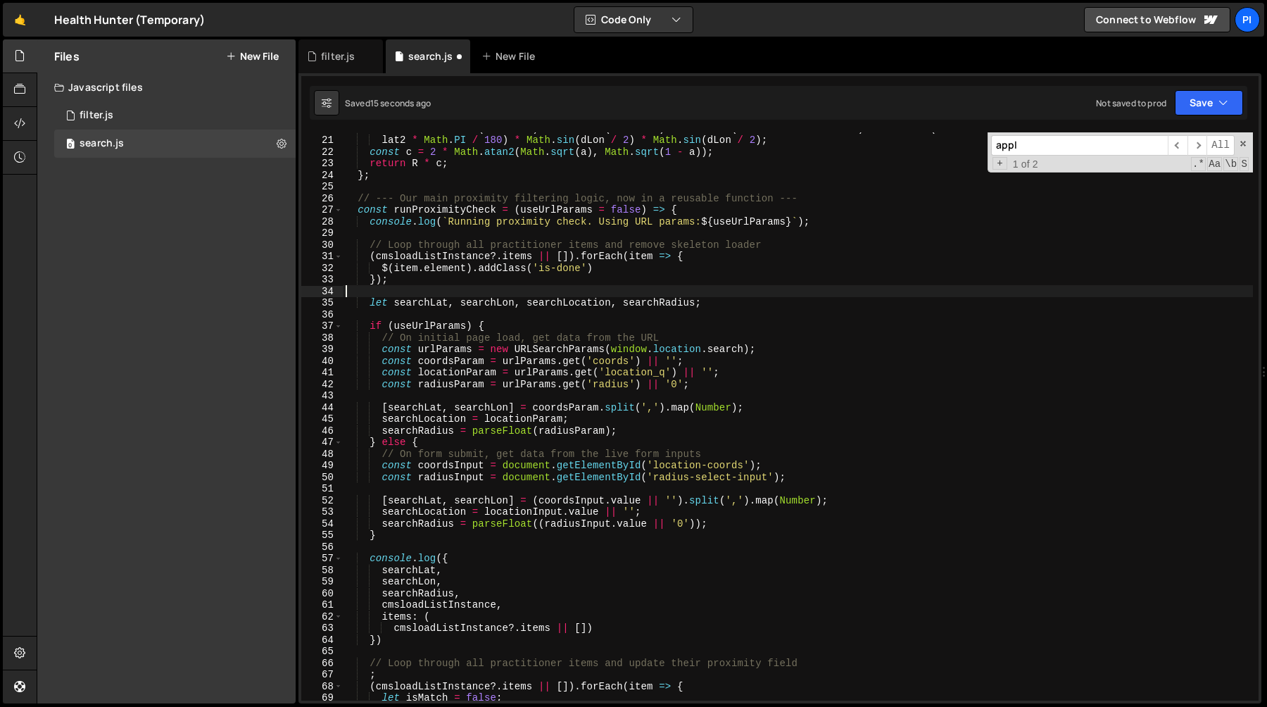
click at [719, 293] on div "const a = Math . sin ( dLat / 2 ) * Math . sin ( dLat / 2 ) + Math . cos ( lat1…" at bounding box center [798, 417] width 910 height 591
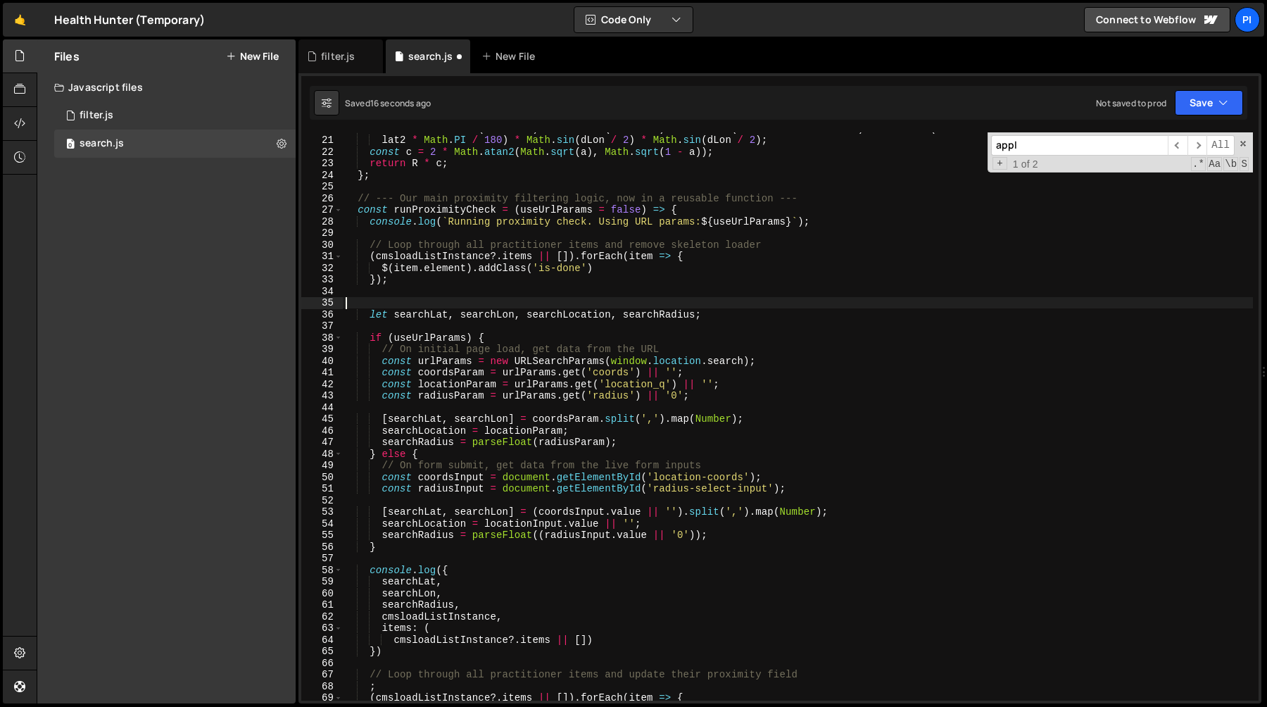
paste textarea "const locationInput = document.getElementById('location-select-input');"
type textarea "const locationInput = document.getElementById('location-select-input');"
click at [912, 308] on div "const a = Math . sin ( dLat / 2 ) * Math . sin ( dLat / 2 ) + Math . cos ( lat1…" at bounding box center [798, 417] width 910 height 591
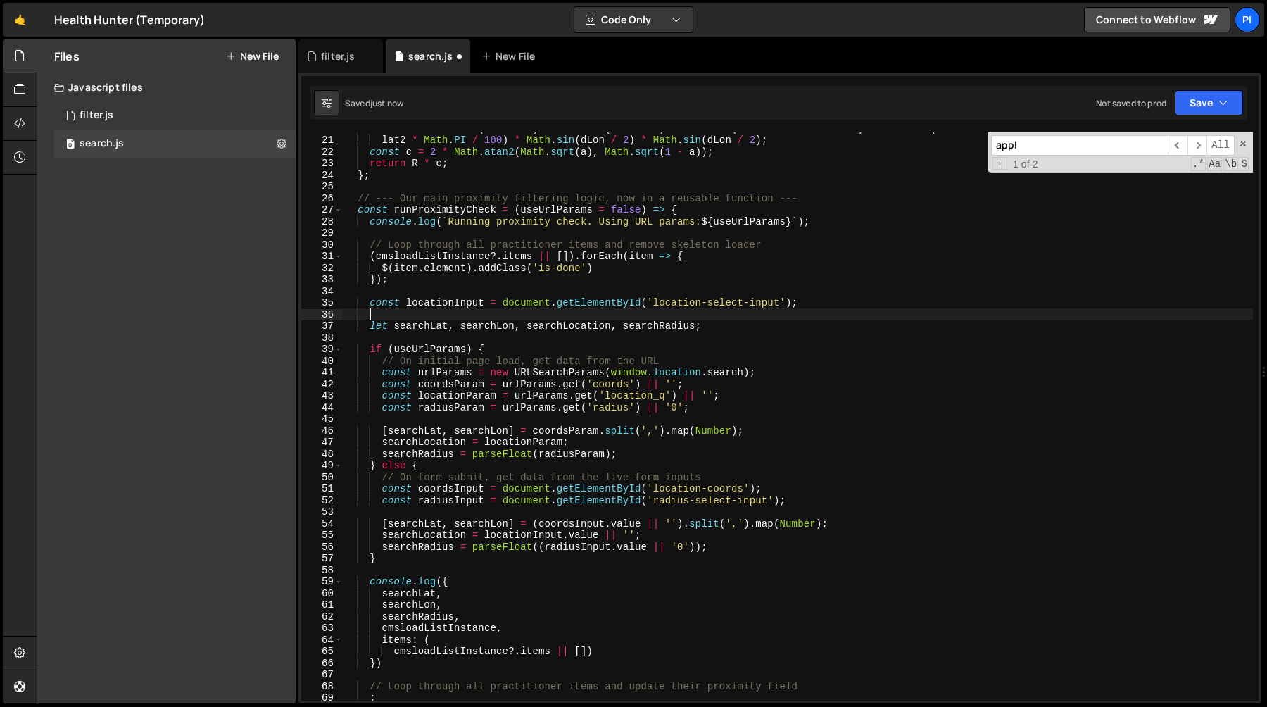
click at [433, 294] on div "const a = Math . sin ( dLat / 2 ) * Math . sin ( dLat / 2 ) + Math . cos ( lat1…" at bounding box center [798, 417] width 910 height 591
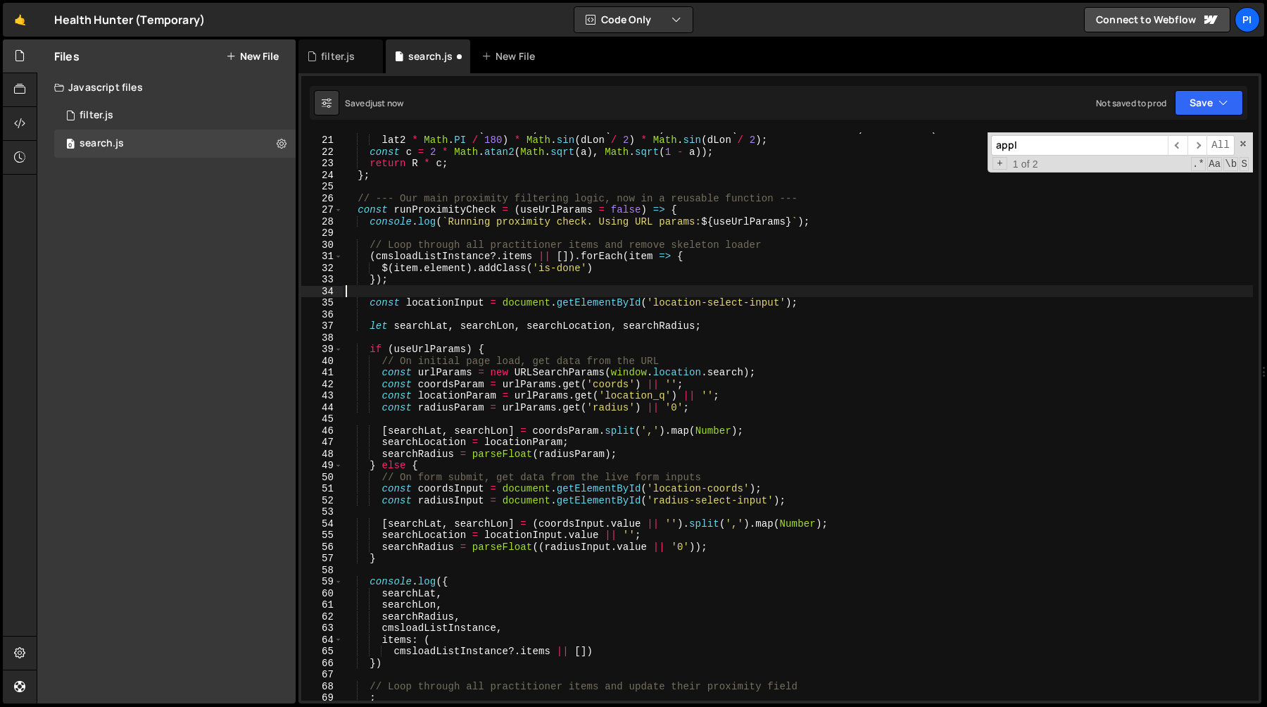
scroll to position [0, 0]
click at [441, 305] on div "const a = Math . sin ( dLat / 2 ) * Math . sin ( dLat / 2 ) + Math . cos ( lat1…" at bounding box center [798, 417] width 910 height 591
type textarea "const locationInput = document.getElementById('location-select-input');"
click at [441, 305] on div "const a = Math . sin ( dLat / 2 ) * Math . sin ( dLat / 2 ) + Math . cos ( lat1…" at bounding box center [798, 417] width 910 height 591
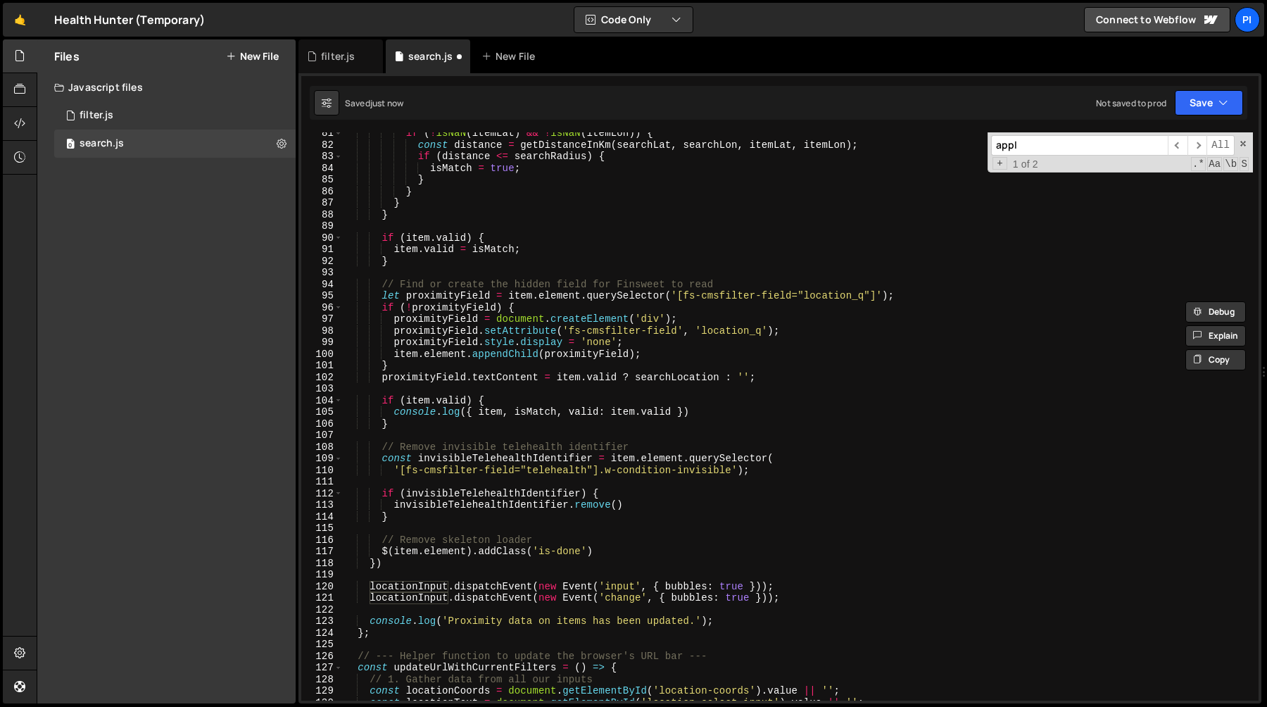
scroll to position [960, 0]
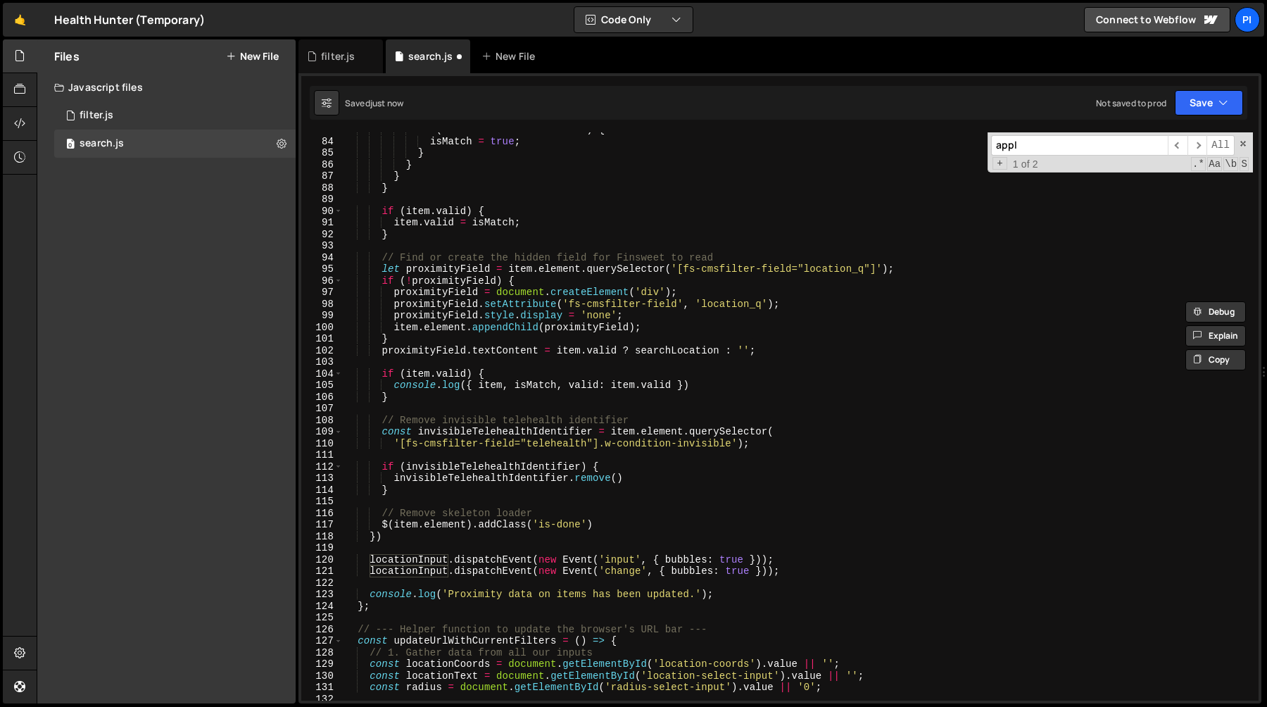
click at [456, 552] on div "if ( distance <= searchRadius ) { isMatch = true ; } } } } if ( item . valid ) …" at bounding box center [798, 419] width 910 height 591
click at [501, 560] on div "if ( distance <= searchRadius ) { isMatch = true ; } } } } if ( item . valid ) …" at bounding box center [798, 419] width 910 height 591
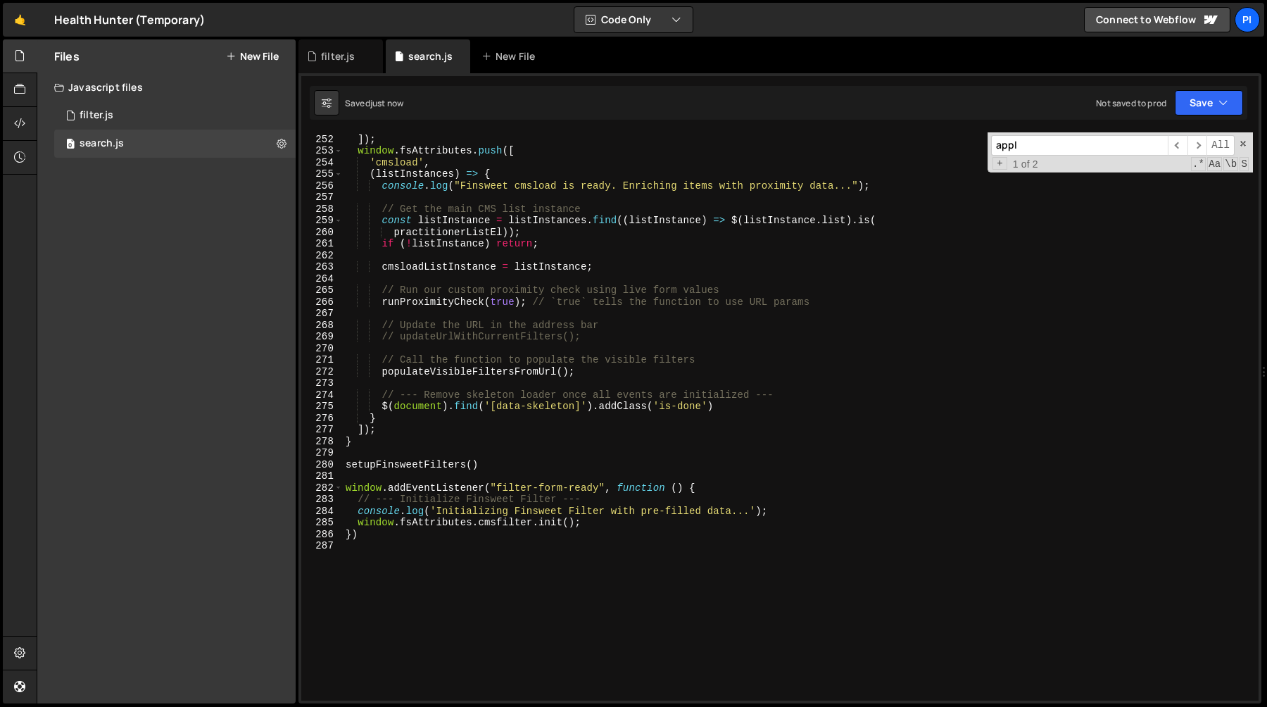
scroll to position [2838, 0]
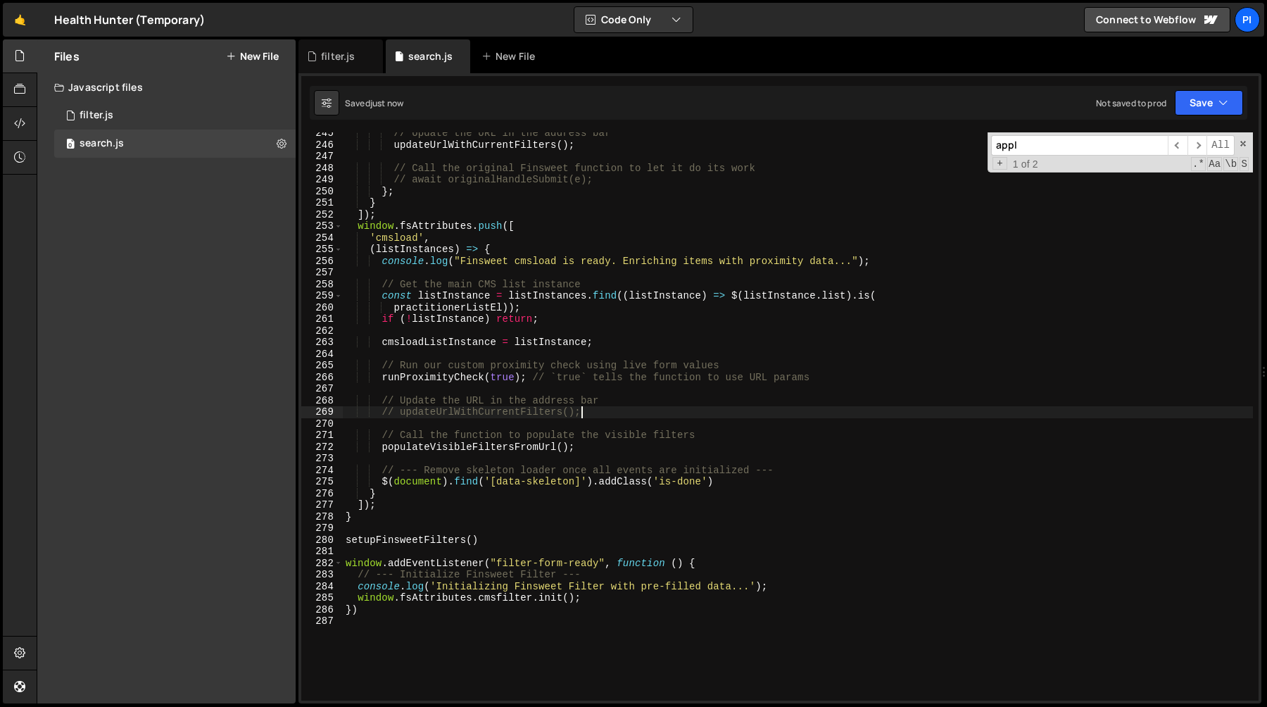
click at [610, 408] on div "// Update the URL in the address bar updateUrlWithCurrentFilters ( ) ; // Call …" at bounding box center [798, 422] width 910 height 591
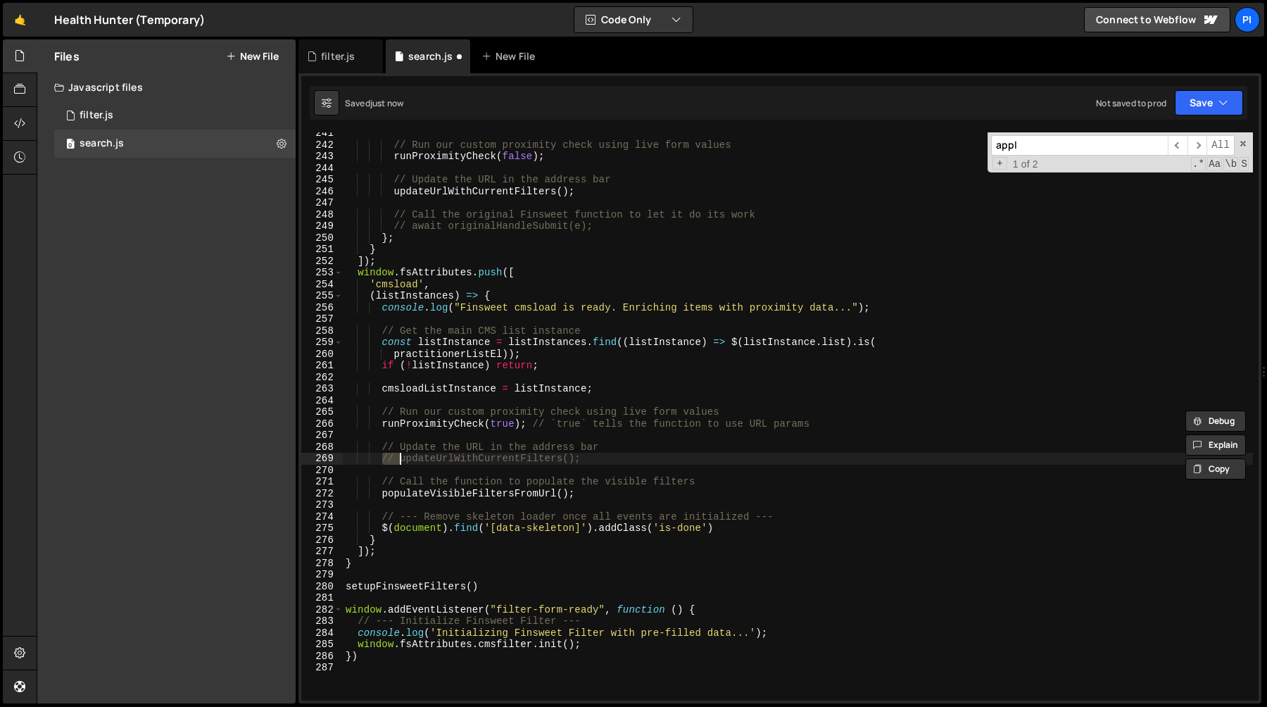
scroll to position [2666, 0]
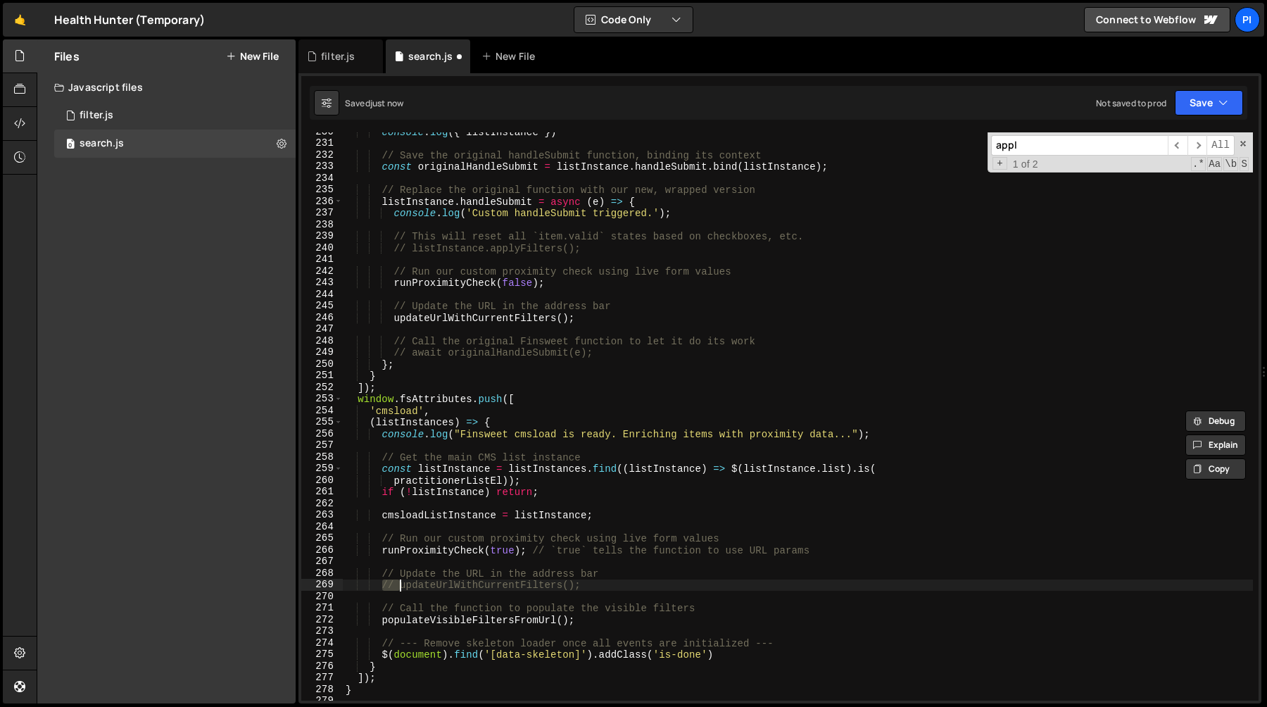
click at [619, 348] on div "console . log ({ listInstance }) // Save the original handleSubmit function, bi…" at bounding box center [798, 421] width 910 height 591
click at [621, 338] on div "console . log ({ listInstance }) // Save the original handleSubmit function, bi…" at bounding box center [798, 421] width 910 height 591
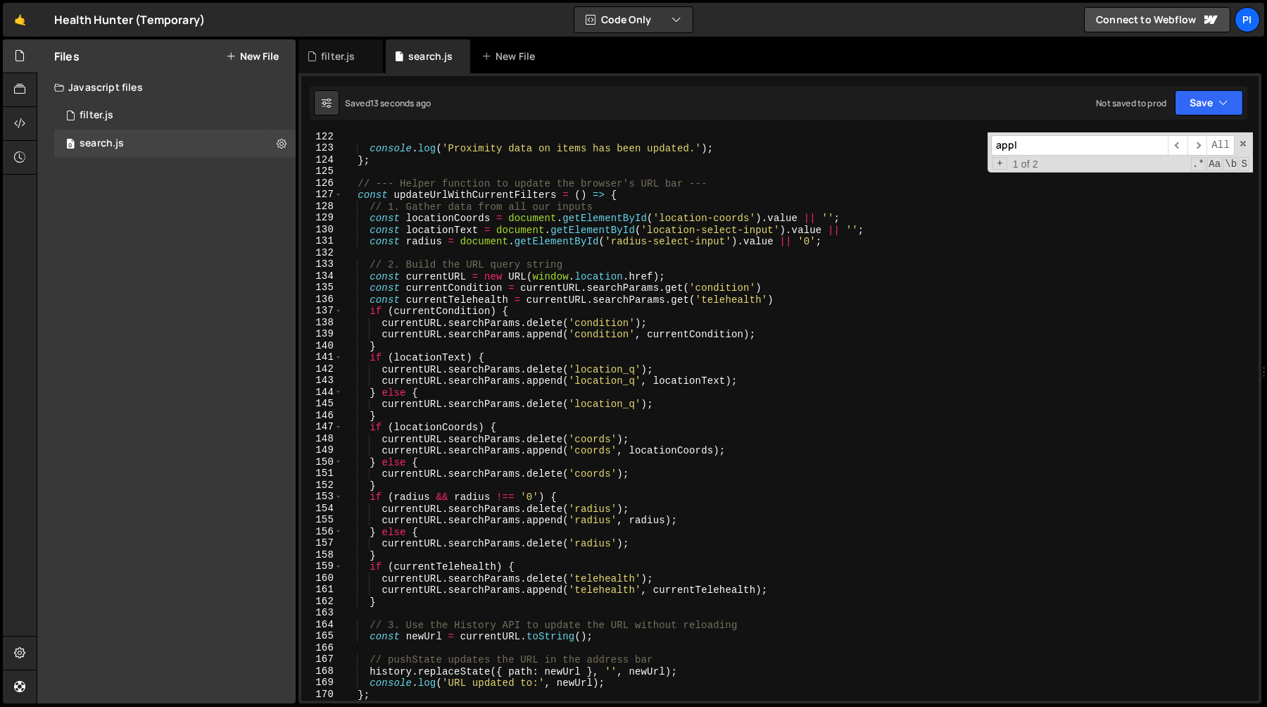
scroll to position [1355, 0]
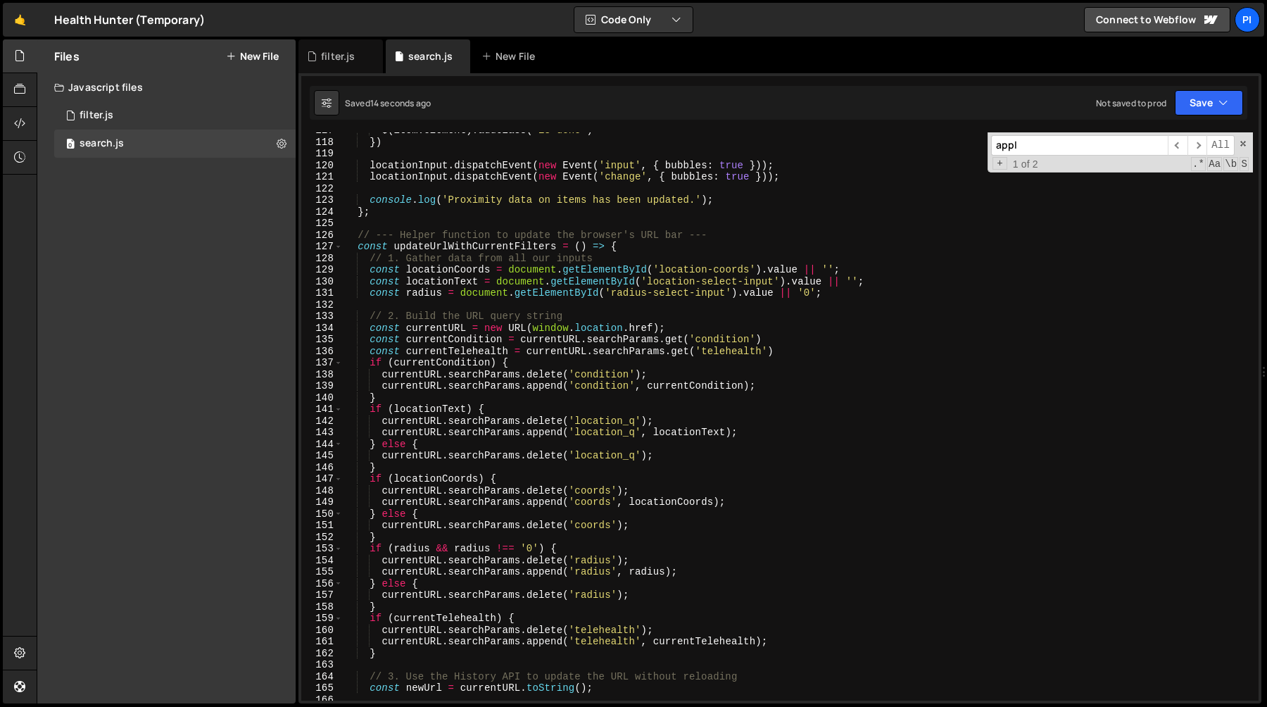
click at [462, 177] on div "$ ( item . element ) . addClass ( 'is-done' ) }) locationInput . dispatchEvent …" at bounding box center [798, 420] width 910 height 591
click at [467, 165] on div "$ ( item . element ) . addClass ( 'is-done' ) }) locationInput . dispatchEvent …" at bounding box center [798, 420] width 910 height 591
click at [598, 403] on div "$ ( item . element ) . addClass ( 'is-done' ) }) // locationInput.dispatchEvent…" at bounding box center [798, 420] width 910 height 591
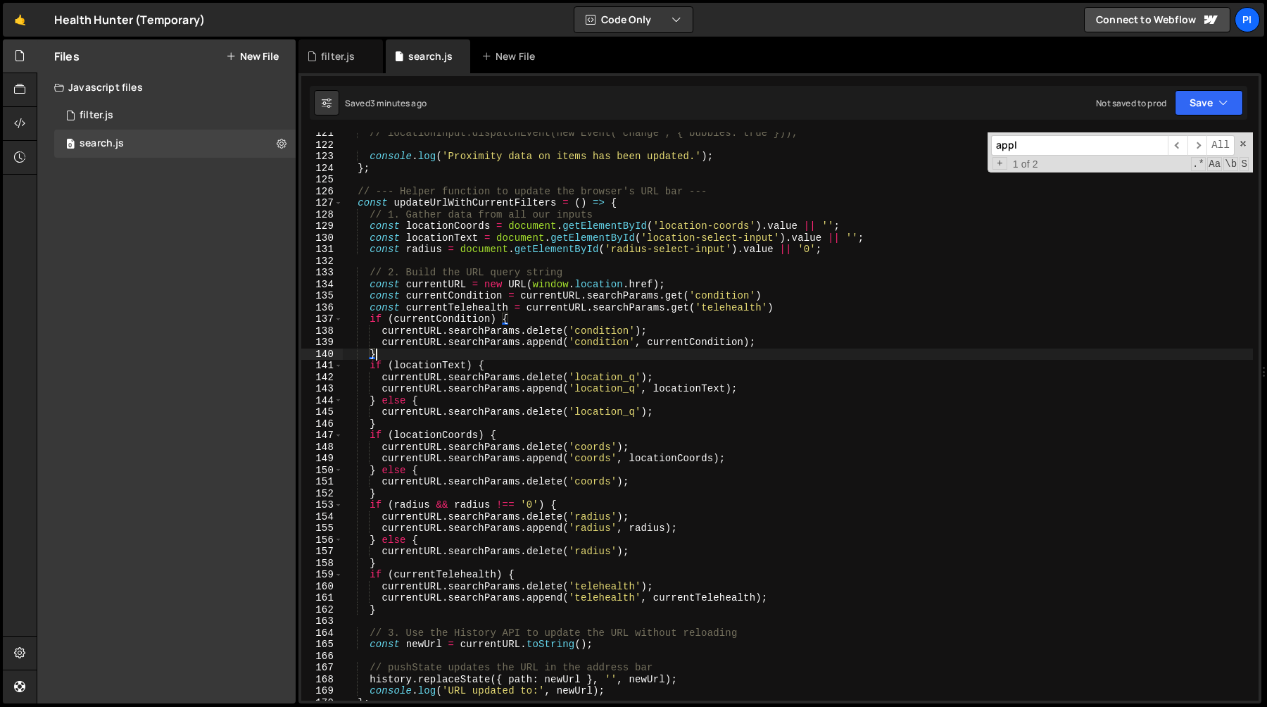
scroll to position [1398, 0]
click at [439, 365] on div "// locationInput.dispatchEvent(new Event('change', { bubbles: true })); console…" at bounding box center [798, 422] width 910 height 591
click at [497, 241] on div "// locationInput.dispatchEvent(new Event('change', { bubbles: true })); console…" at bounding box center [798, 422] width 910 height 591
click at [823, 237] on div "// locationInput.dispatchEvent(new Event('change', { bubbles: true })); console…" at bounding box center [798, 422] width 910 height 591
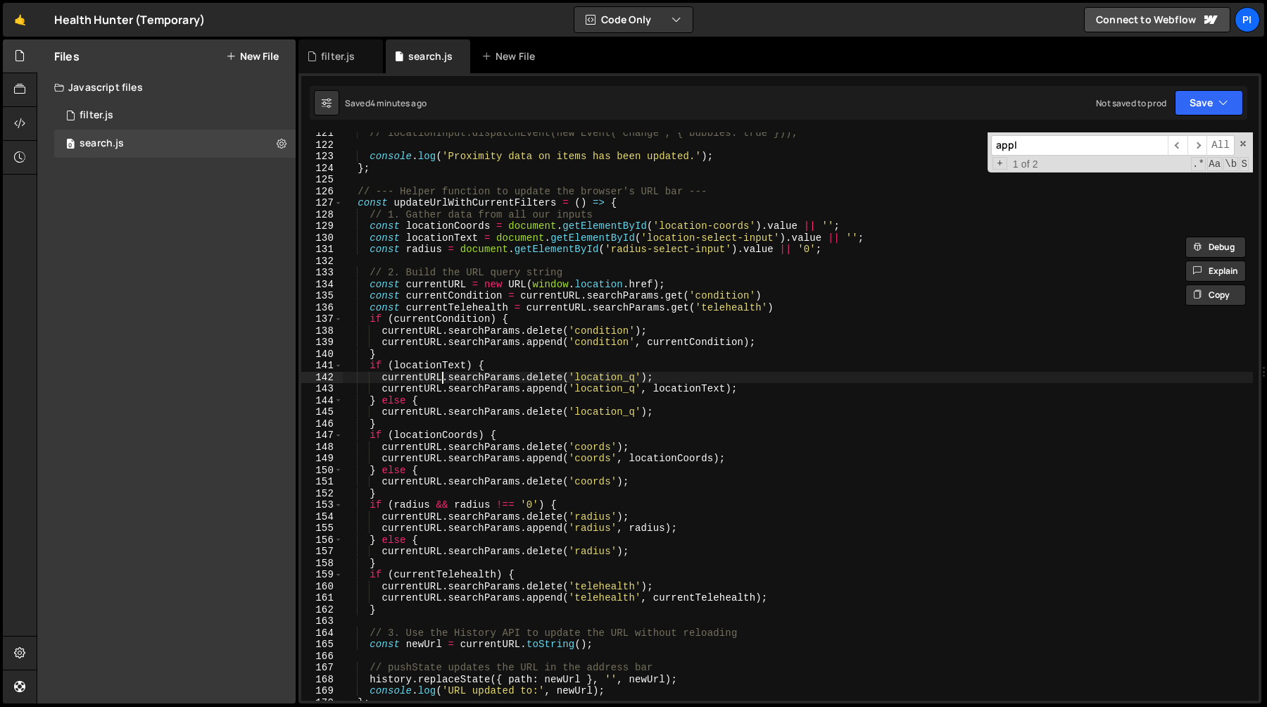
click at [441, 382] on div "// locationInput.dispatchEvent(new Event('change', { bubbles: true })); console…" at bounding box center [798, 422] width 910 height 591
click at [412, 376] on div "// locationInput.dispatchEvent(new Event('change', { bubbles: true })); console…" at bounding box center [798, 422] width 910 height 591
click at [423, 367] on div "// locationInput.dispatchEvent(new Event('change', { bubbles: true })); console…" at bounding box center [798, 422] width 910 height 591
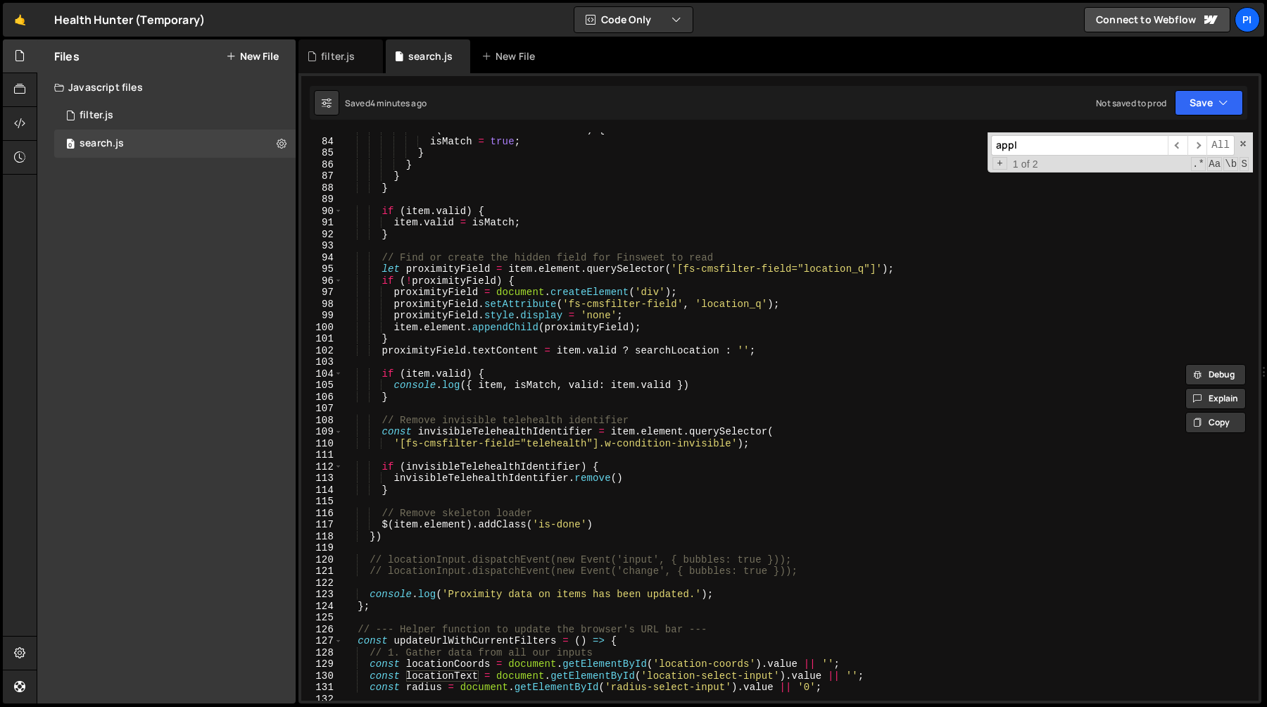
scroll to position [946, 0]
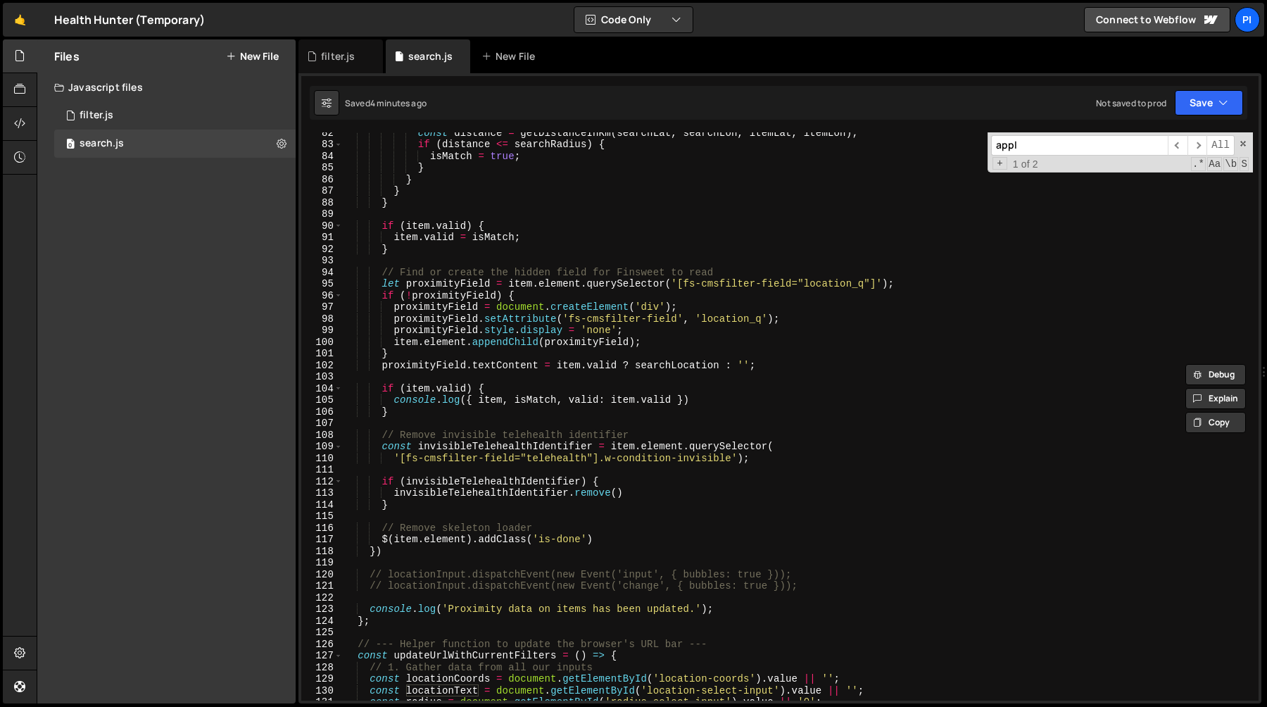
click at [503, 576] on div "const distance = getDistanceInKm ( searchLat , searchLon , itemLat , itemLon ) …" at bounding box center [798, 422] width 910 height 591
click at [527, 587] on div "const distance = getDistanceInKm ( searchLat , searchLon , itemLat , itemLon ) …" at bounding box center [798, 422] width 910 height 591
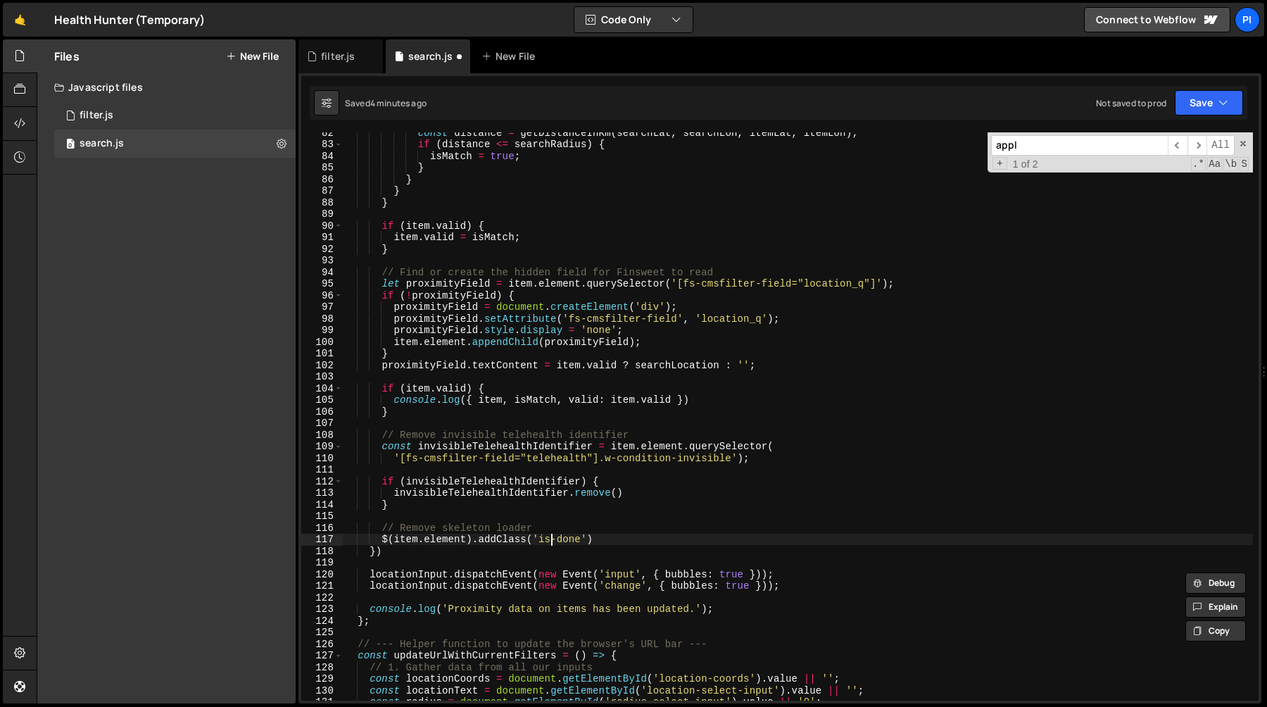
click at [549, 543] on div "const distance = getDistanceInKm ( searchLat , searchLon , itemLat , itemLon ) …" at bounding box center [798, 422] width 910 height 591
type textarea "$(item.element).addClass('is-done')"
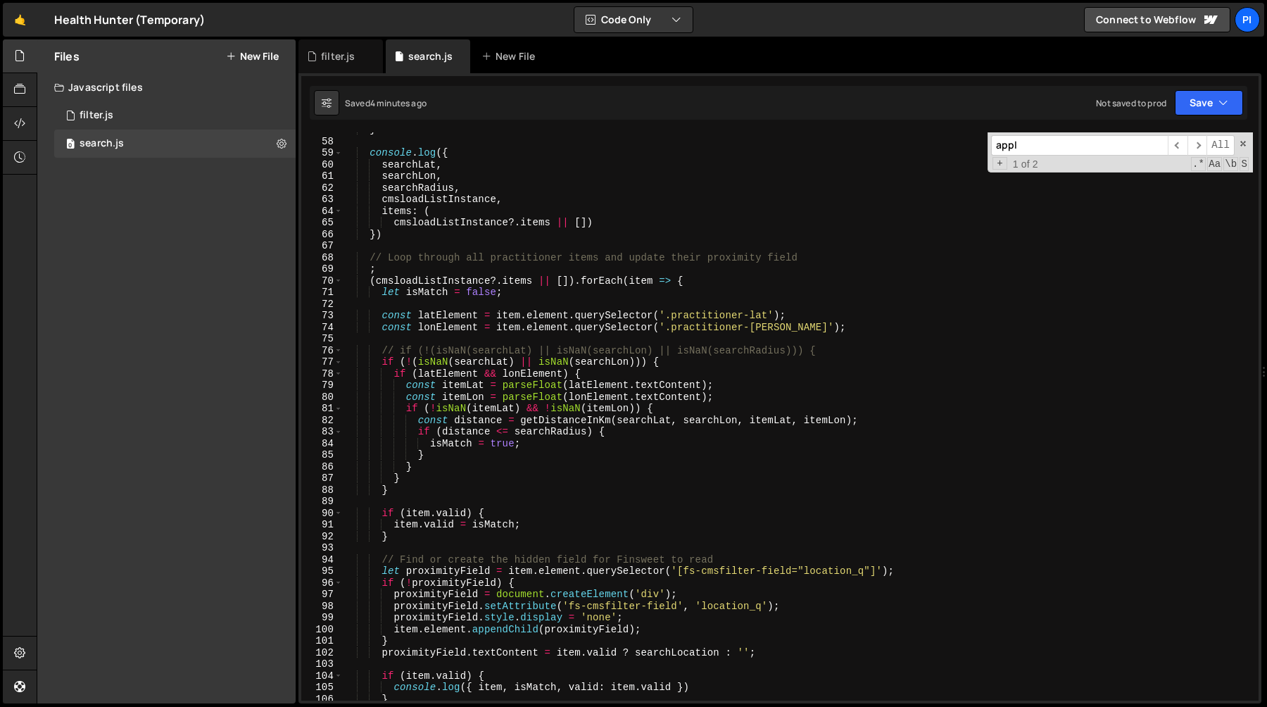
scroll to position [659, 0]
click at [321, 46] on div "filter.js" at bounding box center [340, 56] width 84 height 34
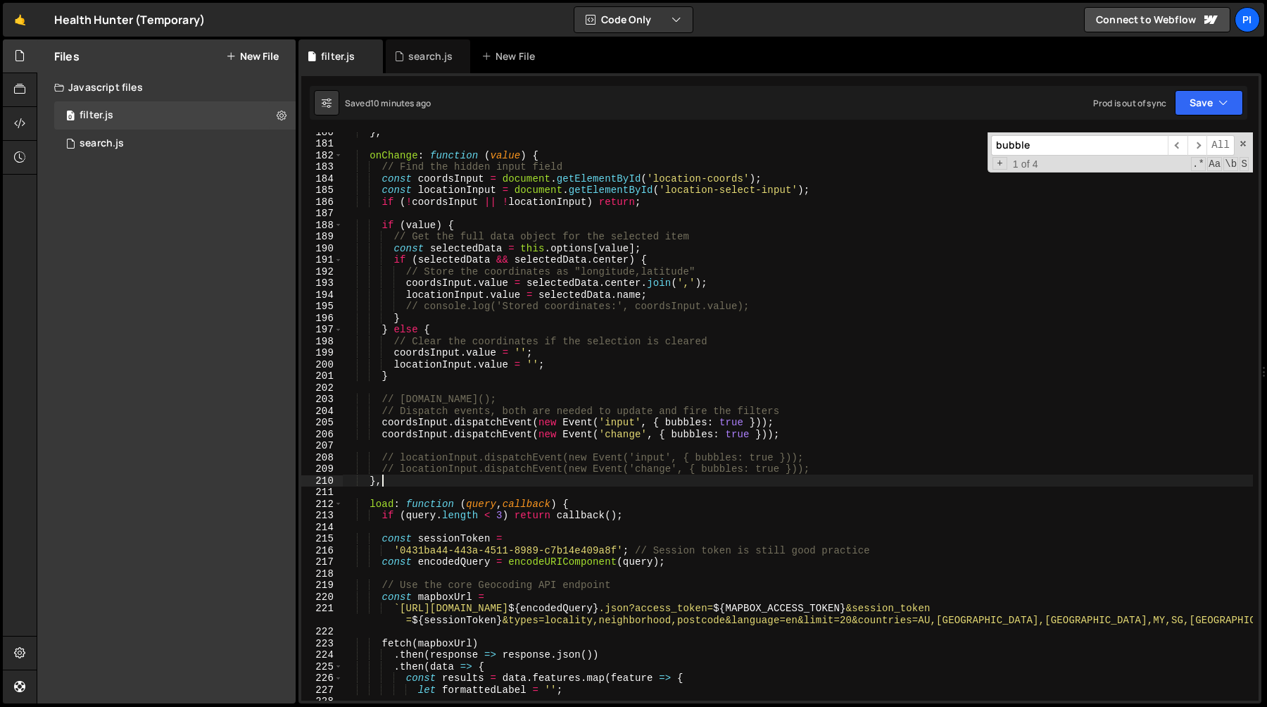
click at [822, 475] on div "} , onChange : function ( value ) { // Find the hidden input field const coords…" at bounding box center [798, 421] width 910 height 591
click at [823, 469] on div "} , onChange : function ( value ) { // Find the hidden input field const coords…" at bounding box center [798, 421] width 910 height 591
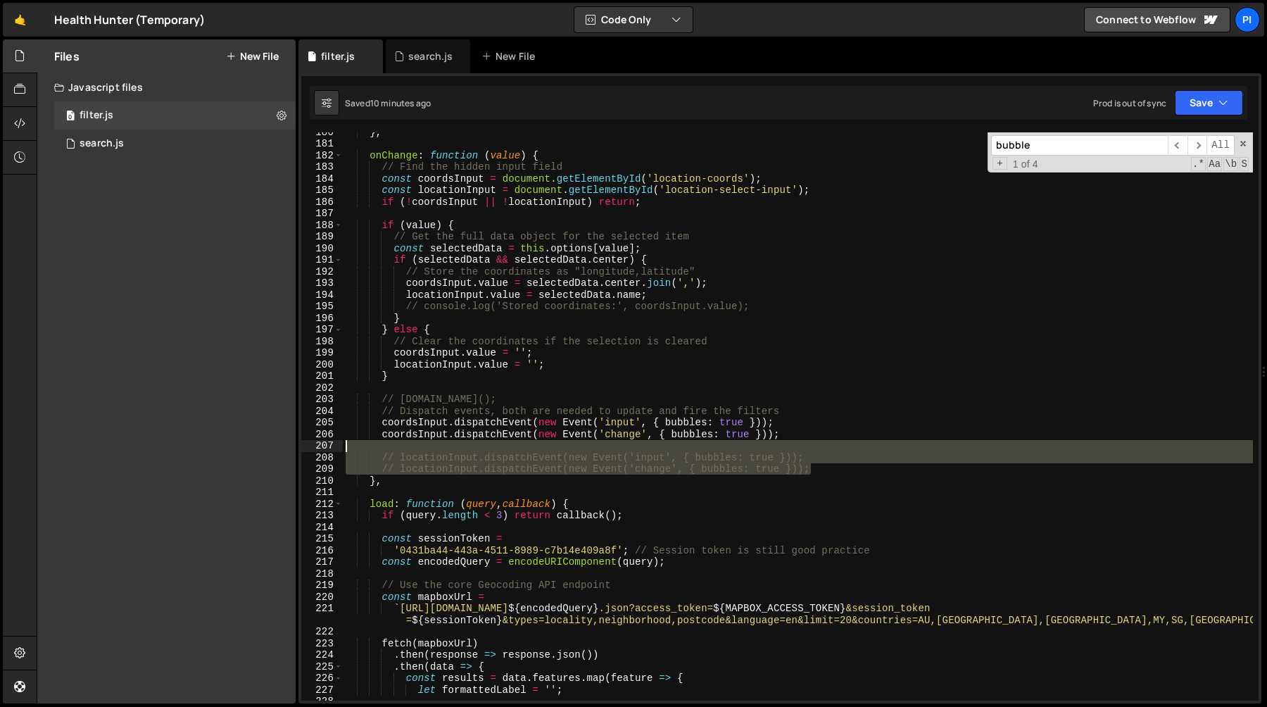
drag, startPoint x: 823, startPoint y: 468, endPoint x: 805, endPoint y: 446, distance: 28.0
click at [805, 446] on div "} , onChange : function ( value ) { // Find the hidden input field const coords…" at bounding box center [798, 421] width 910 height 591
type textarea "// locationInput.dispatchEvent(new Event('input', { bubbles: true }));"
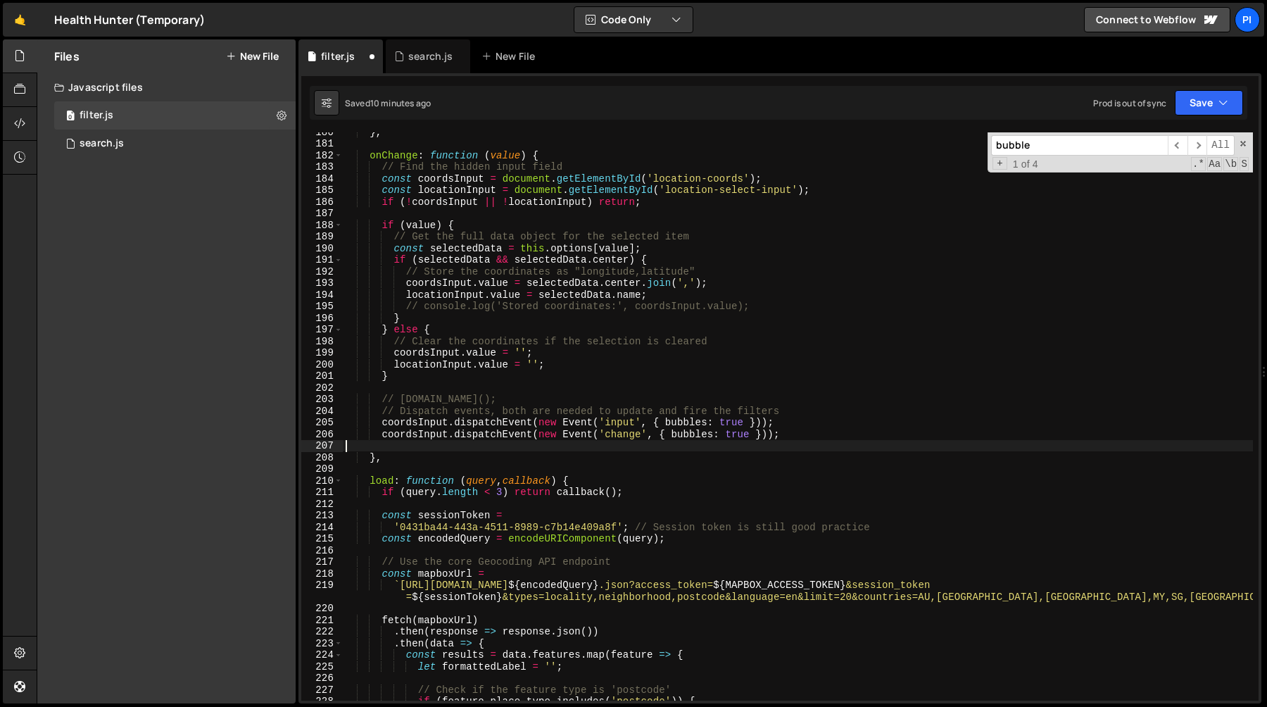
type textarea "coordsInput.dispatchEvent(new Event('change', { bubbles: true }));"
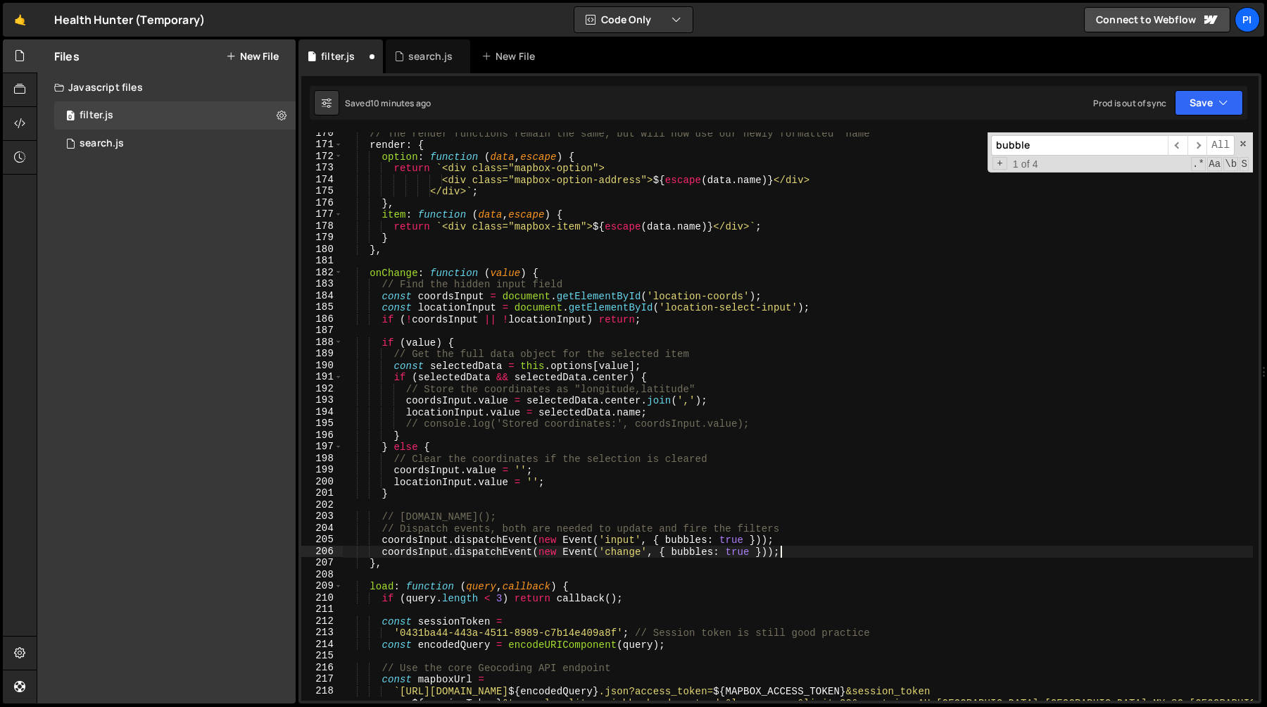
scroll to position [1937, 0]
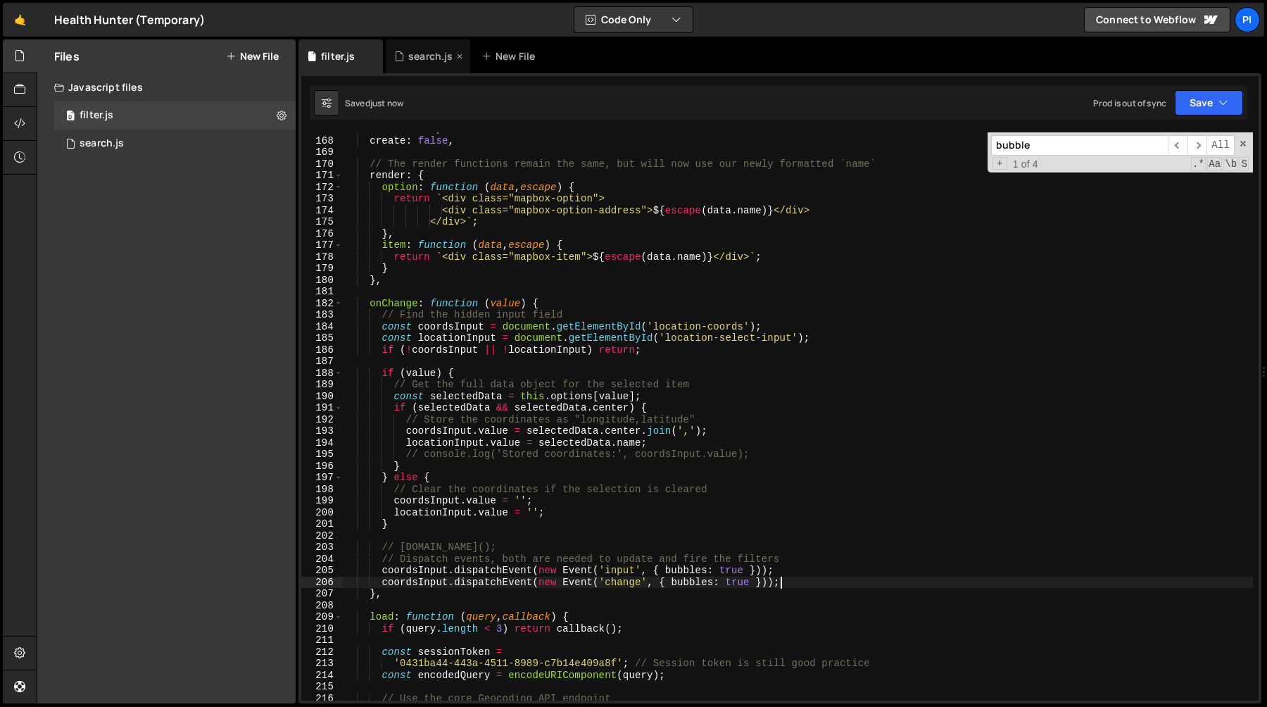
click at [417, 61] on div "search.js" at bounding box center [430, 56] width 44 height 14
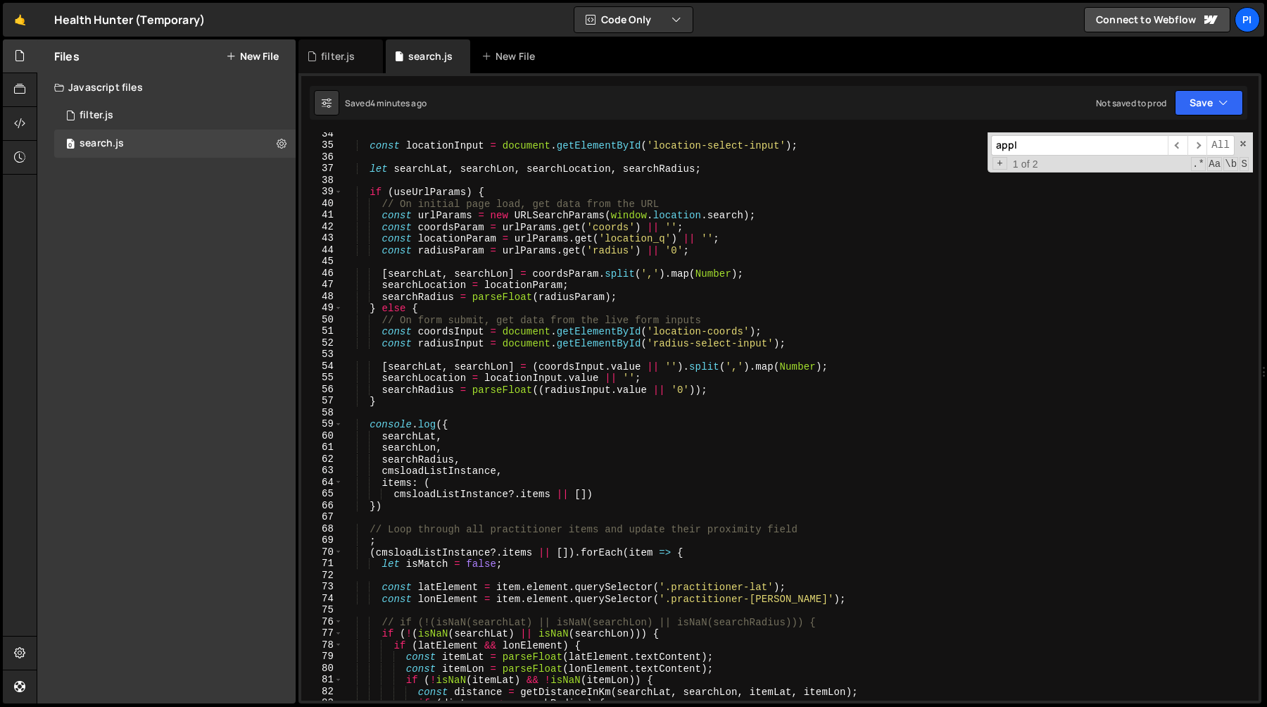
scroll to position [388, 0]
click at [730, 243] on div "const locationInput = document . getElementById ( 'location-select-input' ) ; l…" at bounding box center [798, 423] width 910 height 591
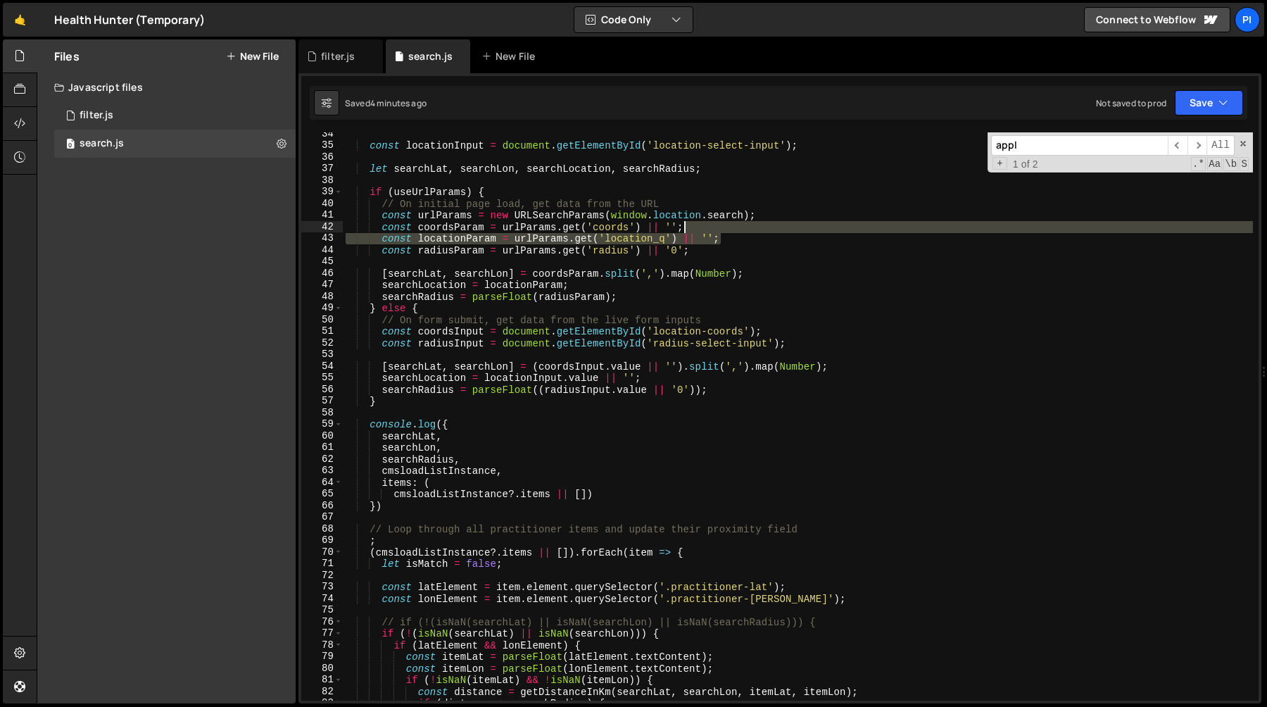
drag, startPoint x: 730, startPoint y: 243, endPoint x: 716, endPoint y: 231, distance: 18.5
click at [716, 231] on div "const locationInput = document . getElementById ( 'location-select-input' ) ; l…" at bounding box center [798, 423] width 910 height 591
click at [725, 236] on div "const locationInput = document . getElementById ( 'location-select-input' ) ; l…" at bounding box center [798, 416] width 910 height 568
drag, startPoint x: 725, startPoint y: 236, endPoint x: 719, endPoint y: 230, distance: 8.5
click at [719, 230] on div "const locationInput = document . getElementById ( 'location-select-input' ) ; l…" at bounding box center [798, 423] width 910 height 591
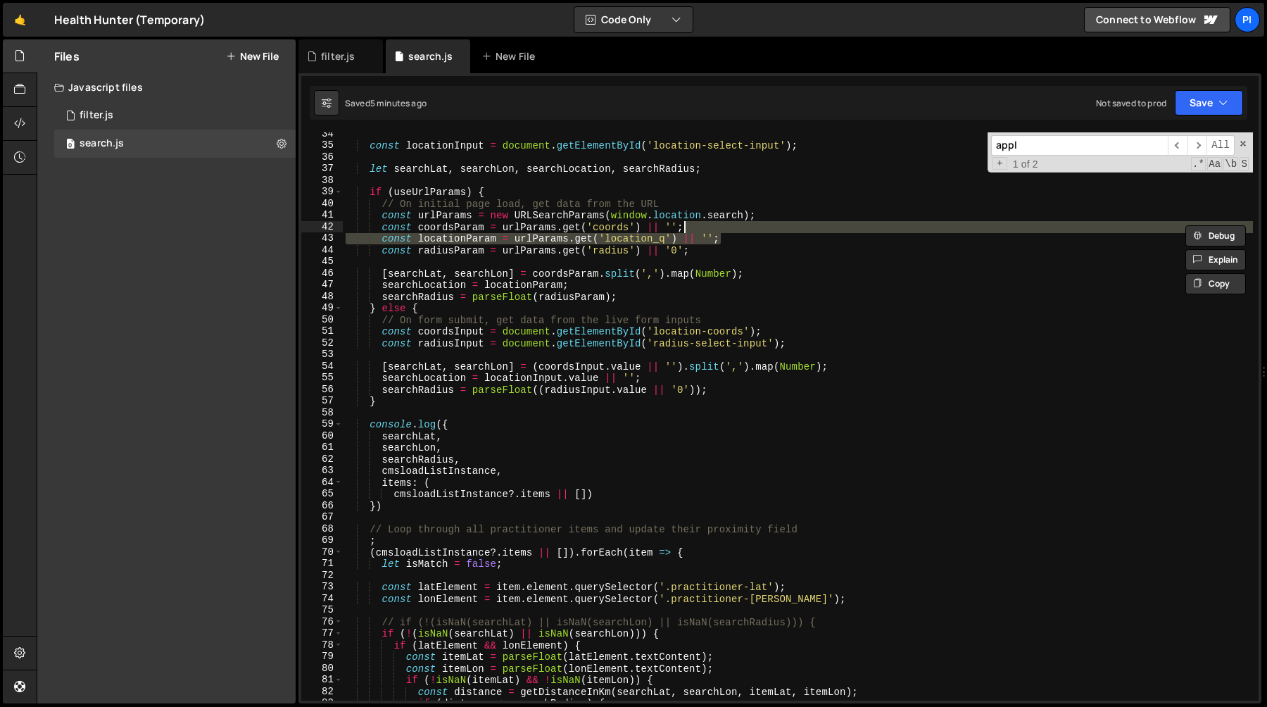
click at [725, 234] on div "const locationInput = document . getElementById ( 'location-select-input' ) ; l…" at bounding box center [798, 416] width 910 height 568
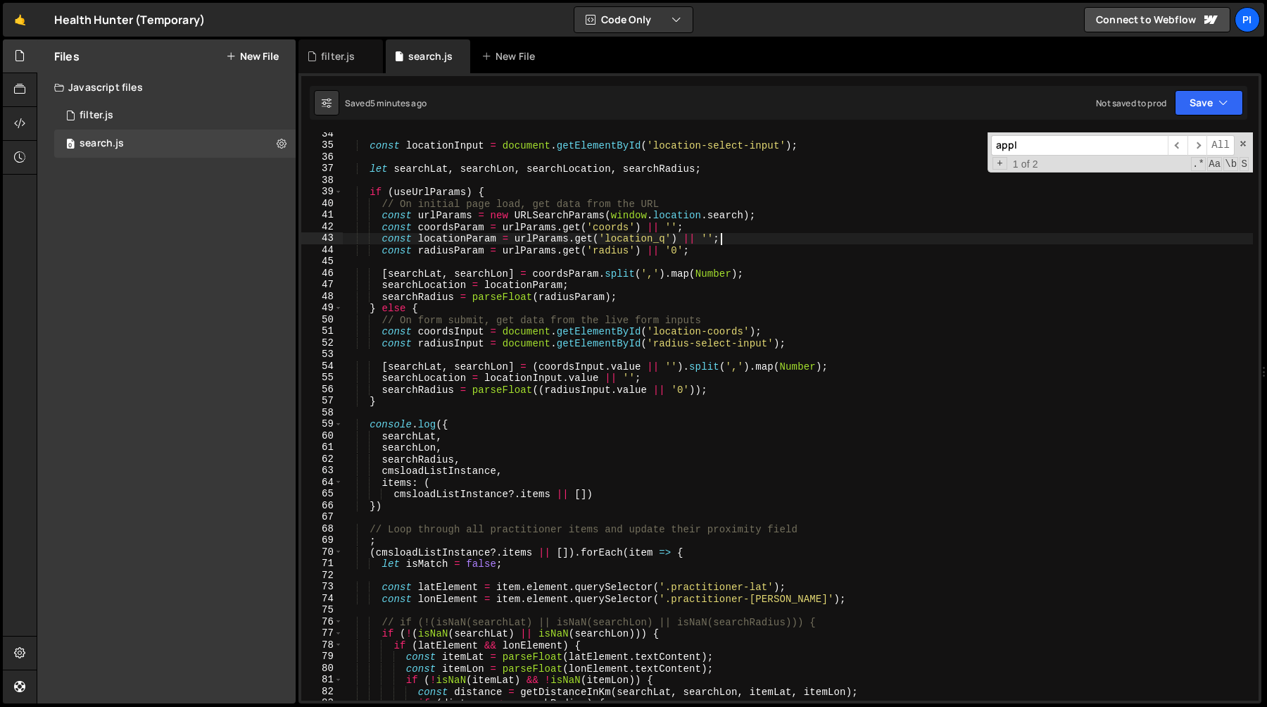
click at [729, 236] on div "const locationInput = document . getElementById ( 'location-select-input' ) ; l…" at bounding box center [798, 423] width 910 height 591
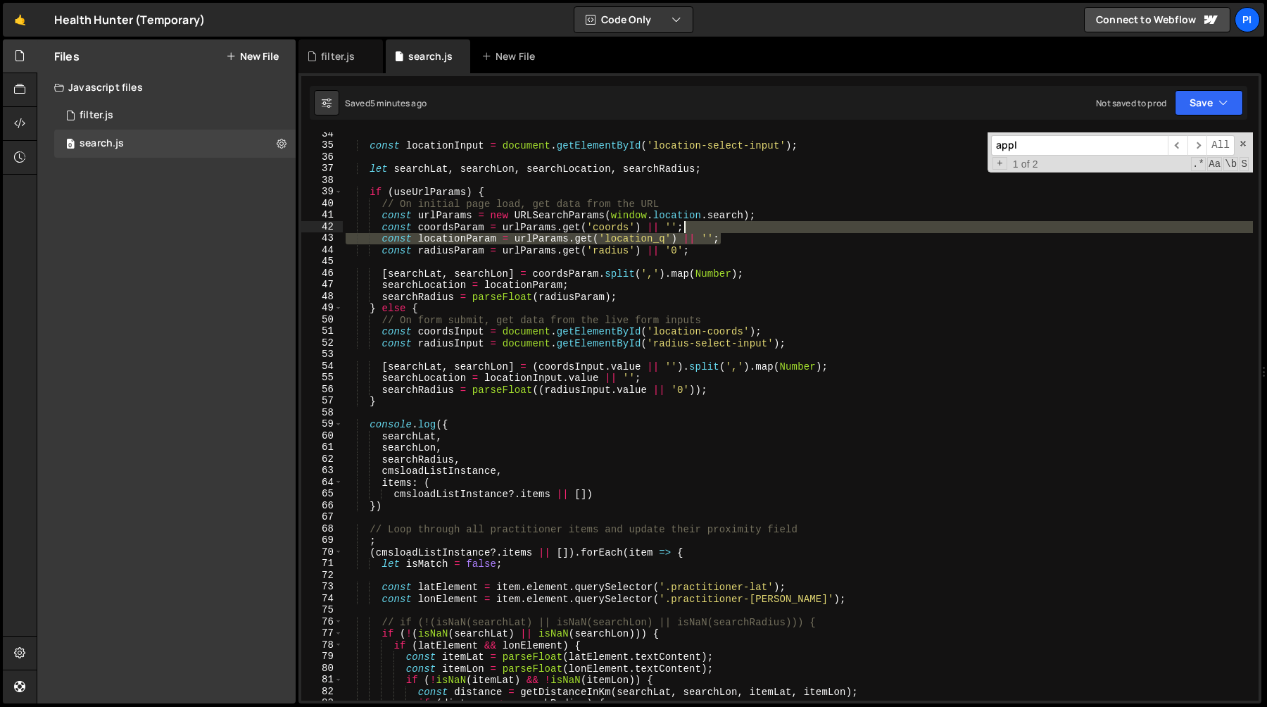
click at [724, 232] on div "const locationInput = document . getElementById ( 'location-select-input' ) ; l…" at bounding box center [798, 423] width 910 height 591
click at [749, 239] on div "const locationInput = document . getElementById ( 'location-select-input' ) ; l…" at bounding box center [798, 416] width 910 height 568
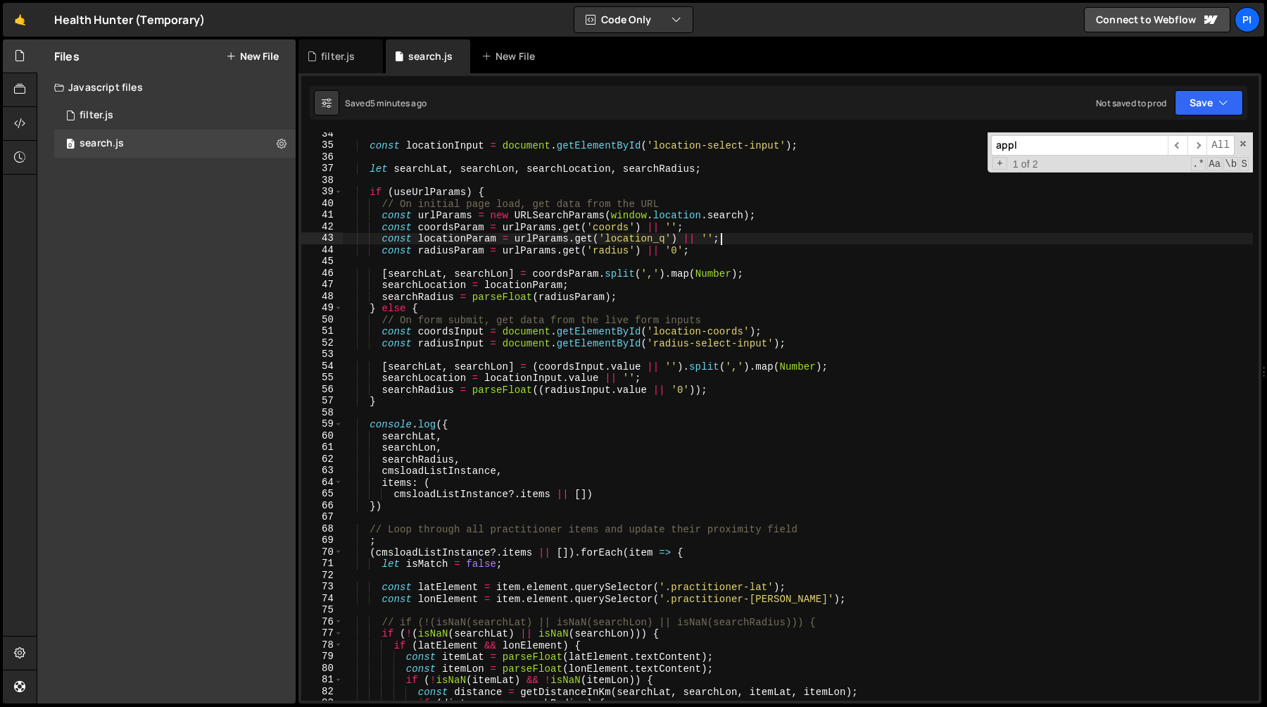
click at [733, 242] on div "const locationInput = document . getElementById ( 'location-select-input' ) ; l…" at bounding box center [798, 423] width 910 height 591
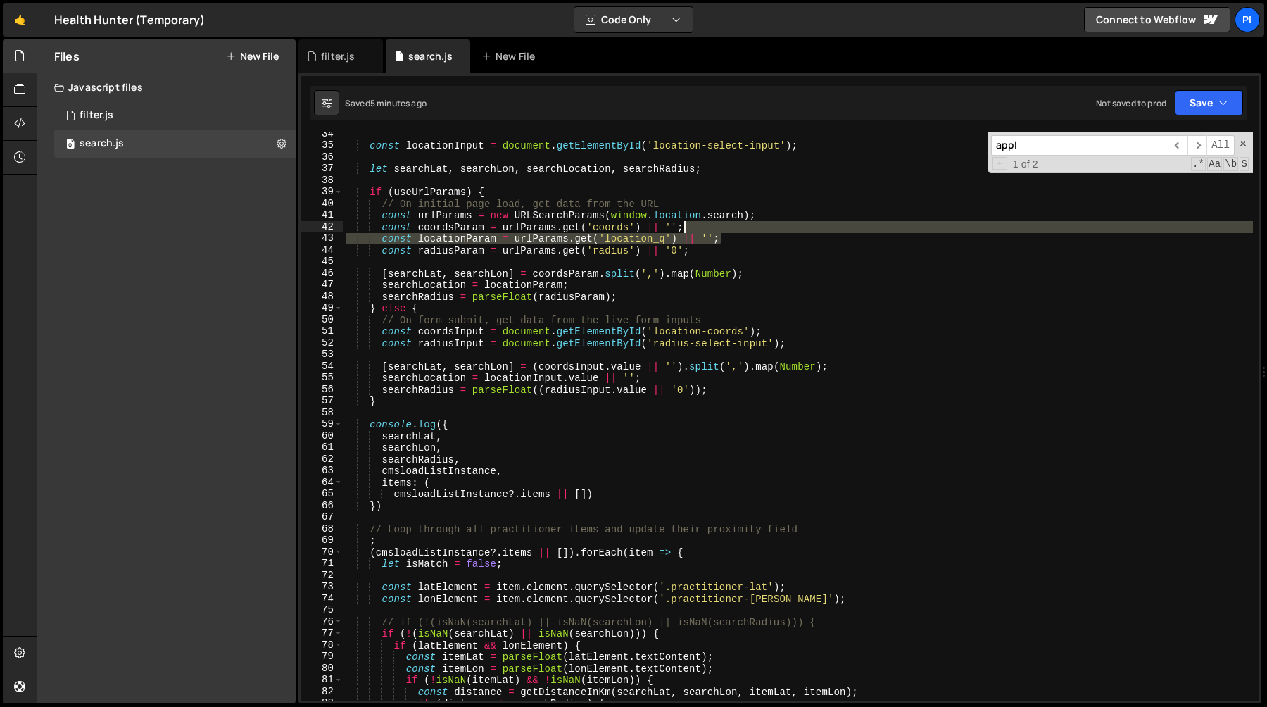
drag, startPoint x: 733, startPoint y: 242, endPoint x: 718, endPoint y: 231, distance: 19.1
click at [718, 231] on div "const locationInput = document . getElementById ( 'location-select-input' ) ; l…" at bounding box center [798, 423] width 910 height 591
click at [729, 234] on div "const locationInput = document . getElementById ( 'location-select-input' ) ; l…" at bounding box center [798, 416] width 910 height 568
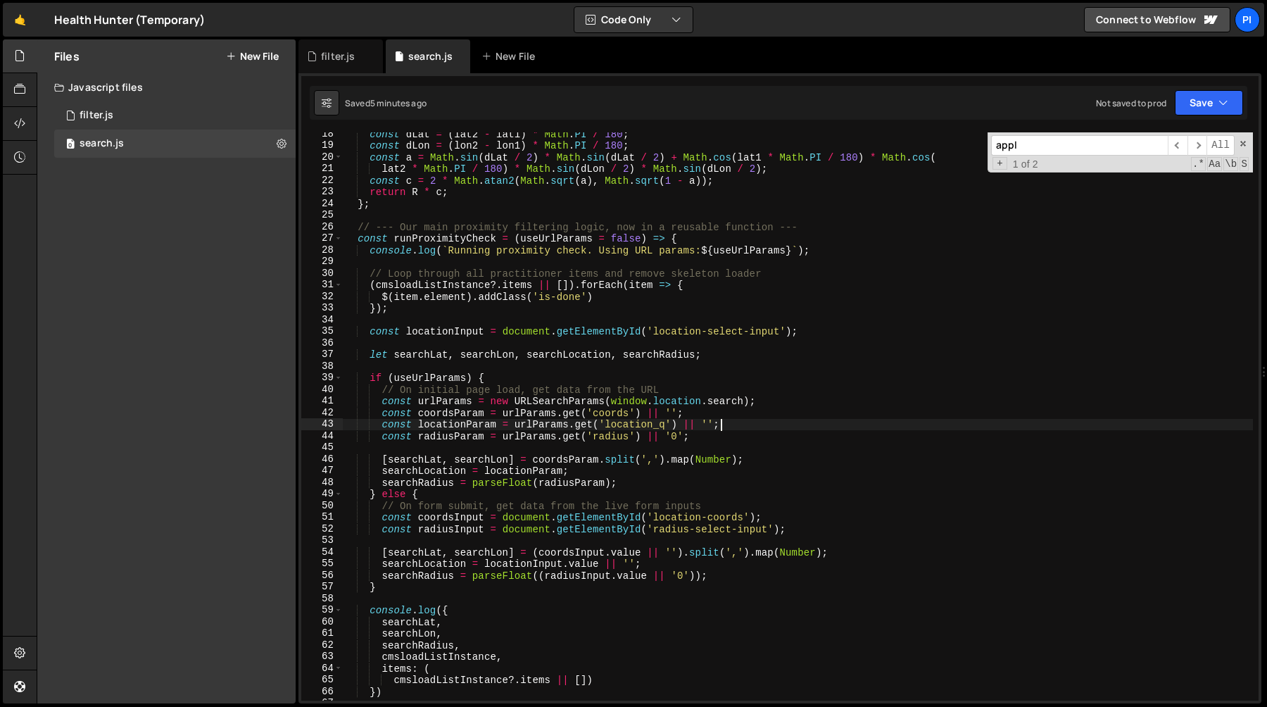
scroll to position [202, 0]
click at [447, 237] on div "const dLat = ( lat2 - lat1 ) * Math . PI / 180 ; const dLon = ( lon2 - lon1 ) *…" at bounding box center [798, 423] width 910 height 591
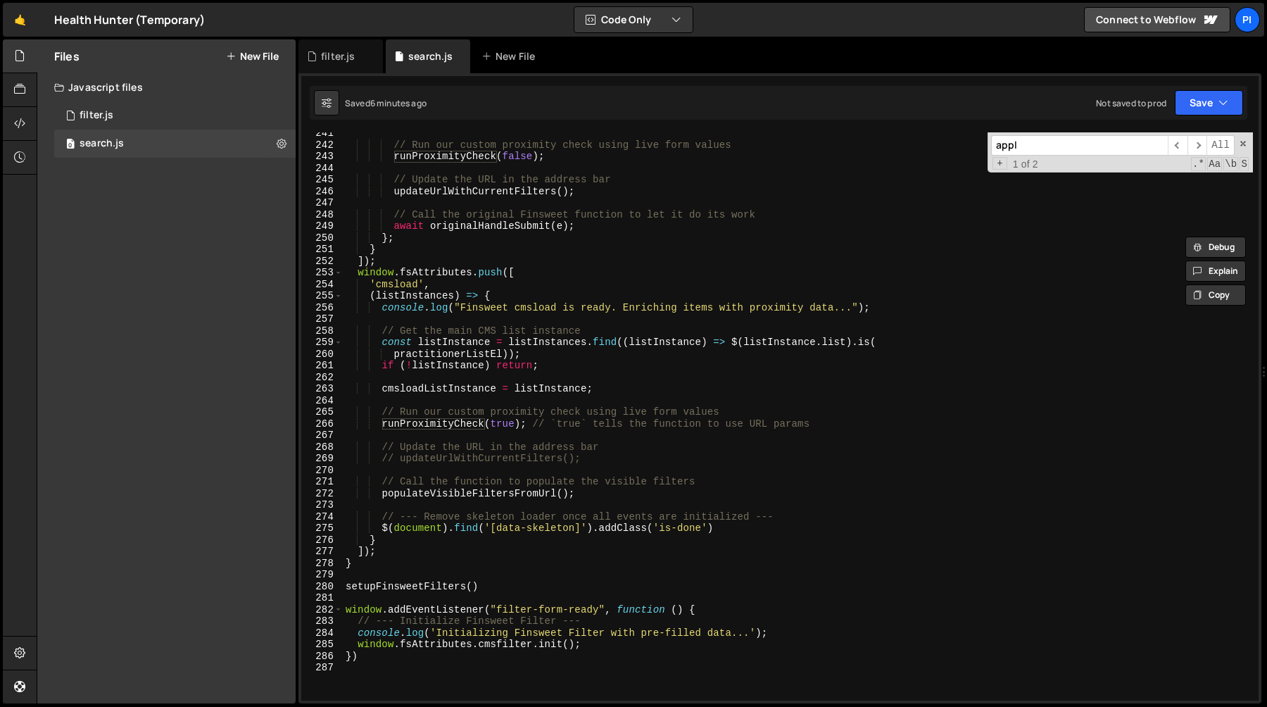
scroll to position [2792, 0]
click at [557, 443] on div "// Run our custom proximity check using live form values runProximityCheck ( fa…" at bounding box center [798, 422] width 910 height 591
click at [540, 420] on div "// Run our custom proximity check using live form values runProximityCheck ( fa…" at bounding box center [798, 422] width 910 height 591
type textarea "runProximityCheck(true); // `true` tells the function to use URL params"
click at [519, 429] on div "// Run our custom proximity check using live form values runProximityCheck ( fa…" at bounding box center [798, 422] width 910 height 591
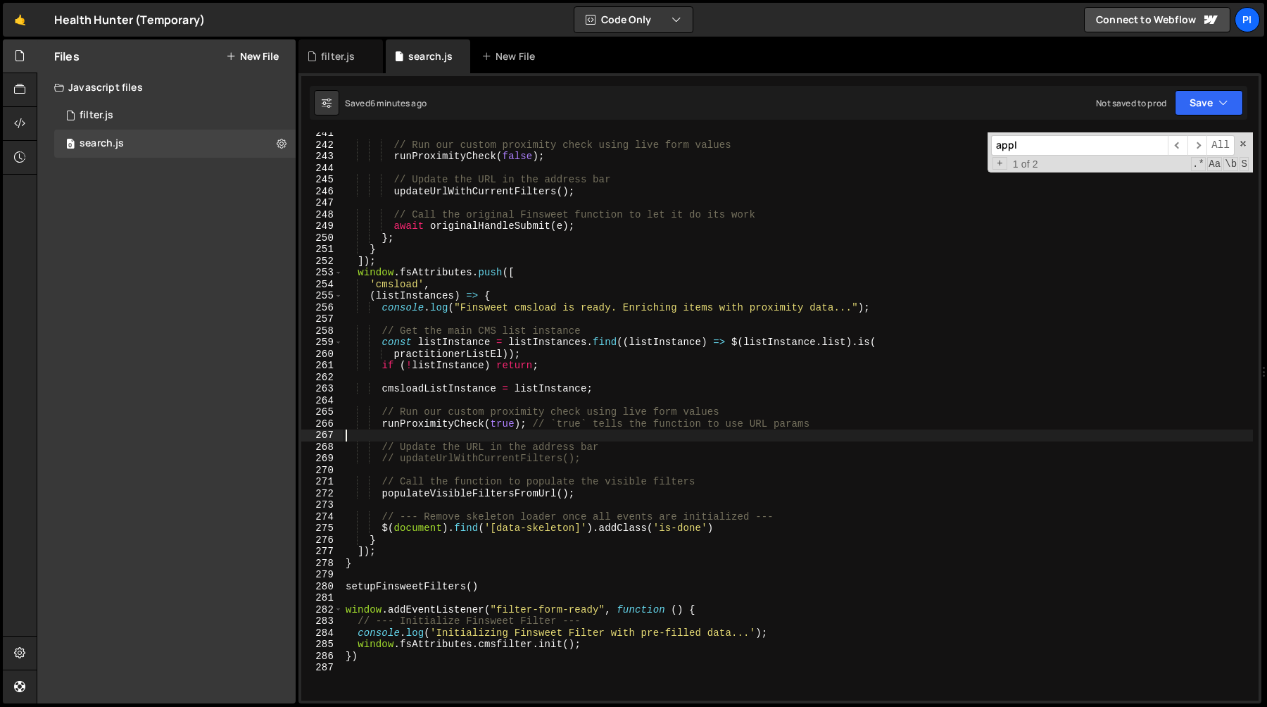
click at [459, 422] on div "// Run our custom proximity check using live form values runProximityCheck ( fa…" at bounding box center [798, 422] width 910 height 591
type textarea "runProximityCheck(true); // `true` tells the function to use URL params"
click at [459, 422] on div "// Run our custom proximity check using live form values runProximityCheck ( fa…" at bounding box center [798, 422] width 910 height 591
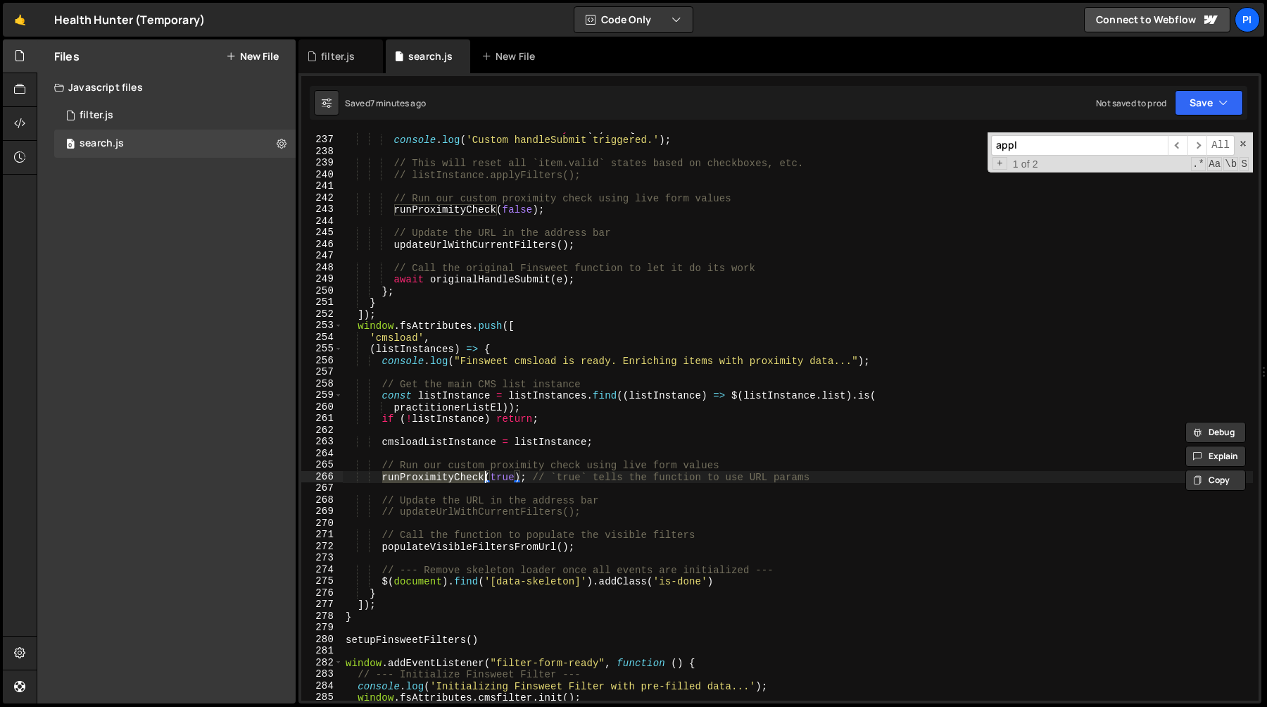
scroll to position [2718, 0]
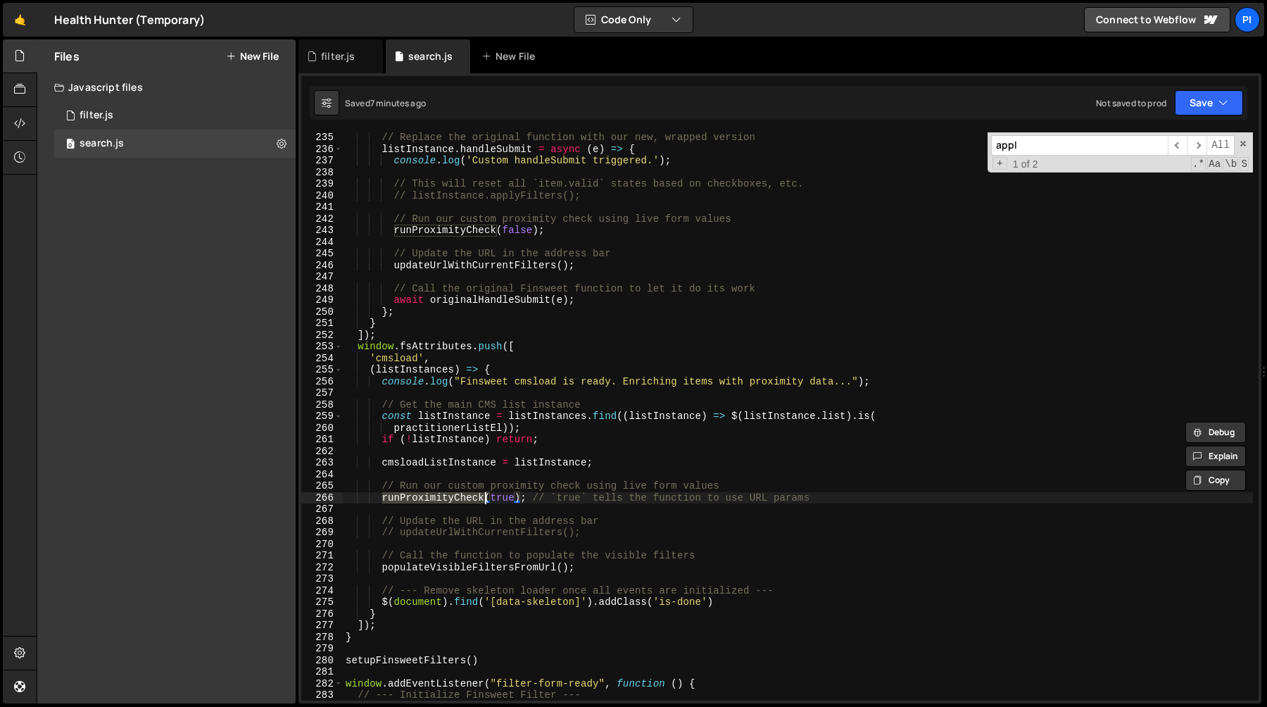
click at [853, 492] on div "// Replace the original function with our new, wrapped version listInstance . h…" at bounding box center [798, 427] width 910 height 591
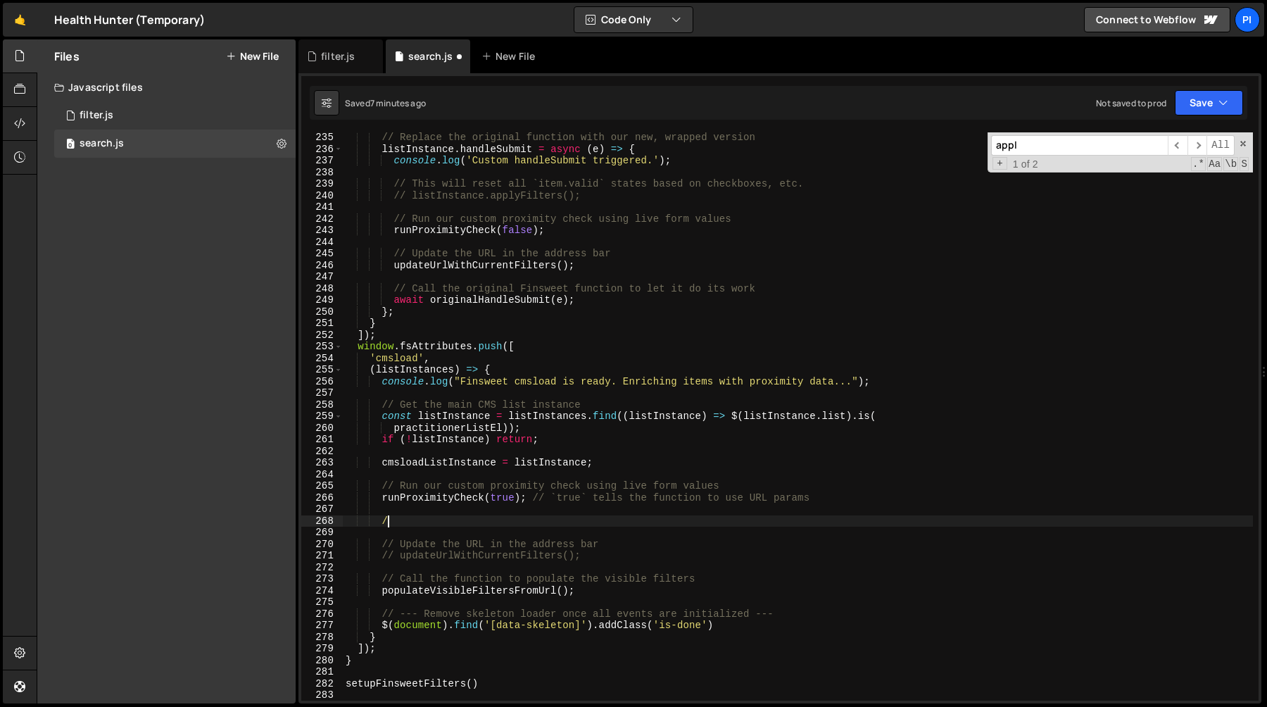
scroll to position [0, 2]
click at [411, 291] on div "// Replace the original function with our new, wrapped version listInstance . h…" at bounding box center [798, 427] width 910 height 591
click at [851, 291] on div "// Replace the original function with our new, wrapped version listInstance . h…" at bounding box center [798, 427] width 910 height 591
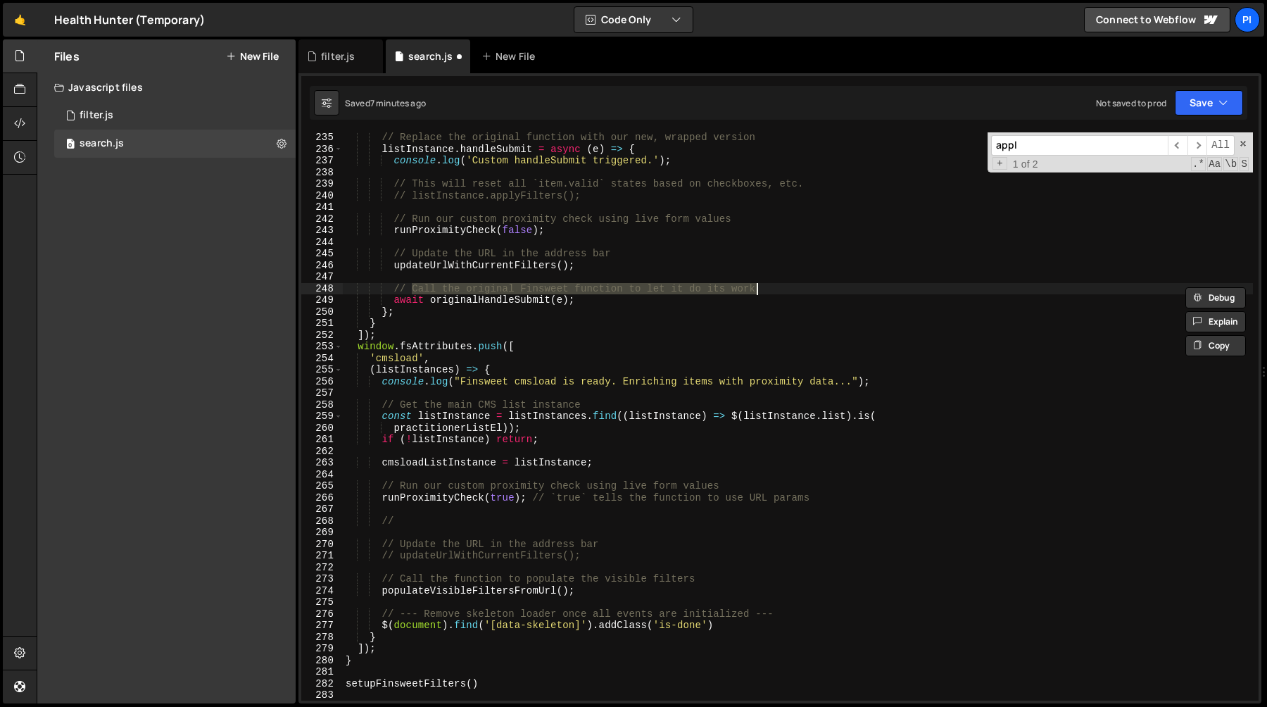
click at [422, 526] on div "// Replace the original function with our new, wrapped version listInstance . h…" at bounding box center [798, 427] width 910 height 591
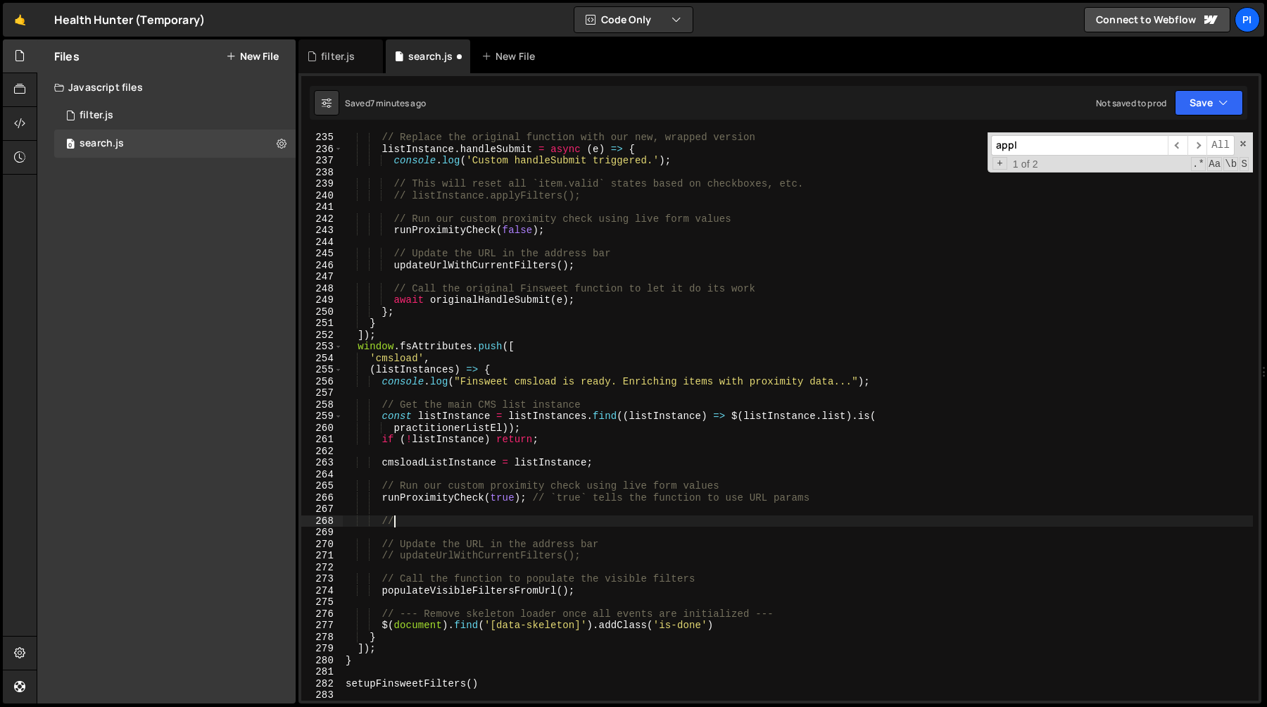
paste textarea "Call the original Finsweet function to let it do its work"
click at [394, 524] on div "// Replace the original function with our new, wrapped version listInstance . h…" at bounding box center [798, 427] width 910 height 591
click at [483, 520] on div "// Replace the original function with our new, wrapped version listInstance . h…" at bounding box center [798, 427] width 910 height 591
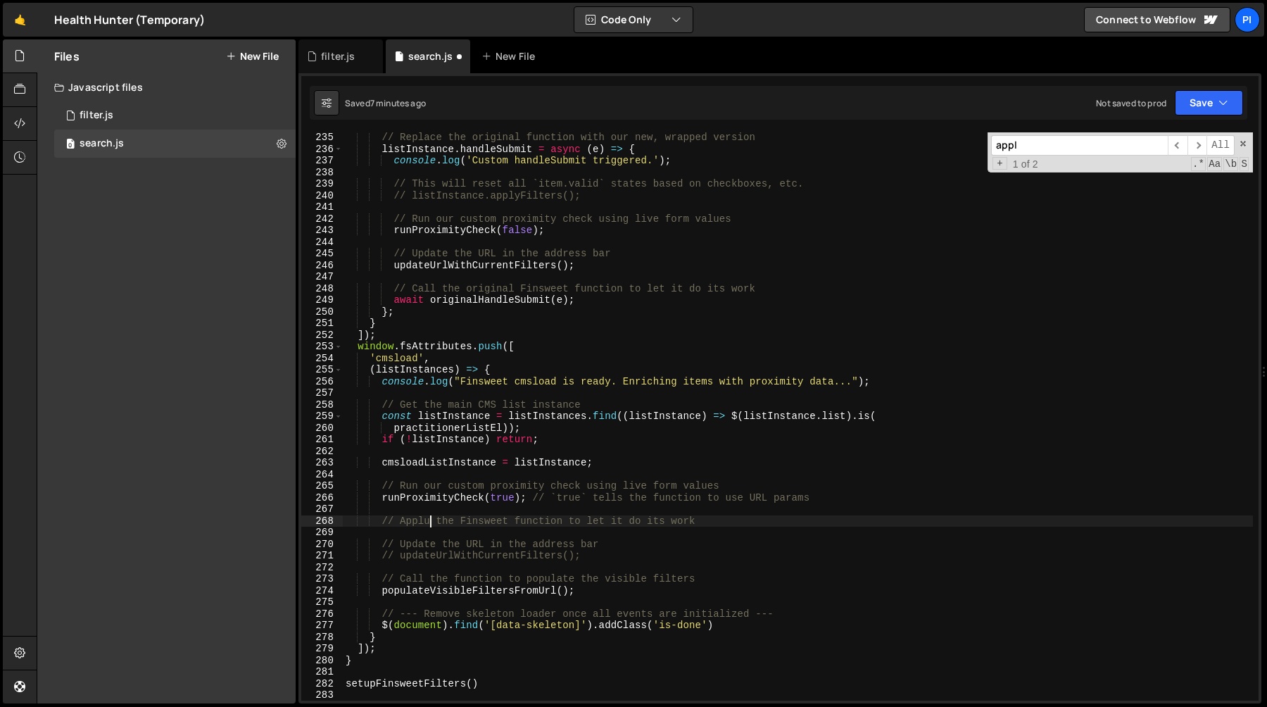
scroll to position [0, 6]
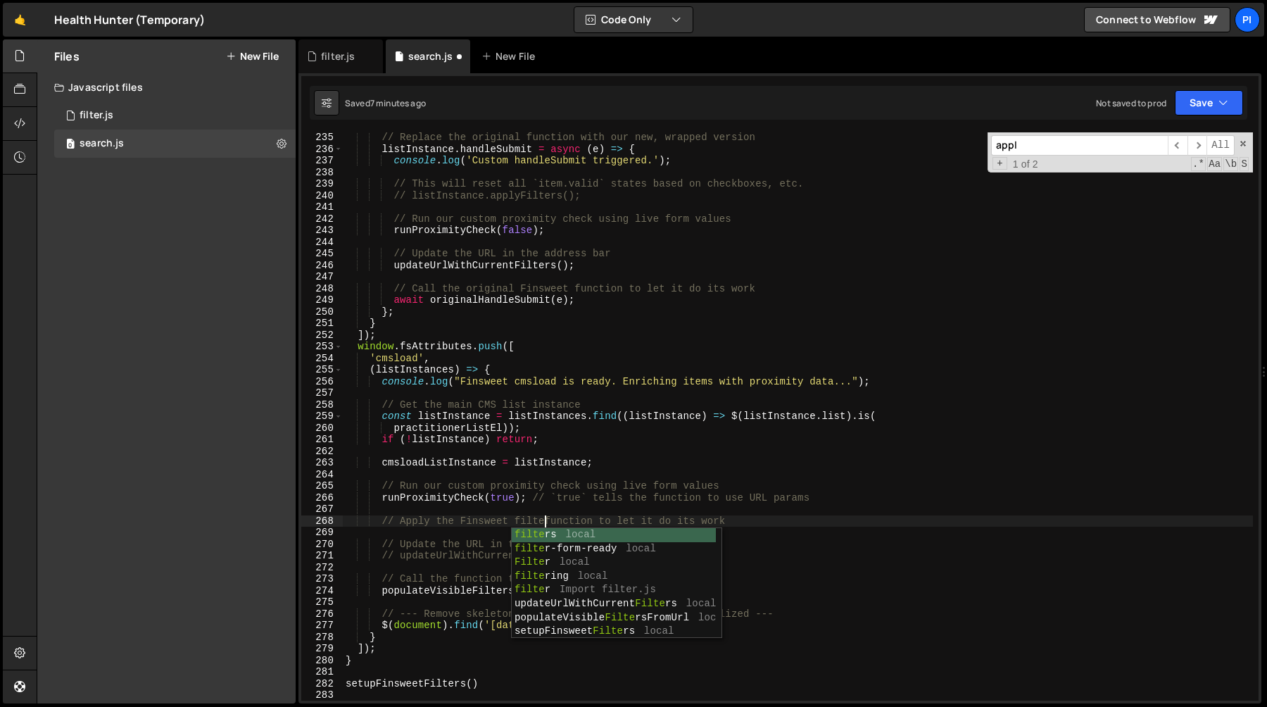
type textarea "// Apply the Finsweet filter function to let it do its work"
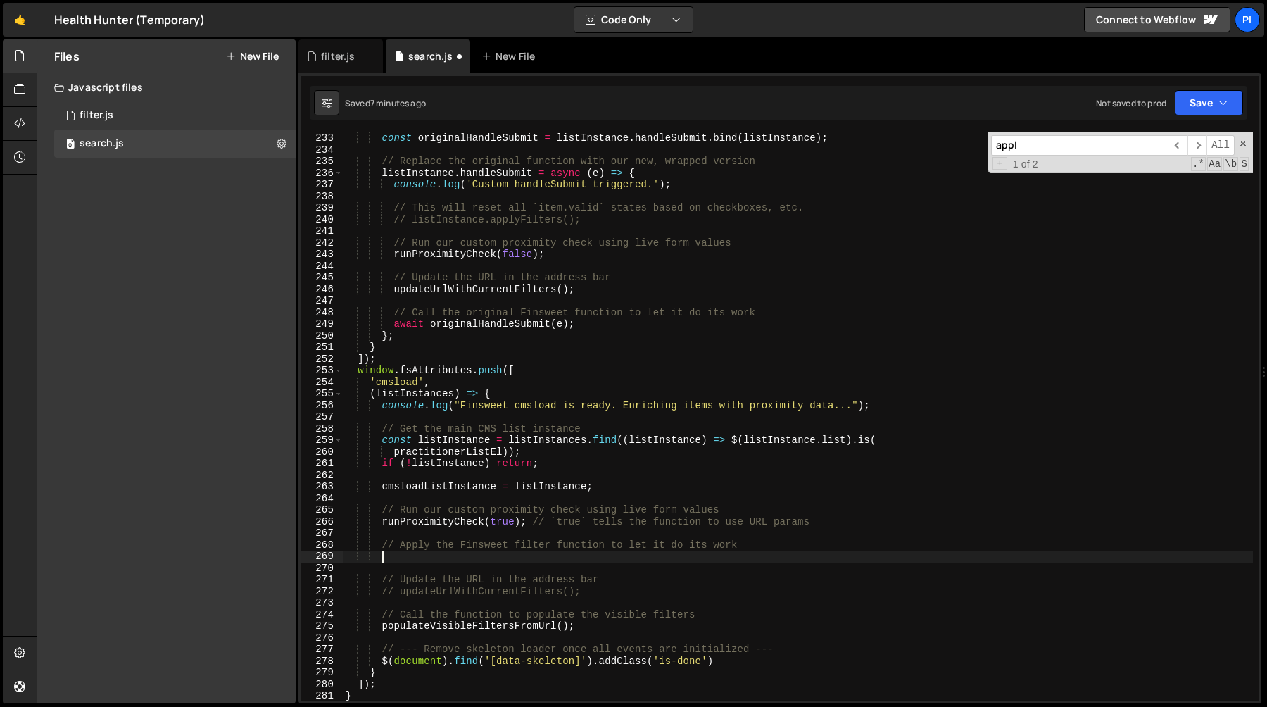
scroll to position [2697, 0]
click at [491, 309] on div "const originalHandleSubmit = listInstance . handleSubmit . bind ( listInstance …" at bounding box center [798, 424] width 910 height 591
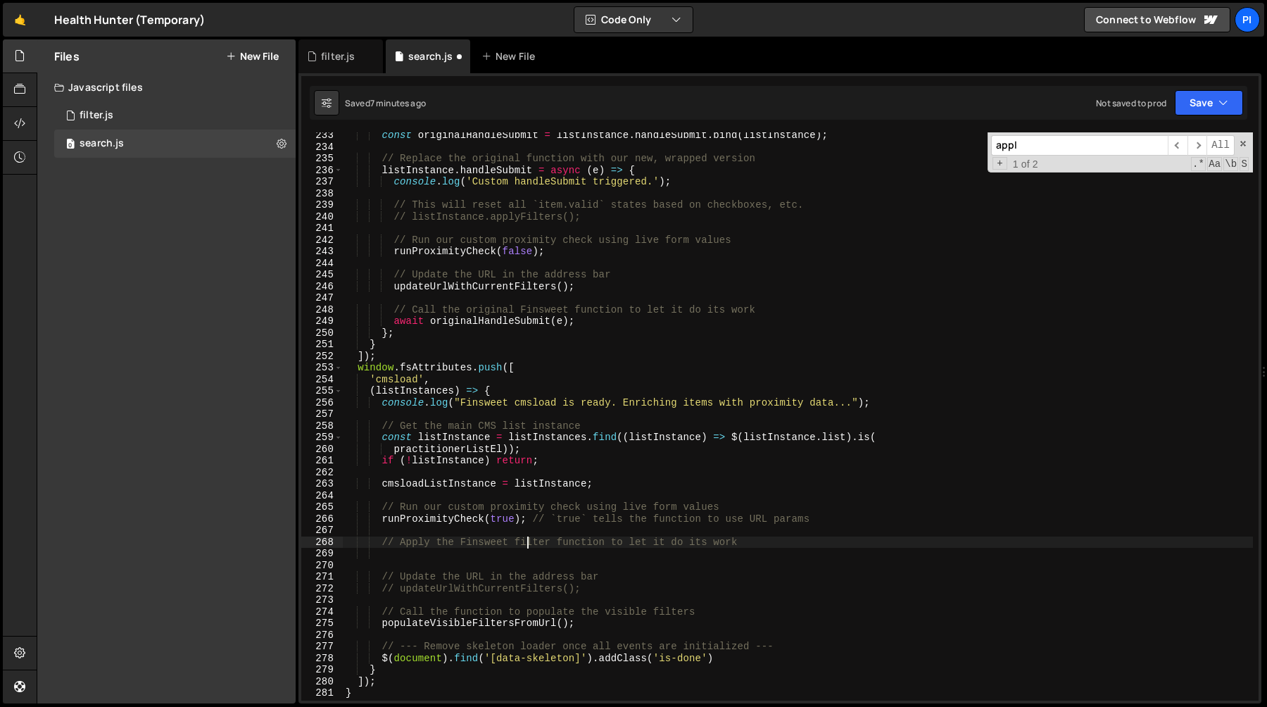
click at [529, 538] on div "const originalHandleSubmit = listInstance . handleSubmit . bind ( listInstance …" at bounding box center [798, 424] width 910 height 591
type textarea "// Apply the Finsweet filter function to let it do its work"
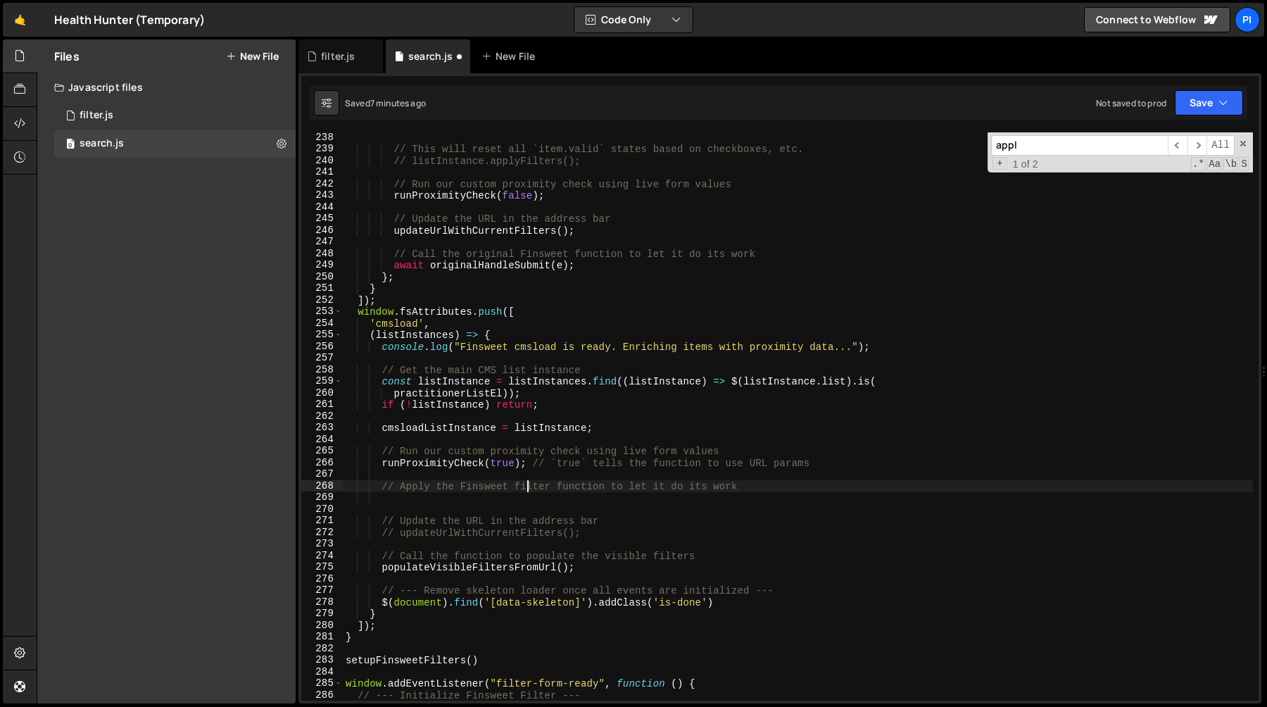
scroll to position [2776, 0]
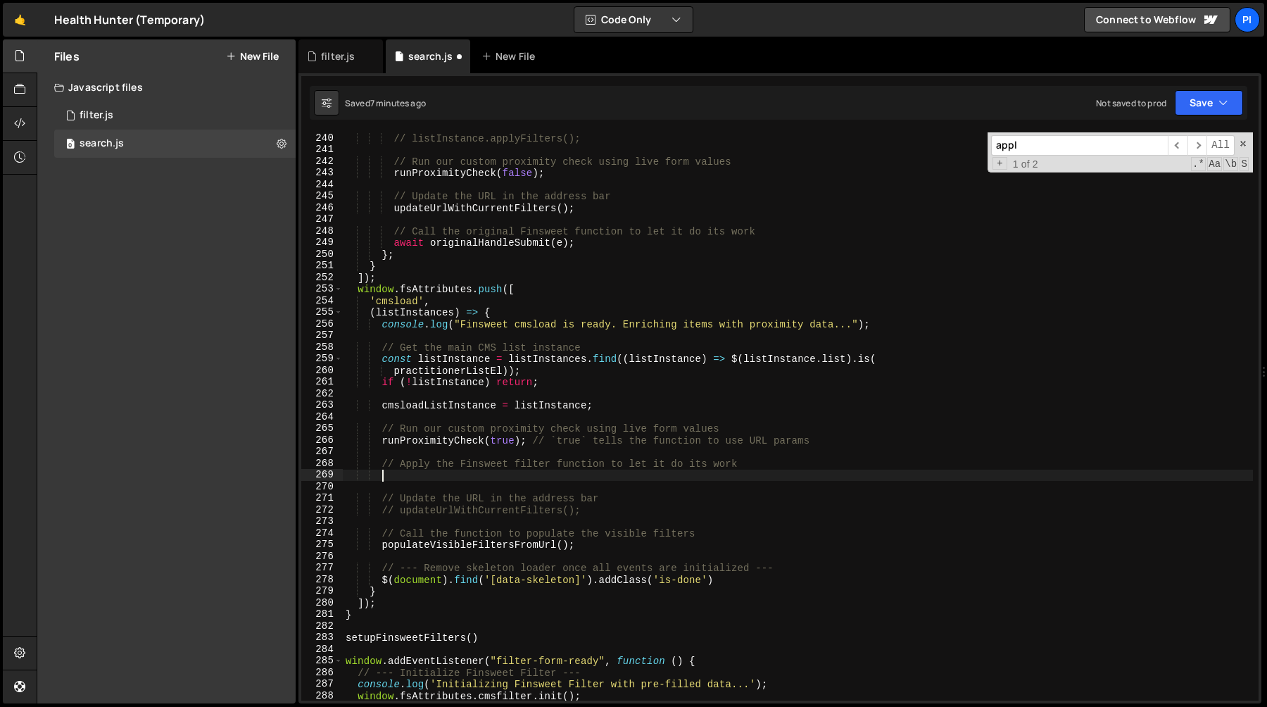
click at [483, 474] on div "// listInstance.applyFilters(); // Run our custom proximity check using live fo…" at bounding box center [798, 427] width 910 height 591
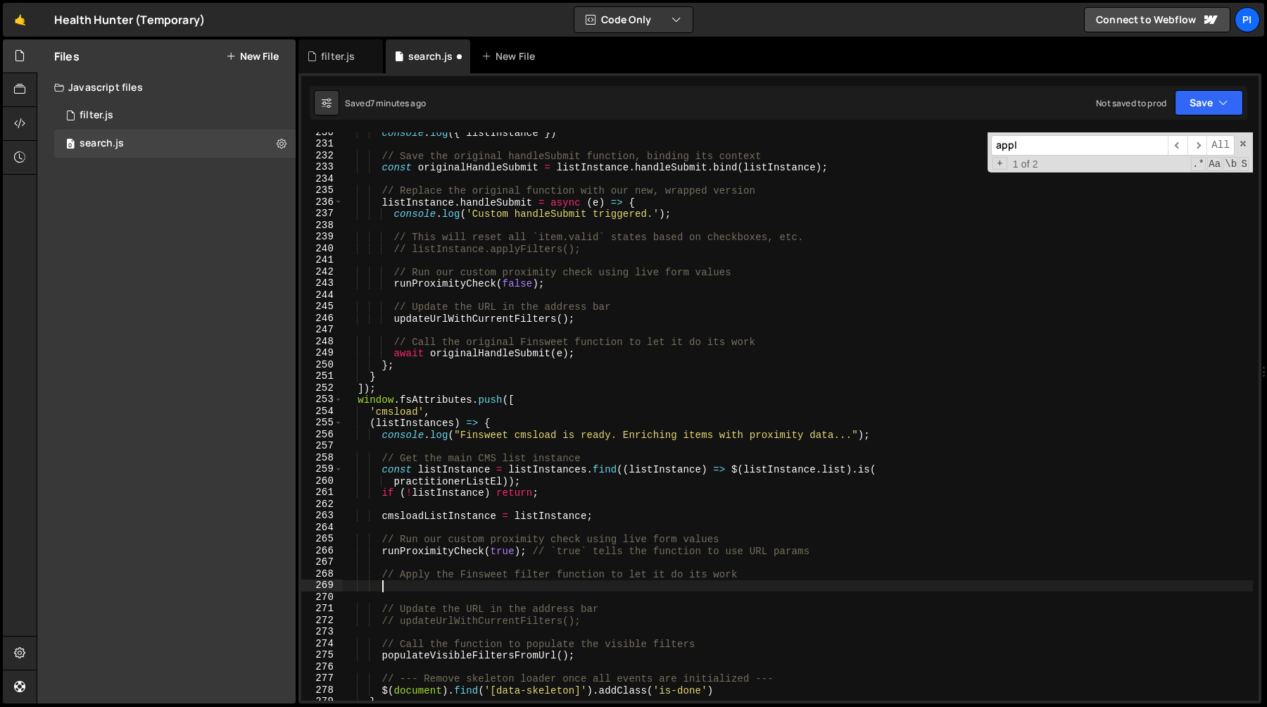
scroll to position [2652, 0]
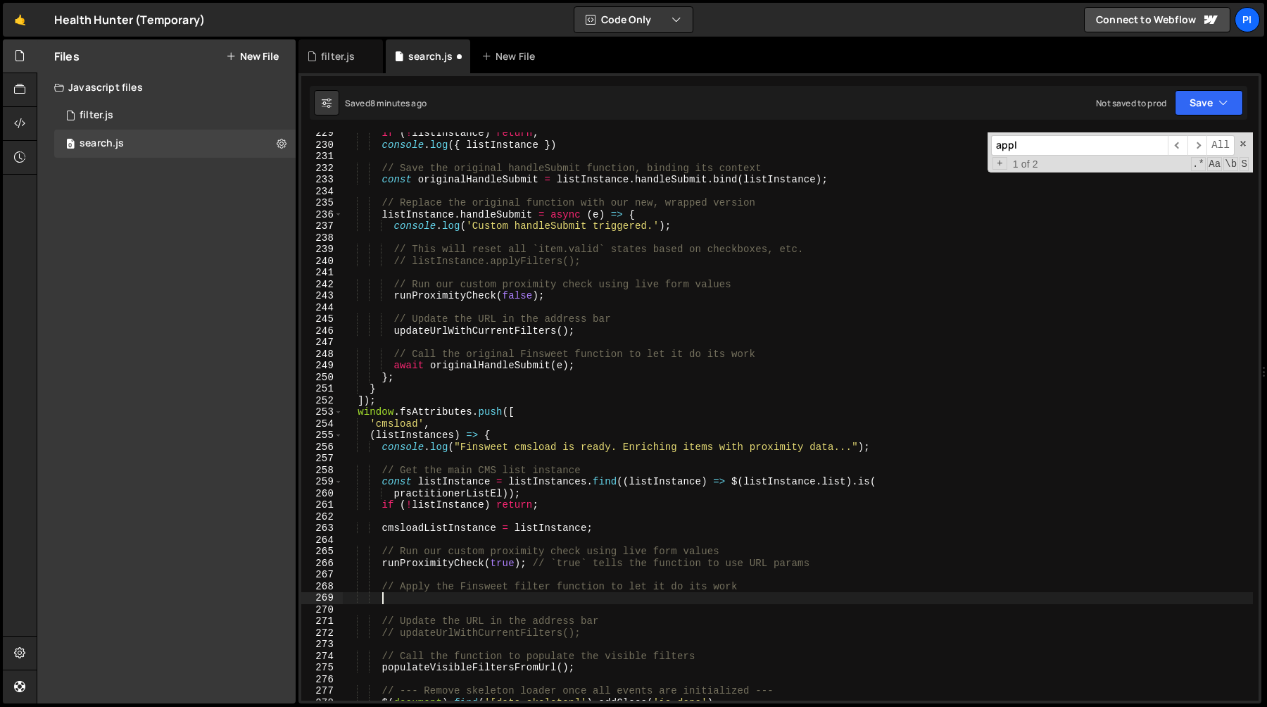
click at [492, 368] on div "if ( ! listInstance ) return ; console . log ({ listInstance }) // Save the ori…" at bounding box center [798, 422] width 910 height 591
type textarea "await originalHandleSubmit(e);"
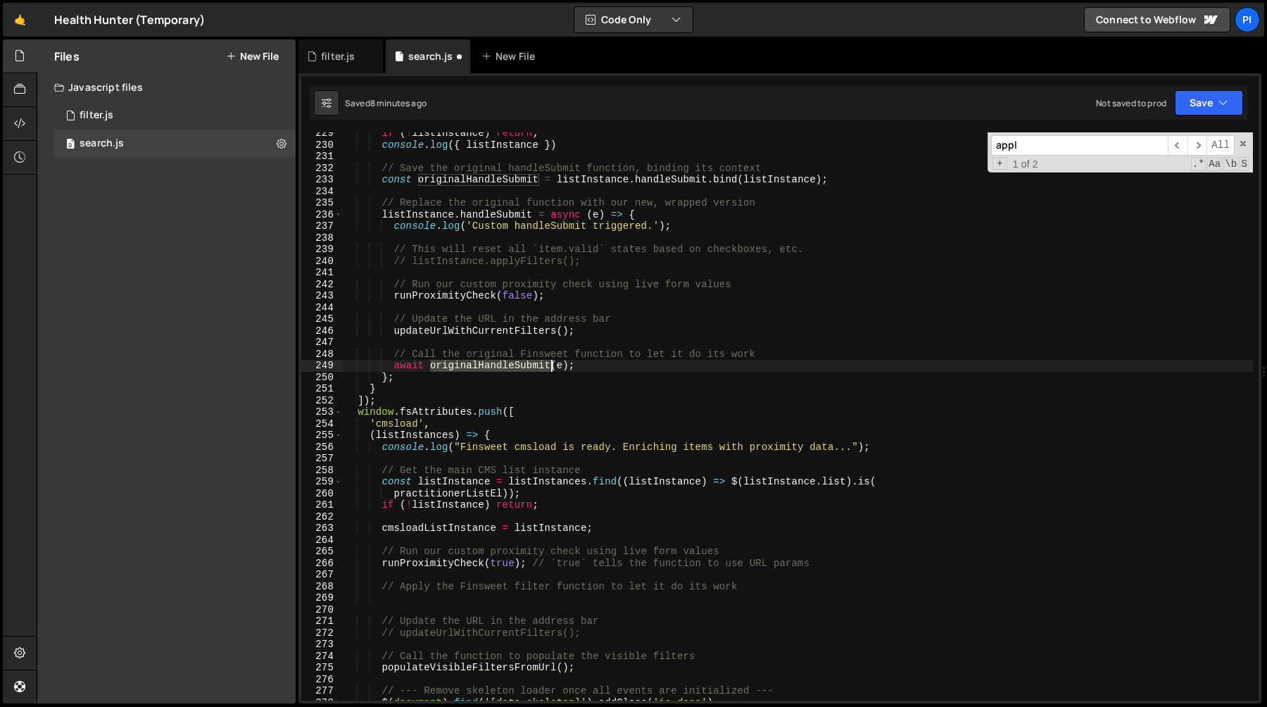
click at [492, 368] on div "if ( ! listInstance ) return ; console . log ({ listInstance }) // Save the ori…" at bounding box center [798, 422] width 910 height 591
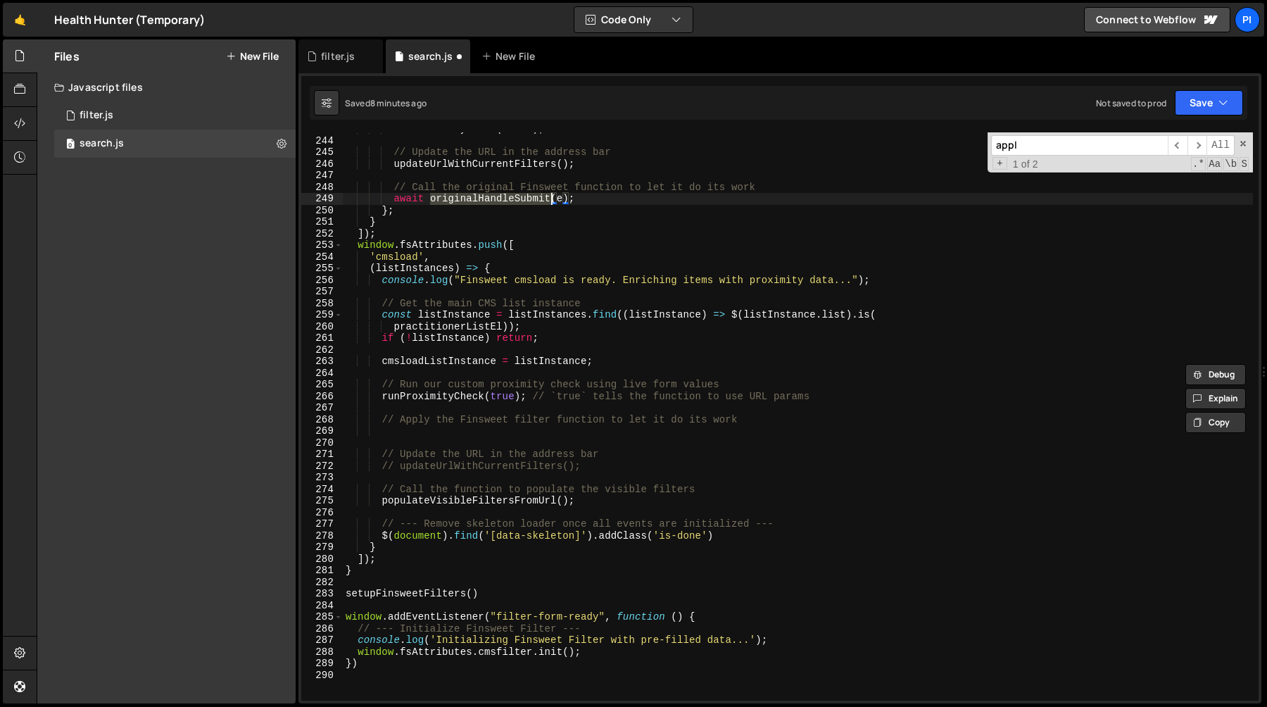
scroll to position [2821, 0]
click at [604, 368] on div "runProximityCheck ( false ) ; // Update the URL in the address bar updateUrlWit…" at bounding box center [798, 417] width 910 height 591
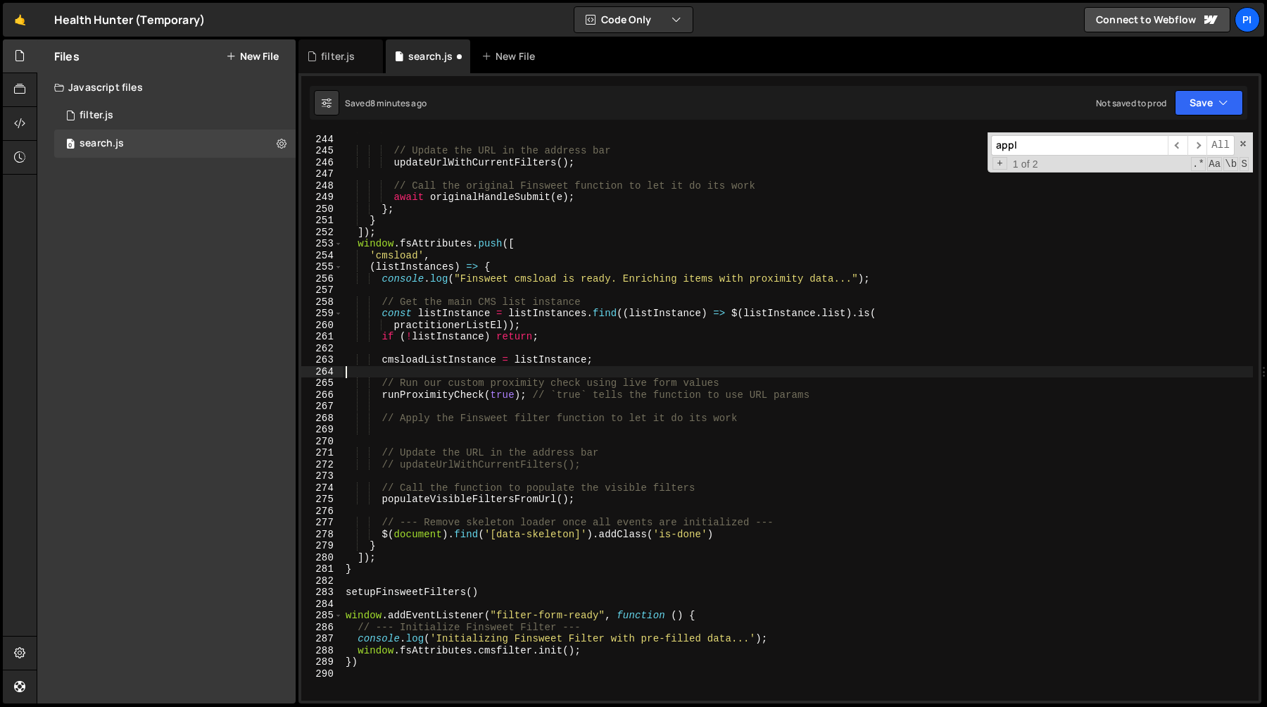
scroll to position [0, 0]
click at [576, 346] on div "runProximityCheck ( false ) ; // Update the URL in the address bar updateUrlWit…" at bounding box center [798, 417] width 910 height 591
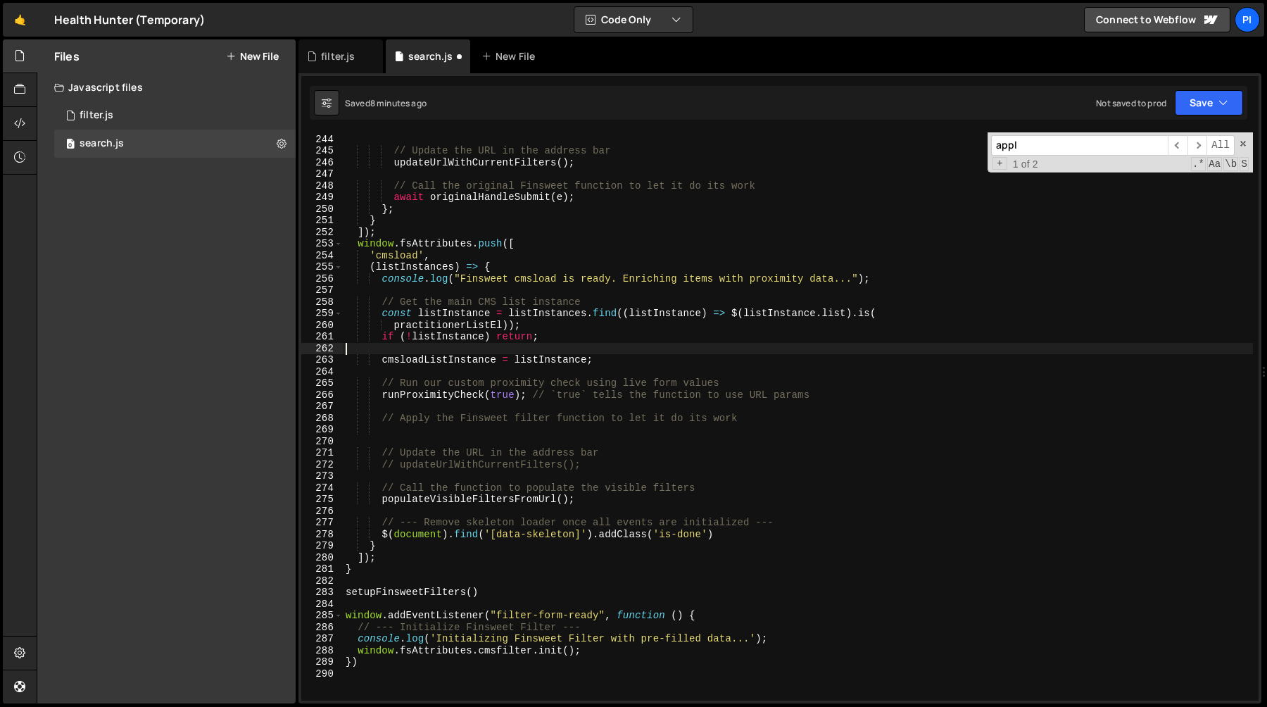
click at [595, 366] on div "runProximityCheck ( false ) ; // Update the URL in the address bar updateUrlWit…" at bounding box center [798, 417] width 910 height 591
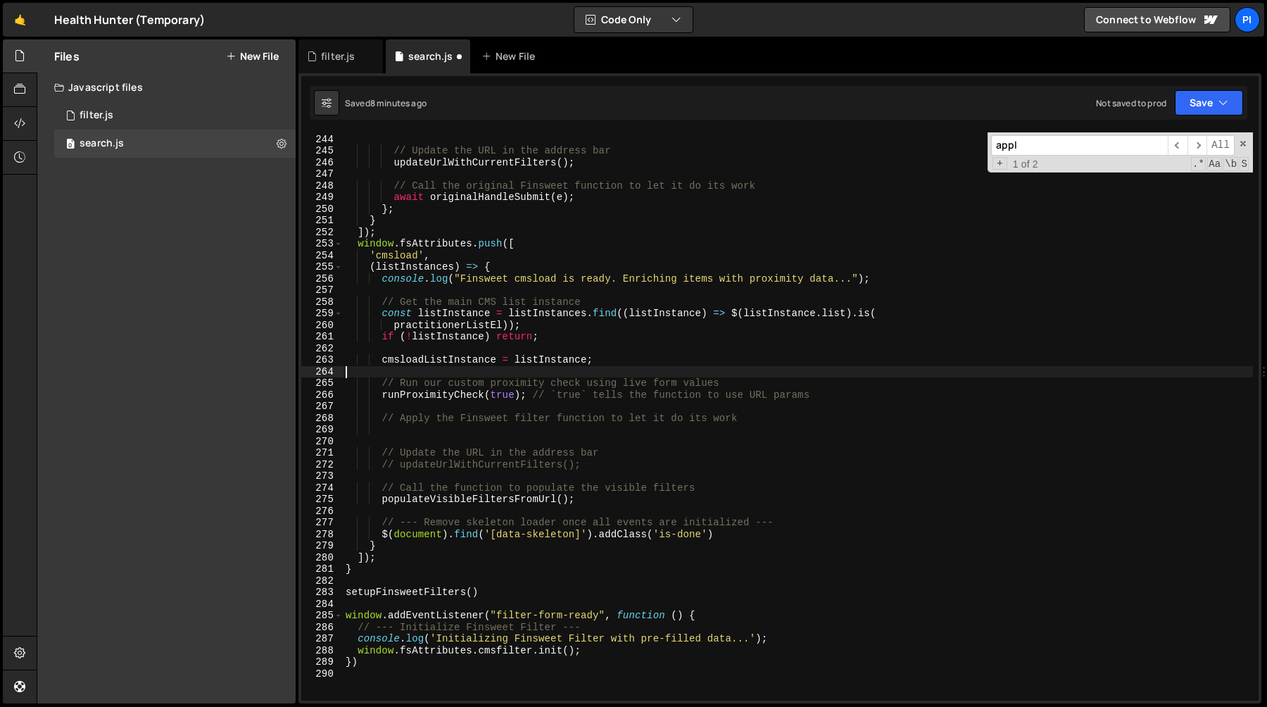
click at [605, 362] on div "runProximityCheck ( false ) ; // Update the URL in the address bar updateUrlWit…" at bounding box center [798, 417] width 910 height 591
click at [605, 396] on div "runProximityCheck ( false ) ; // Update the URL in the address bar updateUrlWit…" at bounding box center [798, 417] width 910 height 591
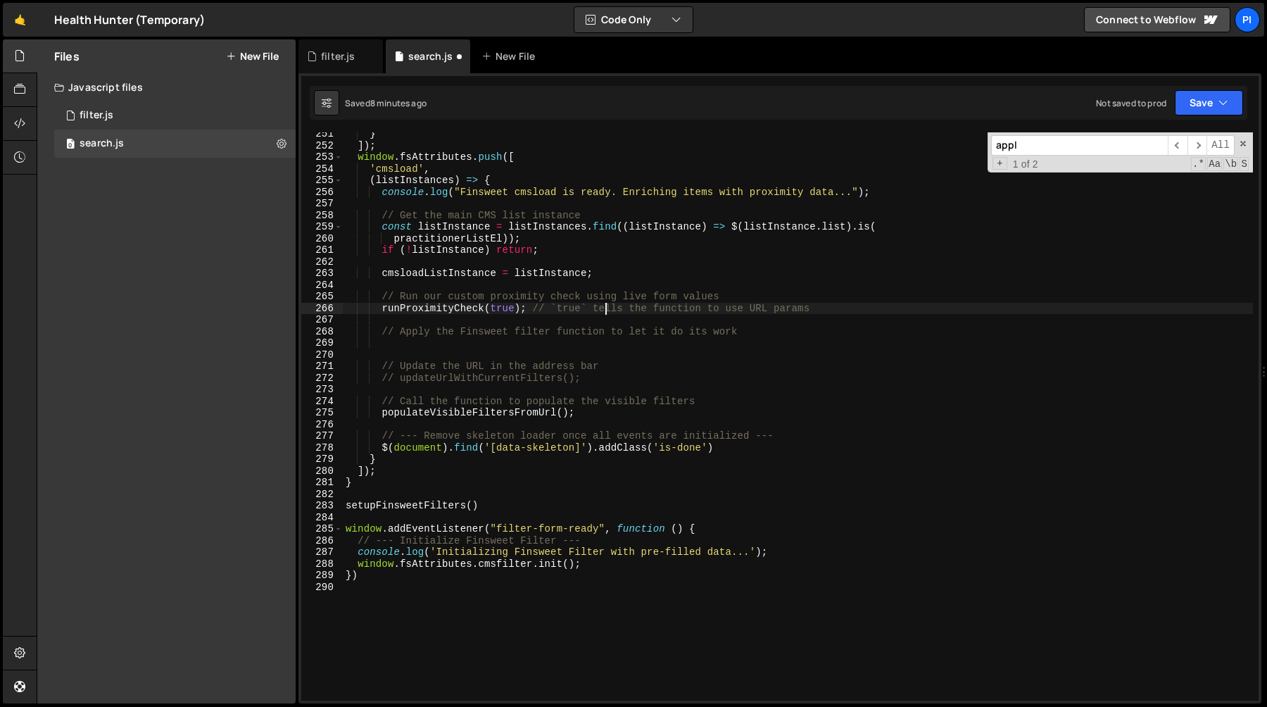
scroll to position [2907, 0]
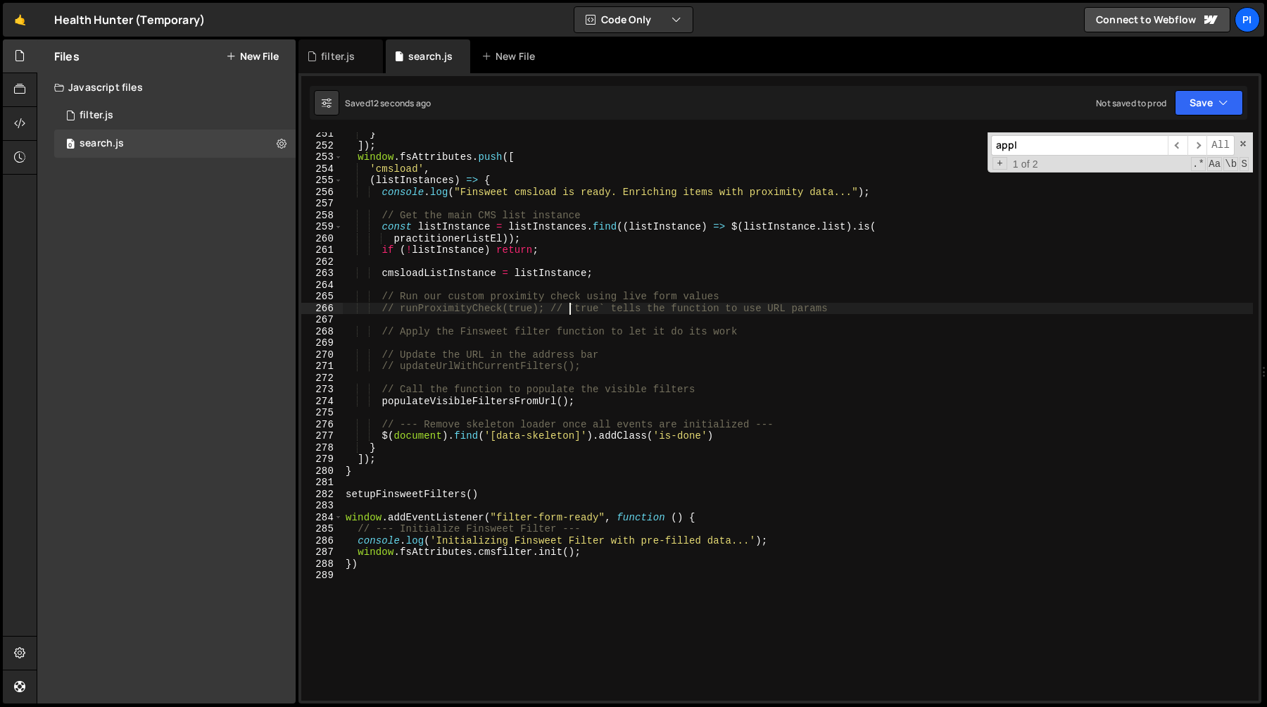
click at [567, 313] on div "} ]) ; window . fsAttributes . push ([ 'cmsload' , ( listInstances ) => { conso…" at bounding box center [798, 423] width 910 height 591
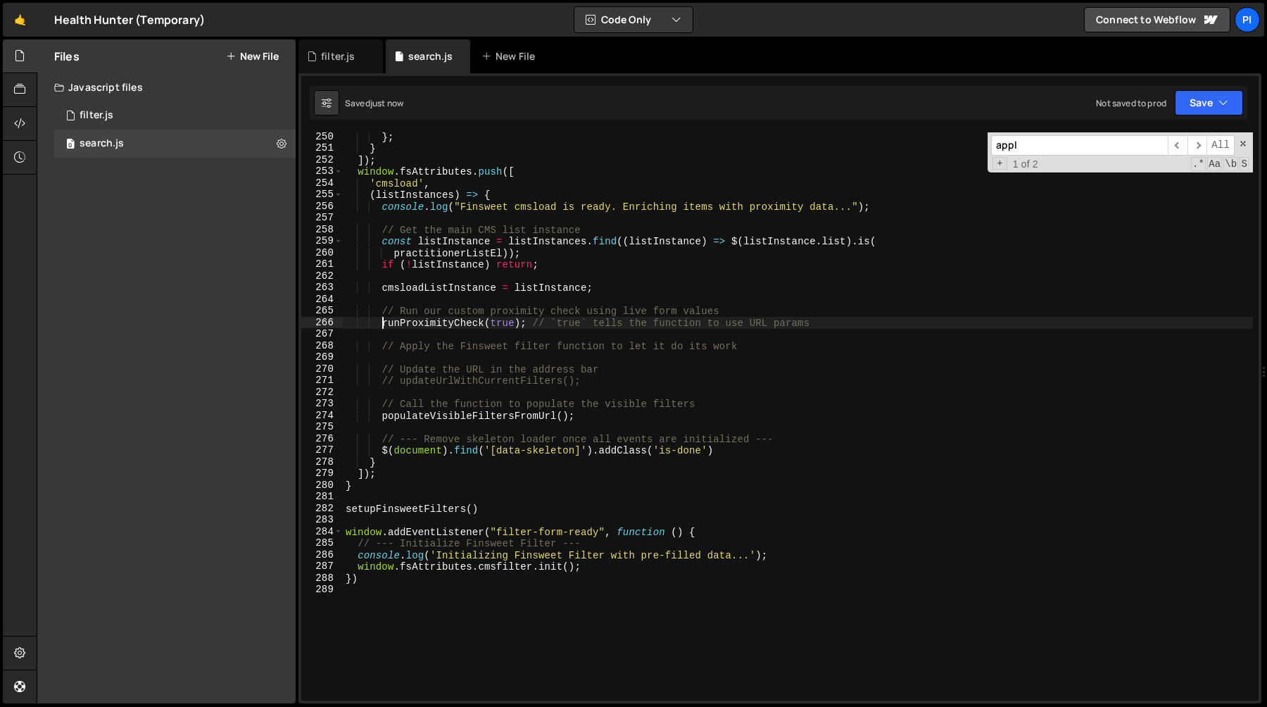
scroll to position [2889, 0]
click at [619, 573] on div "await originalHandleSubmit ( e ) ; } ; } ]) ; window . fsAttributes . push ([ '…" at bounding box center [798, 418] width 910 height 591
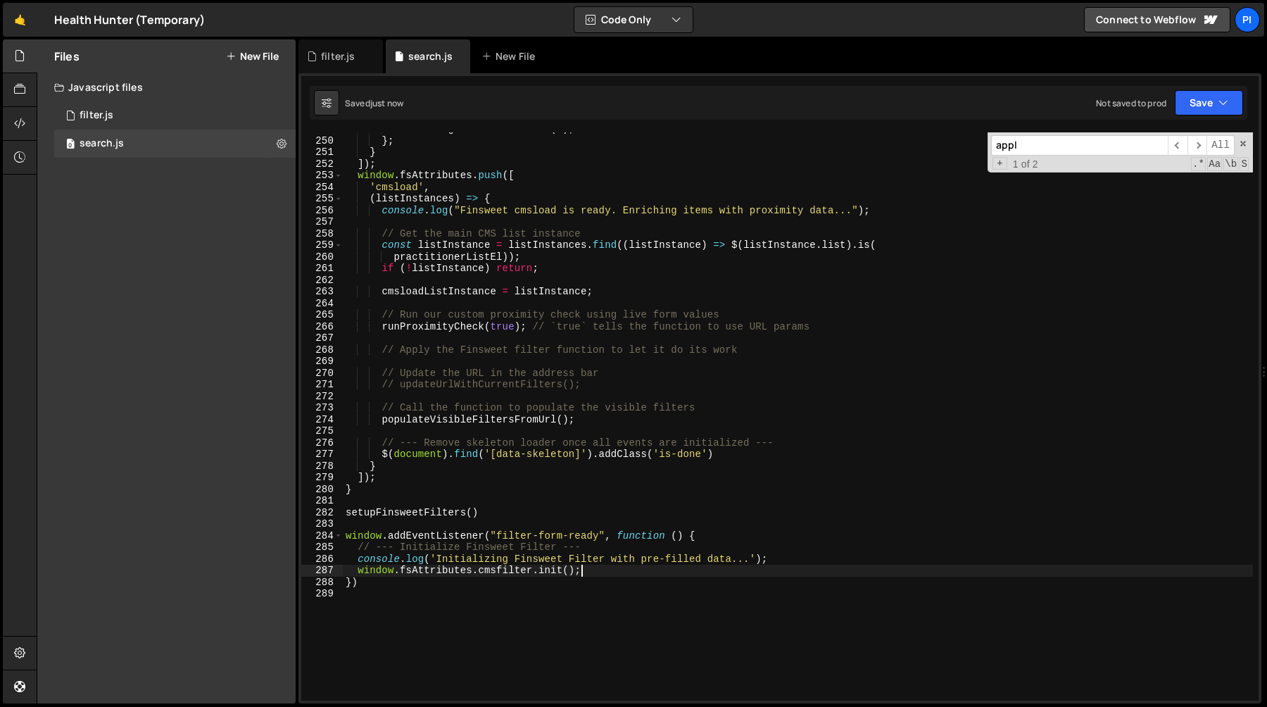
click at [355, 573] on div "await originalHandleSubmit ( e ) ; } ; } ]) ; window . fsAttributes . push ([ '…" at bounding box center [798, 418] width 910 height 591
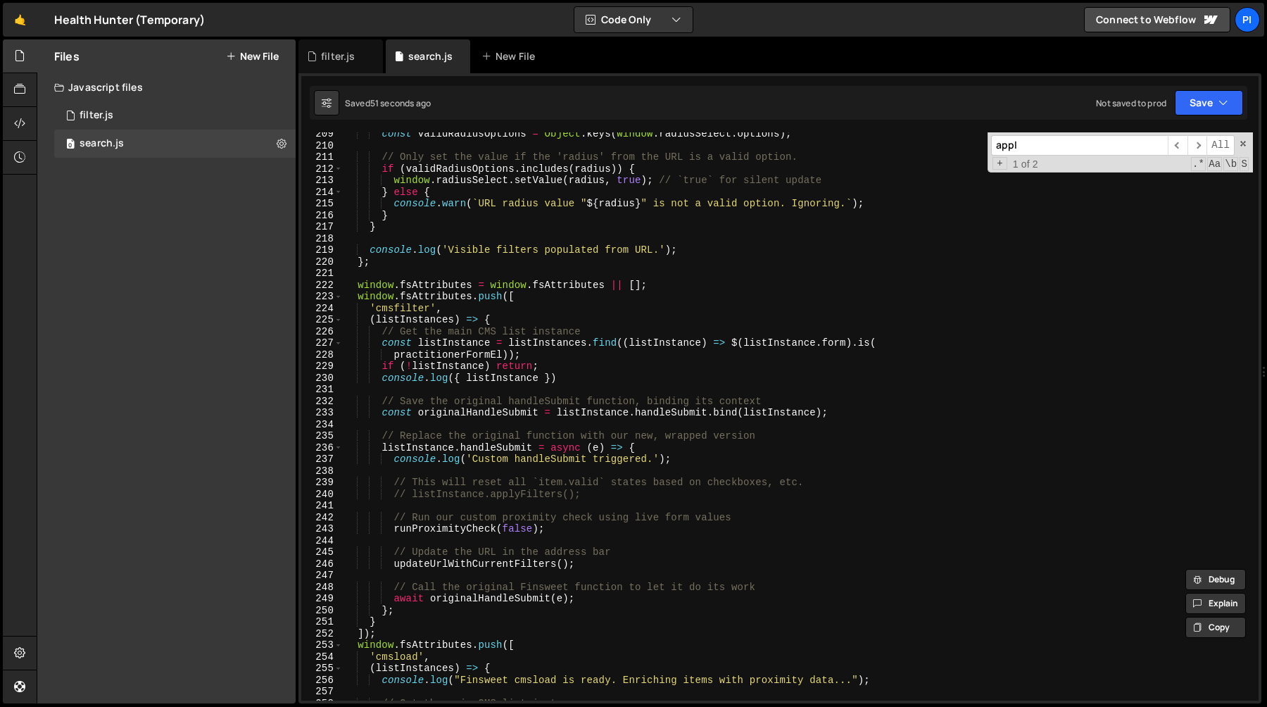
scroll to position [2406, 0]
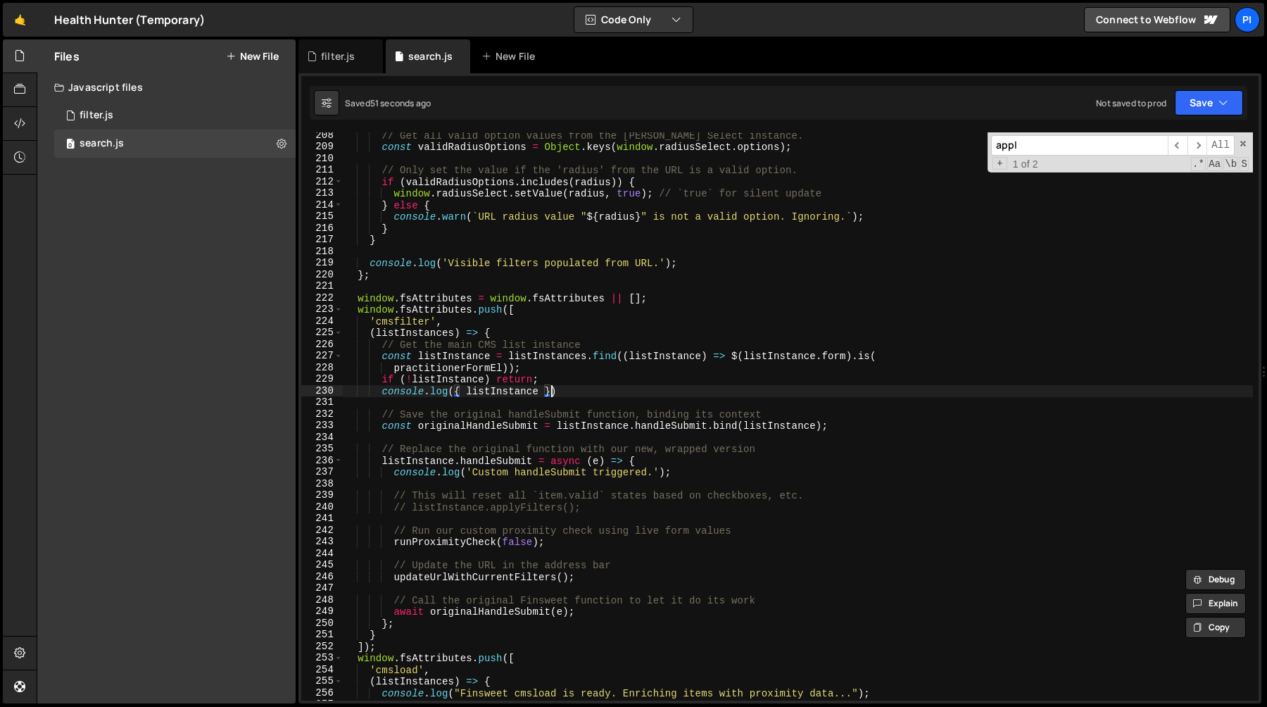
click at [552, 386] on div "// Get all valid option values from the [PERSON_NAME] Select instance. const va…" at bounding box center [798, 424] width 910 height 591
click at [559, 377] on div "// Get all valid option values from the [PERSON_NAME] Select instance. const va…" at bounding box center [798, 424] width 910 height 591
type textarea "if (!listInstance) return;"
click at [567, 398] on div "// Get all valid option values from the [PERSON_NAME] Select instance. const va…" at bounding box center [798, 424] width 910 height 591
click at [671, 355] on div "// Get all valid option values from the [PERSON_NAME] Select instance. const va…" at bounding box center [798, 424] width 910 height 591
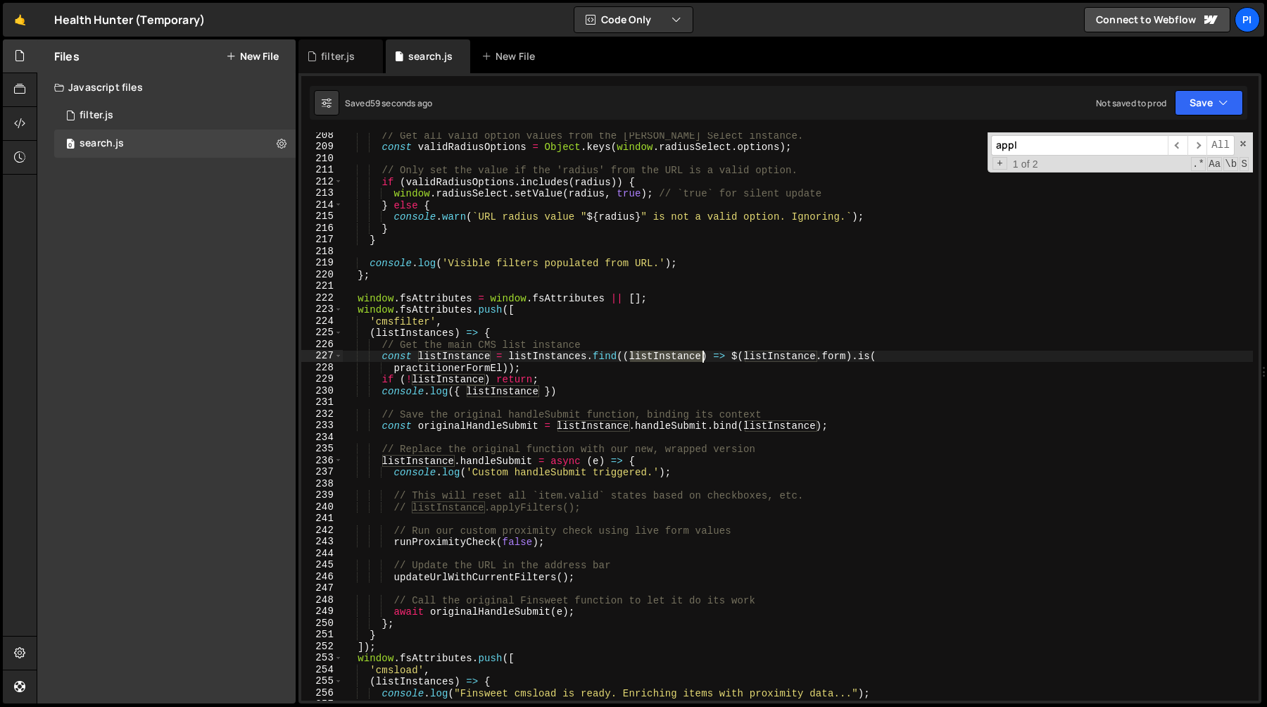
click at [671, 355] on div "// Get all valid option values from the [PERSON_NAME] Select instance. const va…" at bounding box center [798, 424] width 910 height 591
click at [453, 365] on div "// Get all valid option values from the [PERSON_NAME] Select instance. const va…" at bounding box center [798, 424] width 910 height 591
click at [494, 388] on div "// Get all valid option values from the [PERSON_NAME] Select instance. const va…" at bounding box center [798, 424] width 910 height 591
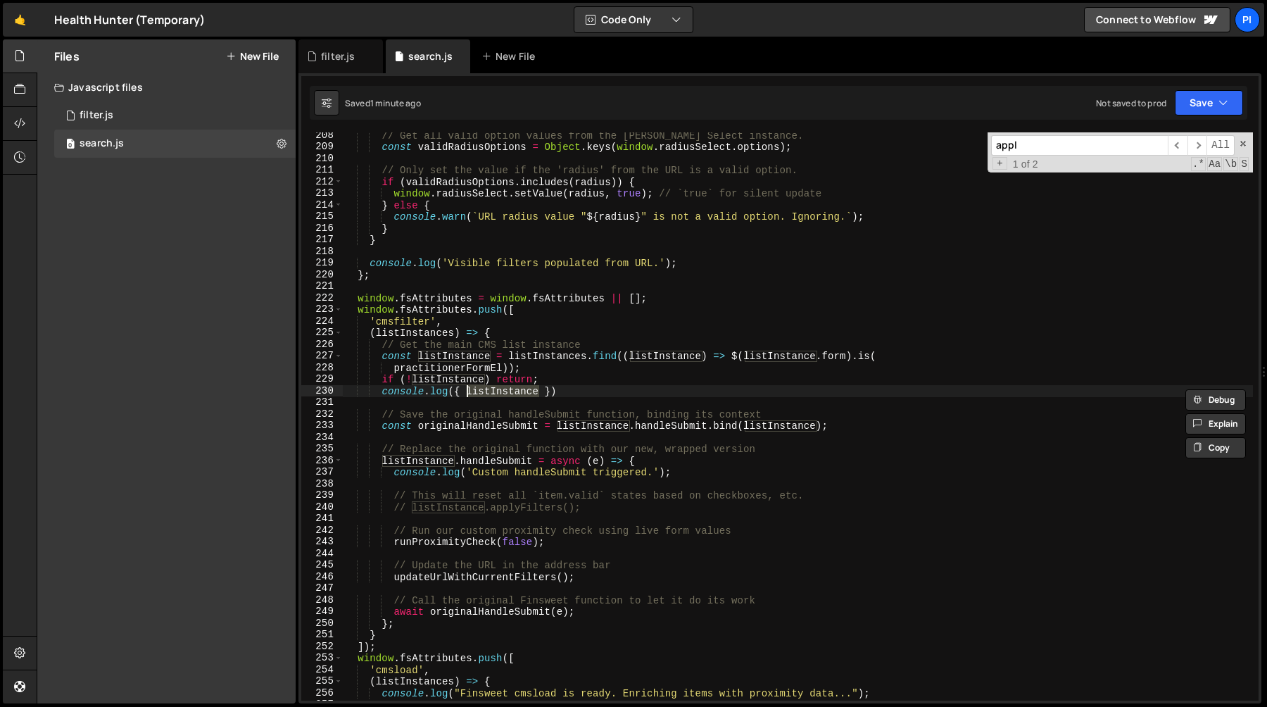
click at [567, 388] on div "// Get all valid option values from the [PERSON_NAME] Select instance. const va…" at bounding box center [798, 424] width 910 height 591
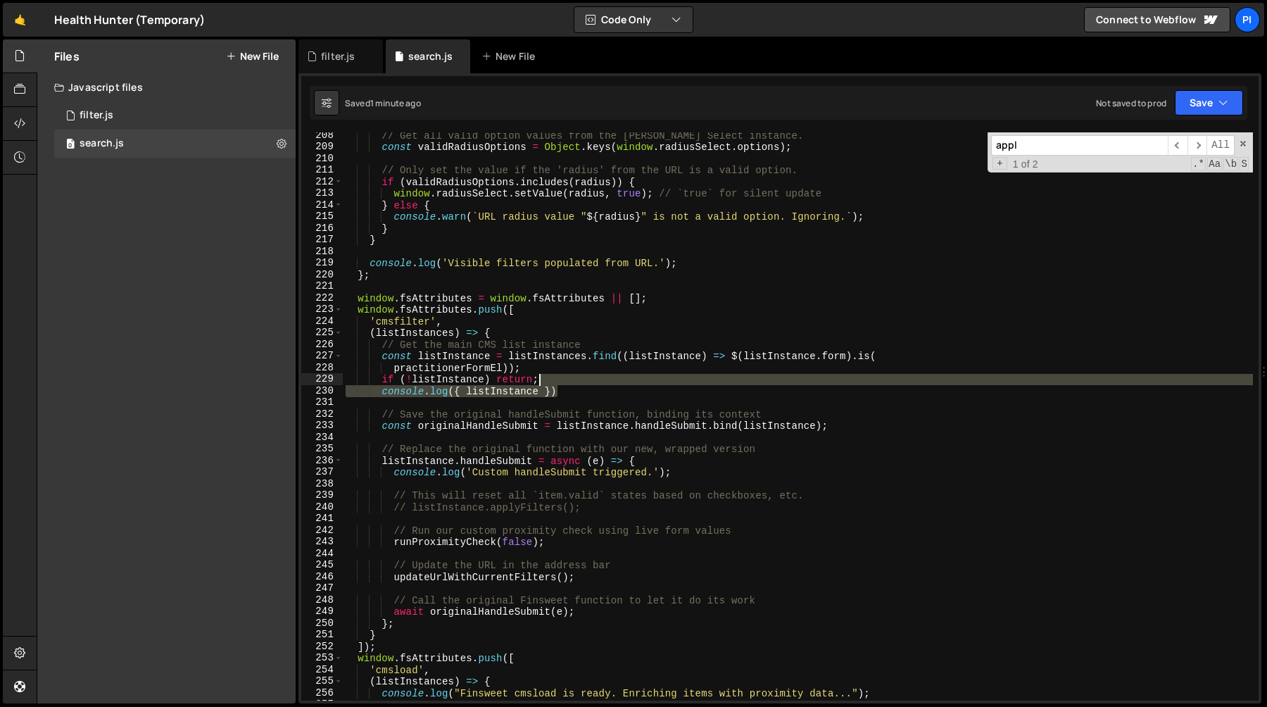
drag, startPoint x: 601, startPoint y: 391, endPoint x: 605, endPoint y: 377, distance: 14.5
click at [605, 377] on div "// Get all valid option values from the [PERSON_NAME] Select instance. const va…" at bounding box center [798, 424] width 910 height 591
click at [591, 389] on div "// Get all valid option values from the [PERSON_NAME] Select instance. const va…" at bounding box center [798, 416] width 910 height 568
type textarea "console.log({ listInstance })"
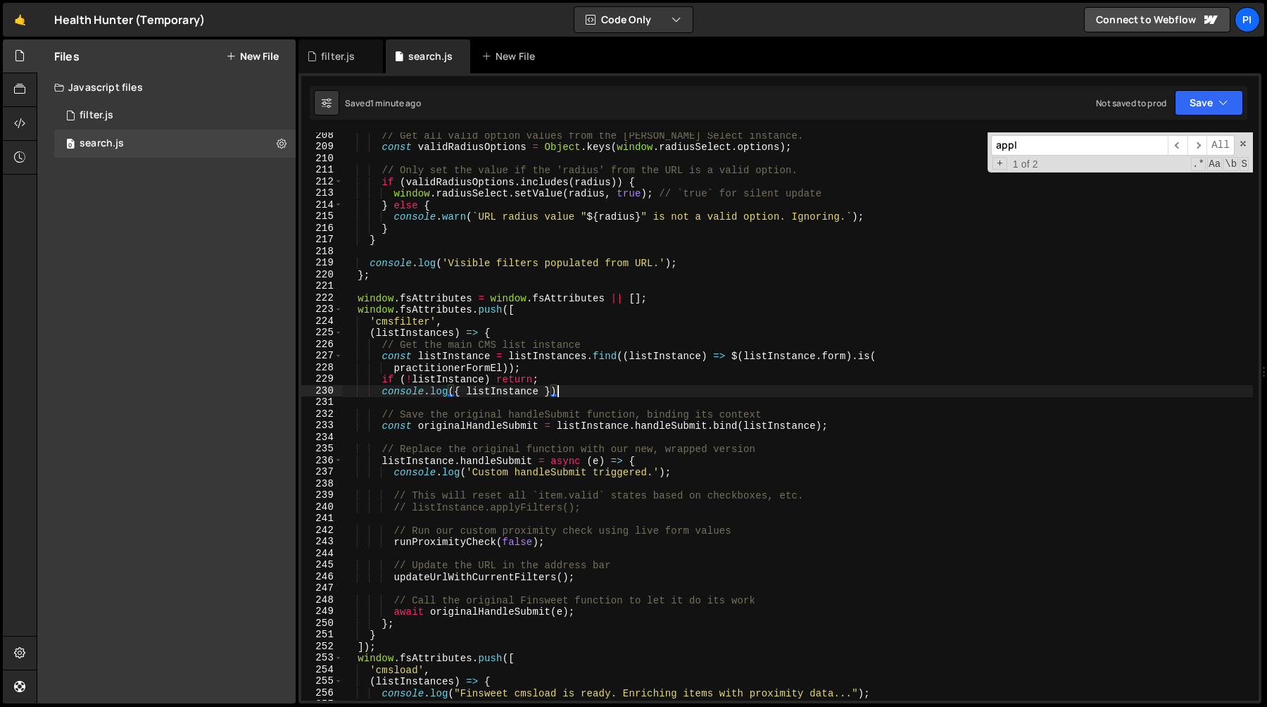
click at [586, 398] on div "// Get all valid option values from the [PERSON_NAME] Select instance. const va…" at bounding box center [798, 424] width 910 height 591
click at [587, 391] on div "// Get all valid option values from the [PERSON_NAME] Select instance. const va…" at bounding box center [798, 424] width 910 height 591
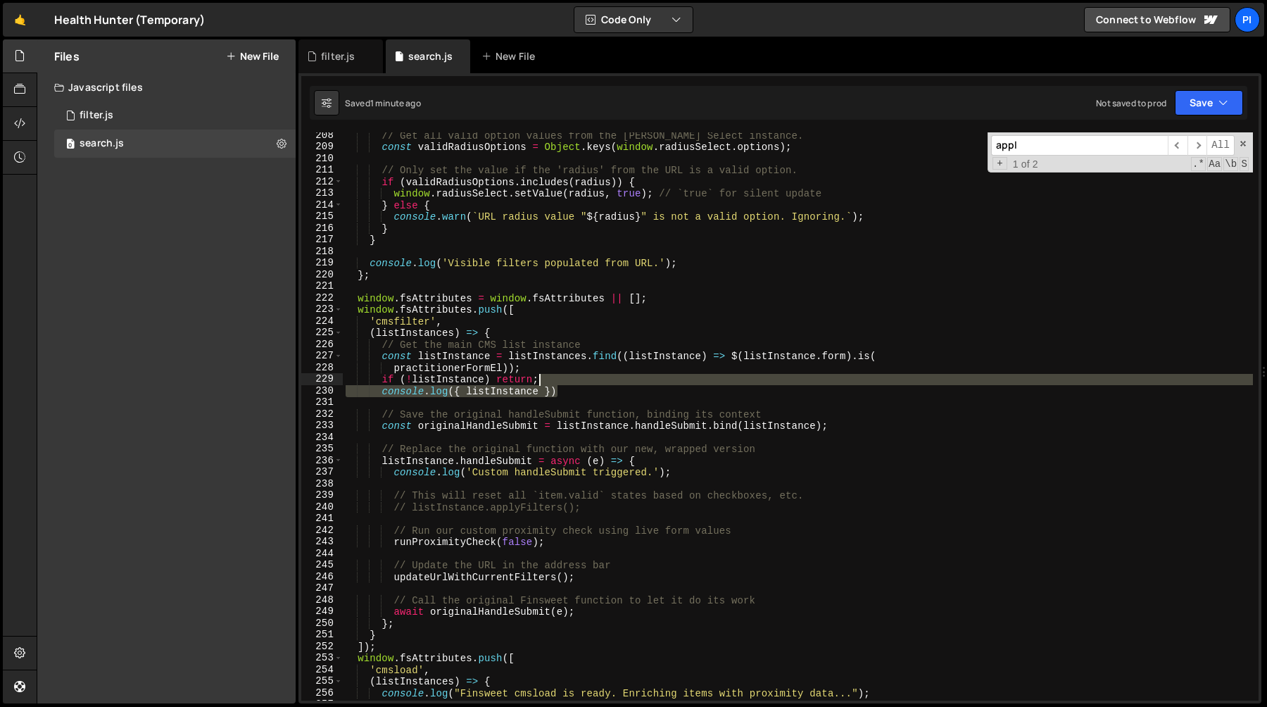
drag, startPoint x: 587, startPoint y: 391, endPoint x: 590, endPoint y: 381, distance: 10.9
click at [590, 381] on div "// Get all valid option values from the [PERSON_NAME] Select instance. const va…" at bounding box center [798, 424] width 910 height 591
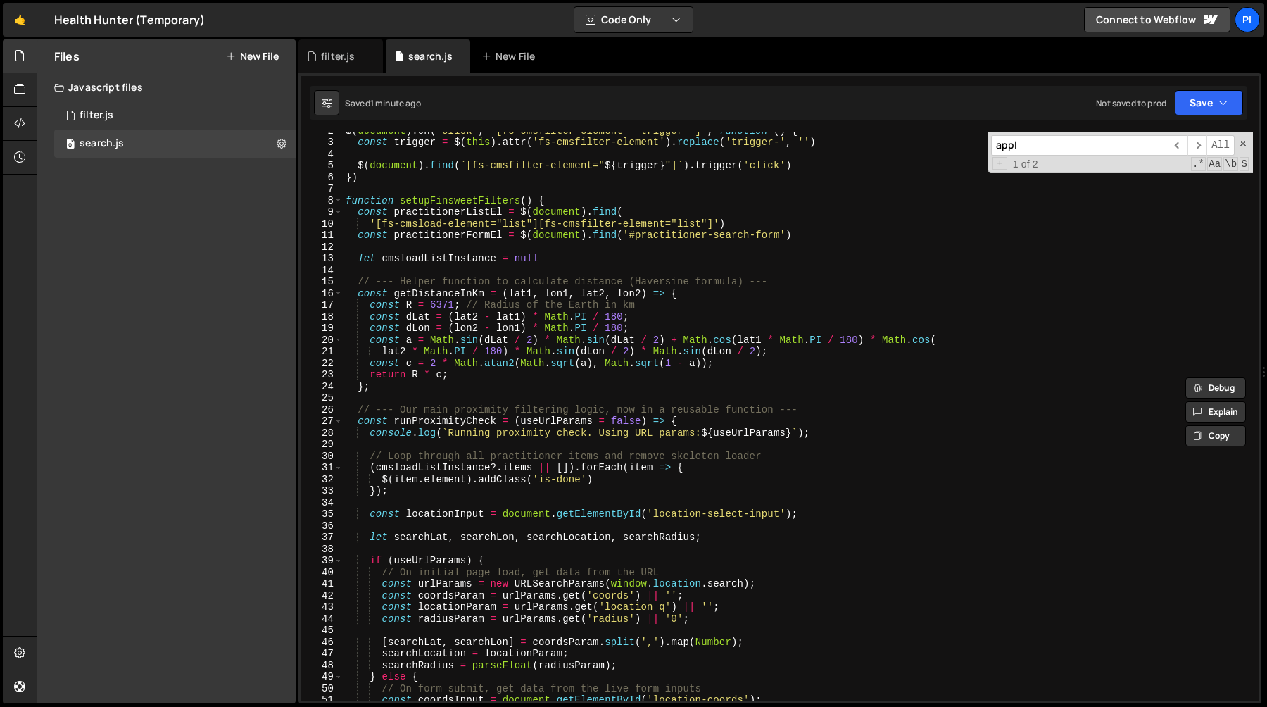
scroll to position [0, 0]
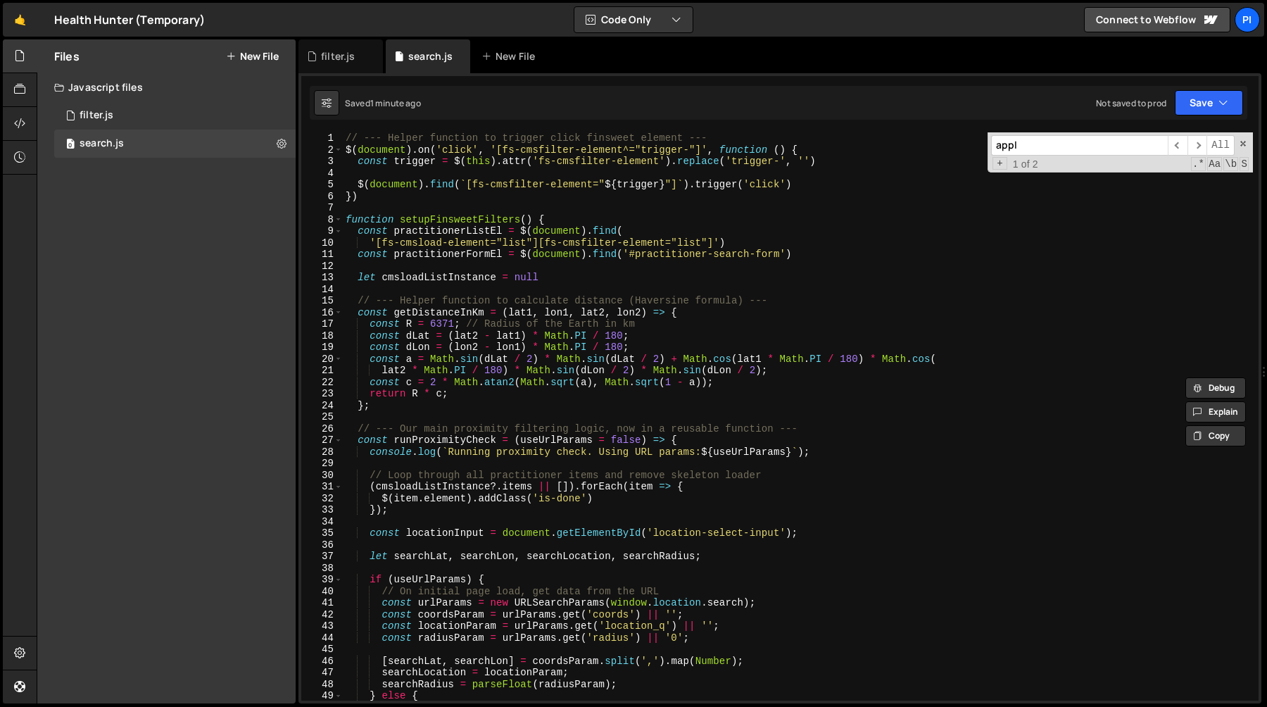
click at [587, 273] on div "// --- Helper function to trigger click finsweet element --- $ ( document ) . o…" at bounding box center [798, 427] width 910 height 591
type textarea "let cmsloadListInstance = null"
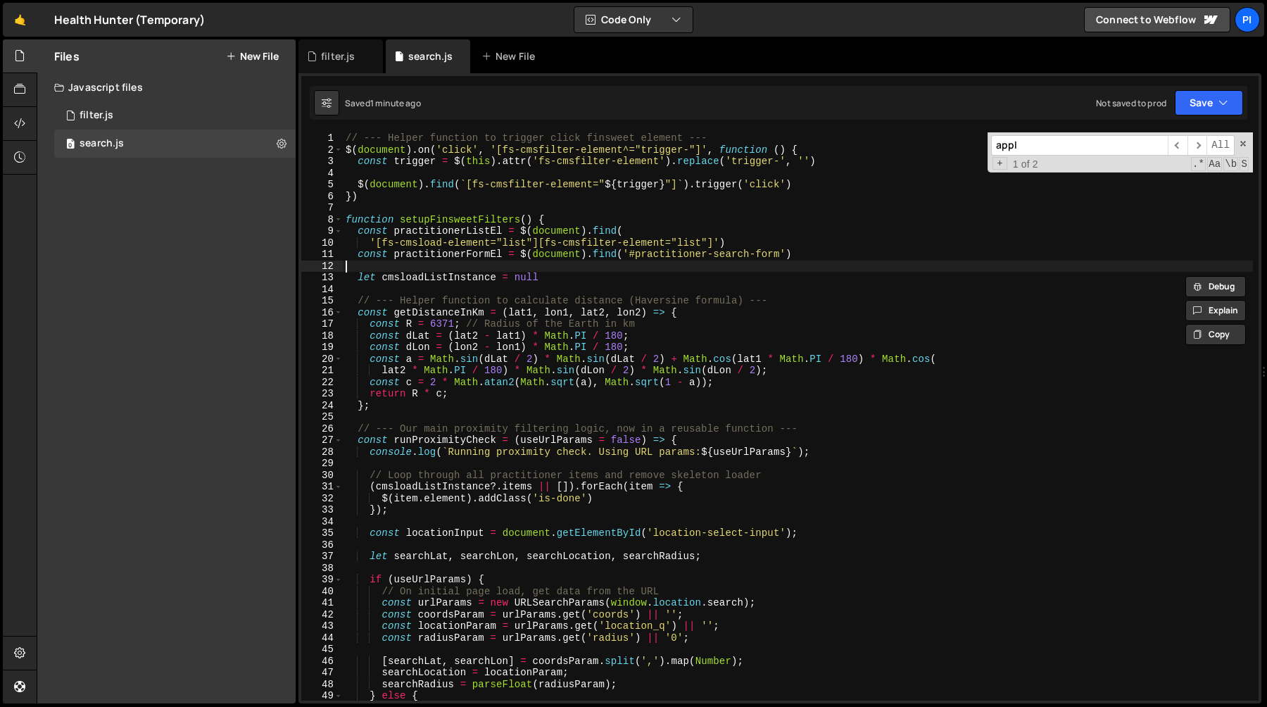
type textarea "let cmsloadListInstance = null"
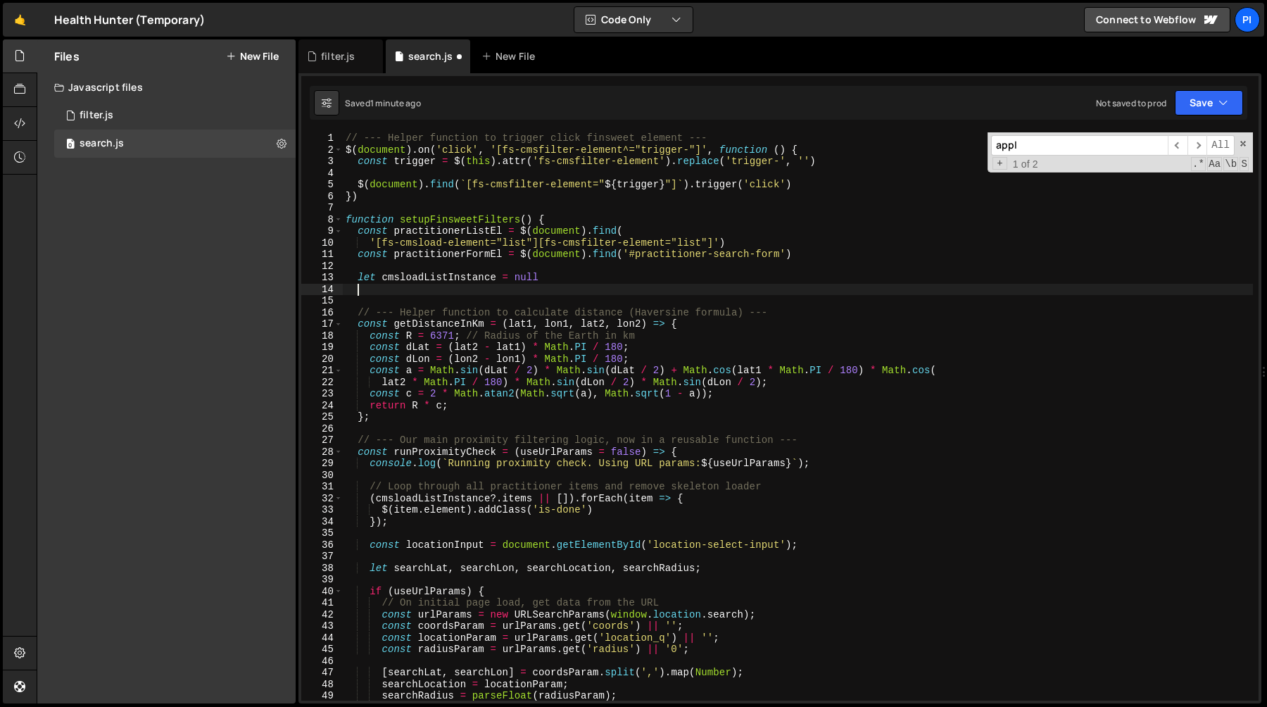
paste textarea "let cmsloadListInstance = null"
click at [420, 290] on div "// --- Helper function to trigger click finsweet element --- $ ( document ) . o…" at bounding box center [798, 427] width 910 height 591
click at [426, 290] on div "// --- Helper function to trigger click finsweet element --- $ ( document ) . o…" at bounding box center [798, 427] width 910 height 591
click at [446, 289] on div "// --- Helper function to trigger click finsweet element --- $ ( document ) . o…" at bounding box center [798, 427] width 910 height 591
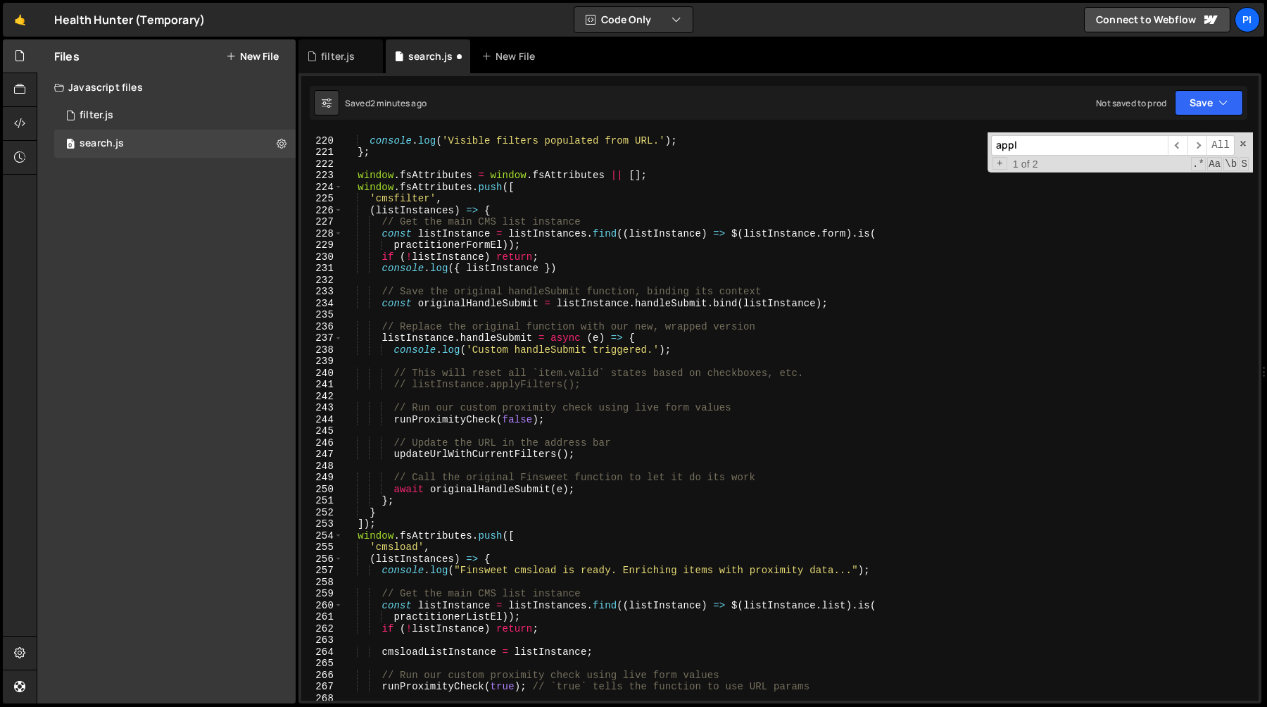
scroll to position [2833, 0]
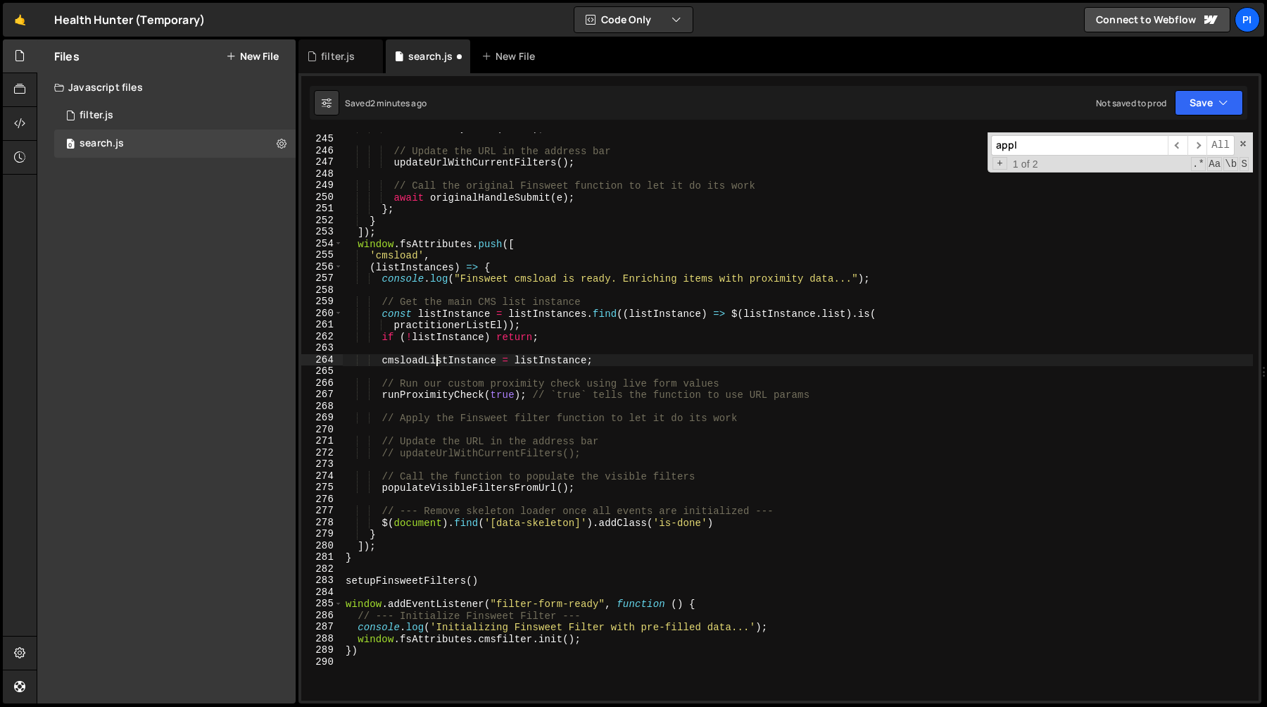
click at [434, 357] on div "runProximityCheck ( false ) ; // Update the URL in the address bar updateUrlWit…" at bounding box center [798, 417] width 910 height 591
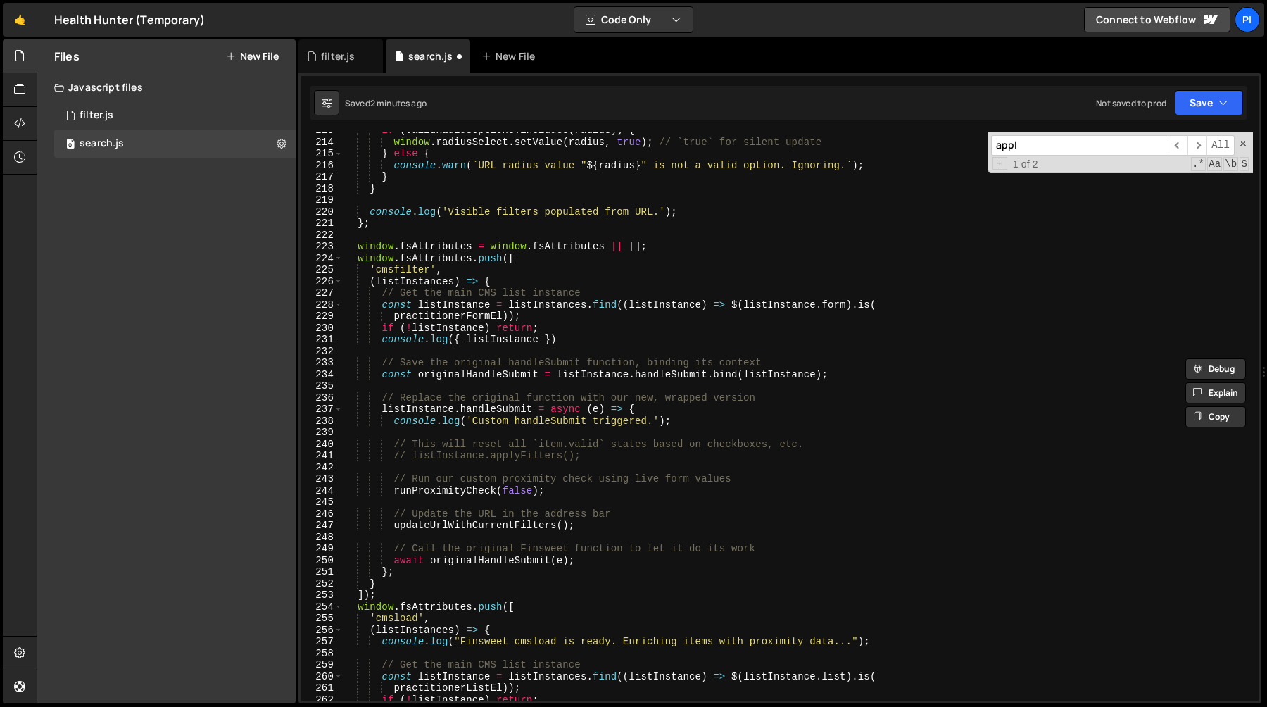
scroll to position [2470, 0]
click at [424, 405] on div "if ( validRadiusOptions . includes ( radius )) { window . radiusSelect . setVal…" at bounding box center [798, 419] width 910 height 591
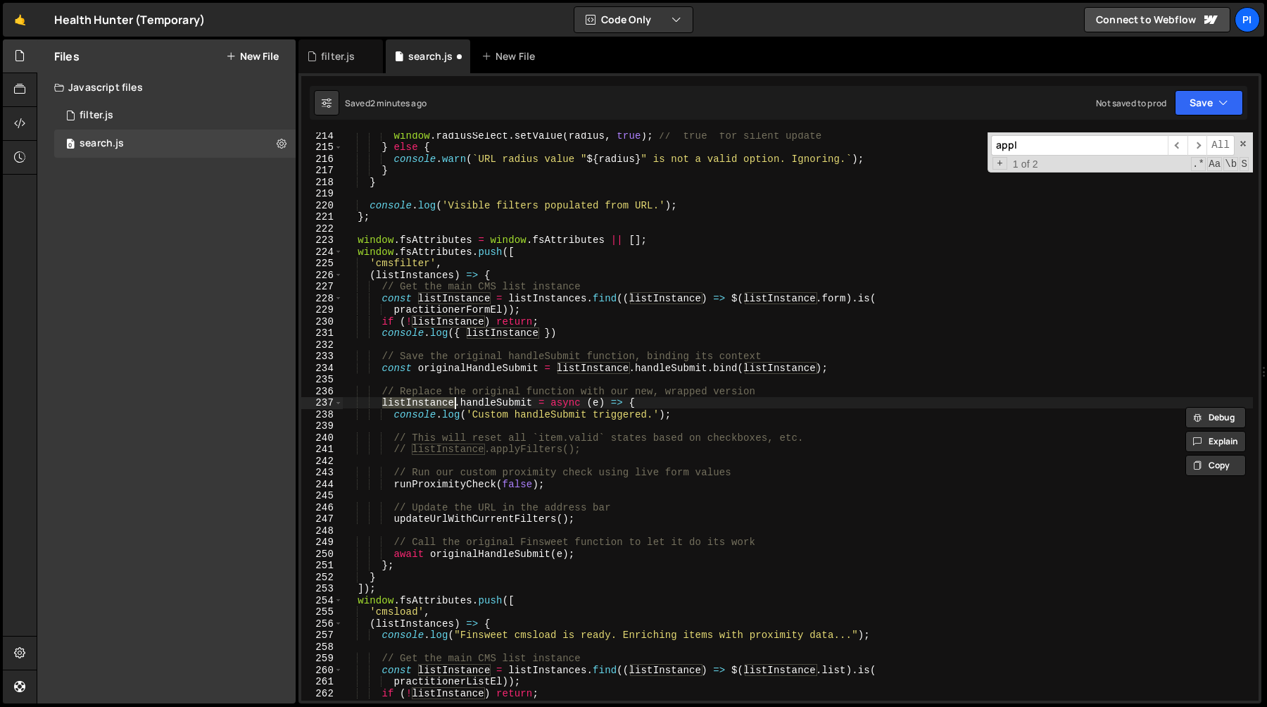
scroll to position [2652, 0]
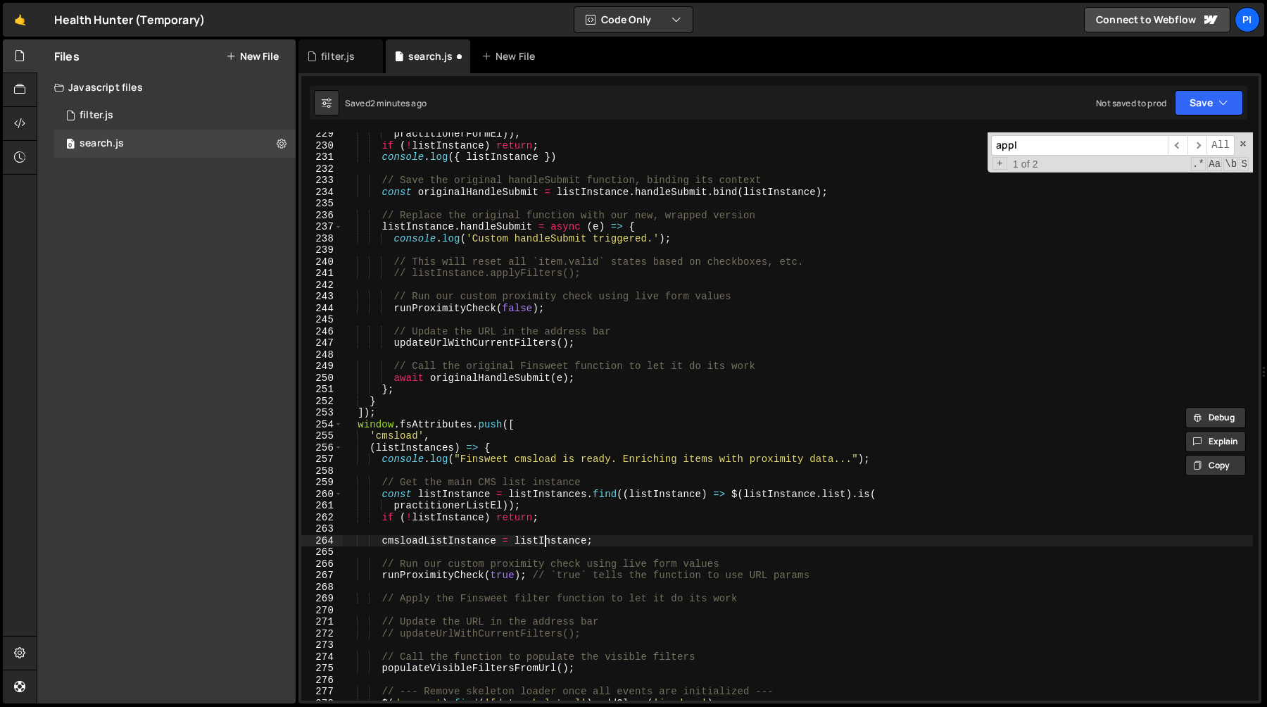
click at [547, 544] on div "practitionerFormEl )) ; if ( ! listInstance ) return ; console . log ({ listIns…" at bounding box center [798, 423] width 910 height 591
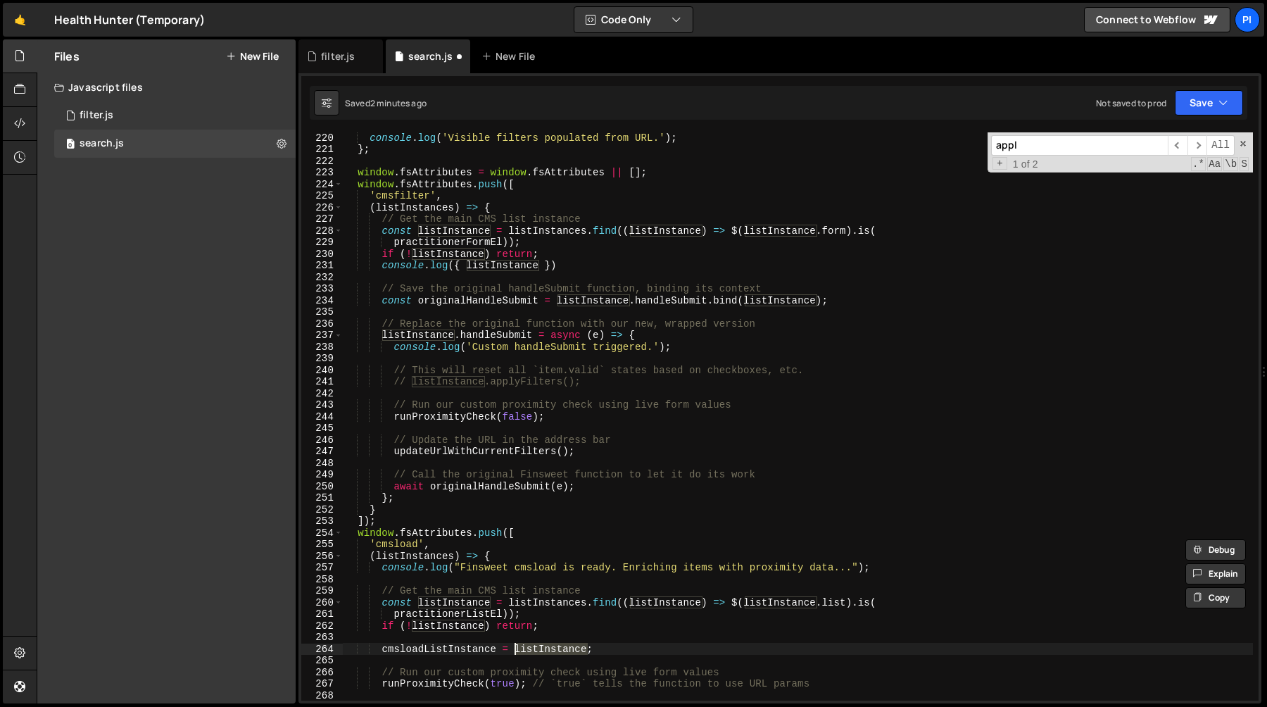
scroll to position [2543, 0]
click at [562, 251] on div "console . log ( 'Visible filters populated from URL.' ) ; } ; window . fsAttrib…" at bounding box center [798, 427] width 910 height 591
type textarea "if (!listInstance) return;"
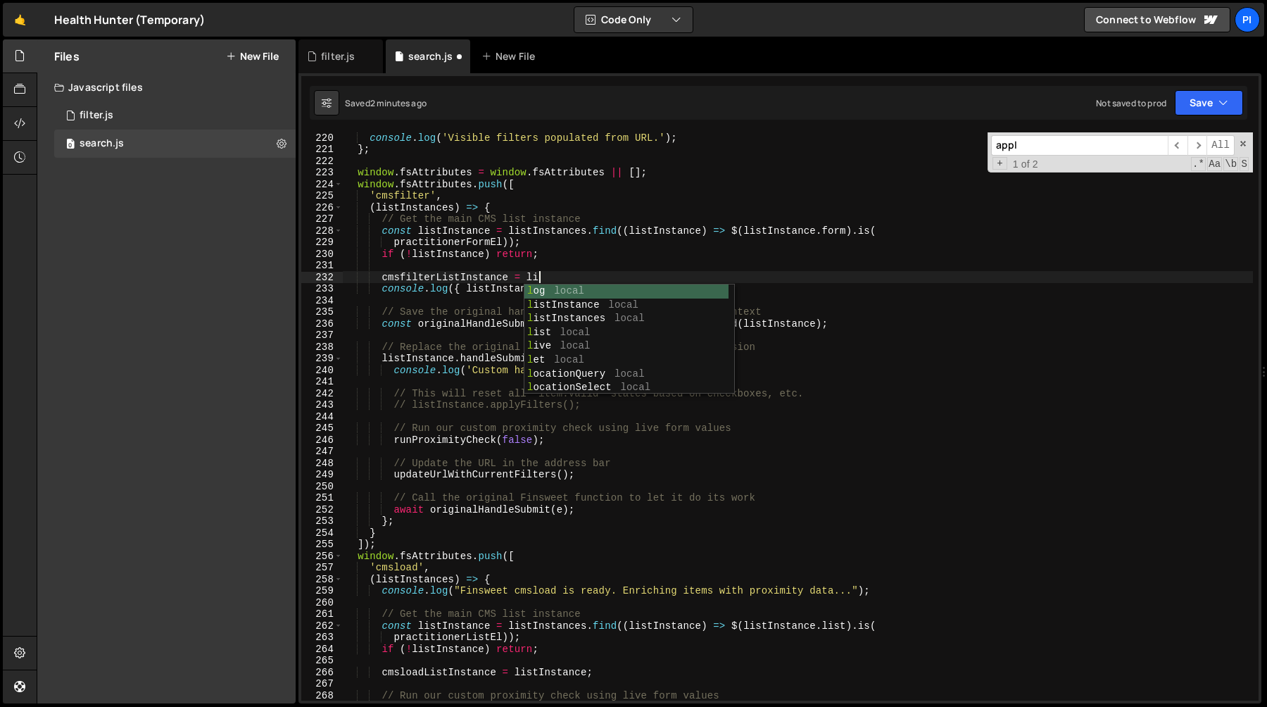
scroll to position [0, 13]
type textarea "cmsfilterListInstance = listInstance"
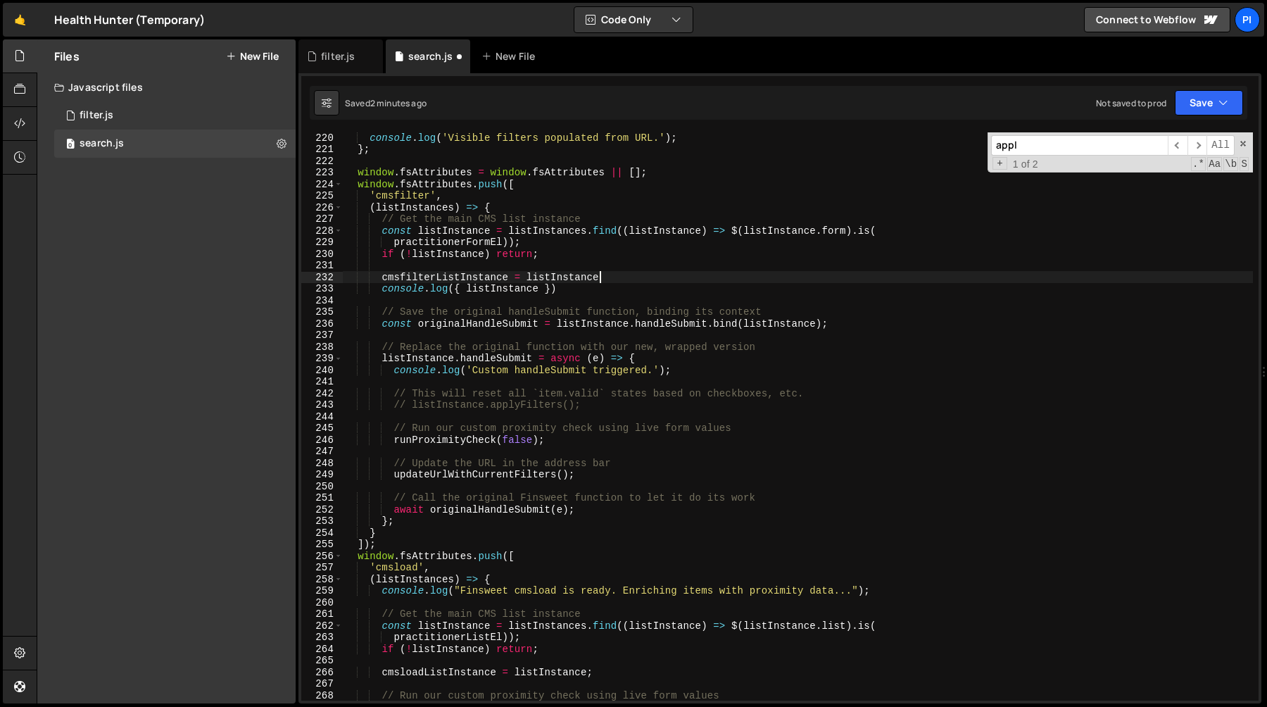
click at [457, 277] on div "console . log ( 'Visible filters populated from URL.' ) ; } ; window . fsAttrib…" at bounding box center [798, 427] width 910 height 591
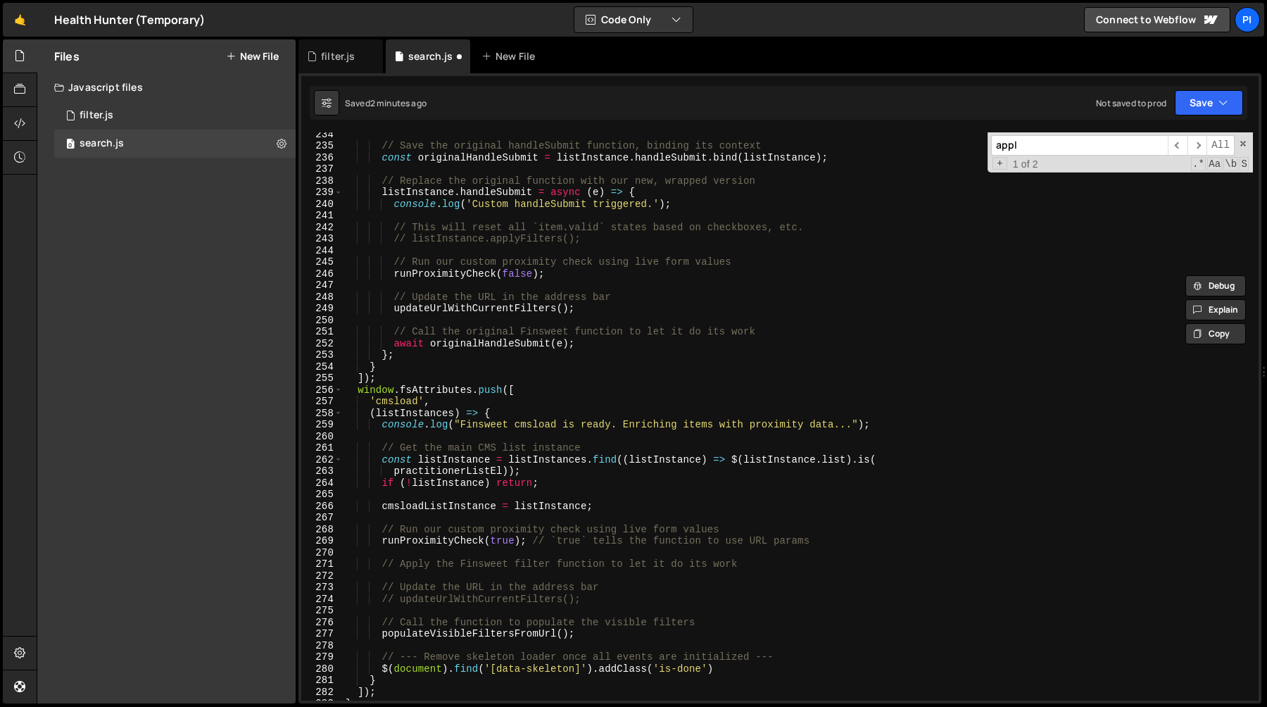
scroll to position [2709, 0]
click at [438, 573] on div "// Save the original handleSubmit function, binding its context const originalH…" at bounding box center [798, 423] width 910 height 591
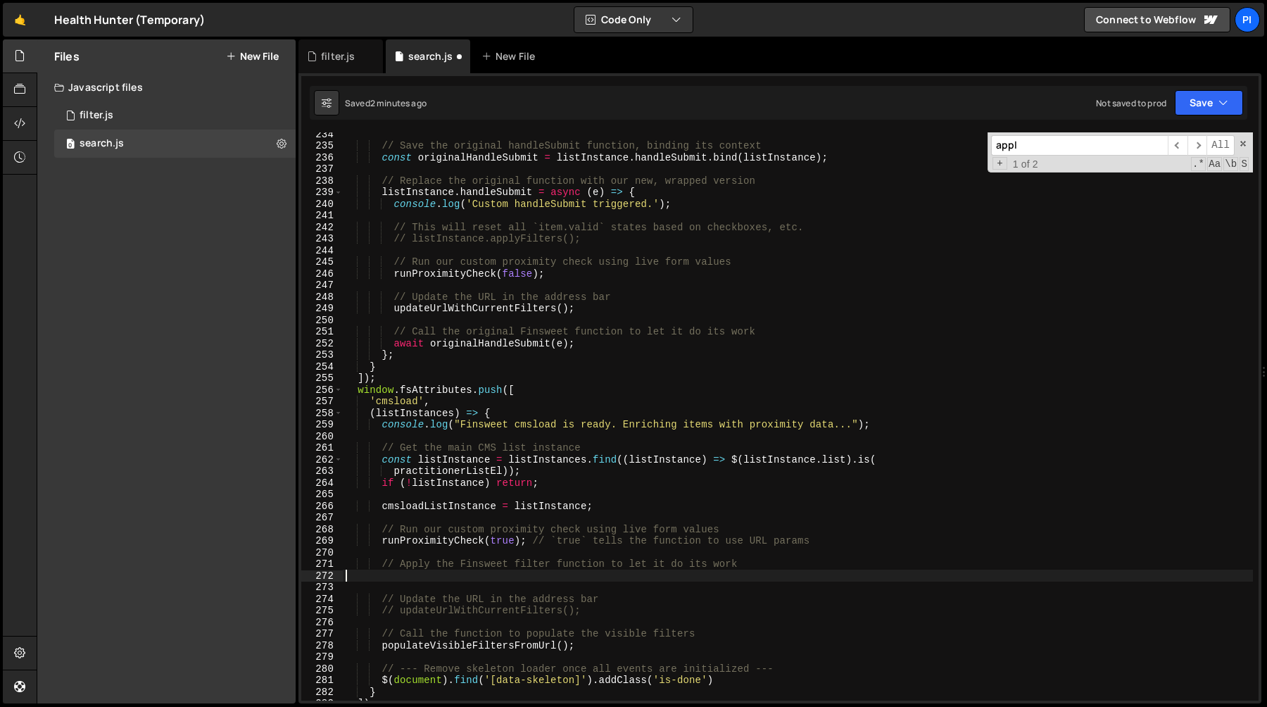
paste textarea "cmsfilterListInstance"
type textarea "cmsfilterListInstance?.applyFilters();"
click at [621, 554] on div "// Save the original handleSubmit function, binding its context const originalH…" at bounding box center [798, 423] width 910 height 591
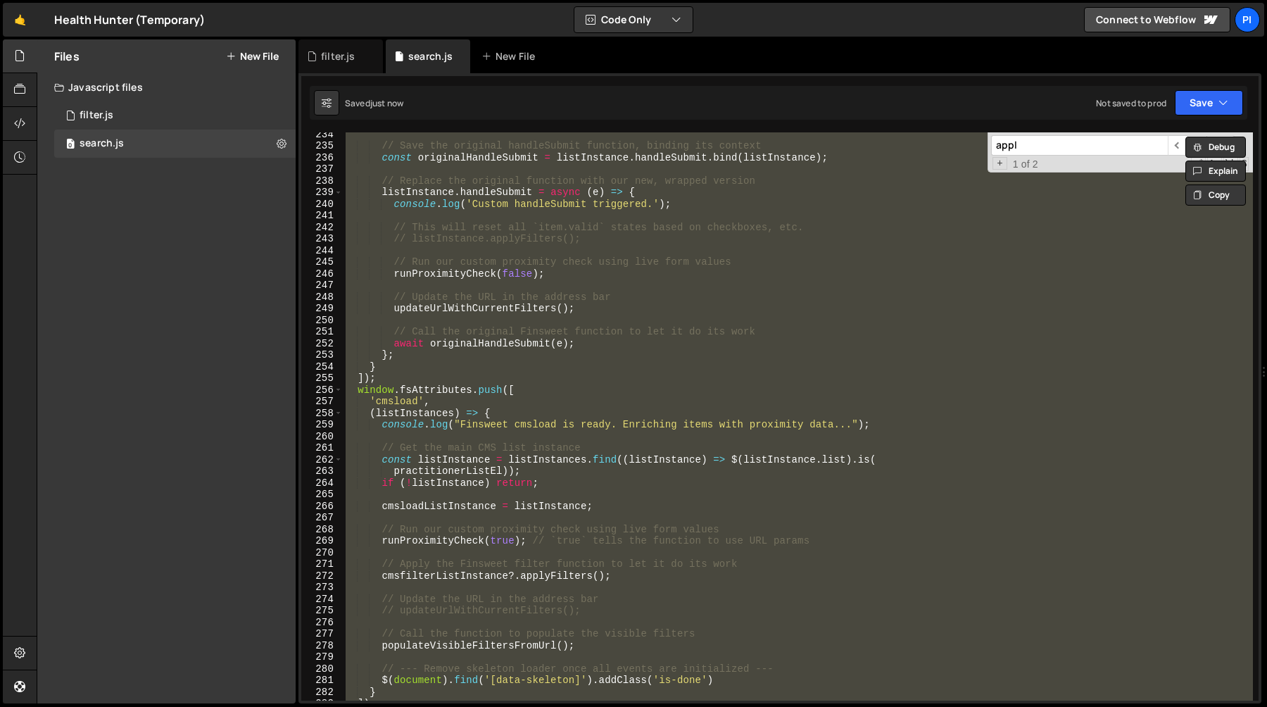
type textarea "})"
click at [545, 552] on div "// Save the original handleSubmit function, binding its context const originalH…" at bounding box center [798, 416] width 910 height 568
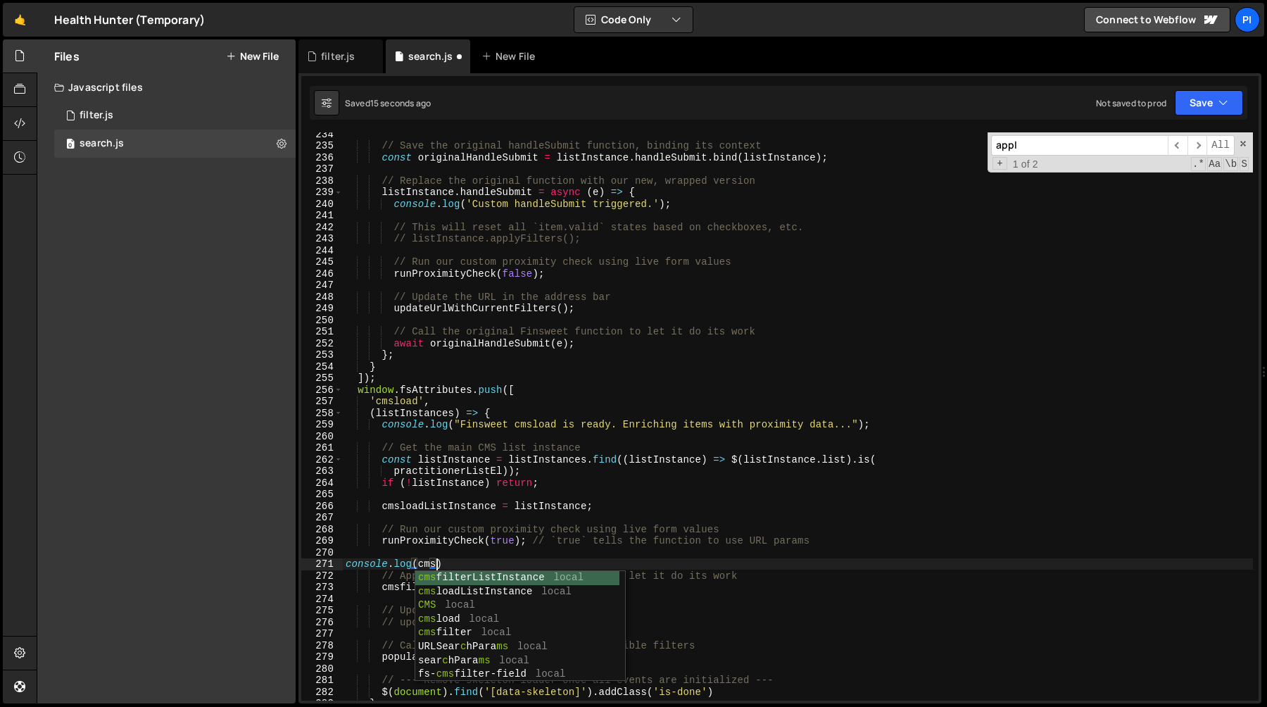
scroll to position [0, 6]
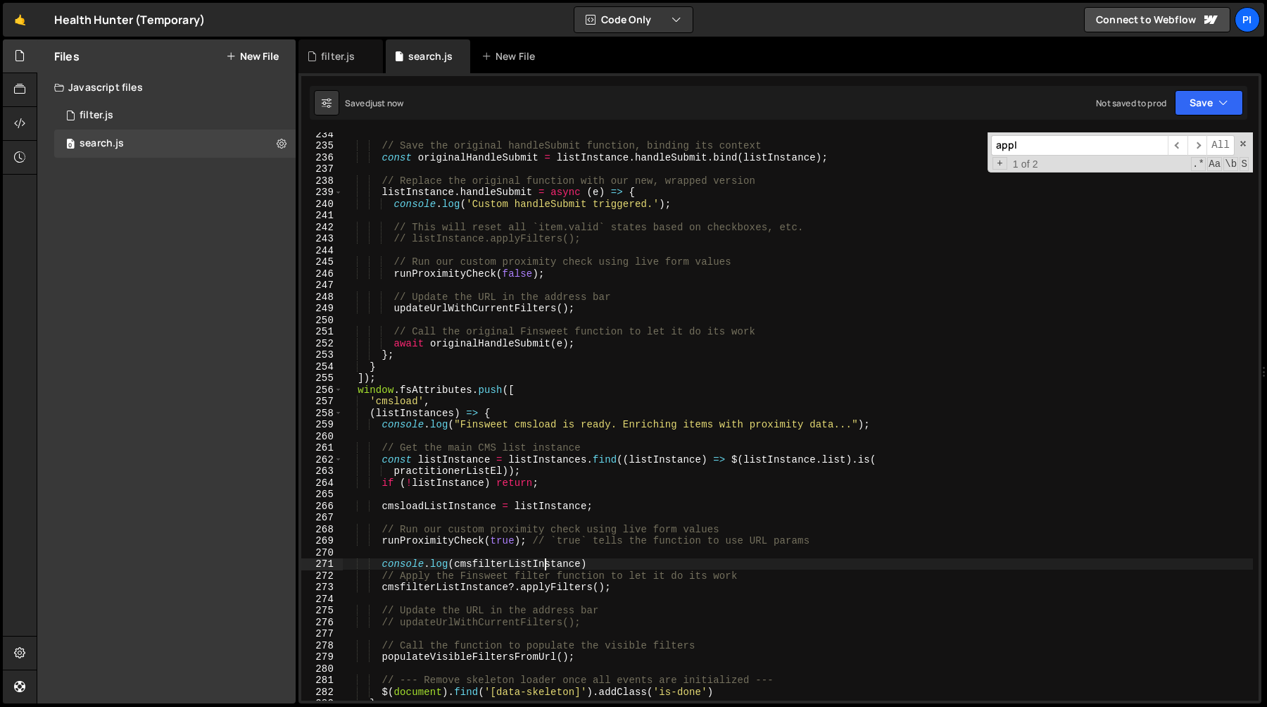
click at [622, 562] on div "// Save the original handleSubmit function, binding its context const originalH…" at bounding box center [798, 423] width 910 height 591
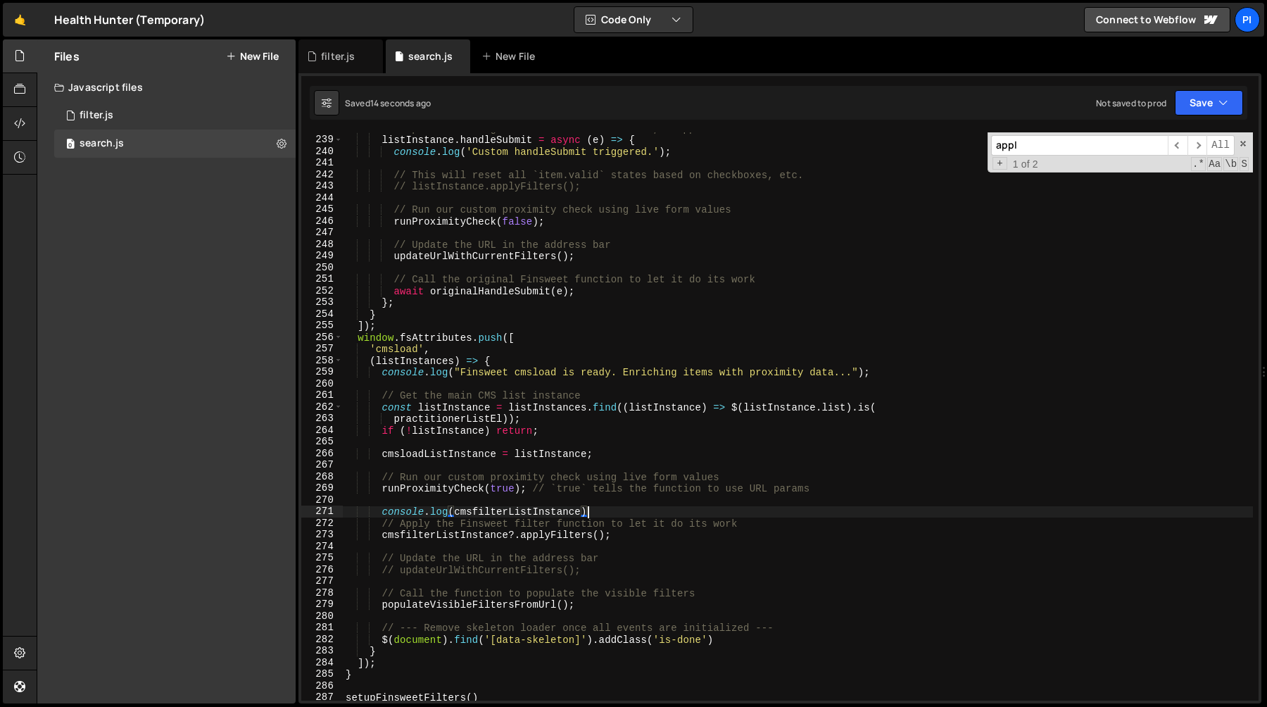
scroll to position [2762, 0]
click at [552, 491] on div "// Replace the original function with our new, wrapped version listInstance . h…" at bounding box center [798, 417] width 910 height 591
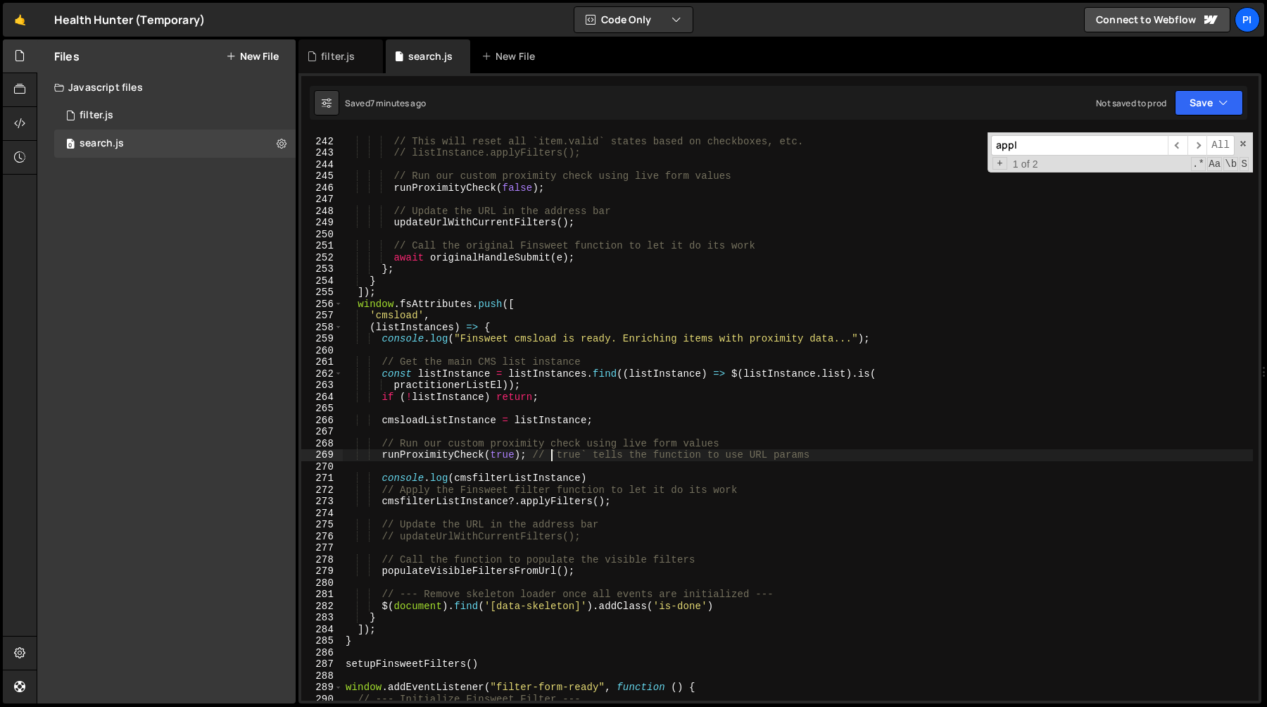
scroll to position [2819, 0]
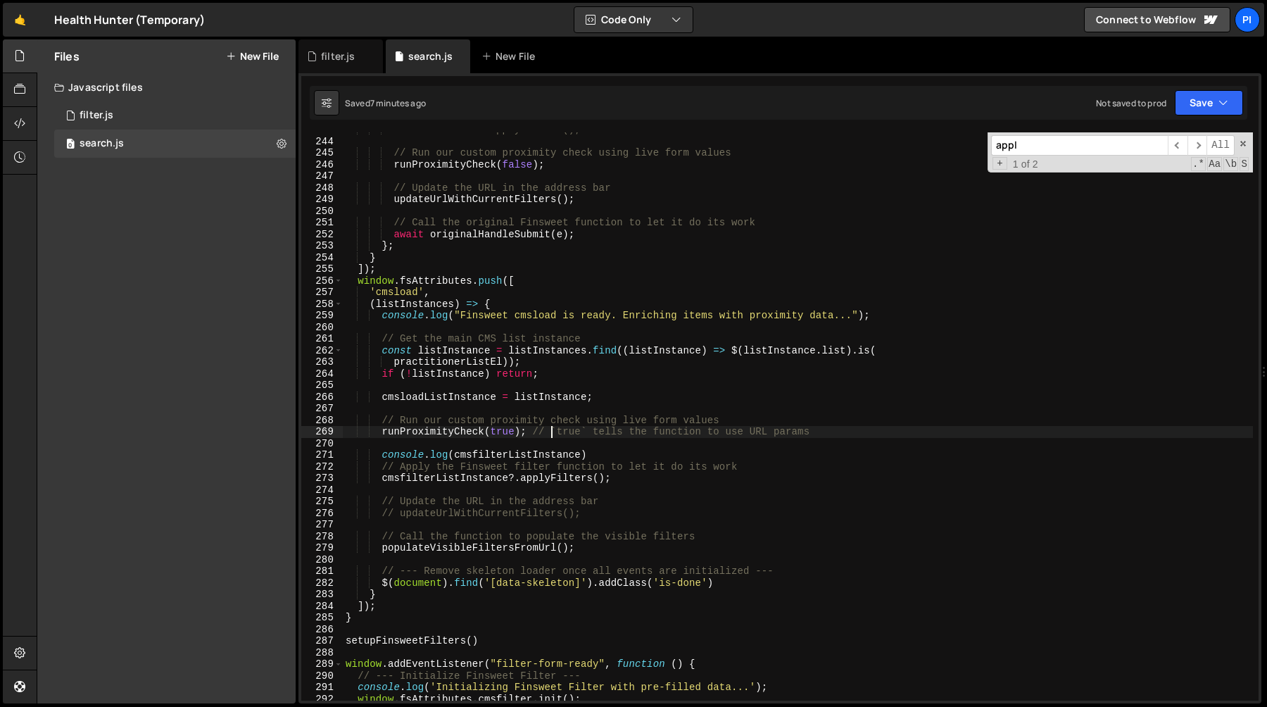
click at [620, 519] on div "// listInstance.applyFilters(); // Run our custom proximity check using live fo…" at bounding box center [798, 419] width 910 height 591
click at [539, 515] on div "// listInstance.applyFilters(); // Run our custom proximity check using live fo…" at bounding box center [798, 419] width 910 height 591
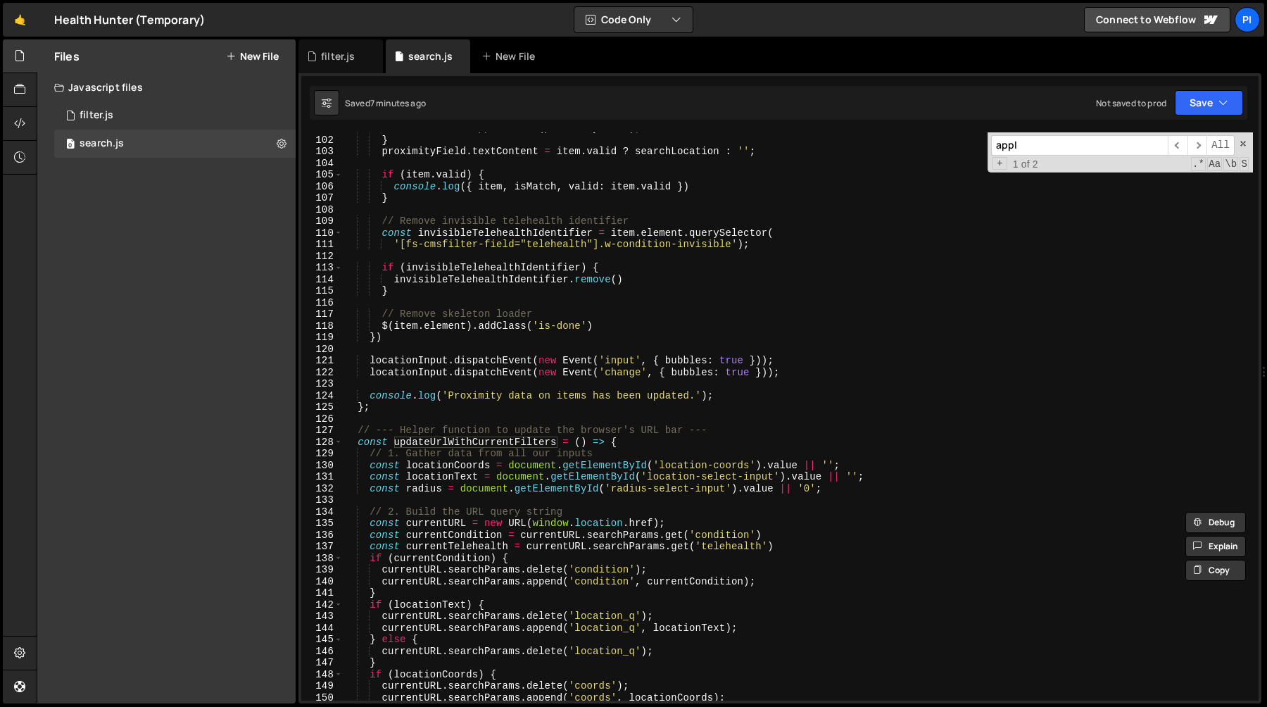
scroll to position [1061, 0]
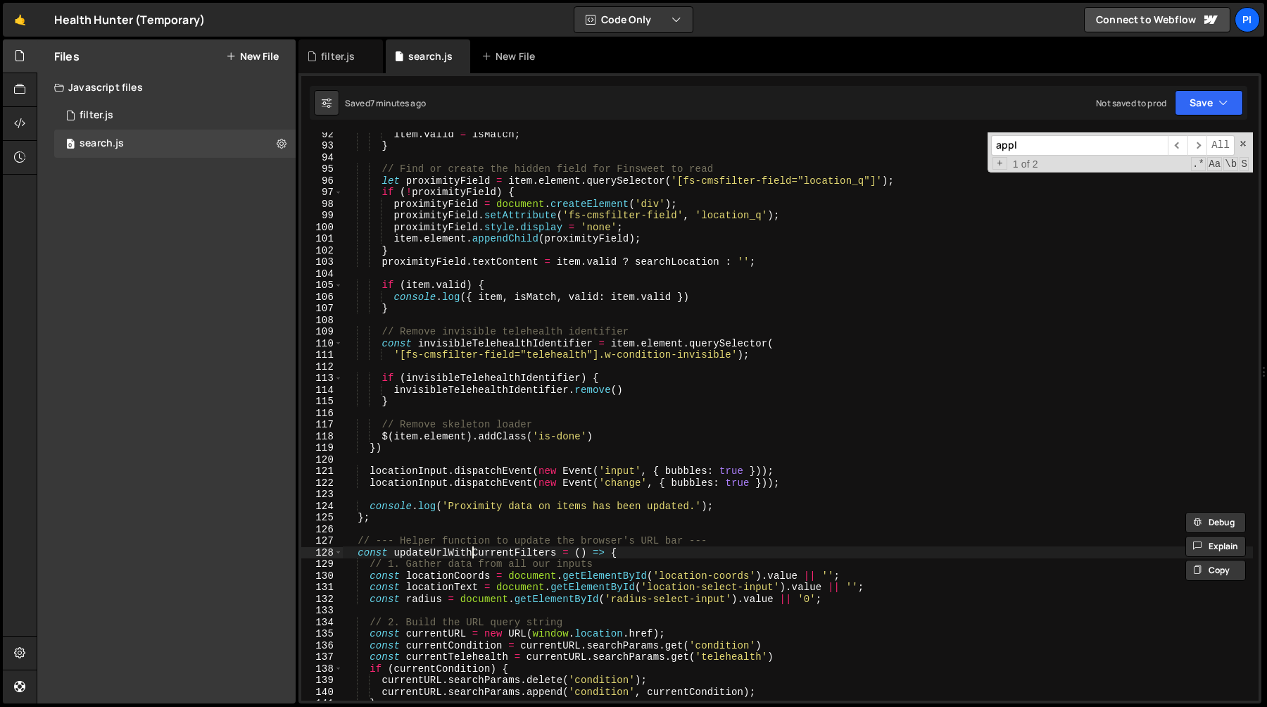
click at [475, 548] on div "item . valid = isMatch ; } // Find or create the hidden field for Finsweet to r…" at bounding box center [798, 423] width 910 height 591
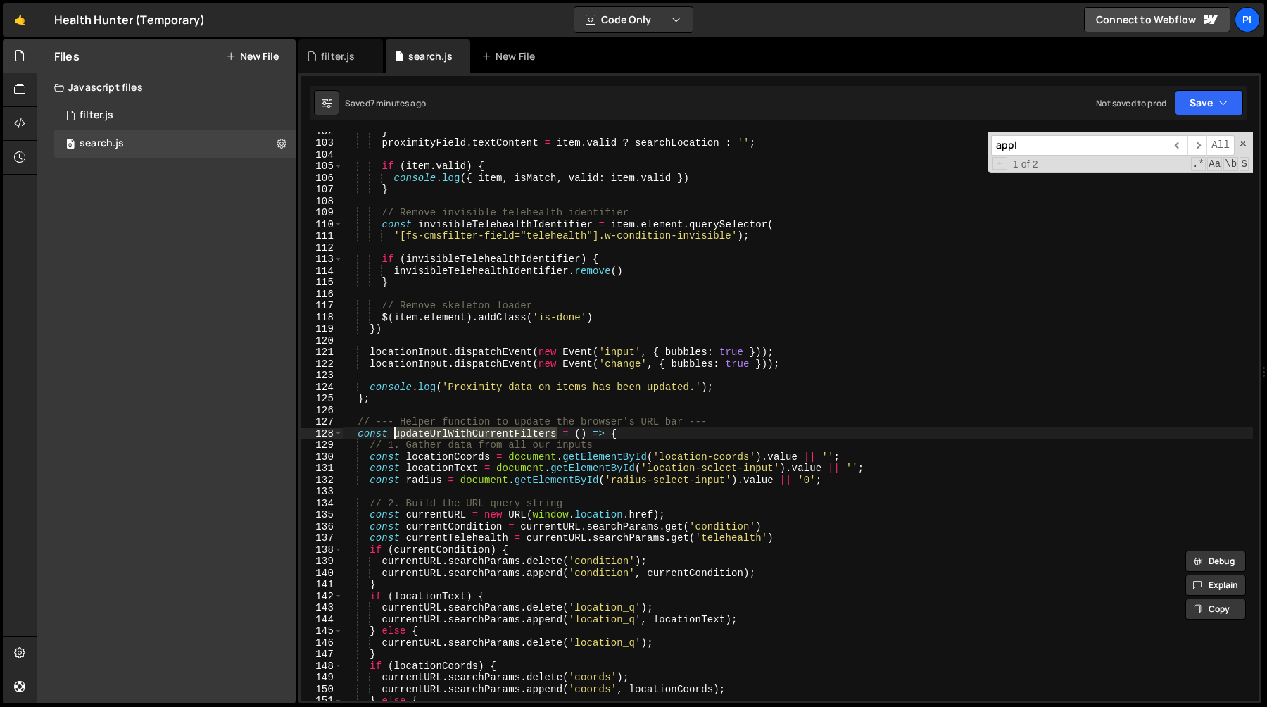
scroll to position [1185, 0]
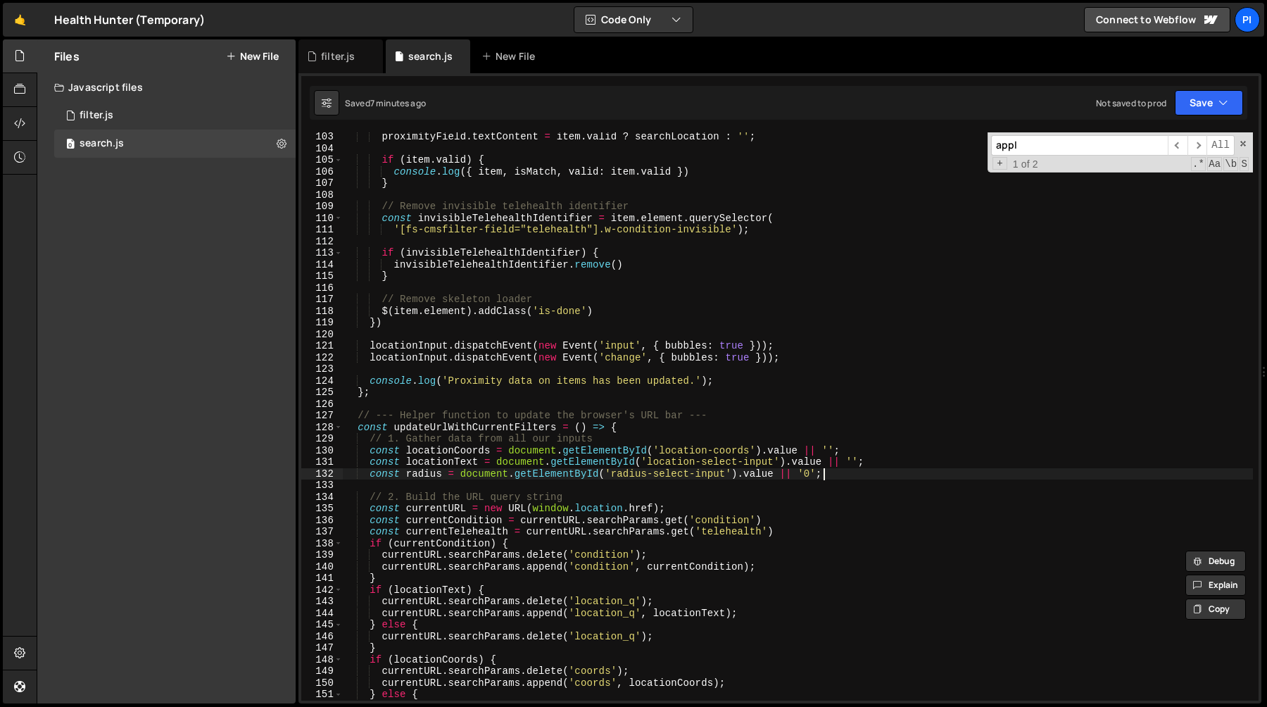
click at [847, 475] on div "proximityField . textContent = item . valid ? searchLocation : '' ; if ( item .…" at bounding box center [798, 426] width 910 height 591
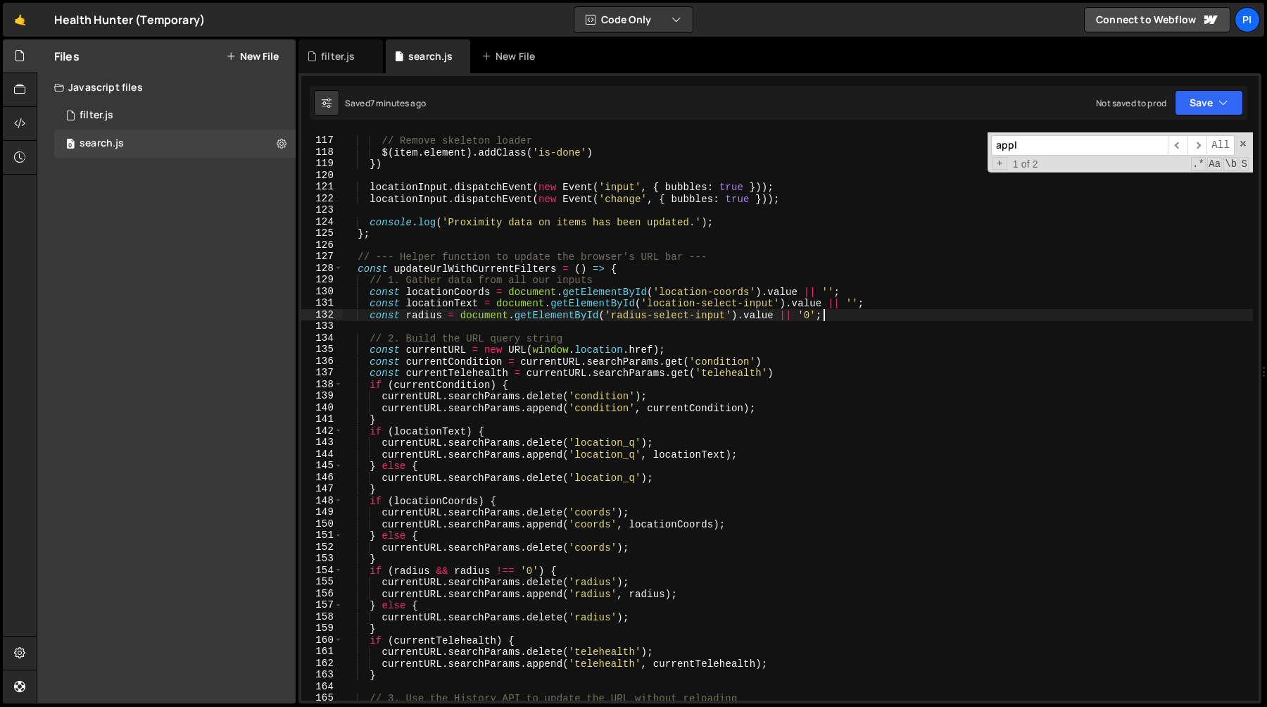
scroll to position [1347, 0]
click at [399, 417] on div "// Remove skeleton loader $ ( item . element ) . addClass ( 'is-done' ) }) loca…" at bounding box center [798, 416] width 910 height 591
click at [796, 367] on div "// Remove skeleton loader $ ( item . element ) . addClass ( 'is-done' ) }) loca…" at bounding box center [798, 416] width 910 height 591
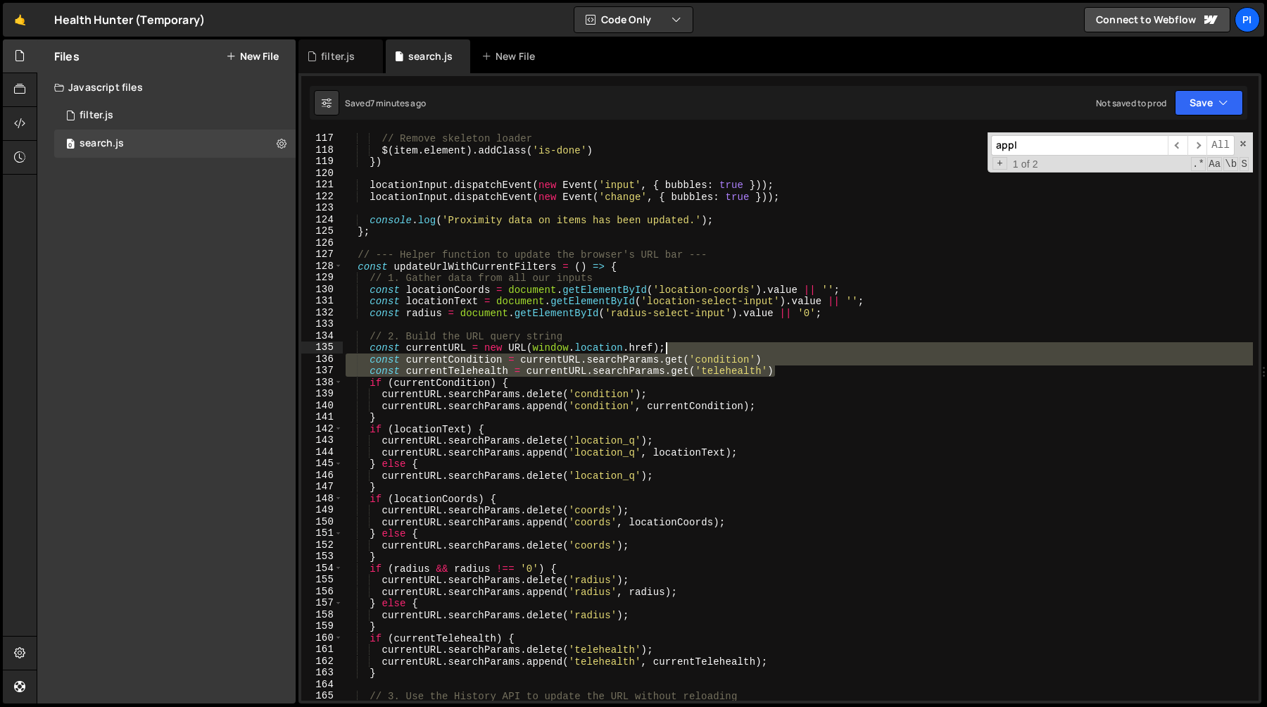
drag, startPoint x: 796, startPoint y: 367, endPoint x: 782, endPoint y: 352, distance: 20.9
click at [782, 352] on div "// Remove skeleton loader $ ( item . element ) . addClass ( 'is-done' ) }) loca…" at bounding box center [798, 416] width 910 height 591
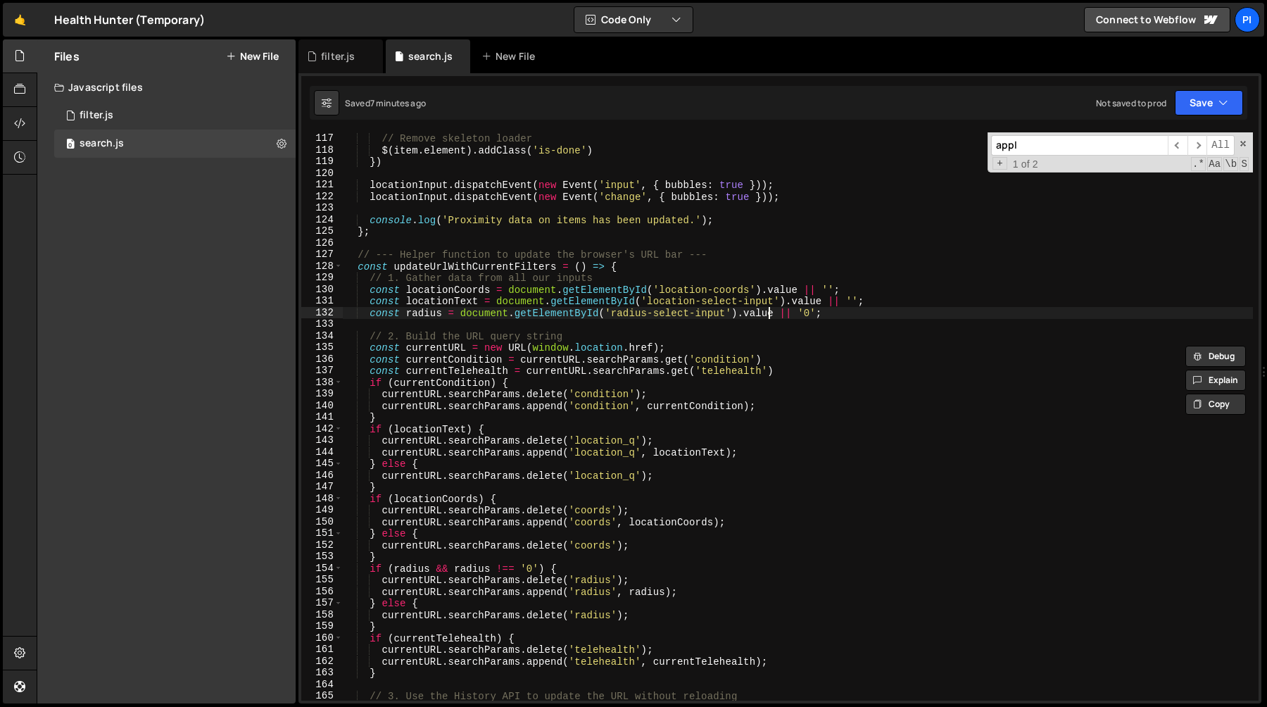
click at [766, 313] on div "// Remove skeleton loader $ ( item . element ) . addClass ( 'is-done' ) }) loca…" at bounding box center [798, 416] width 910 height 591
click at [738, 298] on div "// Remove skeleton loader $ ( item . element ) . addClass ( 'is-done' ) }) loca…" at bounding box center [798, 416] width 910 height 591
click at [438, 301] on div "// Remove skeleton loader $ ( item . element ) . addClass ( 'is-done' ) }) loca…" at bounding box center [798, 416] width 910 height 591
click at [776, 374] on div "// Remove skeleton loader $ ( item . element ) . addClass ( 'is-done' ) }) loca…" at bounding box center [798, 416] width 910 height 591
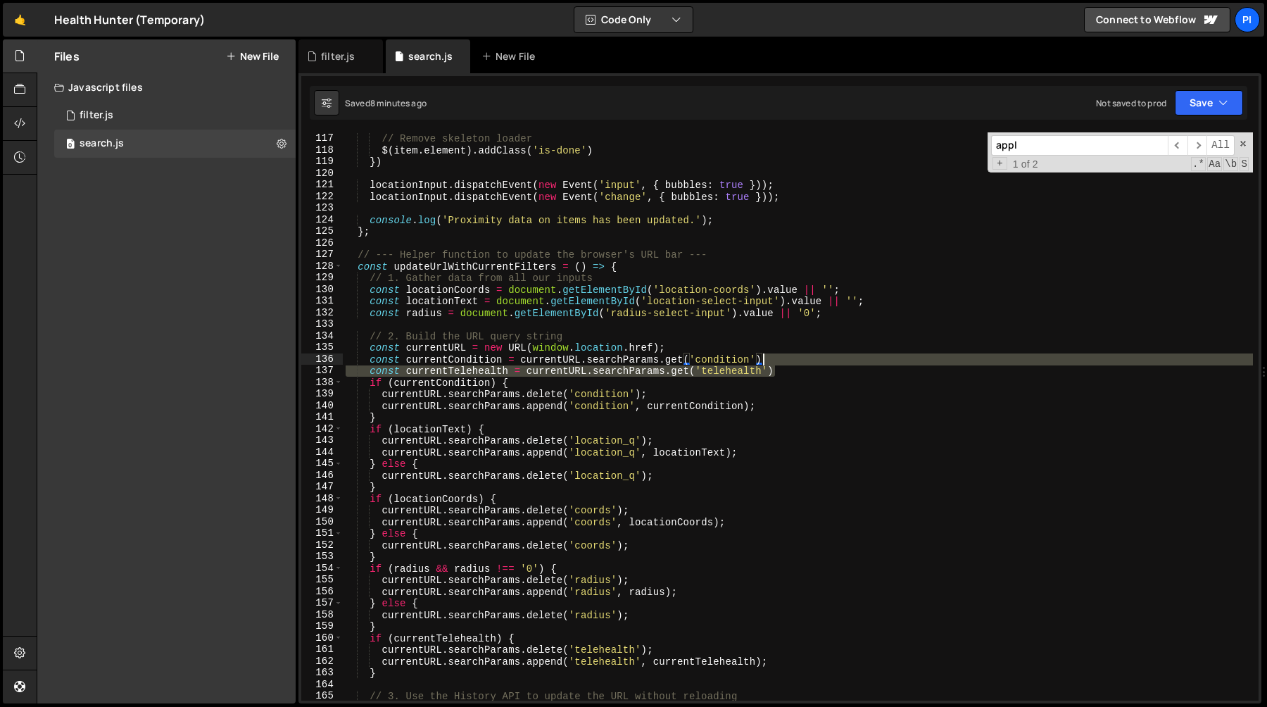
drag, startPoint x: 776, startPoint y: 374, endPoint x: 771, endPoint y: 363, distance: 11.6
click at [771, 363] on div "// Remove skeleton loader $ ( item . element ) . addClass ( 'is-done' ) }) loca…" at bounding box center [798, 416] width 910 height 591
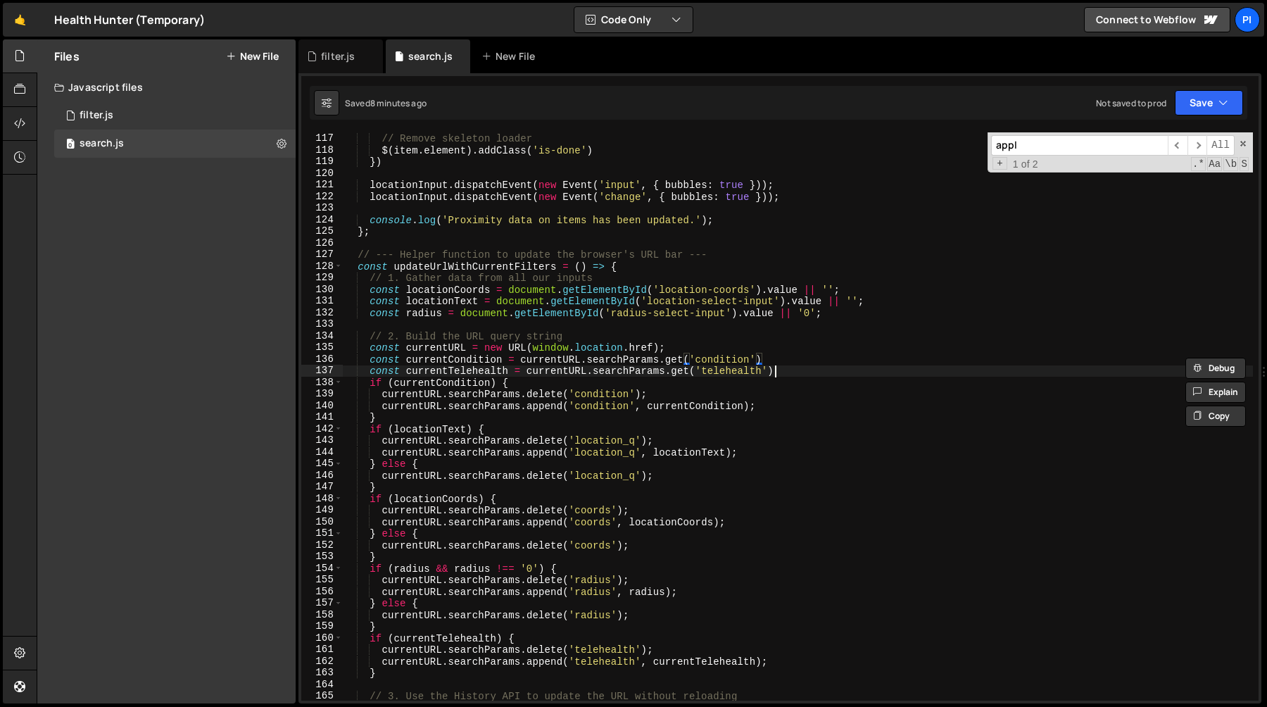
click at [780, 373] on div "// Remove skeleton loader $ ( item . element ) . addClass ( 'is-done' ) }) loca…" at bounding box center [798, 416] width 910 height 591
click at [778, 359] on div "// Remove skeleton loader $ ( item . element ) . addClass ( 'is-done' ) }) loca…" at bounding box center [798, 416] width 910 height 591
click at [783, 370] on div "// Remove skeleton loader $ ( item . element ) . addClass ( 'is-done' ) }) loca…" at bounding box center [798, 416] width 910 height 568
paste textarea "L"
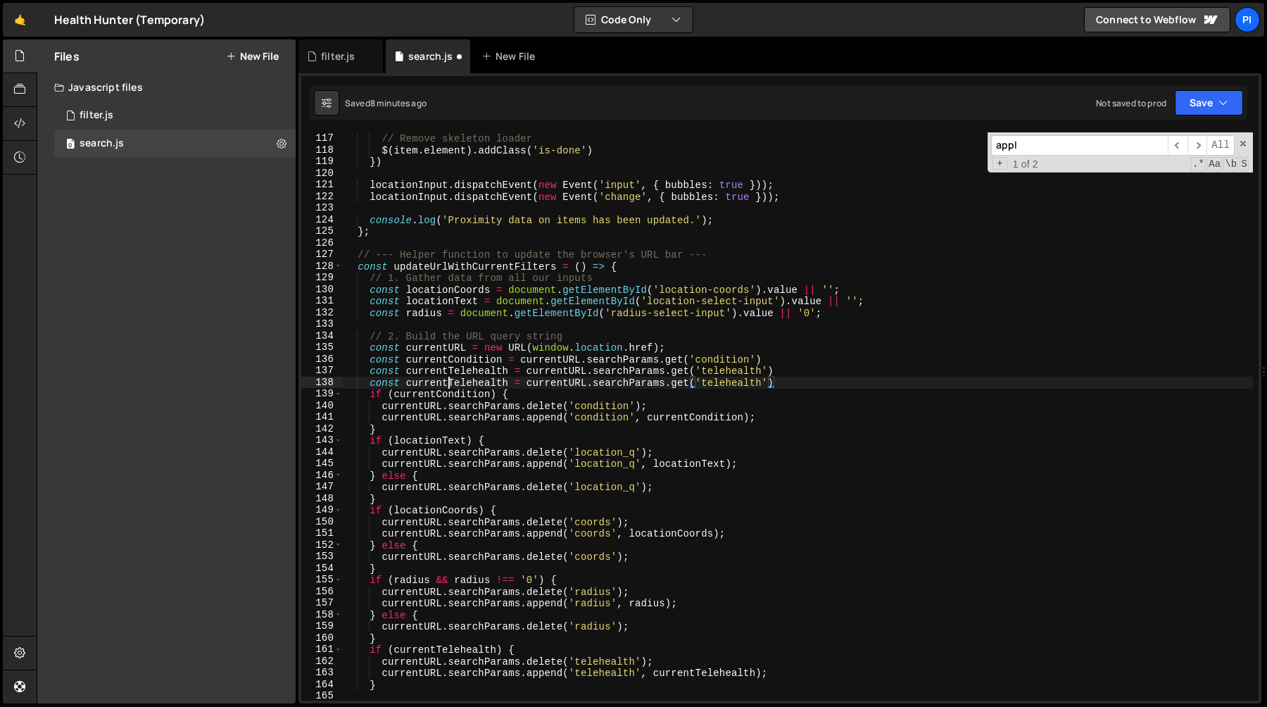
click at [448, 383] on div "// Remove skeleton loader $ ( item . element ) . addClass ( 'is-done' ) }) loca…" at bounding box center [798, 416] width 910 height 591
click at [507, 384] on div "// Remove skeleton loader $ ( item . element ) . addClass ( 'is-done' ) }) loca…" at bounding box center [798, 416] width 910 height 591
click at [701, 386] on div "// Remove skeleton loader $ ( item . element ) . addClass ( 'is-done' ) }) loca…" at bounding box center [798, 416] width 910 height 591
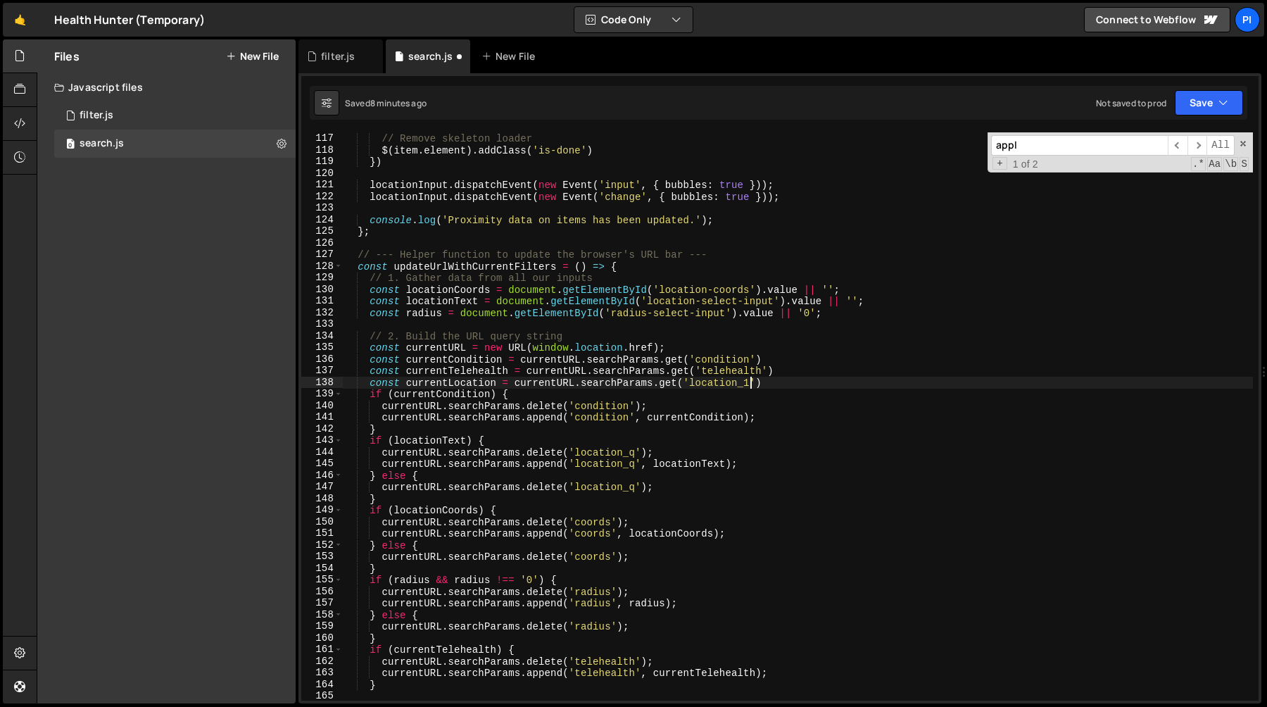
scroll to position [0, 28]
click at [791, 388] on div "// Remove skeleton loader $ ( item . element ) . addClass ( 'is-done' ) }) loca…" at bounding box center [798, 416] width 910 height 591
click at [790, 373] on div "// Remove skeleton loader $ ( item . element ) . addClass ( 'is-done' ) }) loca…" at bounding box center [798, 416] width 910 height 591
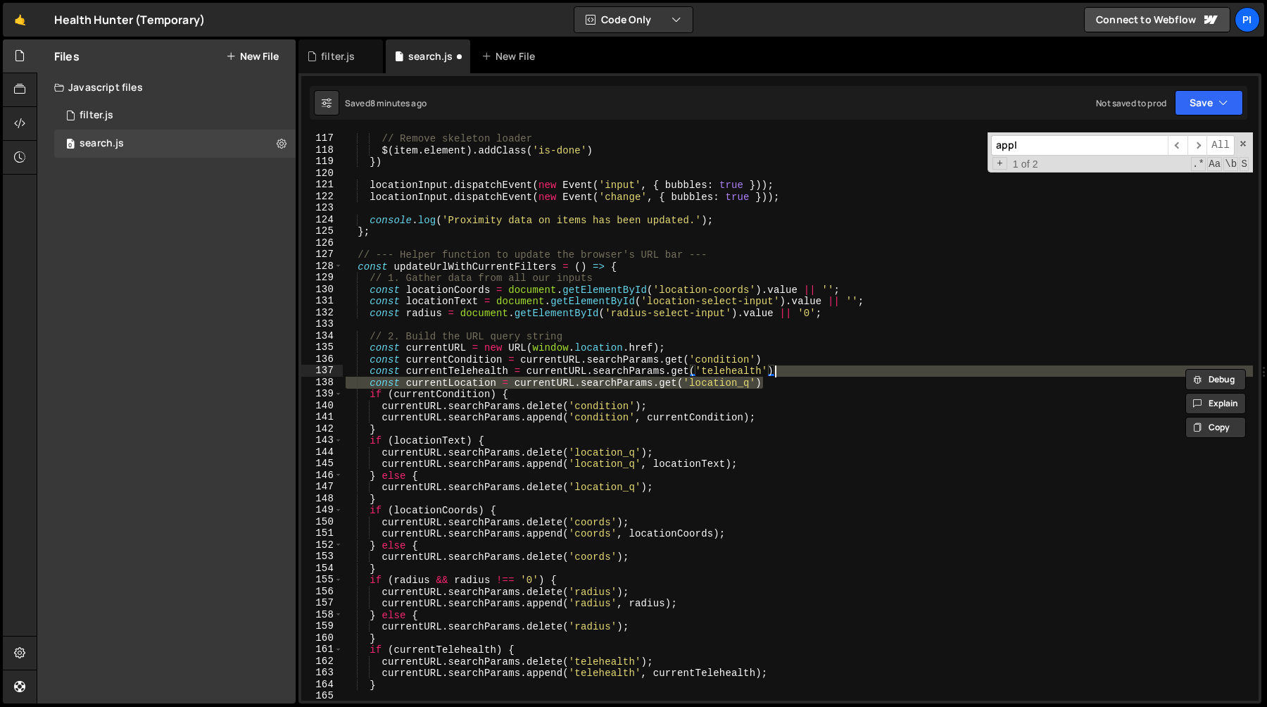
click at [374, 478] on div "// Remove skeleton loader $ ( item . element ) . addClass ( 'is-done' ) }) loca…" at bounding box center [798, 416] width 910 height 591
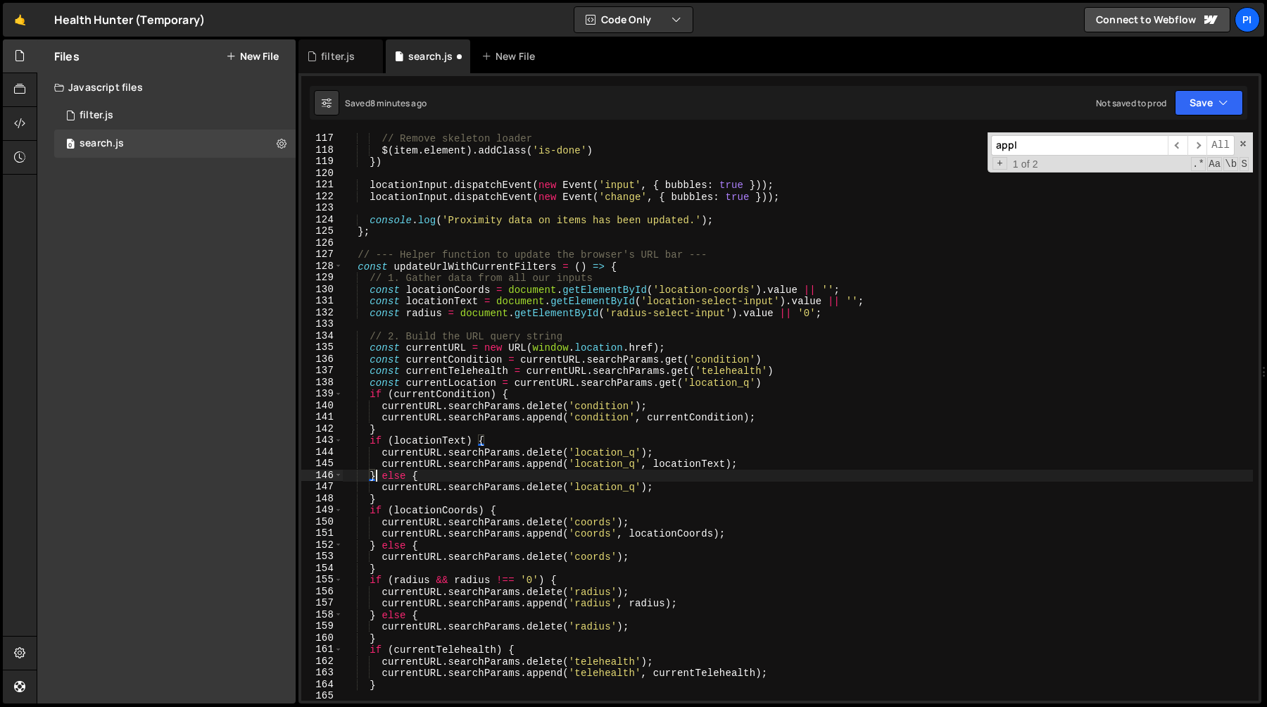
click at [396, 498] on div "// Remove skeleton loader $ ( item . element ) . addClass ( 'is-done' ) }) loca…" at bounding box center [798, 416] width 910 height 591
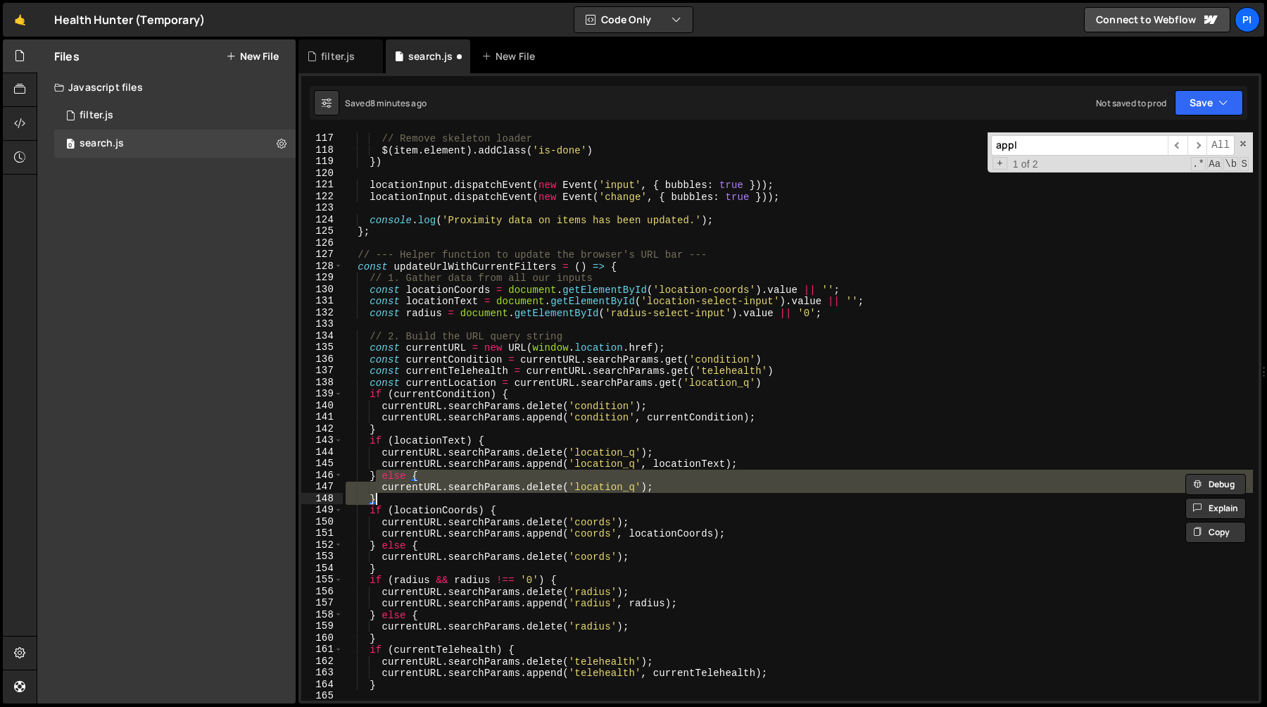
scroll to position [0, 1]
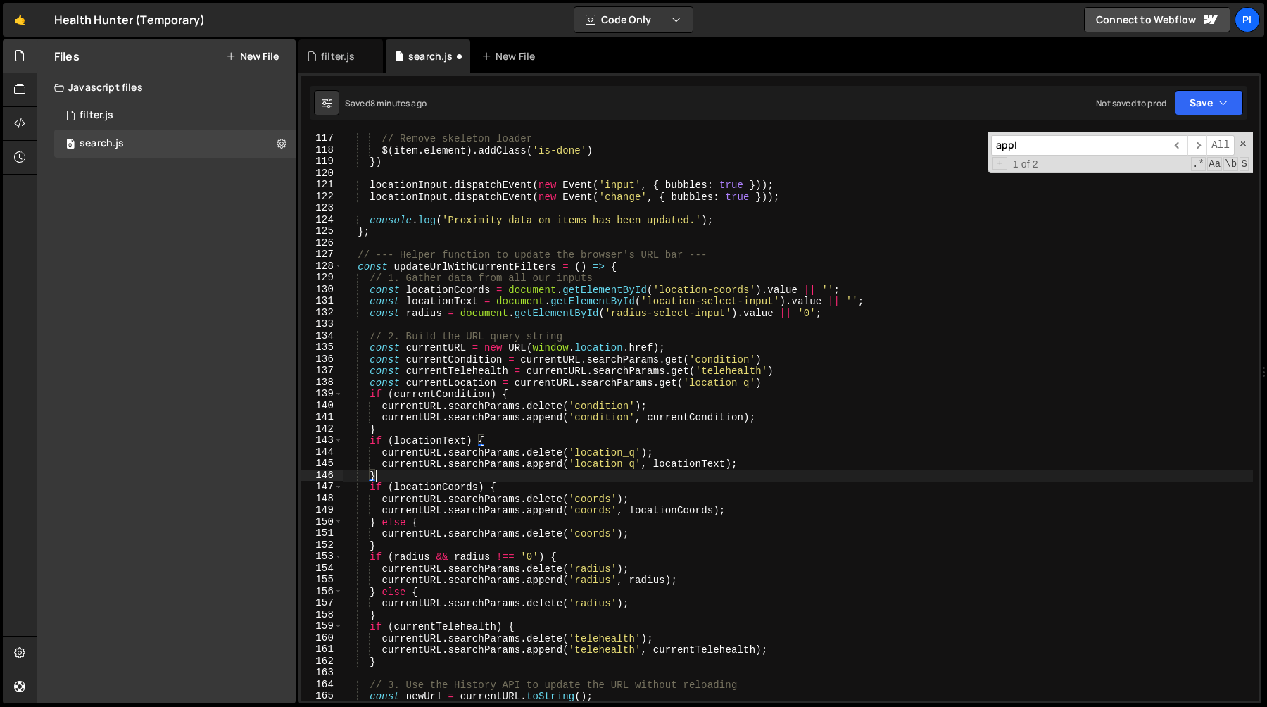
click at [893, 306] on div "// Remove skeleton loader $ ( item . element ) . addClass ( 'is-done' ) }) loca…" at bounding box center [798, 416] width 910 height 591
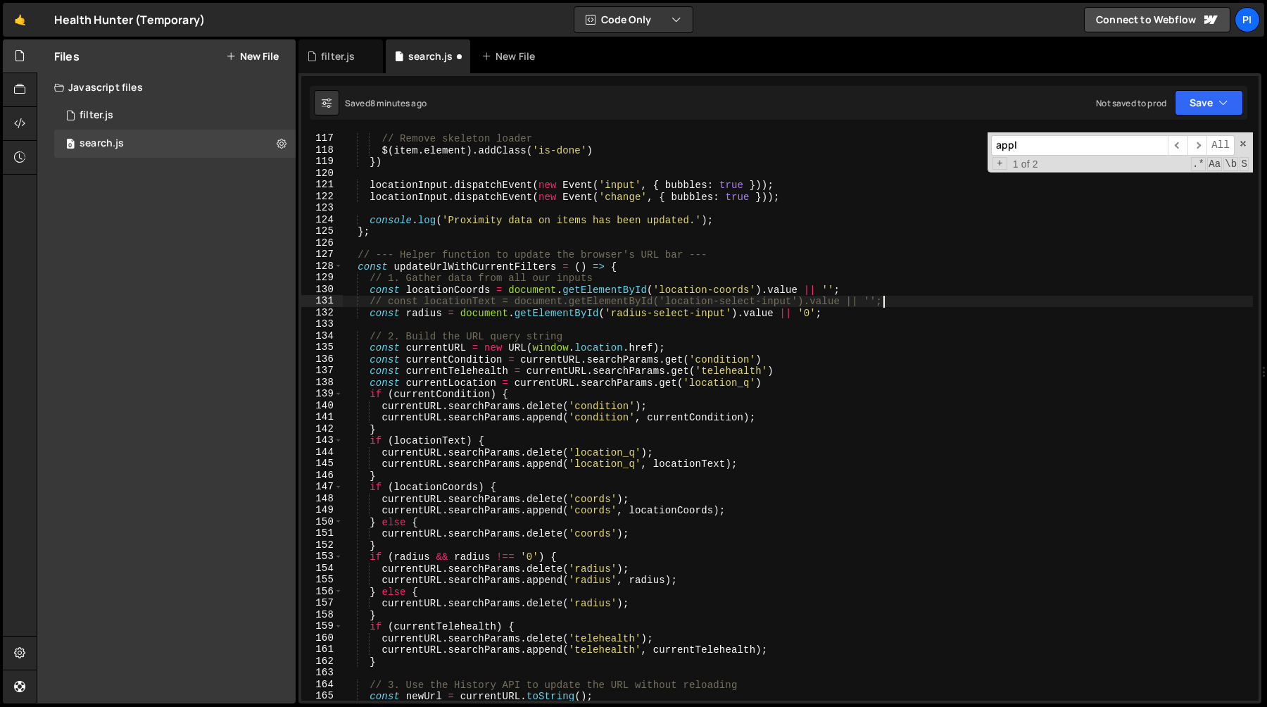
click at [799, 381] on div "// Remove skeleton loader $ ( item . element ) . addClass ( 'is-done' ) }) loca…" at bounding box center [798, 416] width 910 height 591
type textarea "const currentLocation = currentURL.searchParams.get('location_q')"
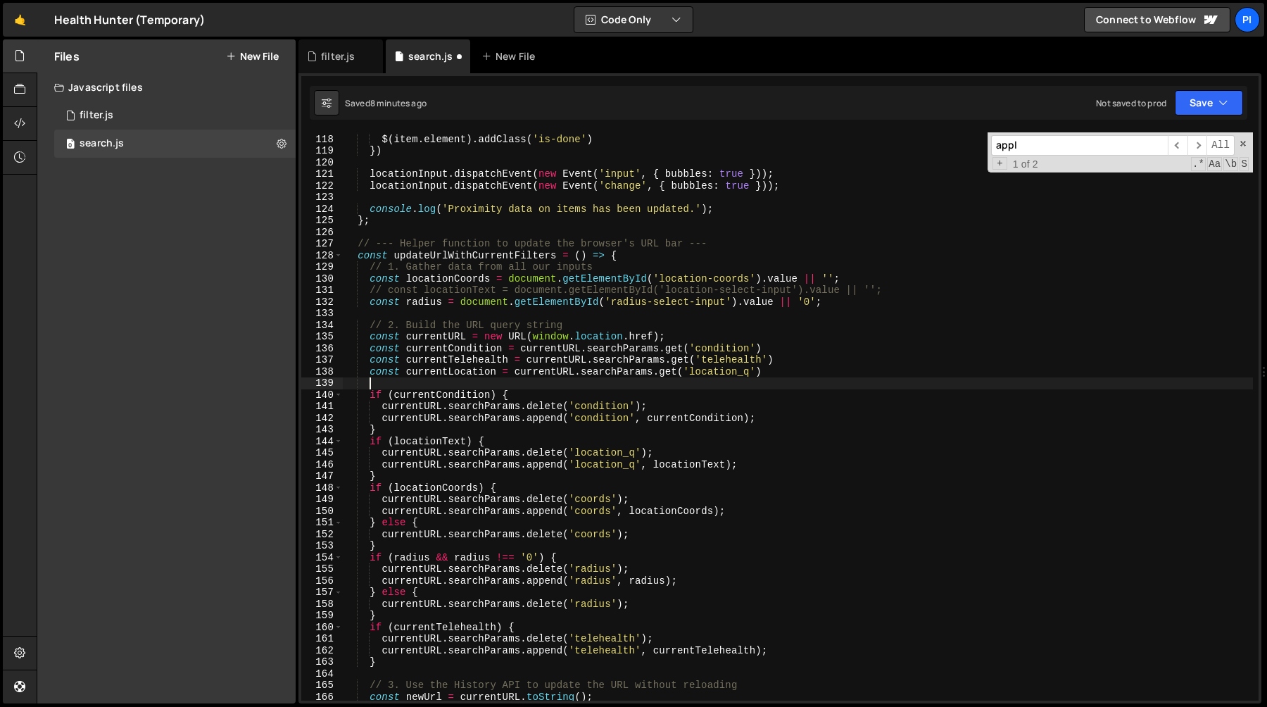
scroll to position [1365, 0]
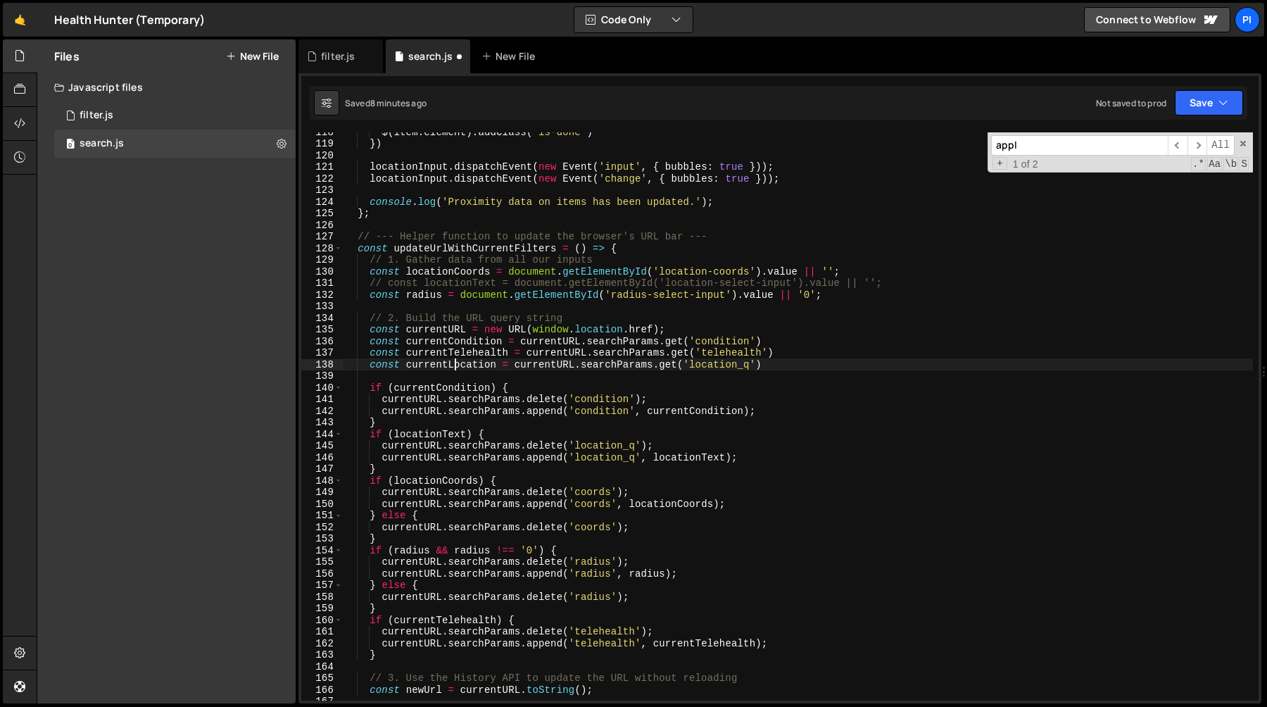
click at [452, 360] on div "$ ( item . element ) . addClass ( 'is-done' ) }) locationInput . dispatchEvent …" at bounding box center [798, 421] width 910 height 591
click at [431, 438] on div "$ ( item . element ) . addClass ( 'is-done' ) }) locationInput . dispatchEvent …" at bounding box center [798, 421] width 910 height 591
paste textarea "currentLocation"
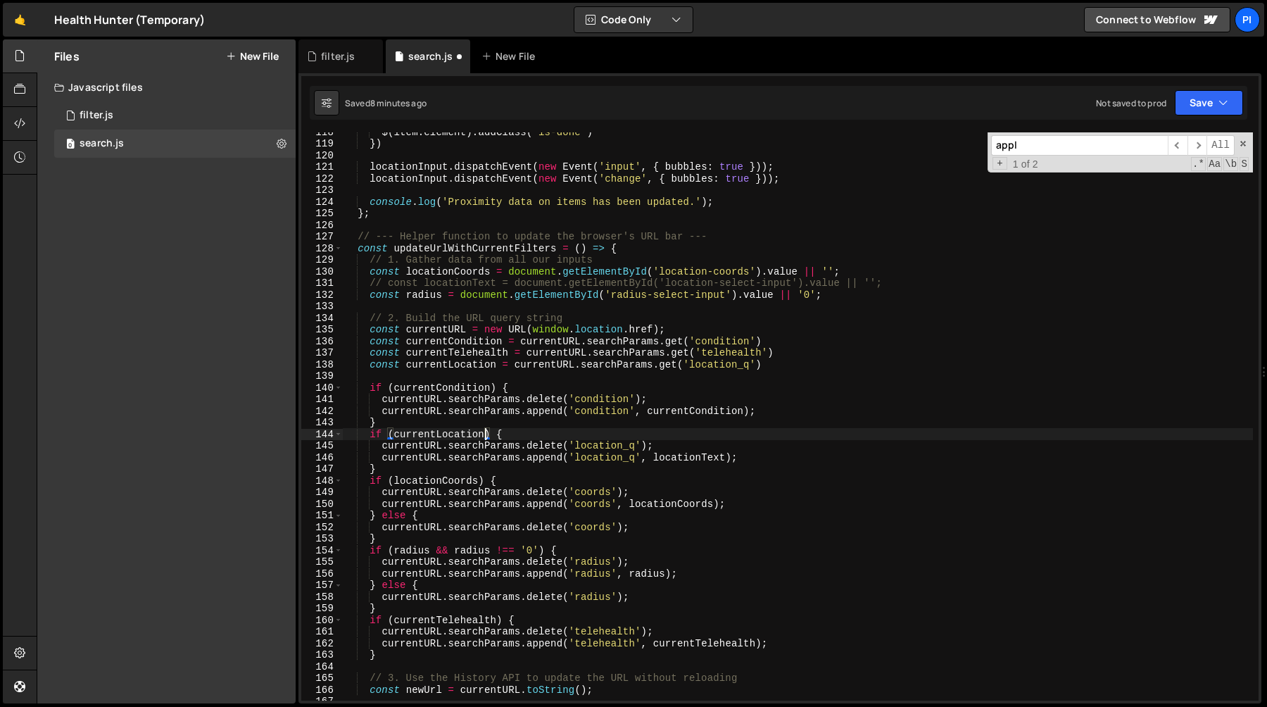
click at [673, 461] on div "$ ( item . element ) . addClass ( 'is-done' ) }) locationInput . dispatchEvent …" at bounding box center [798, 421] width 910 height 591
paste textarea "currentLocation"
click at [688, 446] on div "$ ( item . element ) . addClass ( 'is-done' ) }) locationInput . dispatchEvent …" at bounding box center [798, 421] width 910 height 591
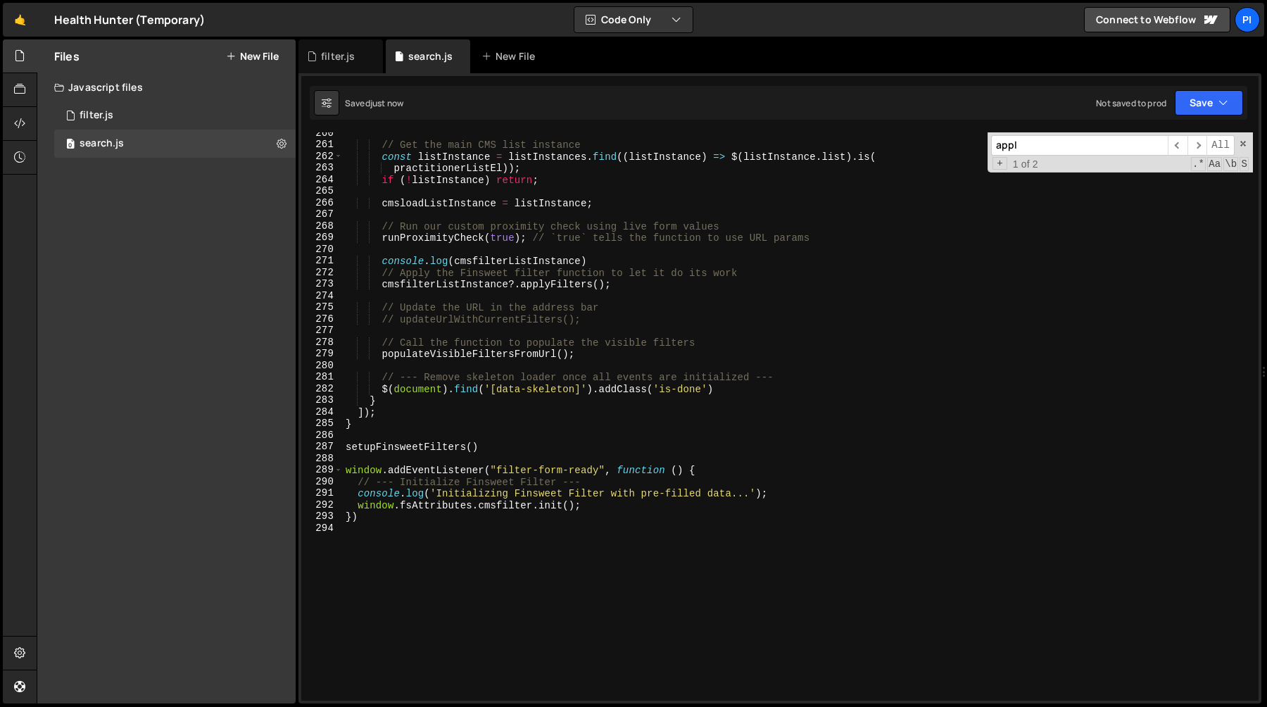
scroll to position [2946, 0]
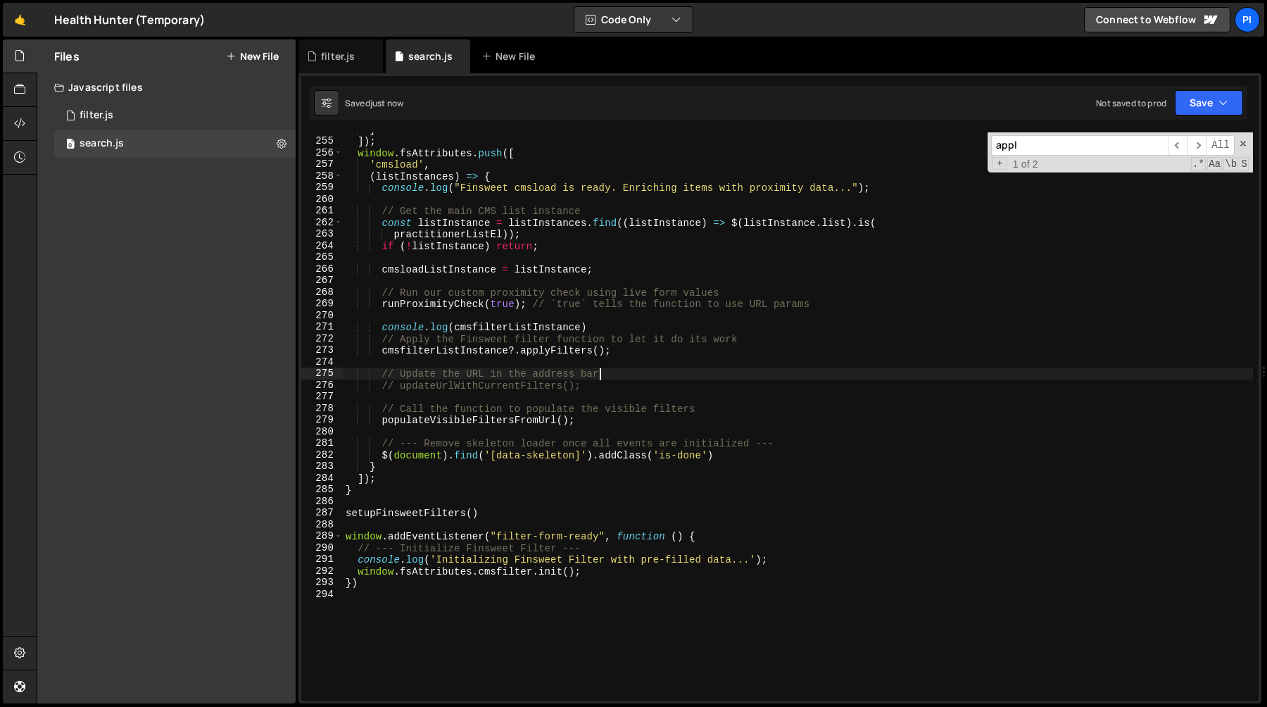
click at [628, 377] on div "} ]) ; window . fsAttributes . push ([ 'cmsload' , ( listInstances ) => { conso…" at bounding box center [798, 419] width 910 height 591
click at [626, 388] on div "} ]) ; window . fsAttributes . push ([ 'cmsload' , ( listInstances ) => { conso…" at bounding box center [798, 419] width 910 height 591
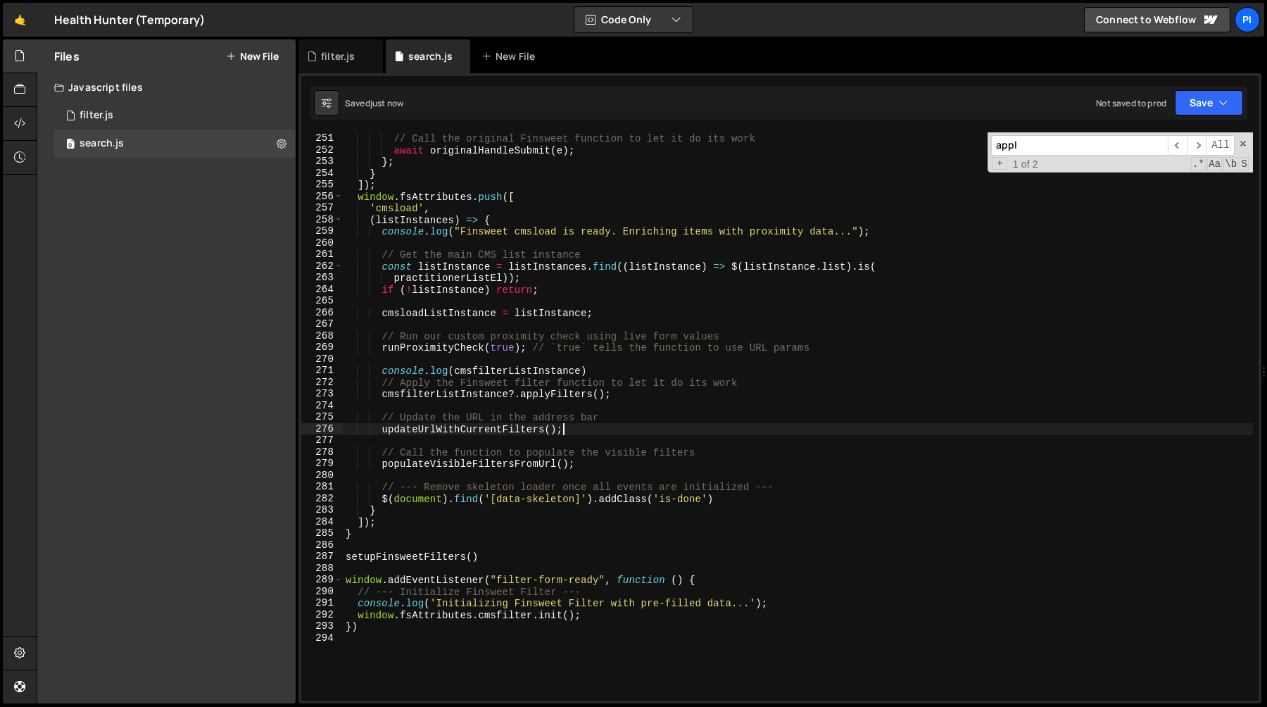
scroll to position [2903, 0]
click at [630, 395] on div "// Call the original Finsweet function to let it do its work await originalHand…" at bounding box center [798, 416] width 910 height 591
click at [614, 357] on div "// Call the original Finsweet function to let it do its work await originalHand…" at bounding box center [798, 416] width 910 height 591
type textarea "console.log(cmsfilterListInstance)"
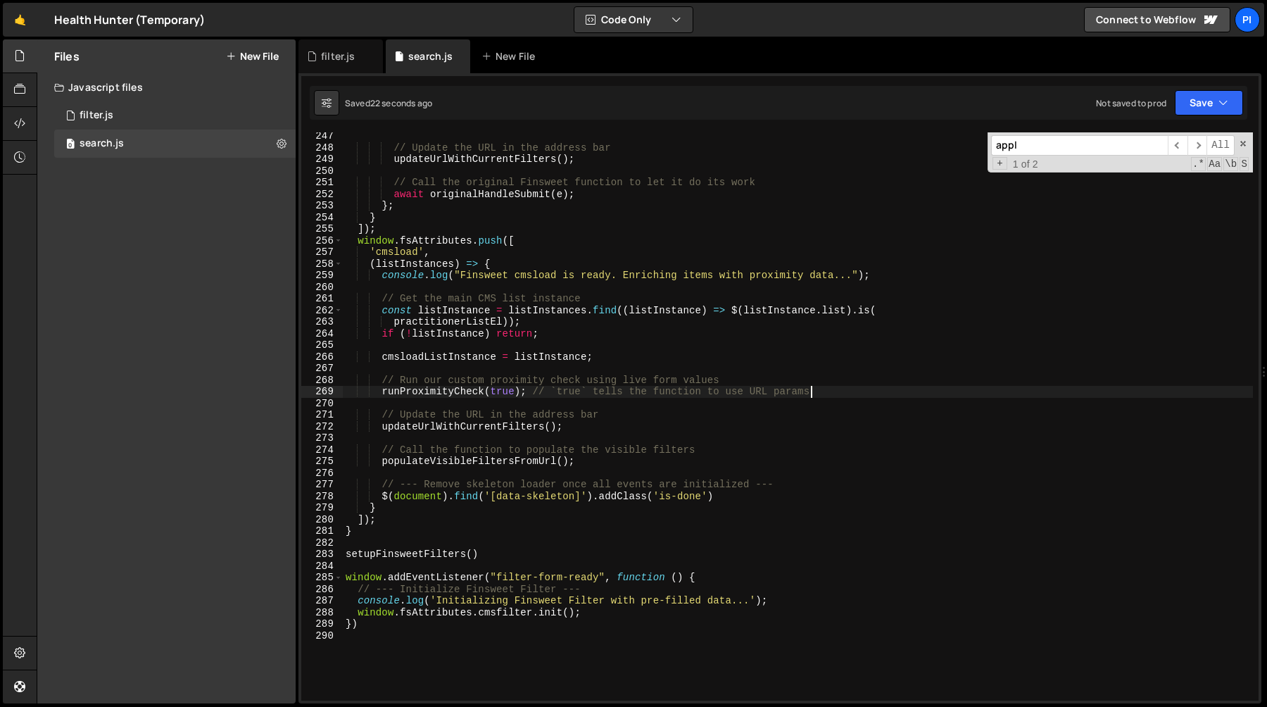
scroll to position [2838, 0]
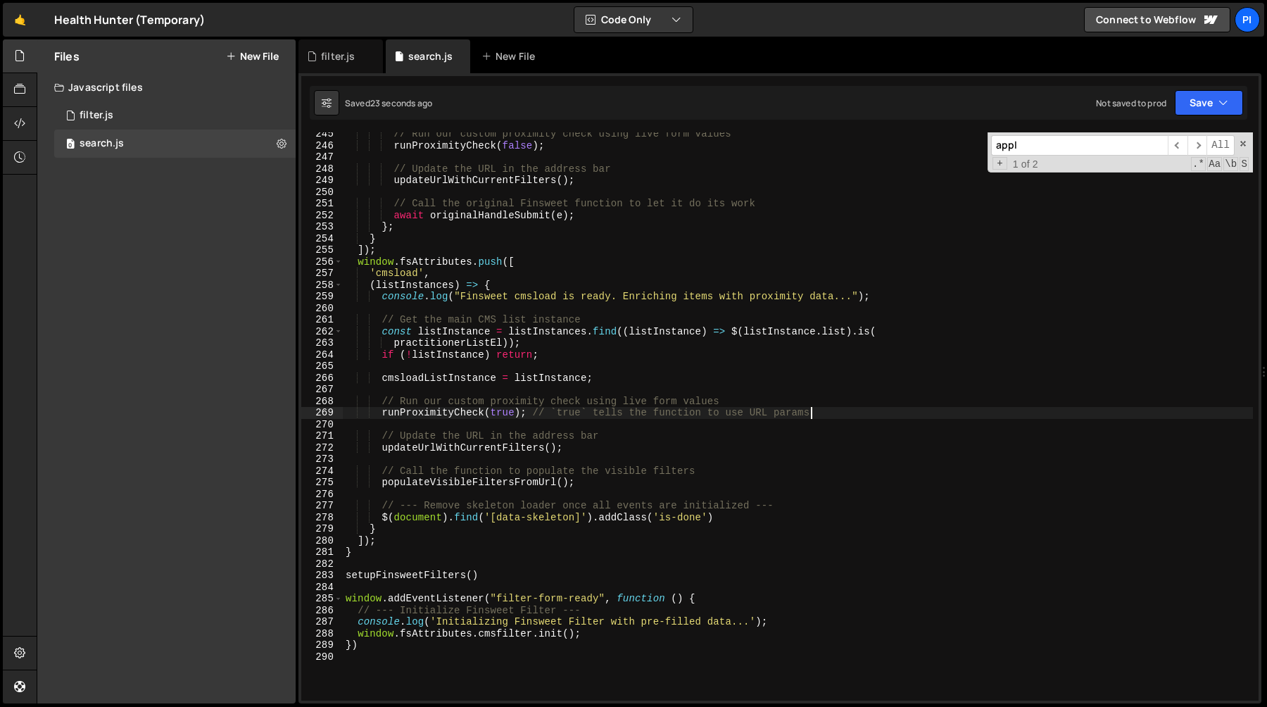
click at [509, 482] on div "// Run our custom proximity check using live form values runProximityCheck ( fa…" at bounding box center [798, 423] width 910 height 591
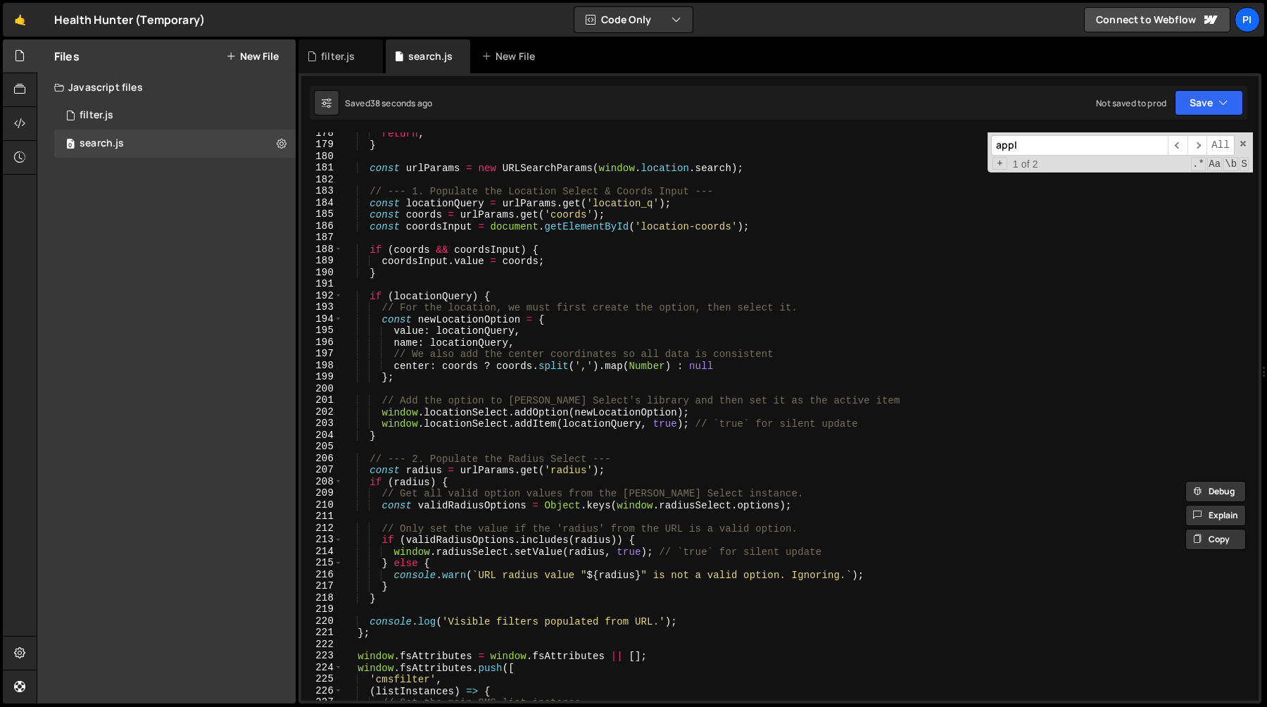
scroll to position [1993, 0]
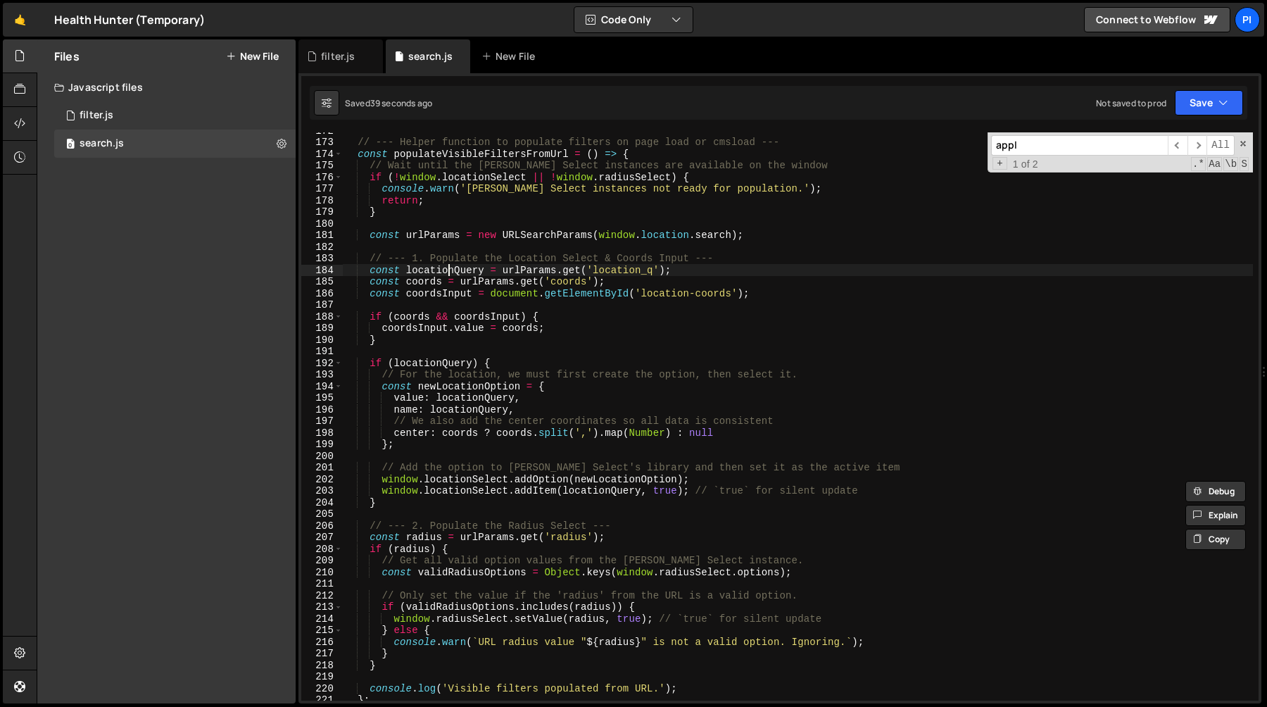
click at [449, 269] on div "// --- Helper function to populate filters on page load or cmsload --- const po…" at bounding box center [798, 420] width 910 height 591
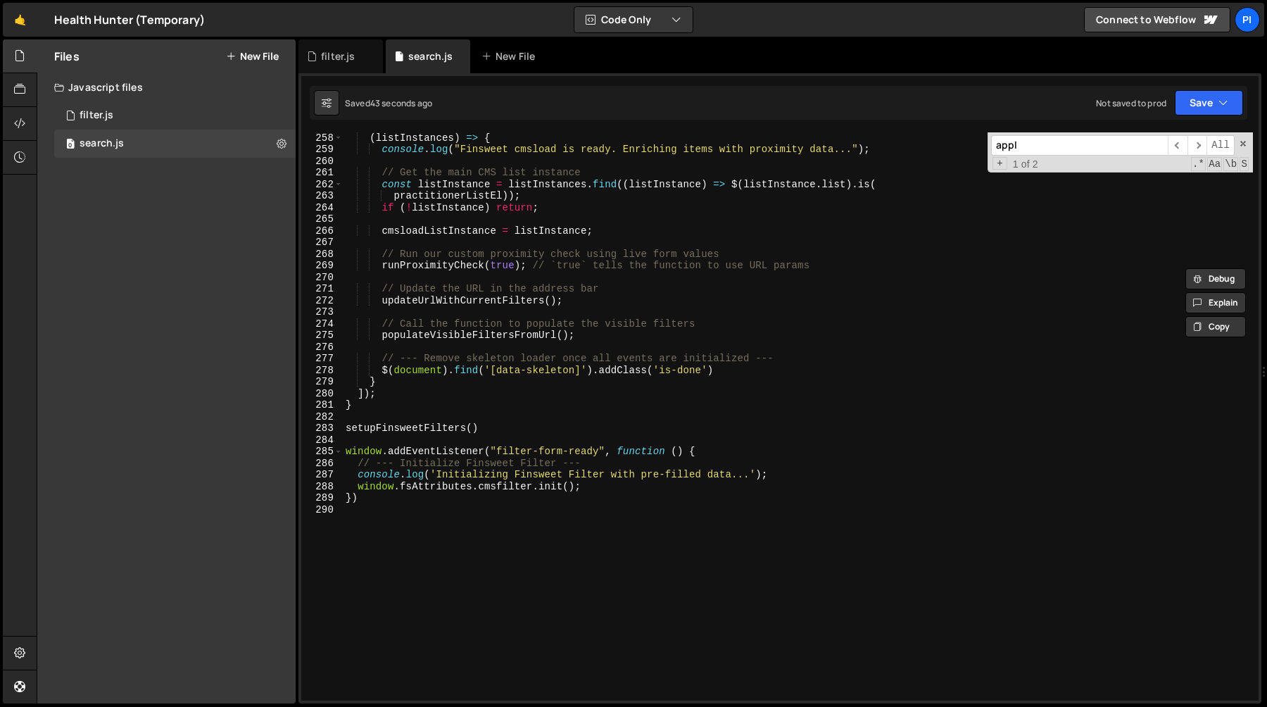
scroll to position [3078, 0]
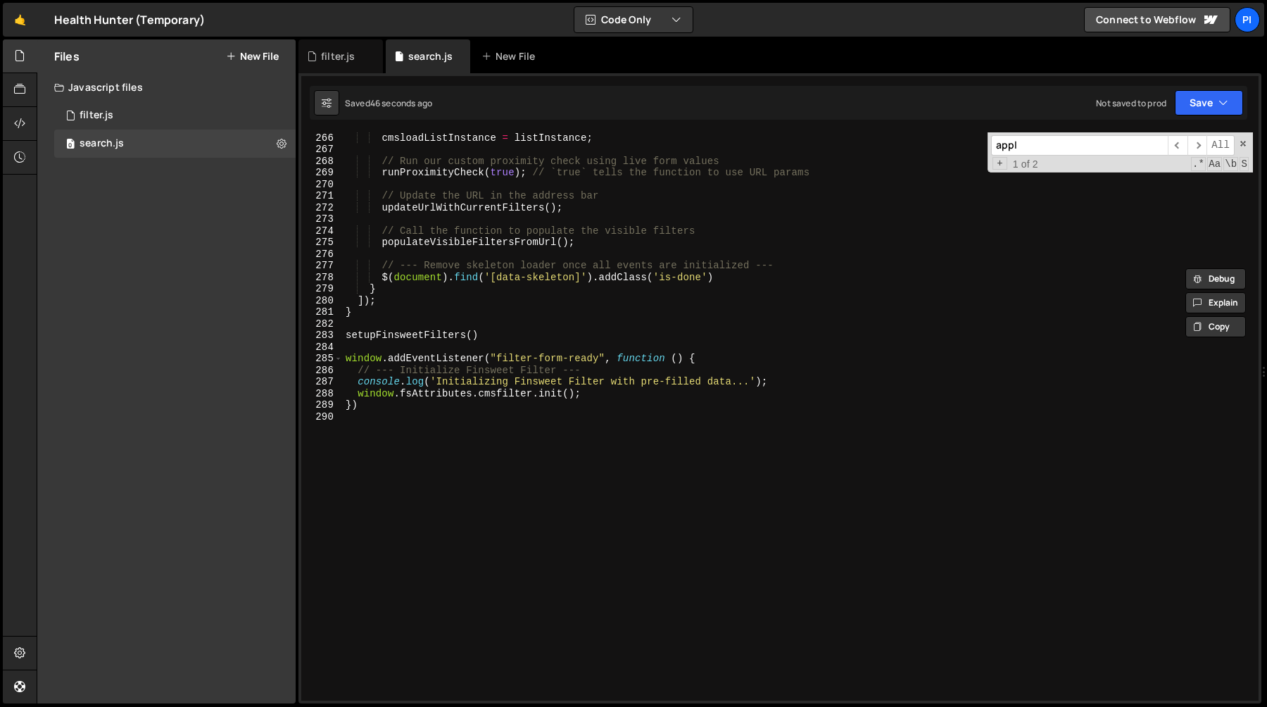
click at [584, 202] on div "cmsloadListInstance = listInstance ; // Run our custom proximity check using li…" at bounding box center [798, 427] width 910 height 591
click at [562, 182] on div "cmsloadListInstance = listInstance ; // Run our custom proximity check using li…" at bounding box center [798, 427] width 910 height 591
type textarea "// Update the URL in the address bar"
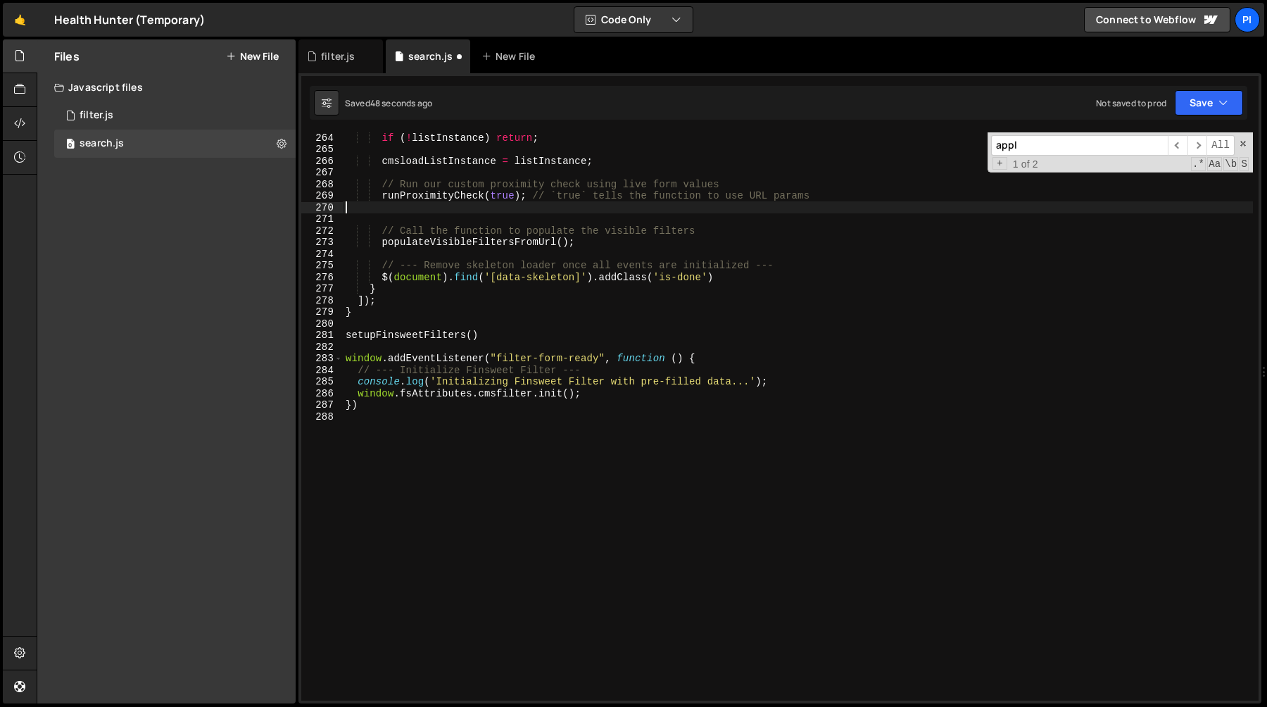
scroll to position [3043, 0]
click at [647, 244] on div "practitionerListEl )) ; if ( ! listInstance ) return ; cmsloadListInstance = li…" at bounding box center [798, 427] width 910 height 591
type textarea "populateVisibleFiltersFromUrl();"
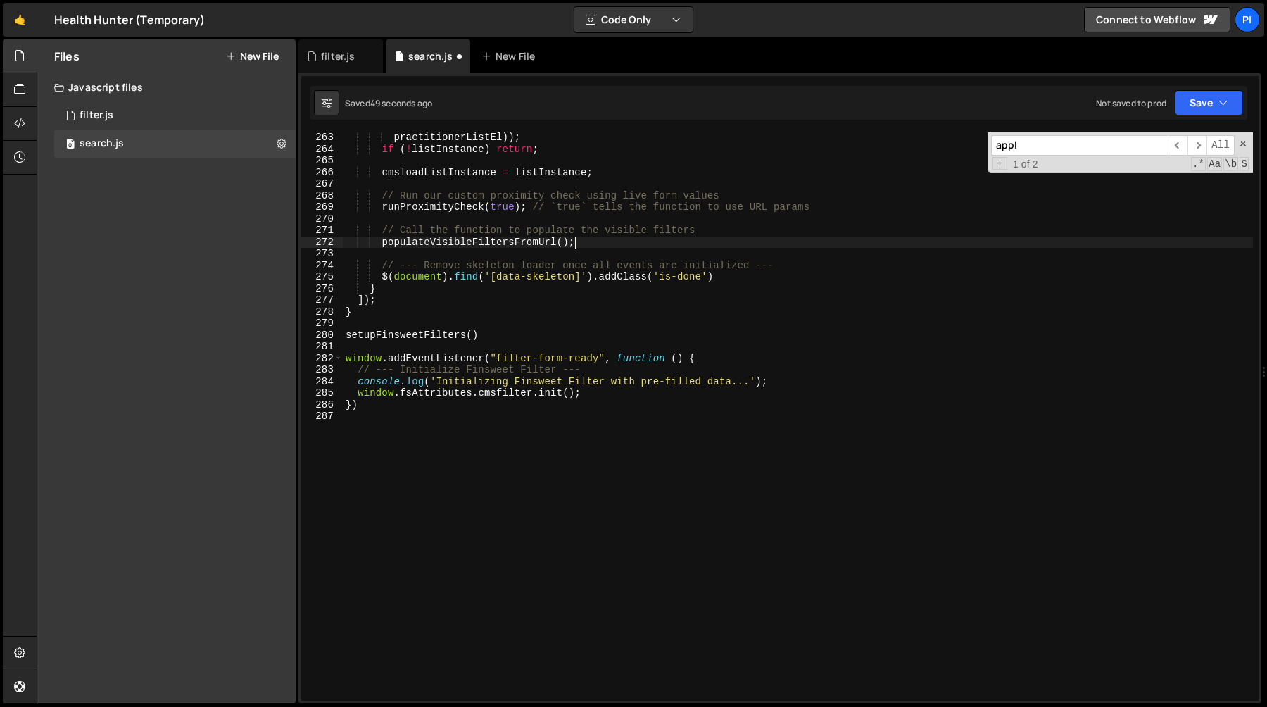
scroll to position [0, 1]
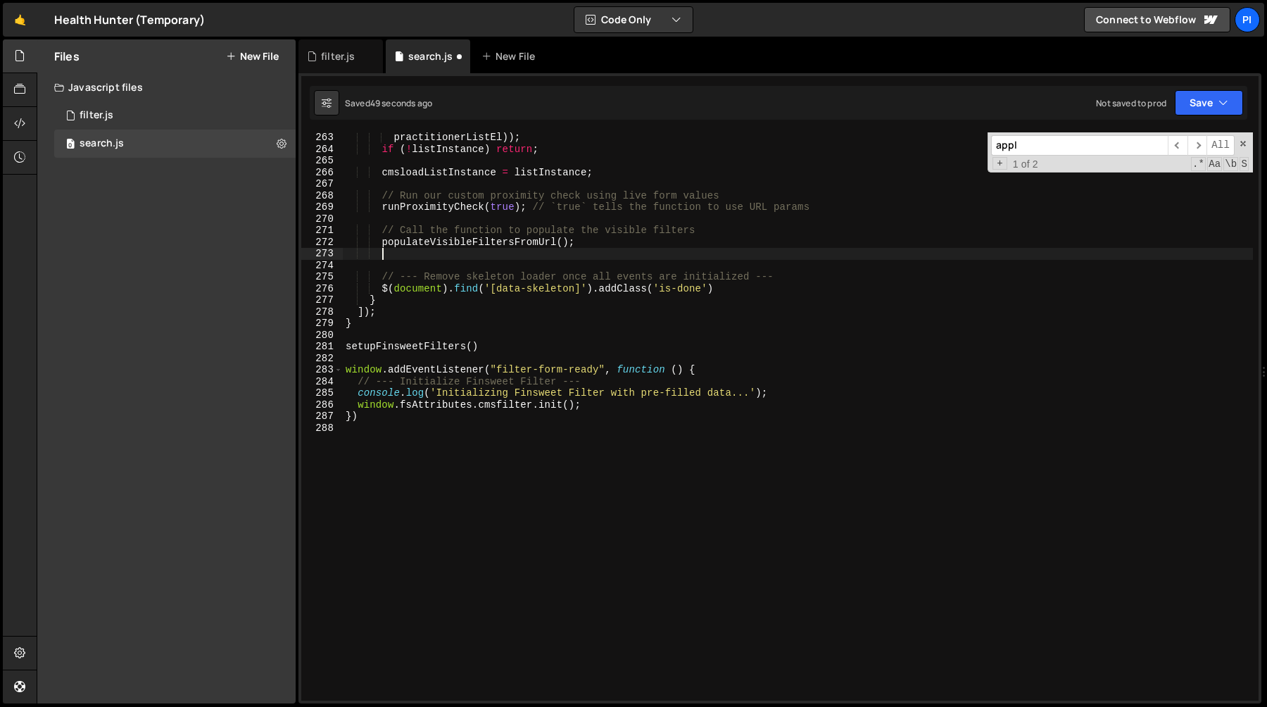
paste textarea "updateUrlWithCurrentFilters();"
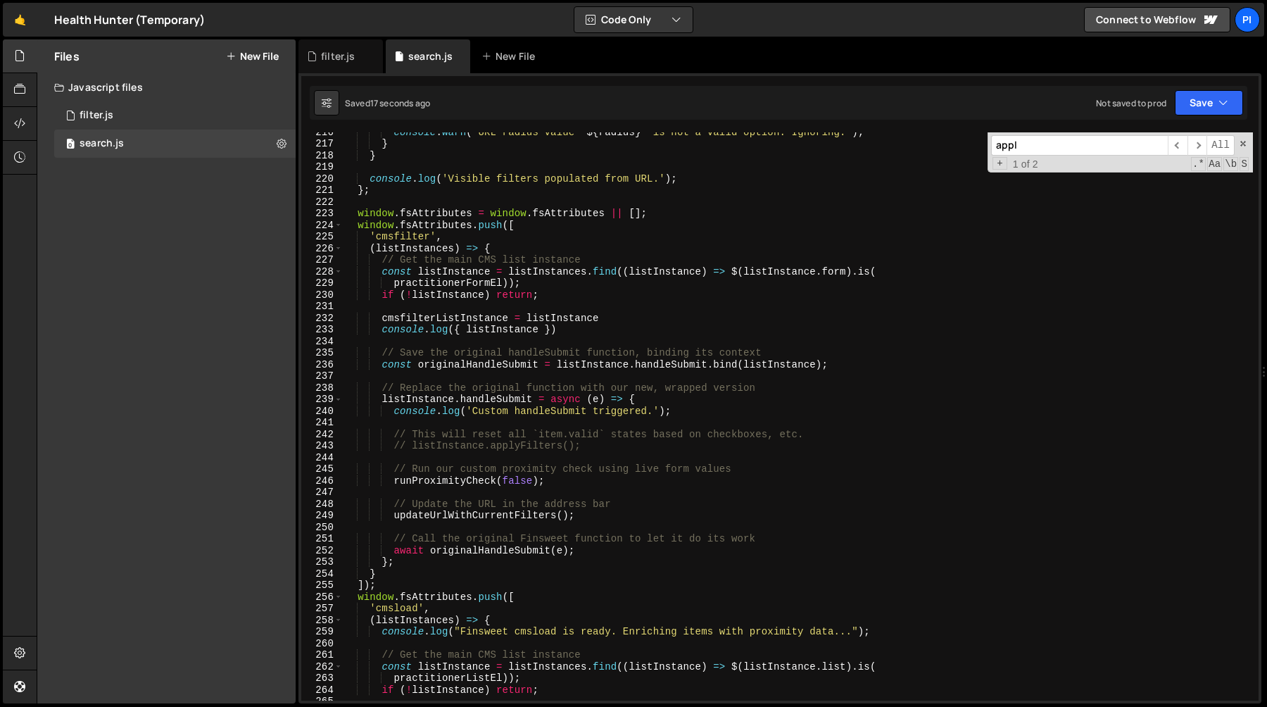
scroll to position [2503, 0]
click at [422, 383] on div "console . warn ( ` URL radius value " ${ radius } " is not a valid option. Igno…" at bounding box center [798, 421] width 910 height 591
type textarea "// Replace the original function with our new, wrapped version"
click at [429, 376] on div "console . warn ( ` URL radius value " ${ radius } " is not a valid option. Igno…" at bounding box center [798, 421] width 910 height 591
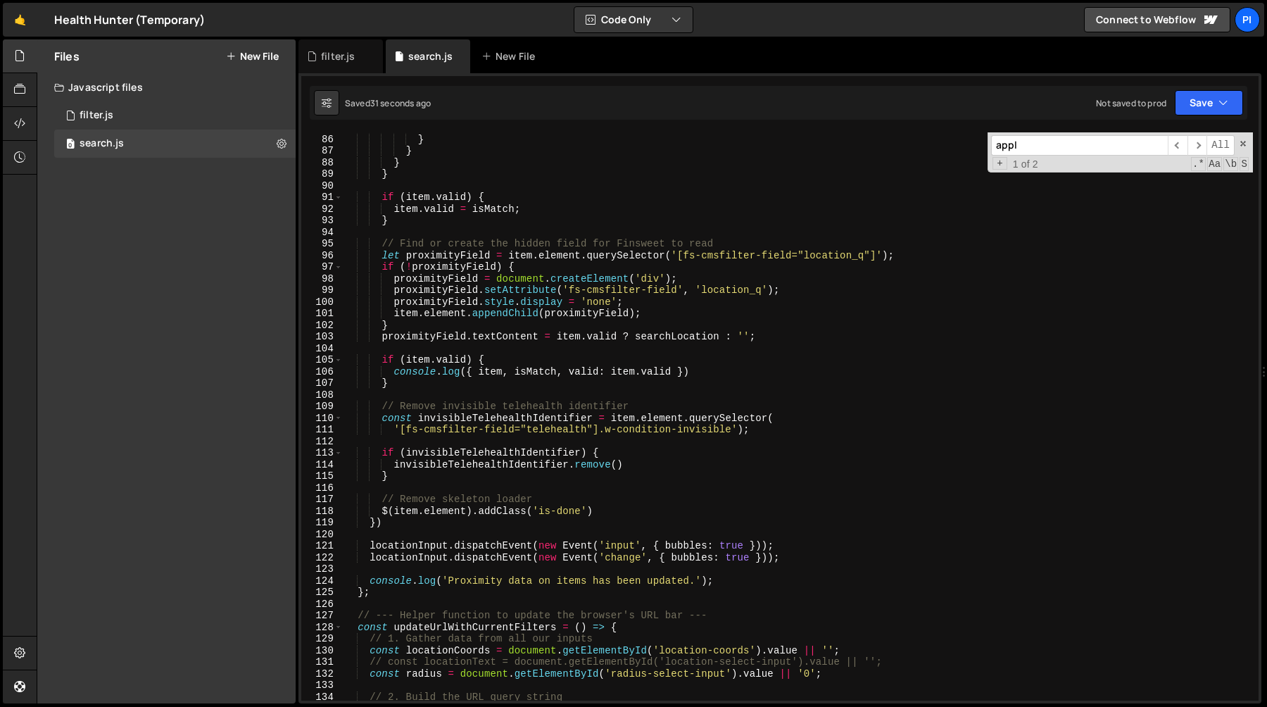
scroll to position [945, 0]
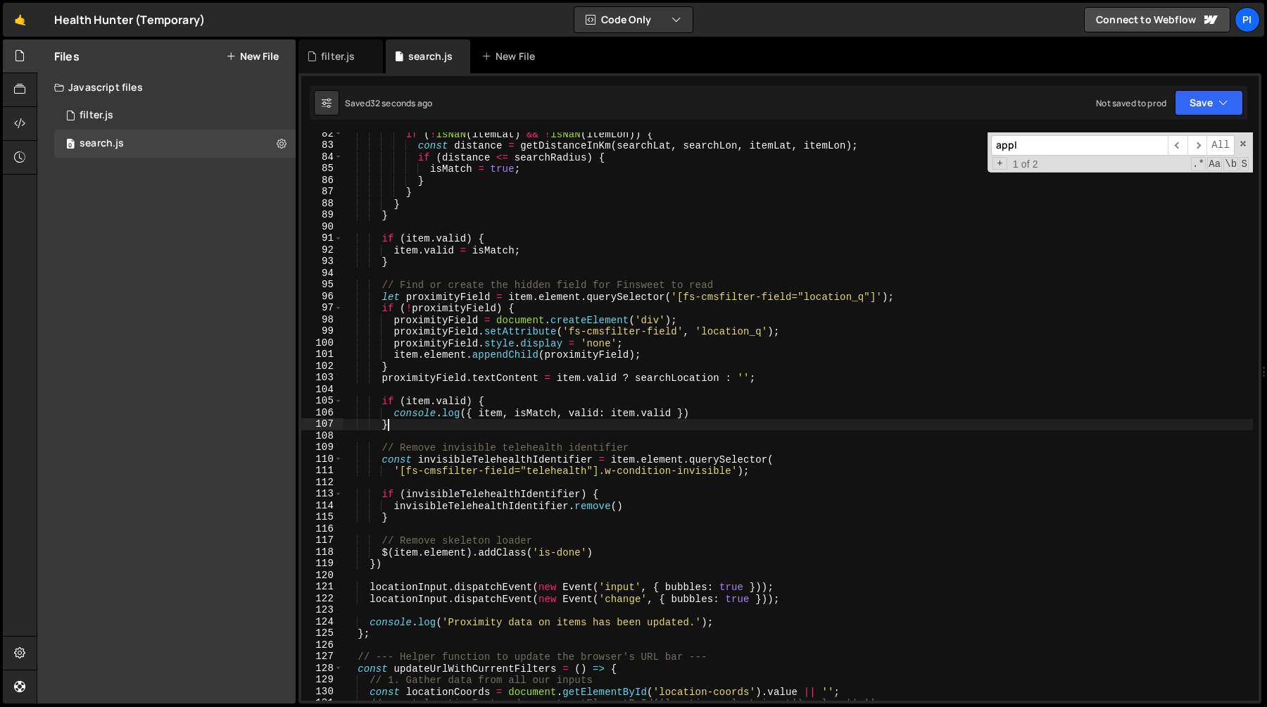
click at [429, 425] on div "if ( ! isNaN ( itemLat ) && ! isNaN ( itemLon )) { const distance = getDistance…" at bounding box center [798, 423] width 910 height 591
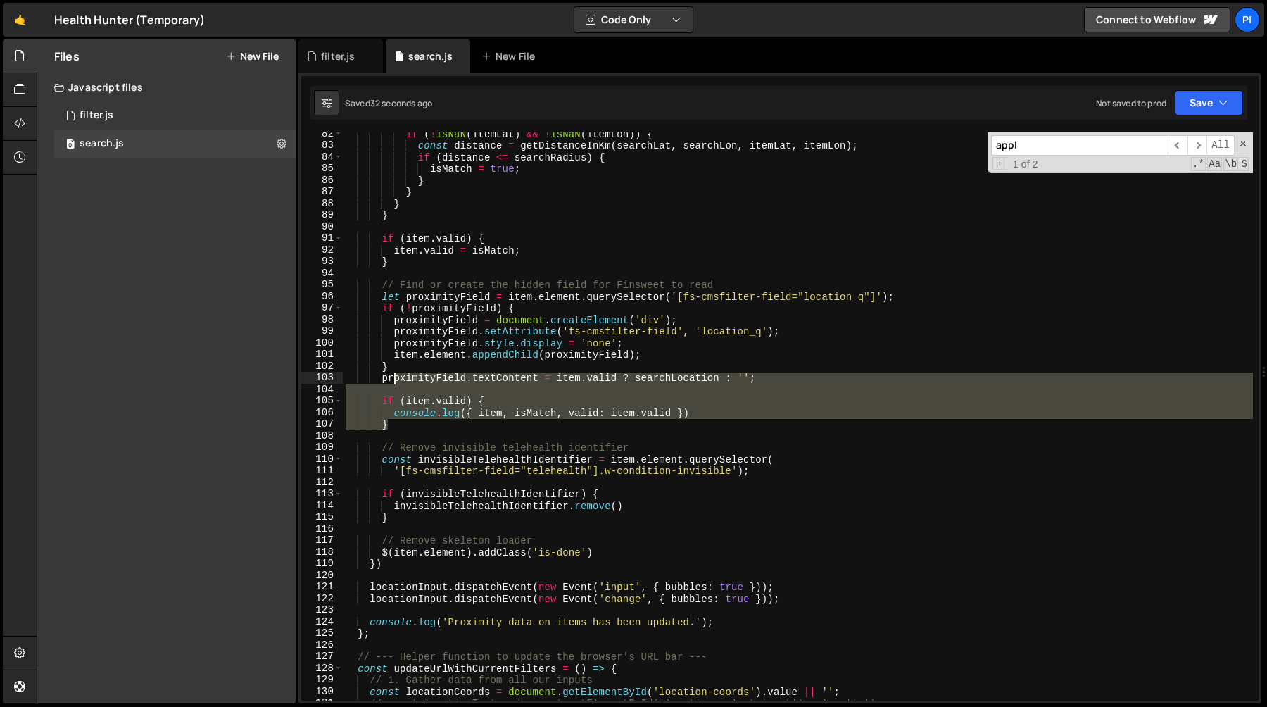
click at [392, 382] on div "if ( ! isNaN ( itemLat ) && ! isNaN ( itemLon )) { const distance = getDistance…" at bounding box center [798, 423] width 910 height 591
click at [377, 391] on div "if ( ! isNaN ( itemLat ) && ! isNaN ( itemLon )) { const distance = getDistance…" at bounding box center [798, 416] width 910 height 568
type textarea "if (item.valid) {"
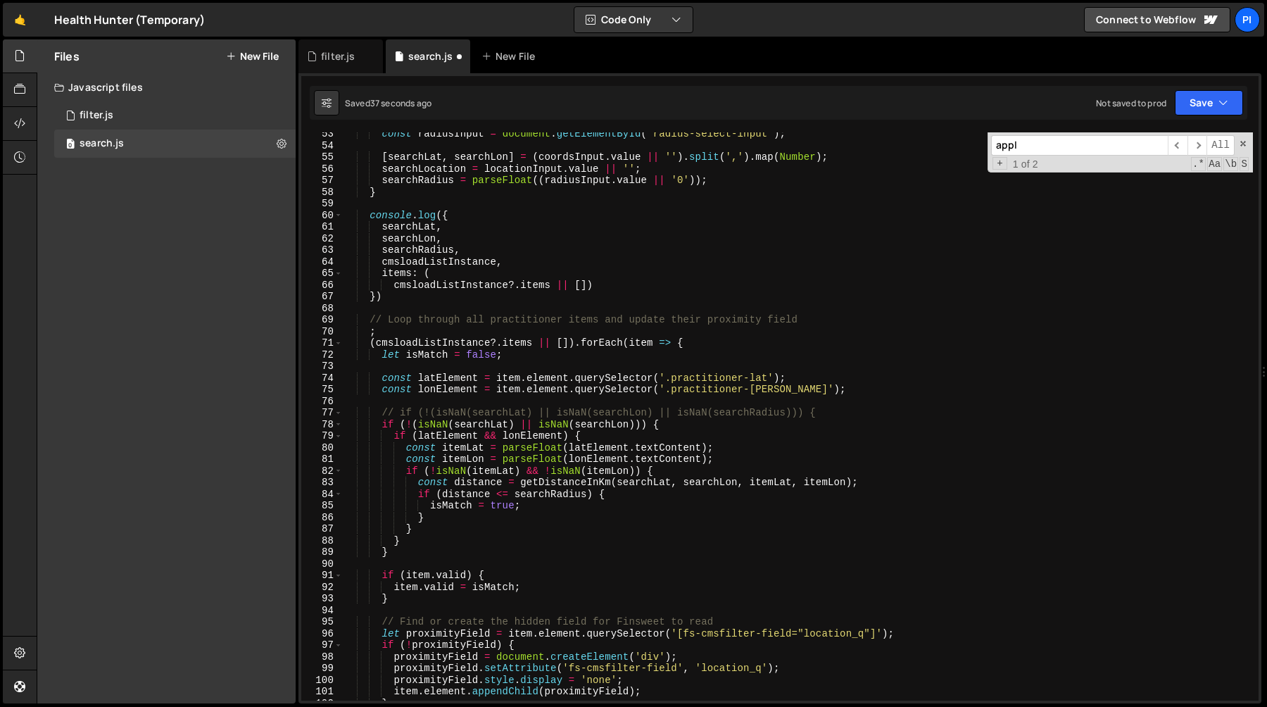
scroll to position [599, 0]
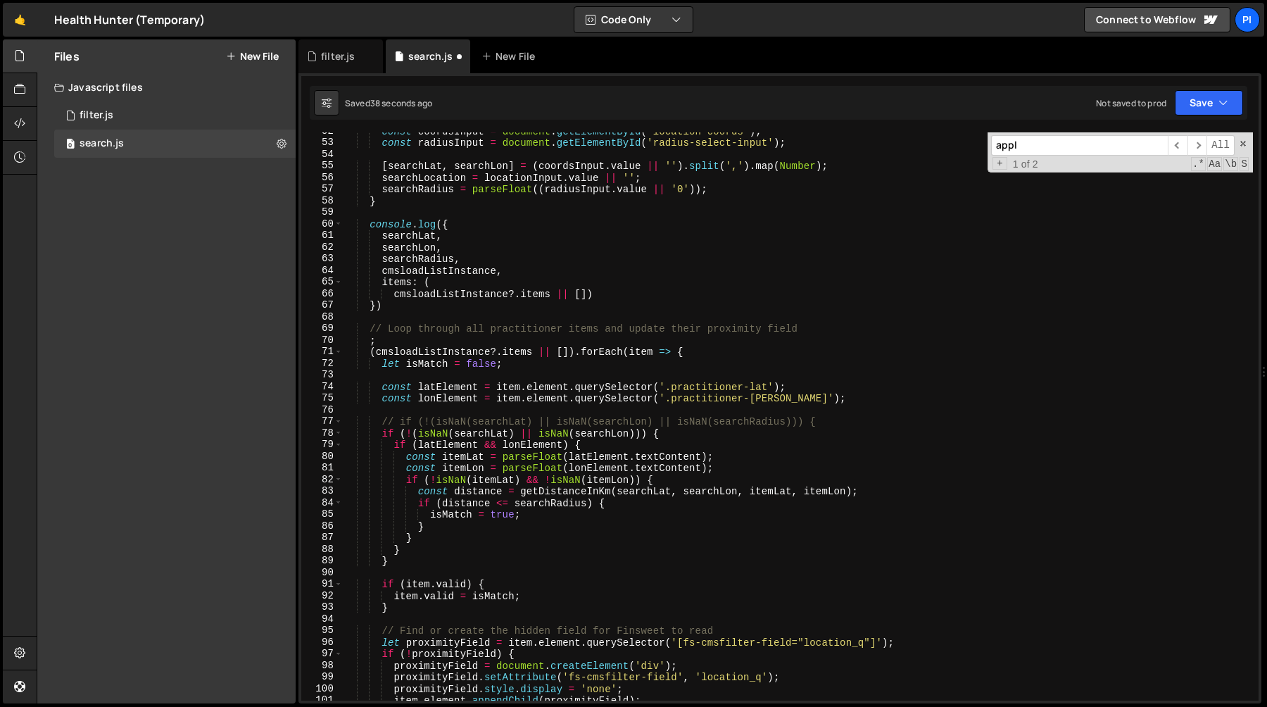
click at [439, 303] on div "const coordsInput = document . getElementById ( 'location-coords' ) ; const rad…" at bounding box center [798, 420] width 910 height 591
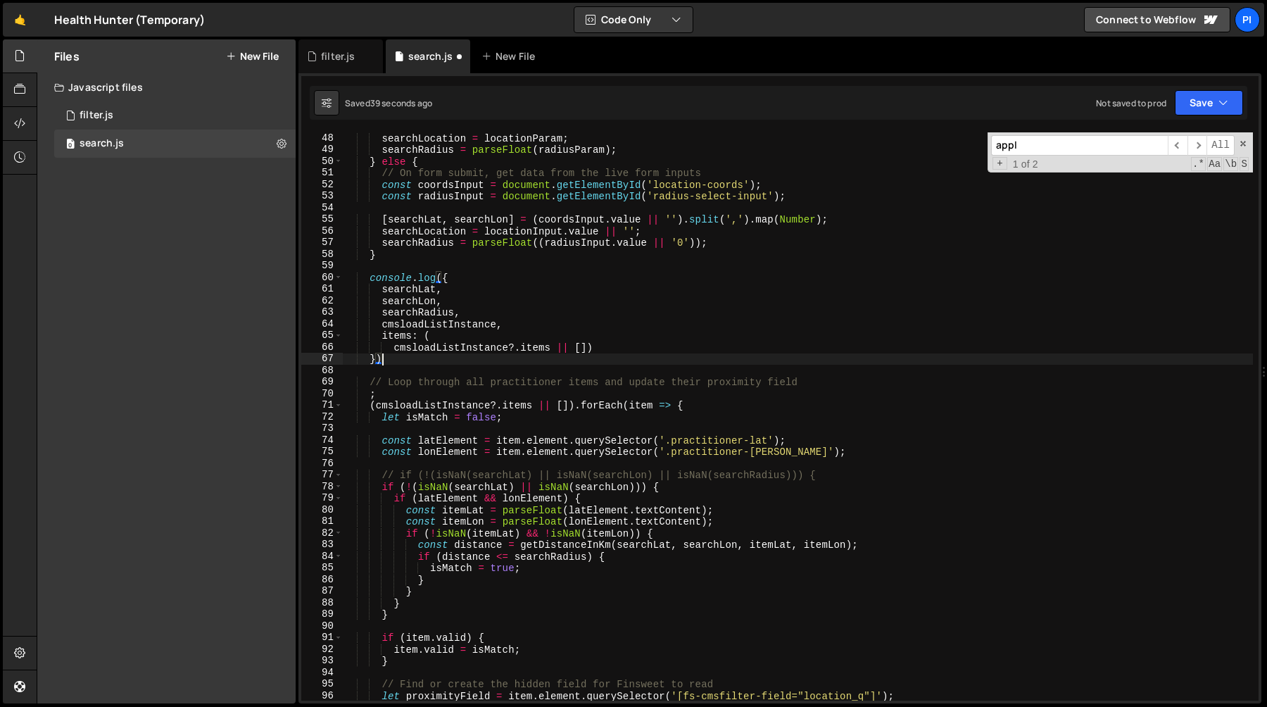
scroll to position [500, 0]
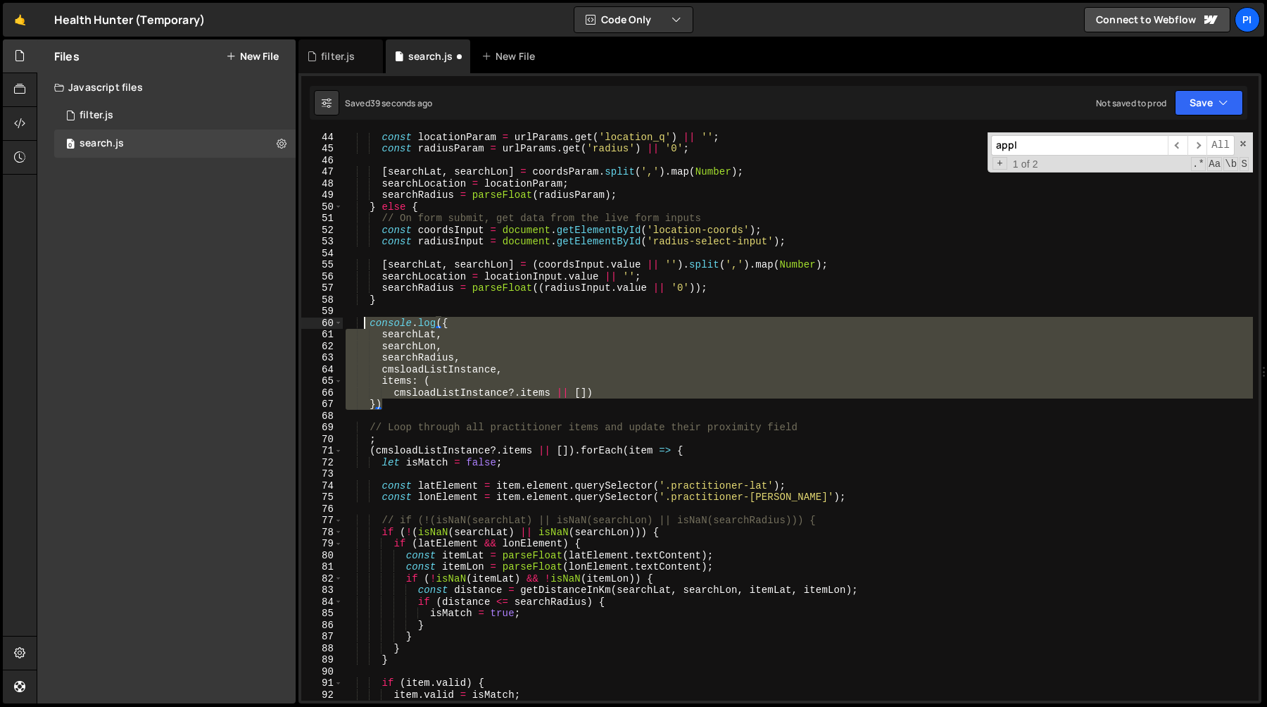
click at [366, 326] on div "const locationParam = urlParams . get ( 'location_q' ) || '' ; const radiusPara…" at bounding box center [798, 426] width 910 height 591
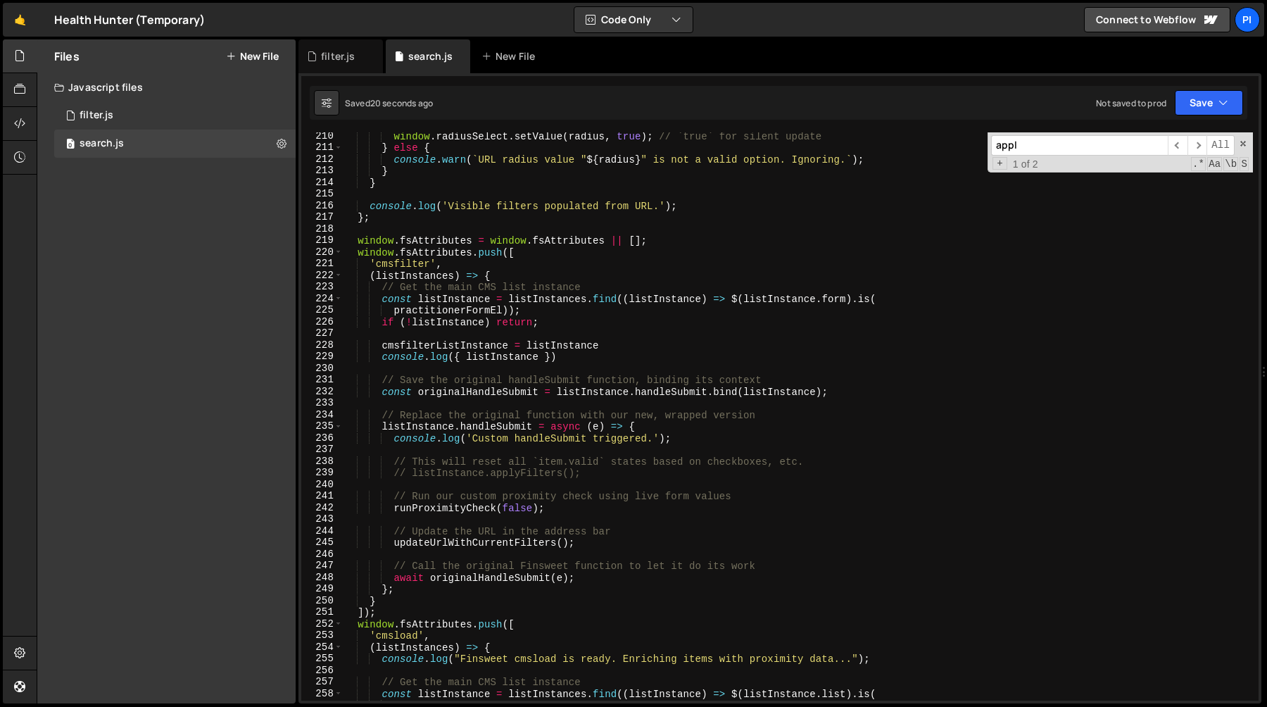
scroll to position [2438, 0]
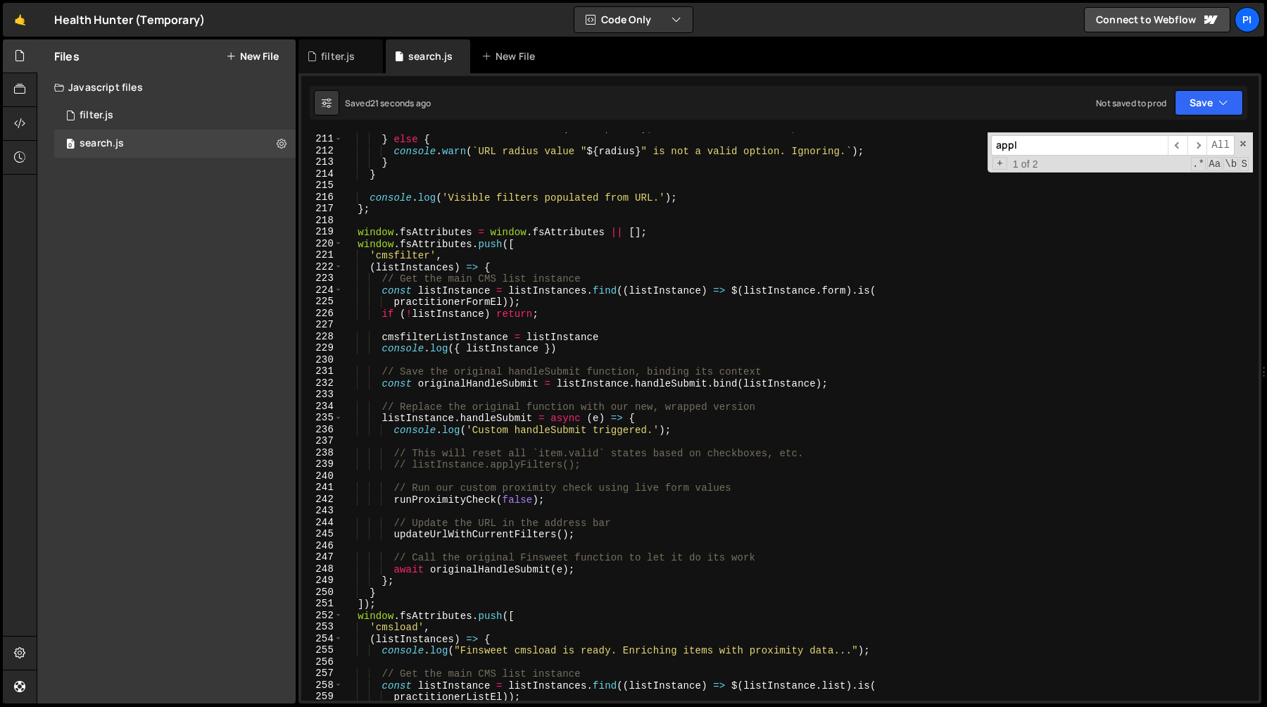
click at [503, 419] on div "window . radiusSelect . setValue ( radius , true ) ; // `true` for silent updat…" at bounding box center [798, 417] width 910 height 591
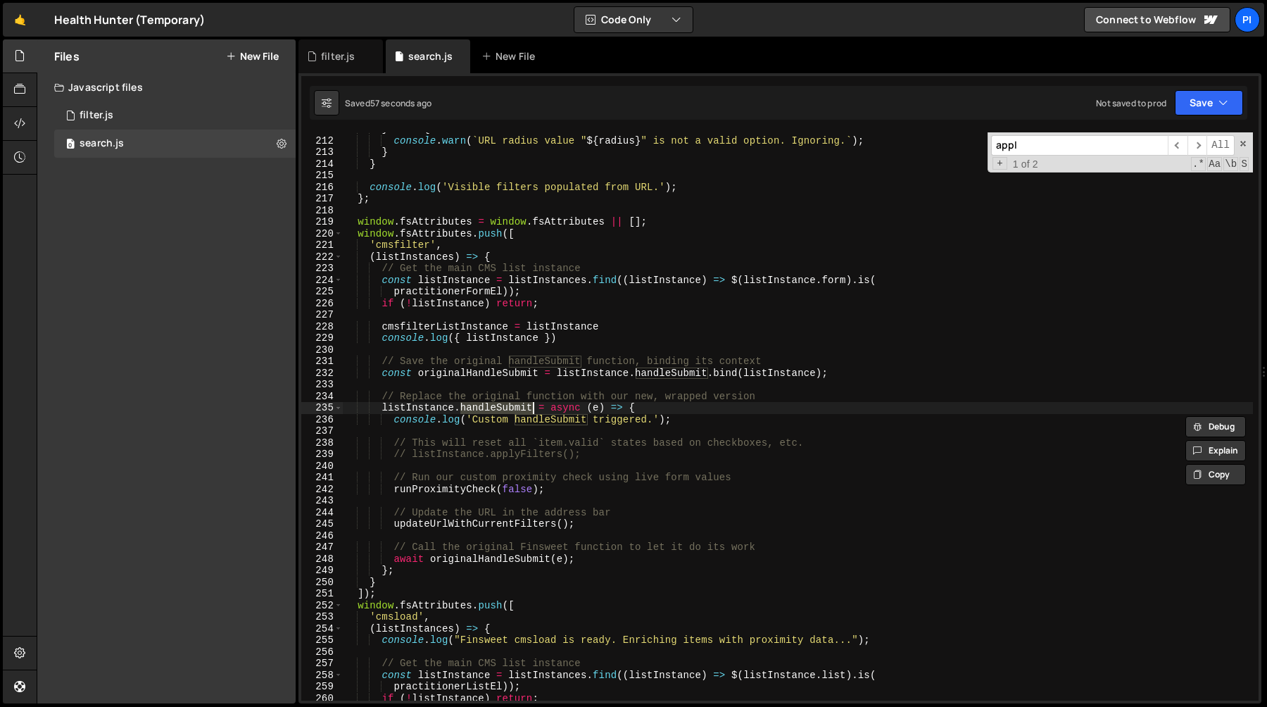
scroll to position [2451, 0]
click at [422, 404] on div "console . warn ( ` URL radius value " ${ radius } " is not a valid option. Igno…" at bounding box center [798, 426] width 910 height 591
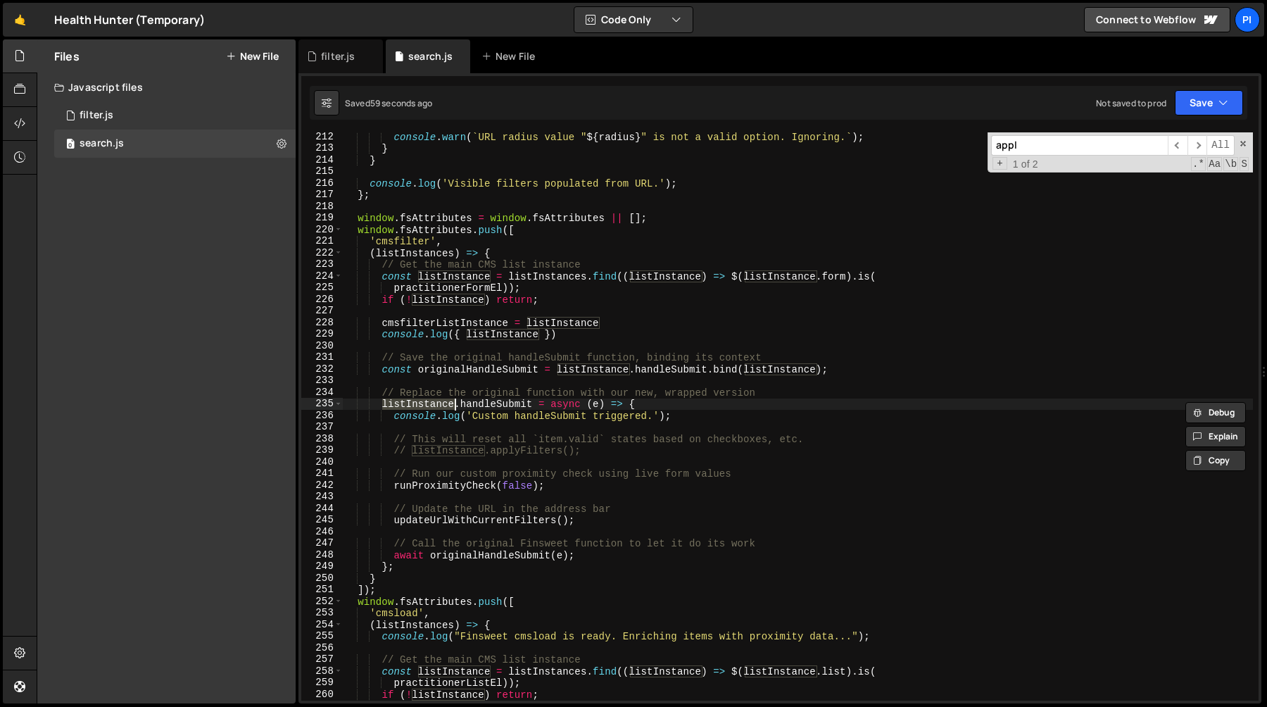
click at [418, 569] on div "console . warn ( ` URL radius value " ${ radius } " is not a valid option. Igno…" at bounding box center [798, 426] width 910 height 591
type textarea "};"
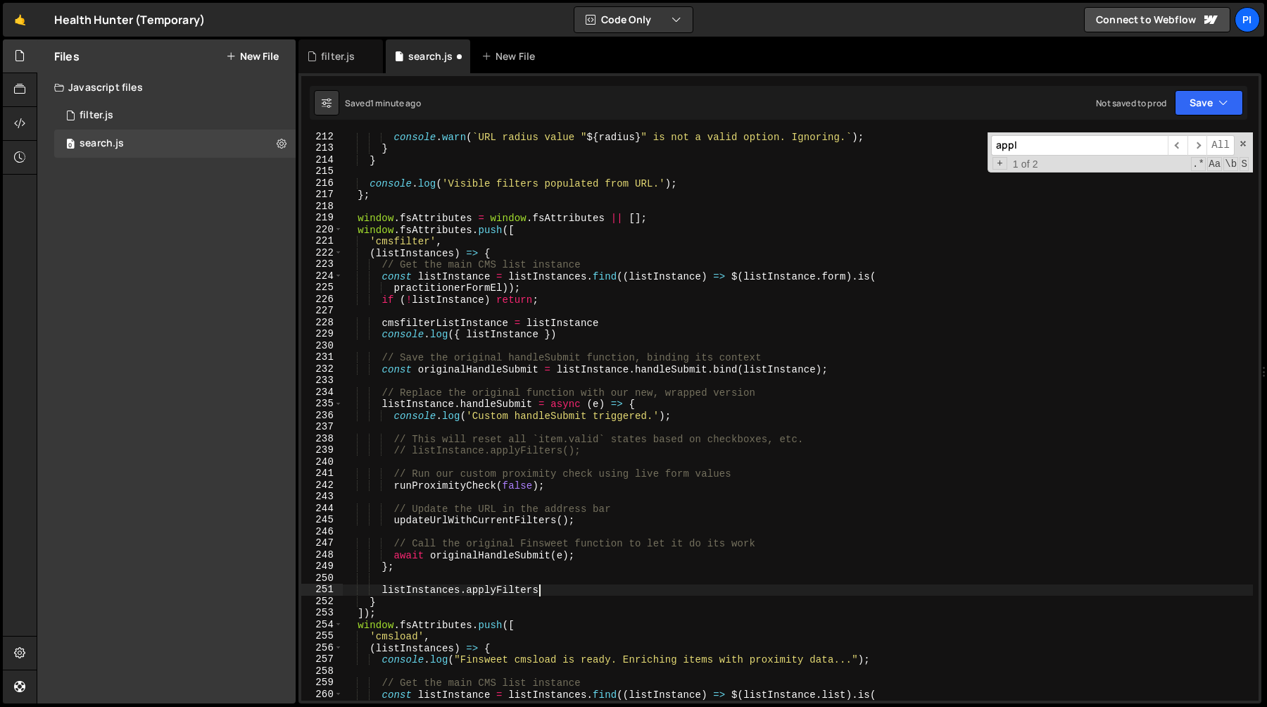
scroll to position [0, 13]
type textarea "listInstances.applyFilters()"
click at [433, 585] on div "console . warn ( ` URL radius value " ${ radius } " is not a valid option. Igno…" at bounding box center [798, 426] width 910 height 591
click at [434, 576] on div "console . warn ( ` URL radius value " ${ radius } " is not a valid option. Igno…" at bounding box center [798, 426] width 910 height 591
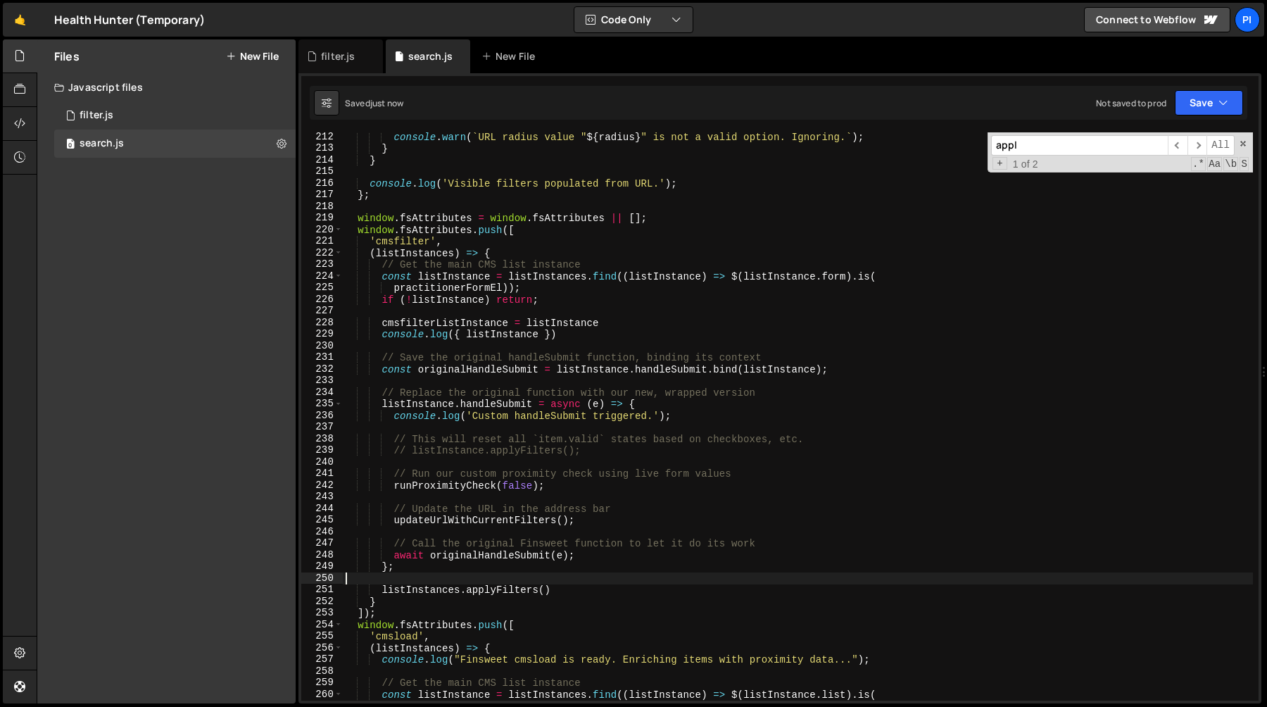
click at [395, 472] on div "console . warn ( ` URL radius value " ${ radius } " is not a valid option. Igno…" at bounding box center [798, 426] width 910 height 591
click at [410, 442] on div "console . warn ( ` URL radius value " ${ radius } " is not a valid option. Igno…" at bounding box center [798, 426] width 910 height 591
type textarea "// This will reset all `item.valid` states based on checkboxes, etc."
click at [415, 582] on div "console . warn ( ` URL radius value " ${ radius } " is not a valid option. Igno…" at bounding box center [798, 426] width 910 height 591
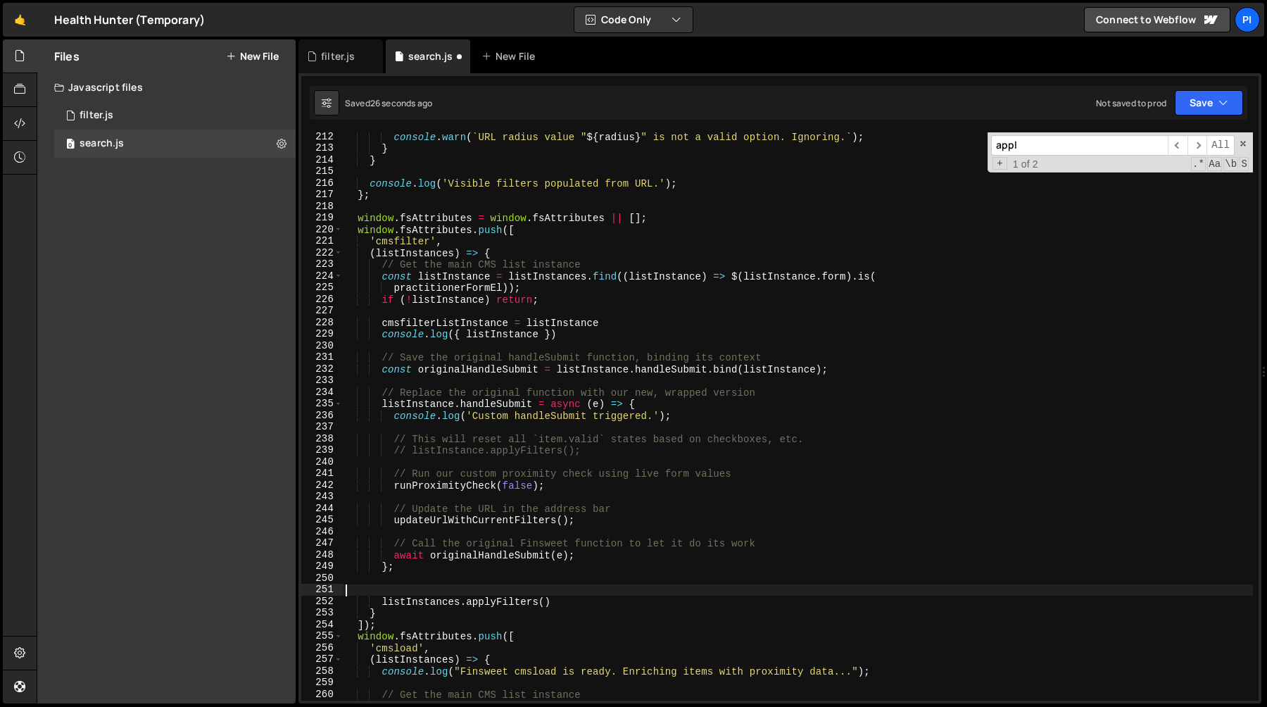
paste textarea "tell Finsweet to apply all filters"
click at [355, 591] on div "console . warn ( ` URL radius value " ${ radius } " is not a valid option. Igno…" at bounding box center [798, 426] width 910 height 591
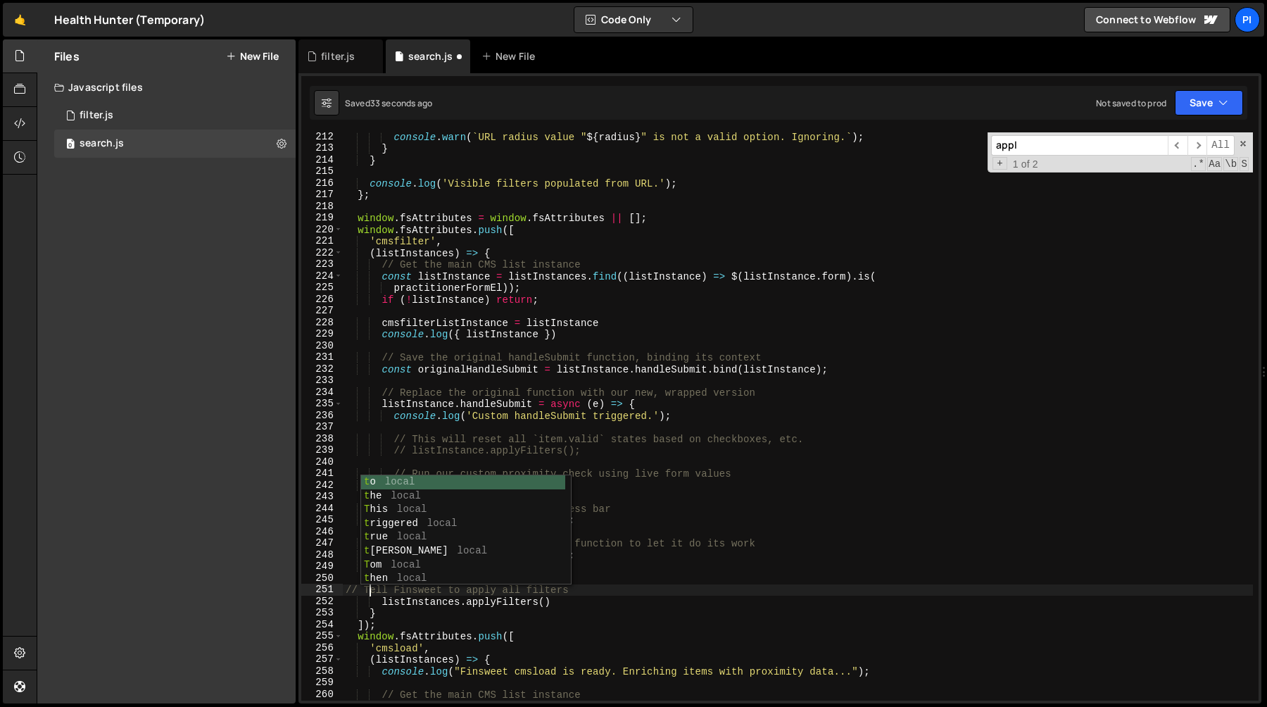
scroll to position [0, 1]
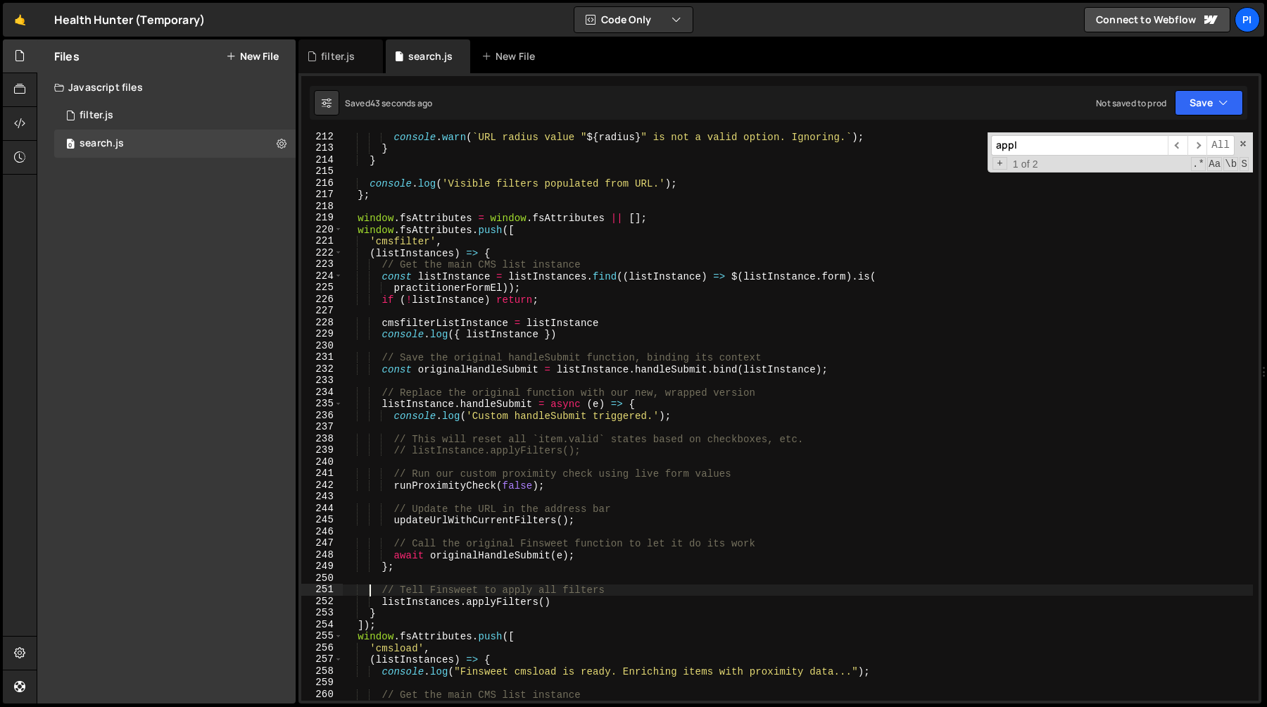
click at [444, 571] on div "console . warn ( ` URL radius value " ${ radius } " is not a valid option. Igno…" at bounding box center [798, 426] width 910 height 591
type textarea "};"
click at [443, 574] on div "console . warn ( ` URL radius value " ${ radius } " is not a valid option. Igno…" at bounding box center [798, 426] width 910 height 591
click at [442, 571] on div "console . warn ( ` URL radius value " ${ radius } " is not a valid option. Igno…" at bounding box center [798, 426] width 910 height 591
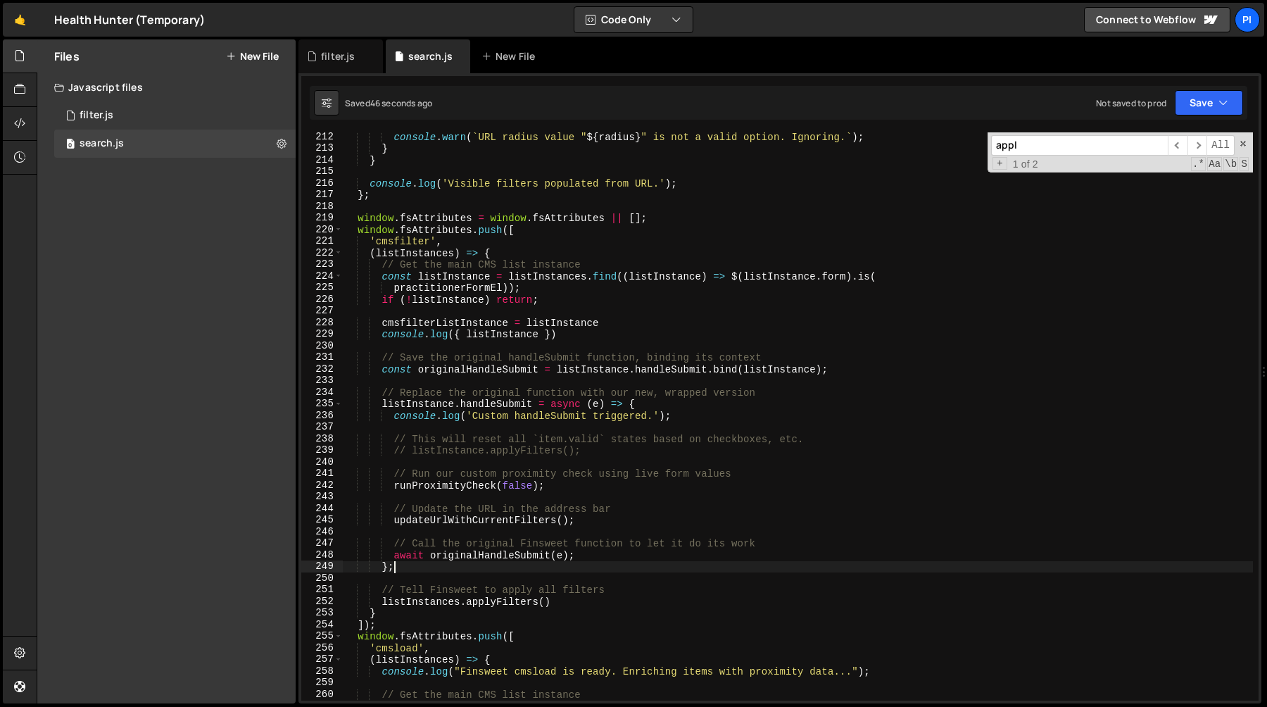
type textarea "};"
click at [406, 501] on div "console . warn ( ` URL radius value " ${ radius } " is not a valid option. Igno…" at bounding box center [798, 426] width 910 height 591
click at [399, 493] on div "console . warn ( ` URL radius value " ${ radius } " is not a valid option. Igno…" at bounding box center [798, 426] width 910 height 591
click at [398, 491] on div "console . warn ( ` URL radius value " ${ radius } " is not a valid option. Igno…" at bounding box center [798, 426] width 910 height 591
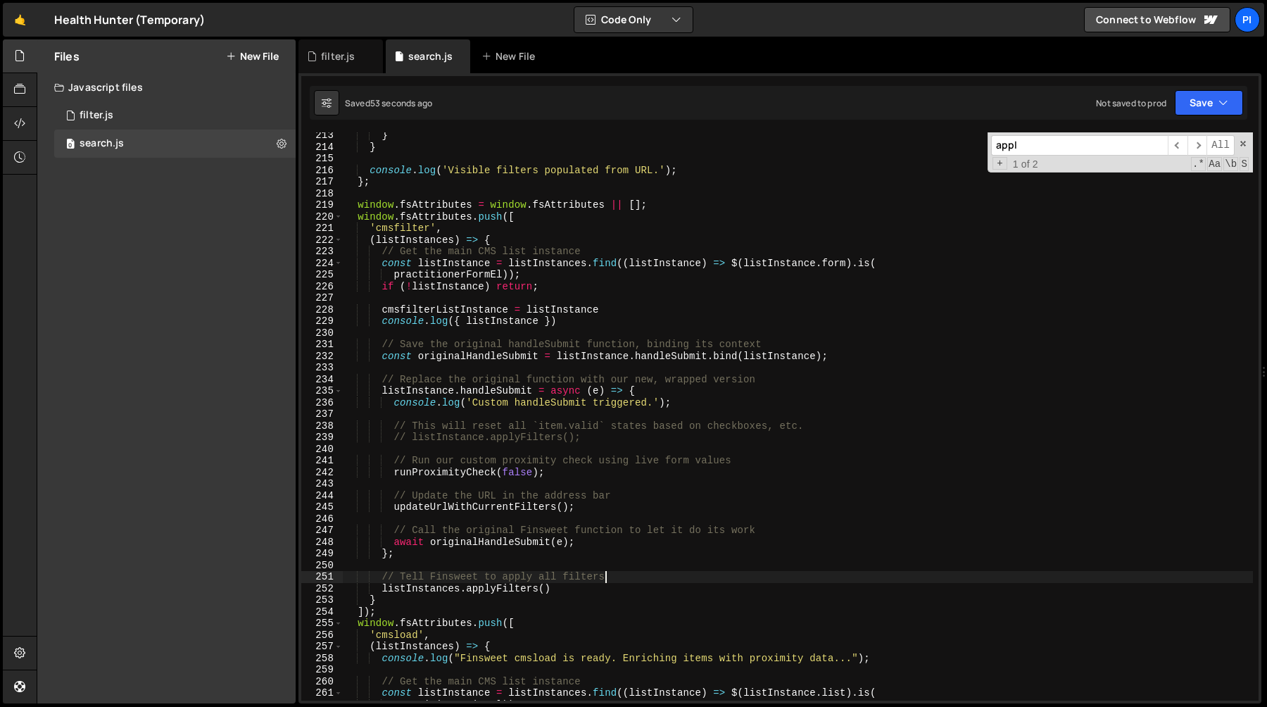
click at [628, 573] on div "} } console . log ( 'Visible filters populated from URL.' ) ; } ; window . fsAt…" at bounding box center [798, 424] width 910 height 591
type textarea "// Tell Finsweet to apply all filters"
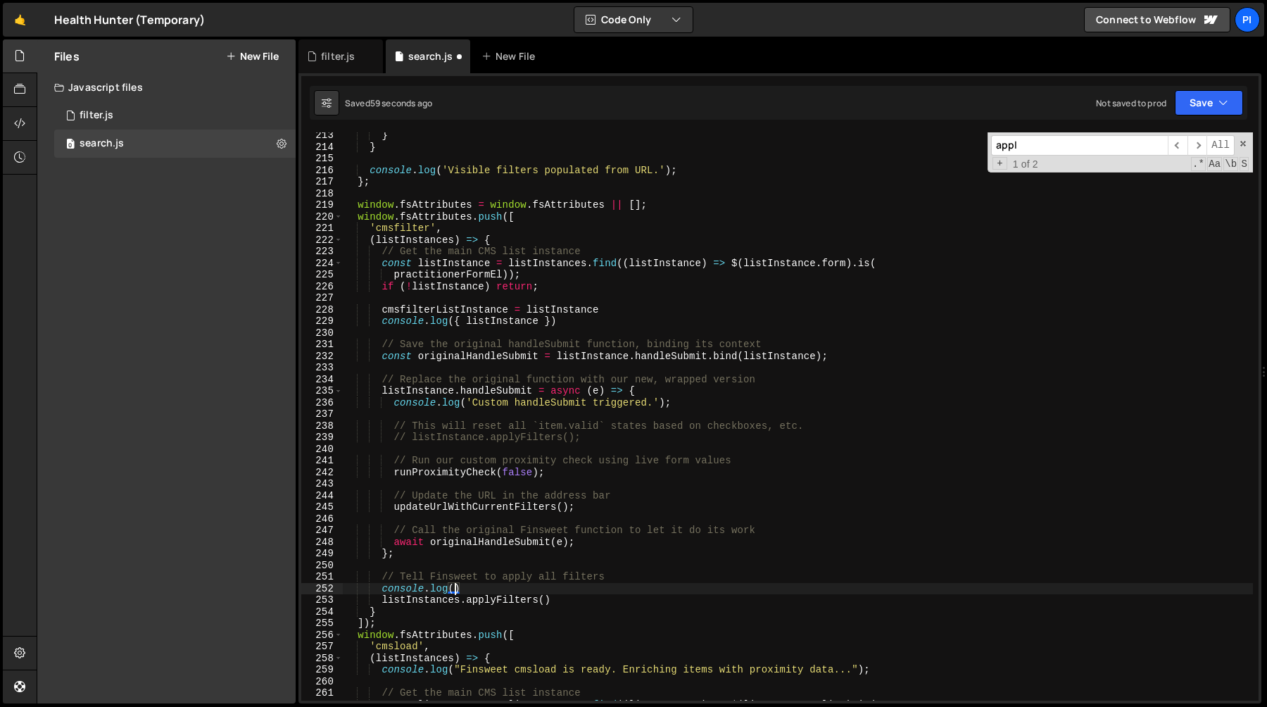
scroll to position [0, 8]
paste textarea "Tell Finsweet to apply all filters'"
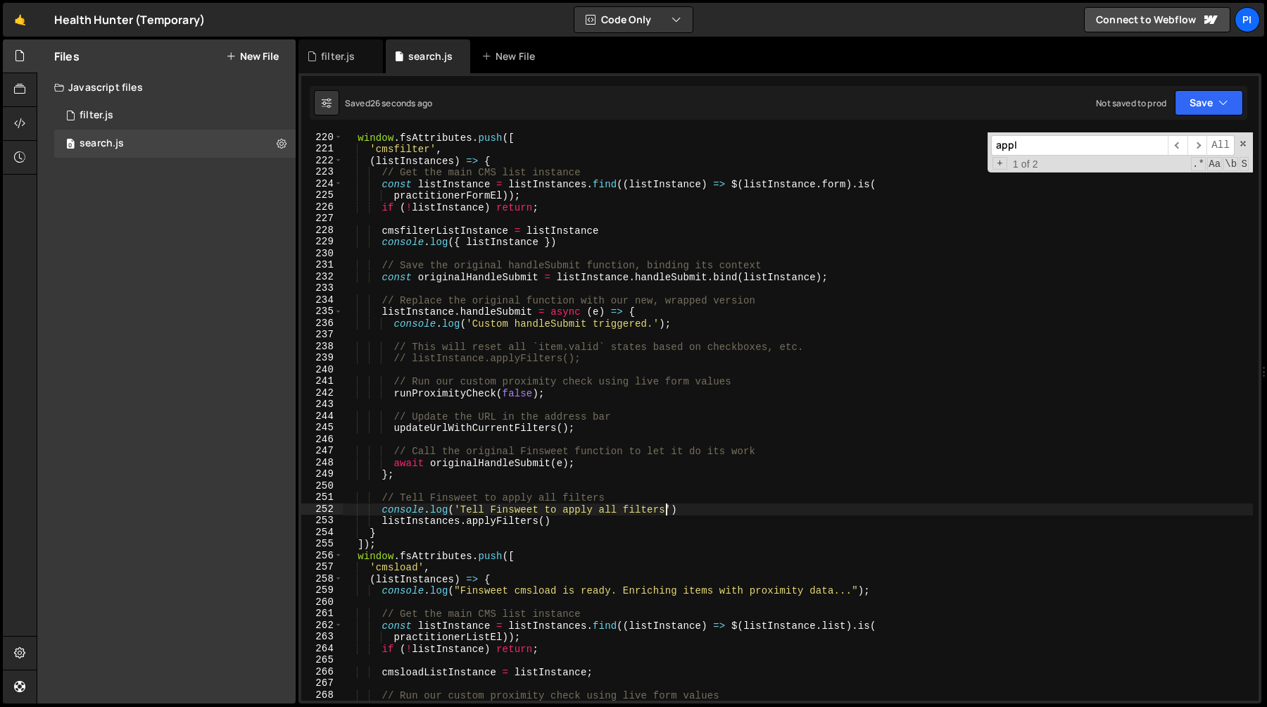
scroll to position [2552, 0]
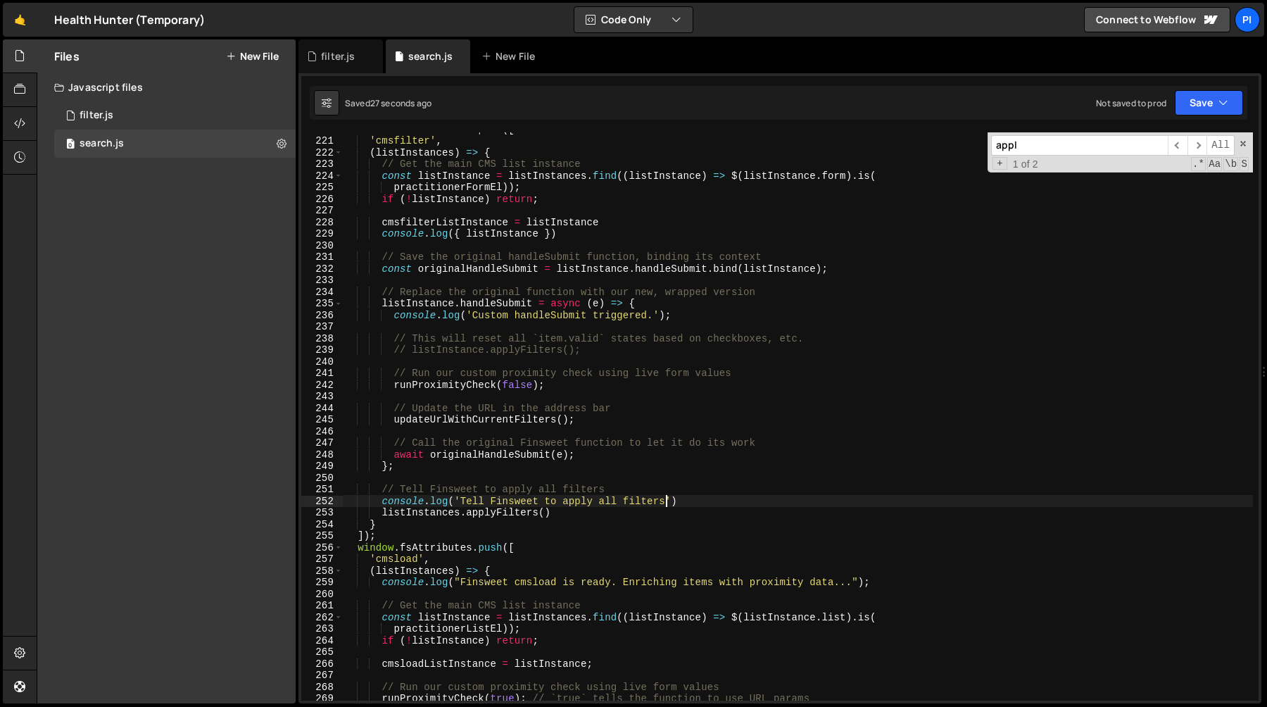
click at [382, 582] on div "window . fsAttributes . push ([ 'cmsfilter' , ( listInstances ) => { // Get the…" at bounding box center [798, 418] width 910 height 591
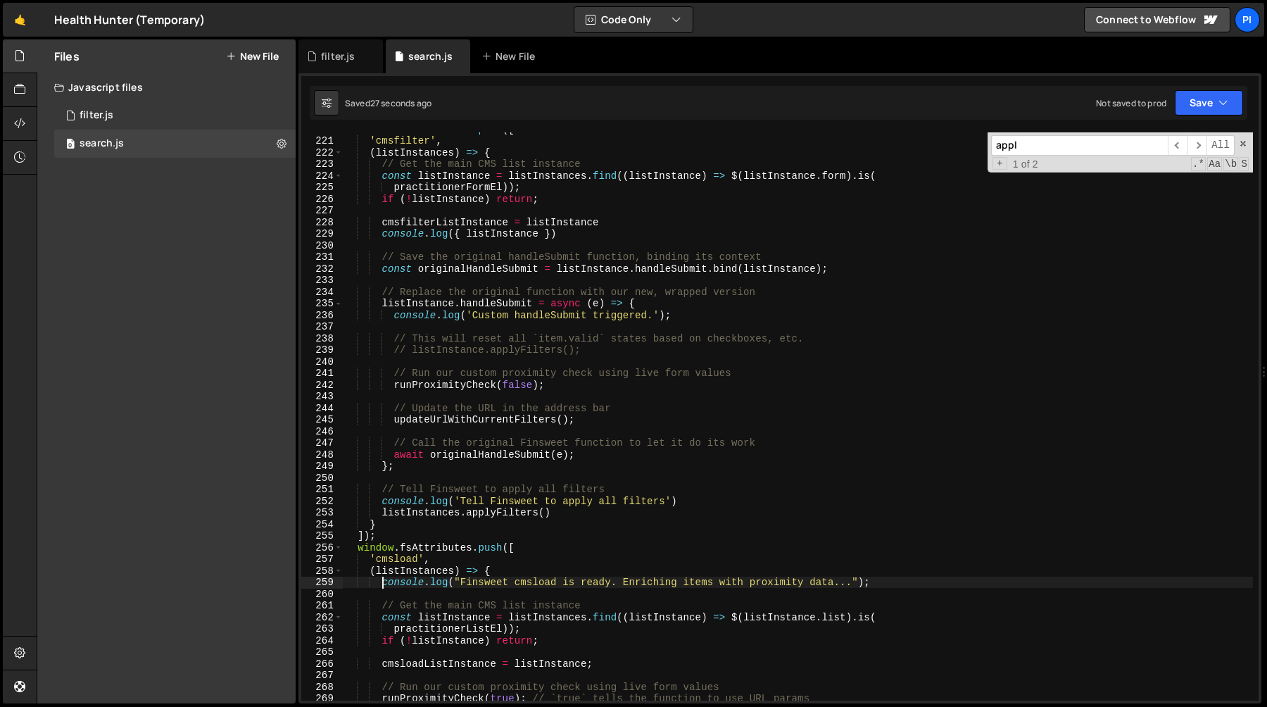
click at [936, 580] on div "window . fsAttributes . push ([ 'cmsfilter' , ( listInstances ) => { // Get the…" at bounding box center [798, 418] width 910 height 591
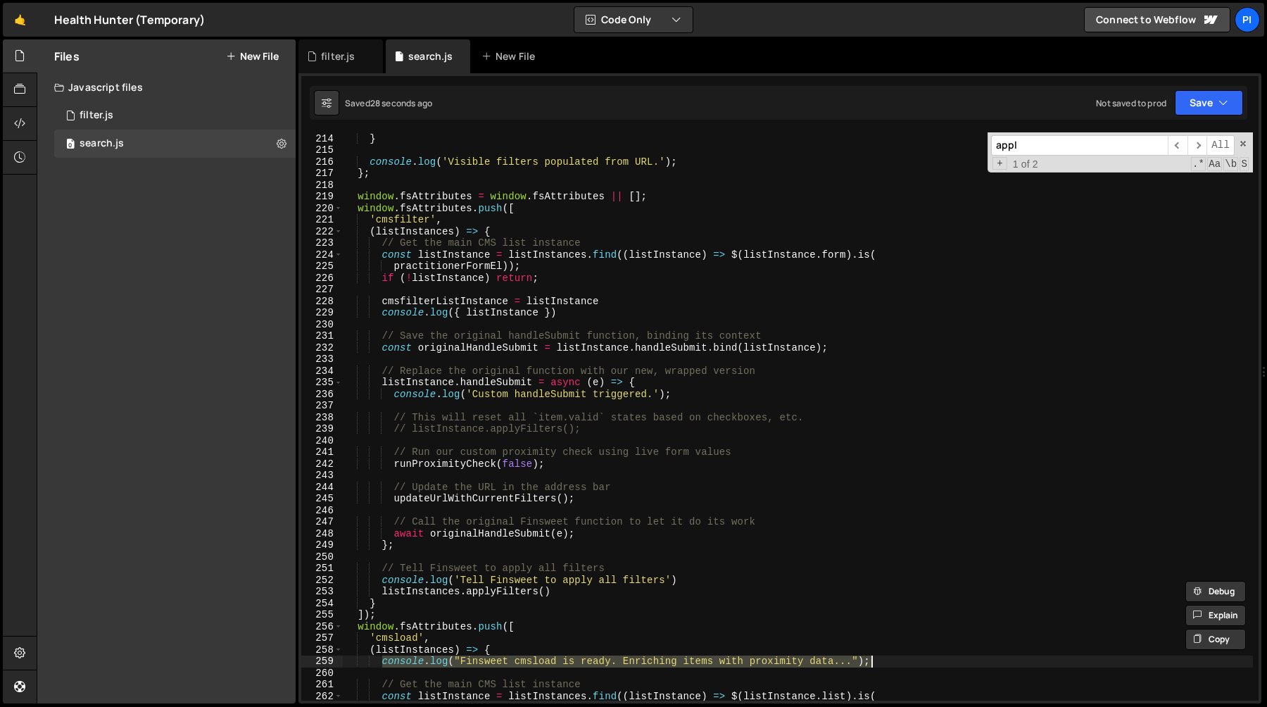
scroll to position [2354, 0]
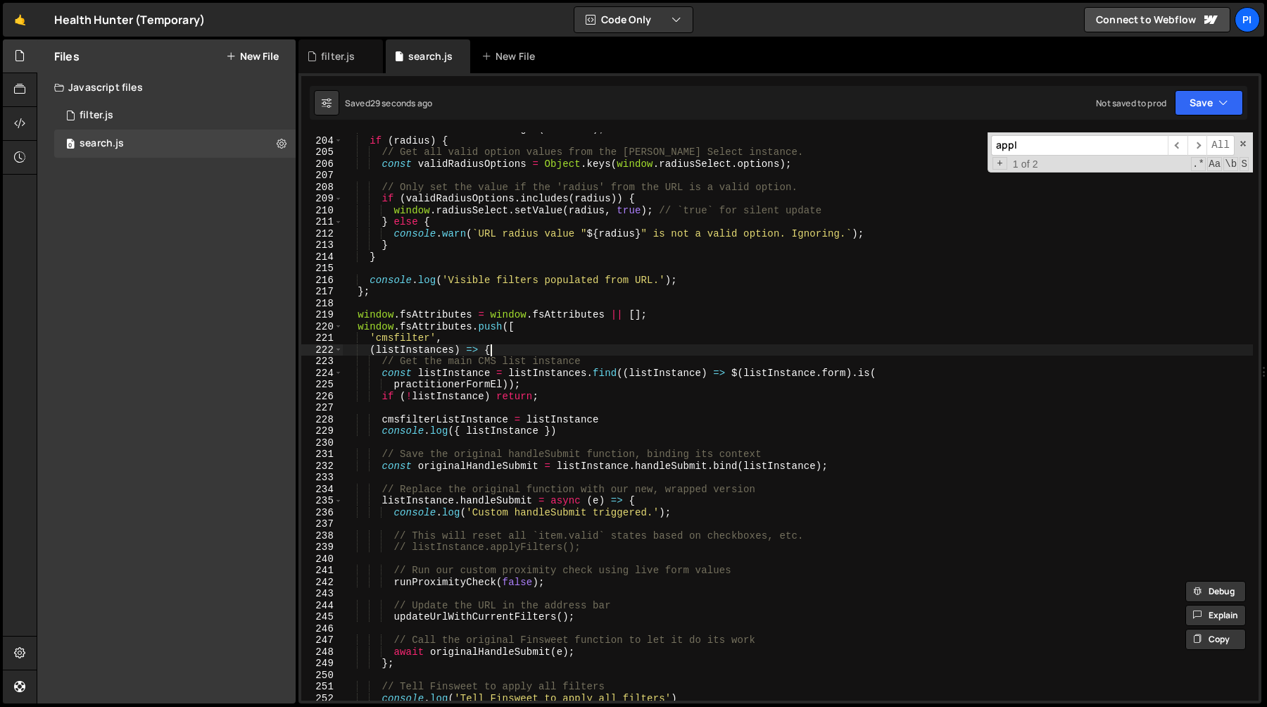
click at [559, 351] on div "const radius = urlParams . get ( 'radius' ) ; if ( radius ) { // Get all valid …" at bounding box center [798, 418] width 910 height 591
type textarea "(listInstances) => {"
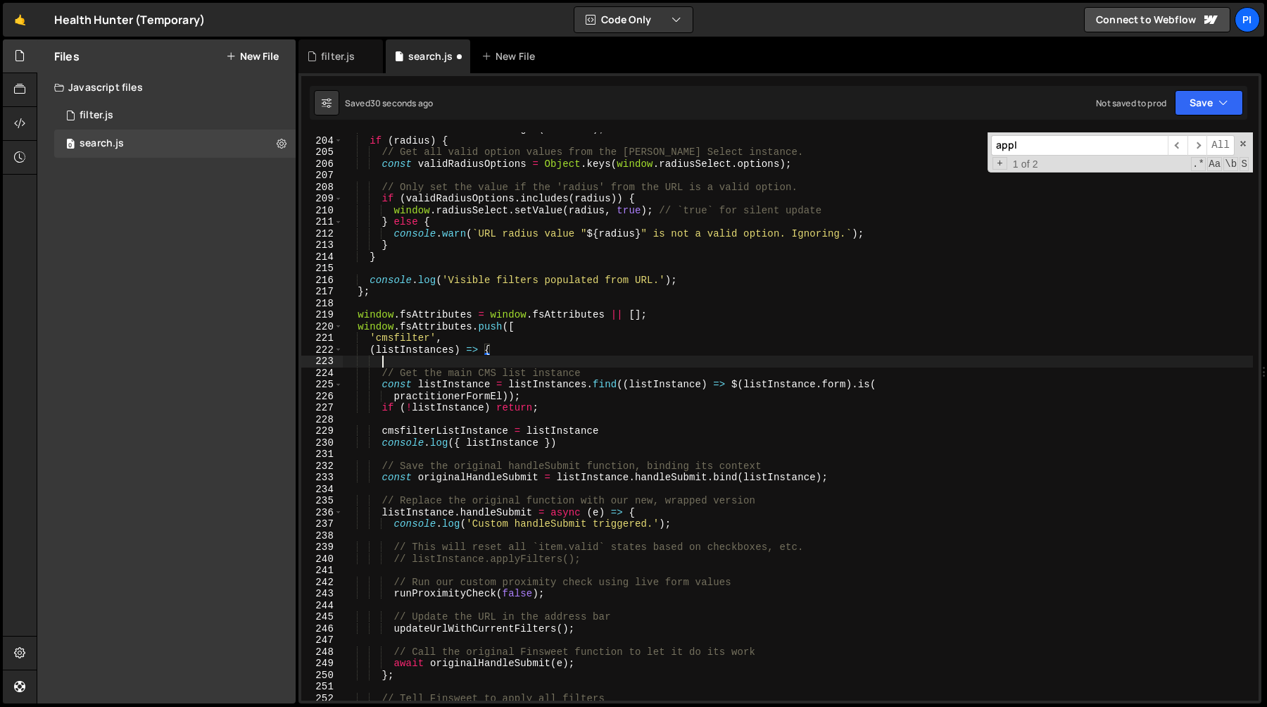
scroll to position [0, 1]
paste textarea "console.log("Finsweet cmsload is ready. Enriching items with proximity data..."…"
type textarea "console.log("Finsweet cmsload is ready. Enriching items with proximity data..."…"
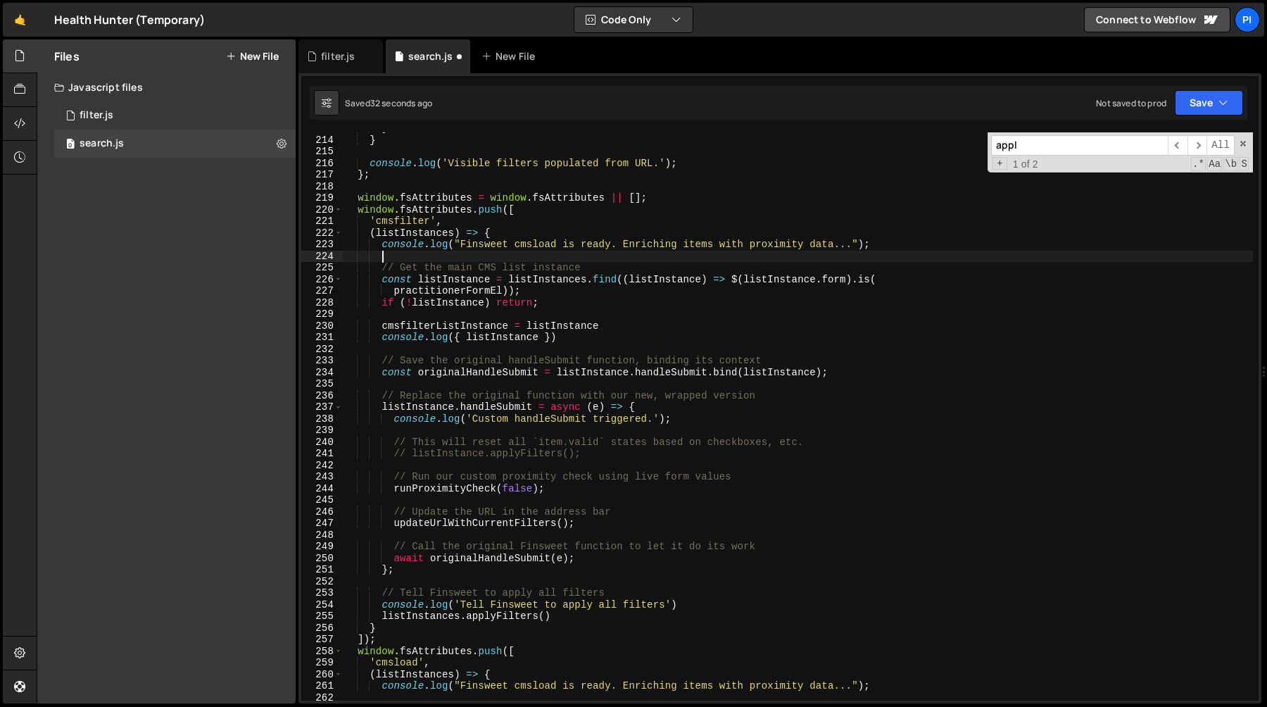
scroll to position [2427, 0]
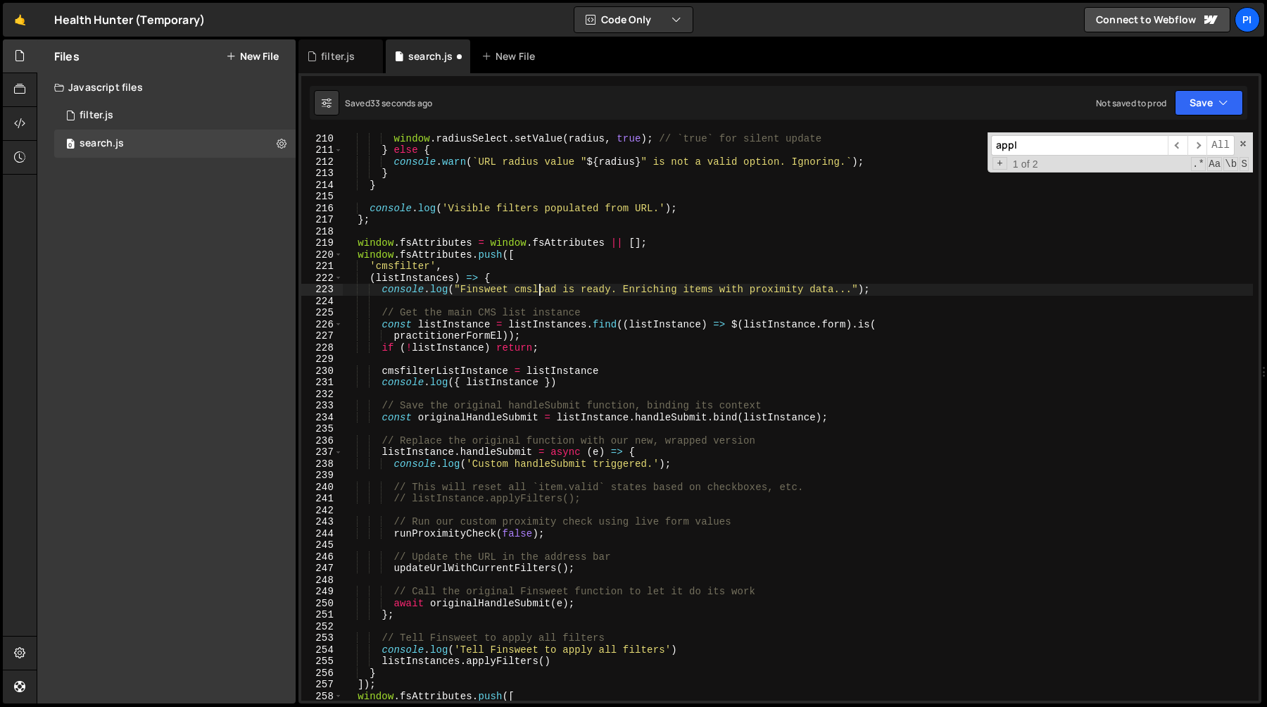
click at [536, 287] on div "if ( validRadiusOptions . includes ( radius )) { window . radiusSelect . setVal…" at bounding box center [798, 416] width 910 height 591
click at [625, 291] on div "if ( validRadiusOptions . includes ( radius )) { window . radiusSelect . setVal…" at bounding box center [798, 416] width 910 height 591
click at [865, 293] on div "if ( validRadiusOptions . includes ( radius )) { window . radiusSelect . setVal…" at bounding box center [798, 416] width 910 height 591
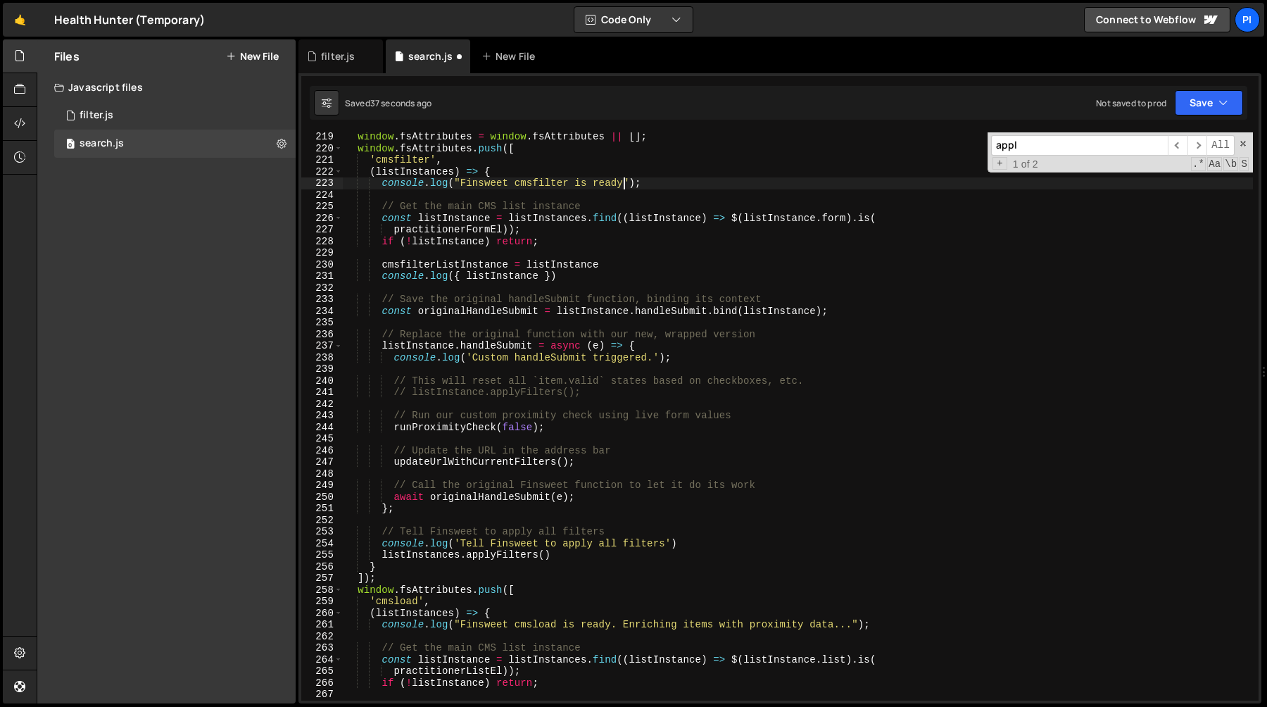
scroll to position [2635, 0]
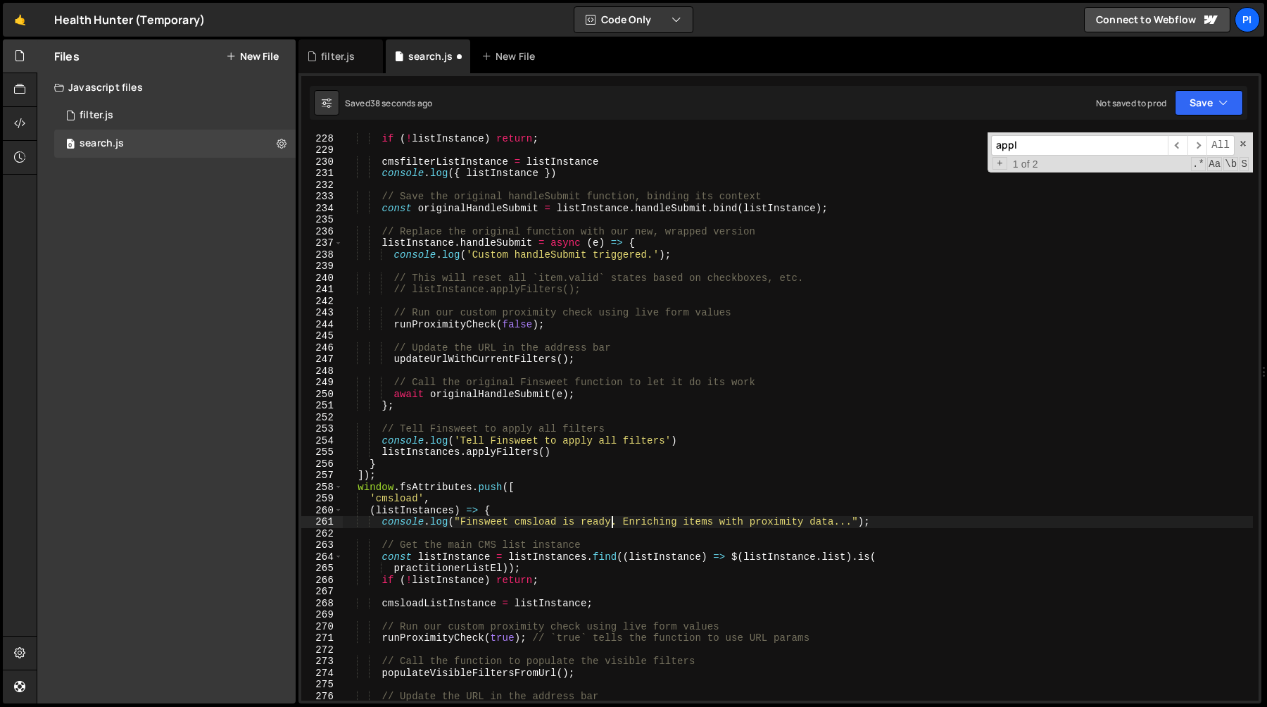
click at [612, 524] on div "practitionerFormEl )) ; if ( ! listInstance ) return ; cmsfilterListInstance = …" at bounding box center [798, 416] width 910 height 591
click at [850, 521] on div "practitionerFormEl )) ; if ( ! listInstance ) return ; cmsfilterListInstance = …" at bounding box center [798, 416] width 910 height 591
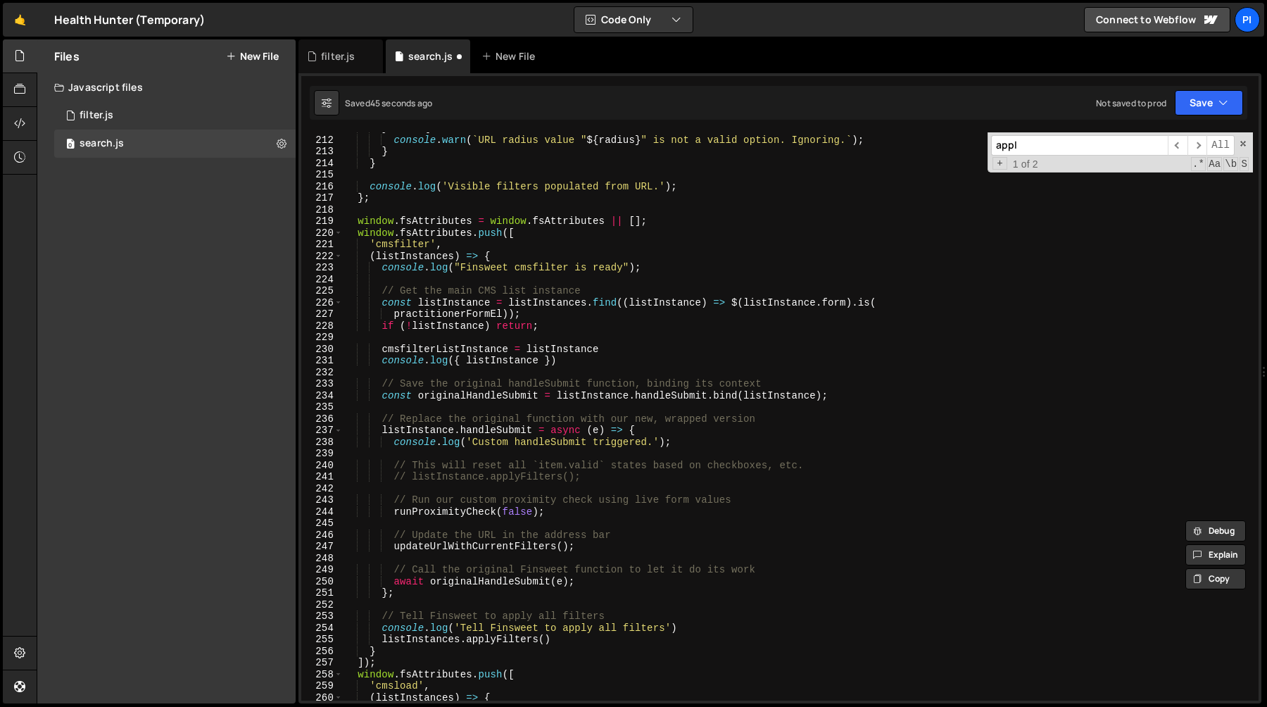
scroll to position [2421, 0]
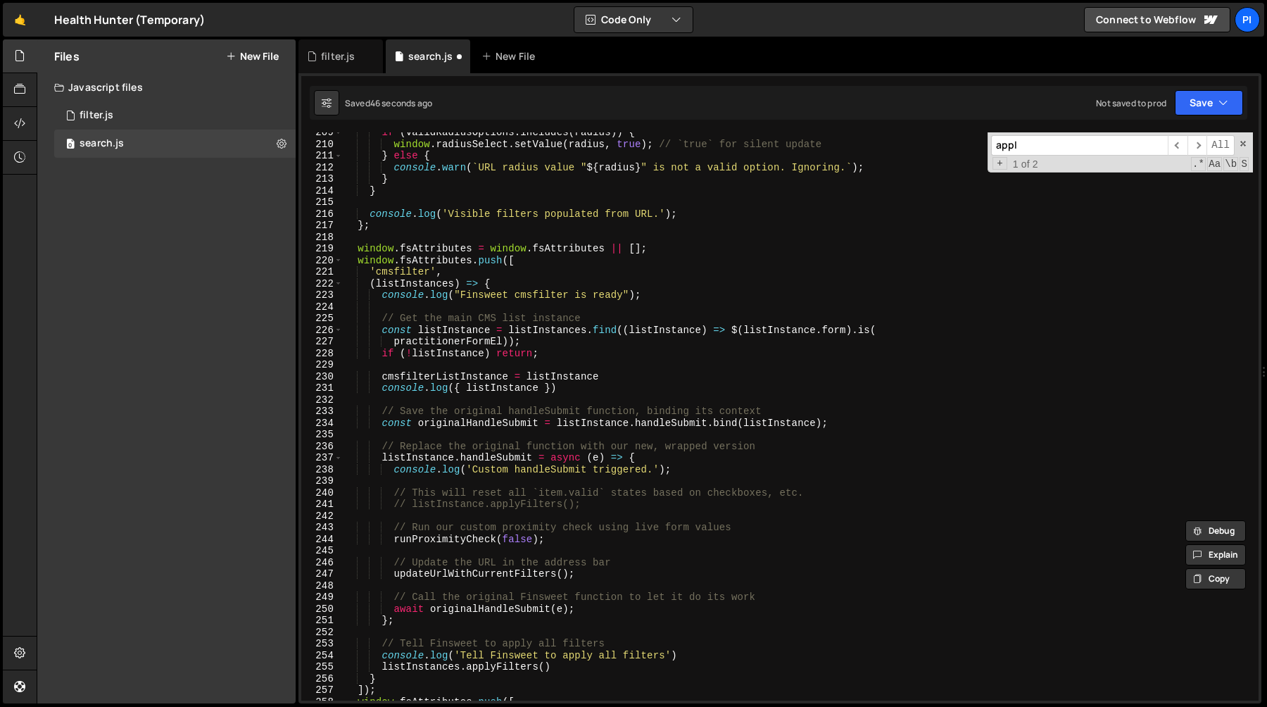
click at [685, 282] on div "if ( validRadiusOptions . includes ( radius )) { window . radiusSelect . setVal…" at bounding box center [798, 422] width 910 height 591
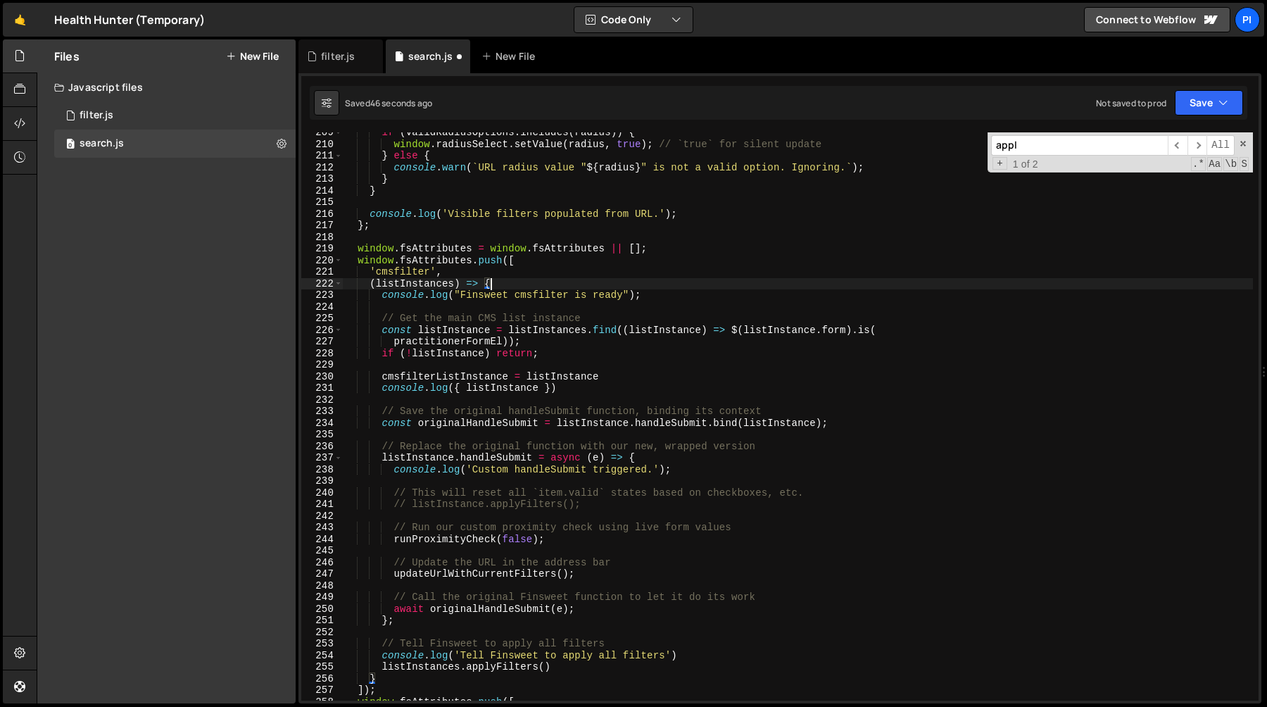
scroll to position [0, 9]
click at [631, 296] on div "if ( validRadiusOptions . includes ( radius )) { window . radiusSelect . setVal…" at bounding box center [798, 416] width 910 height 568
click at [635, 296] on div "if ( validRadiusOptions . includes ( radius )) { window . radiusSelect . setVal…" at bounding box center [798, 422] width 910 height 591
click at [692, 294] on div "if ( validRadiusOptions . includes ( radius )) { window . radiusSelect . setVal…" at bounding box center [798, 422] width 910 height 591
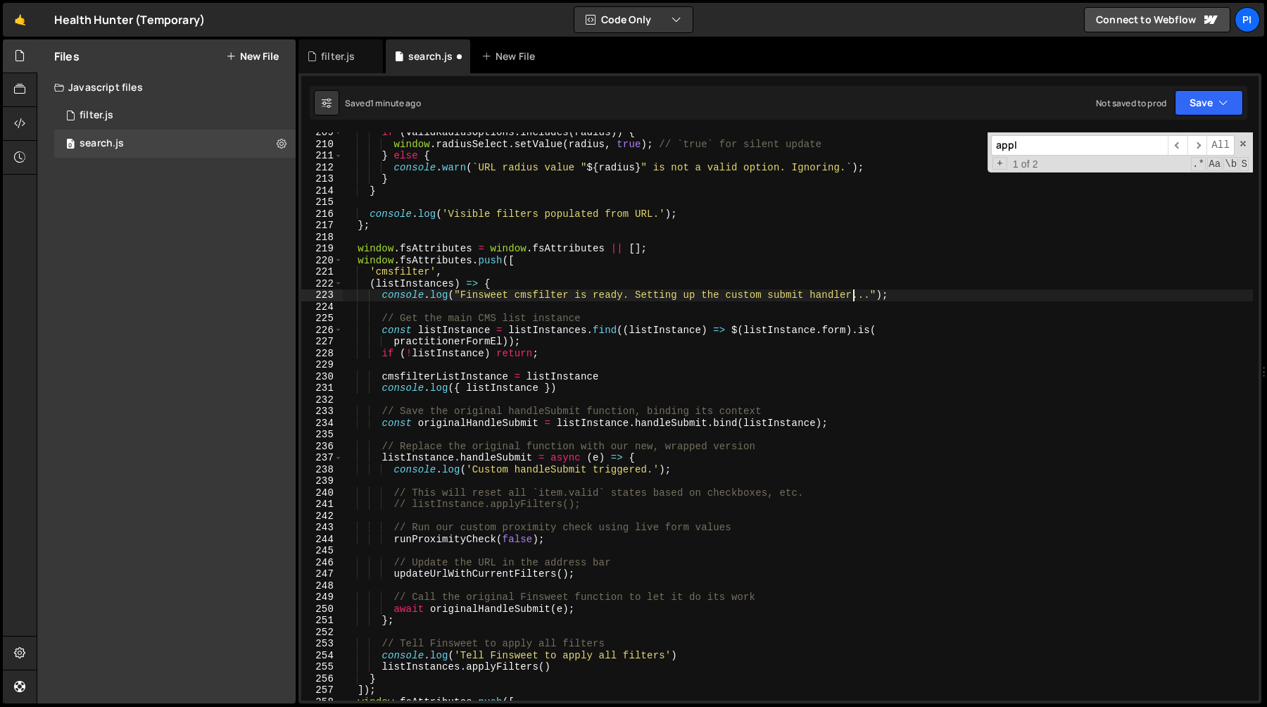
click at [696, 298] on div "if ( validRadiusOptions . includes ( radius )) { window . radiusSelect . setVal…" at bounding box center [798, 422] width 910 height 591
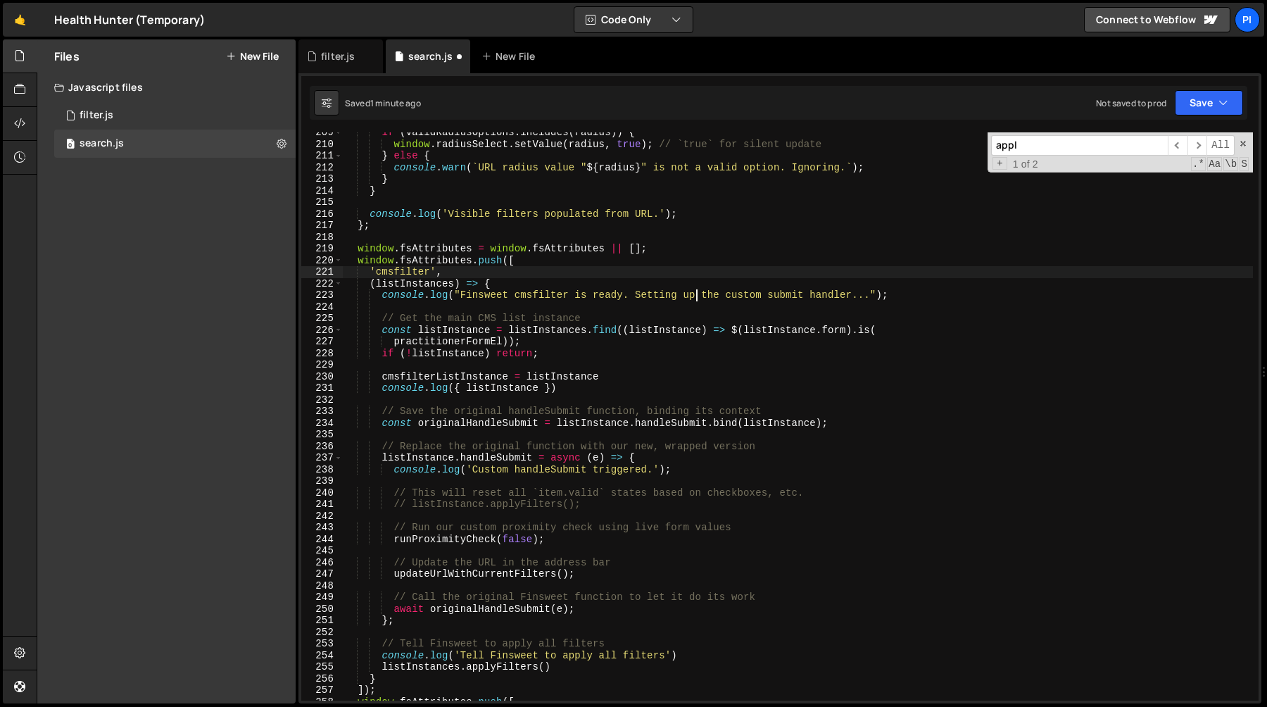
click at [678, 277] on div "if ( validRadiusOptions . includes ( radius )) { window . radiusSelect . setVal…" at bounding box center [798, 422] width 910 height 591
click at [707, 290] on div "if ( validRadiusOptions . includes ( radius )) { window . radiusSelect . setVal…" at bounding box center [798, 422] width 910 height 591
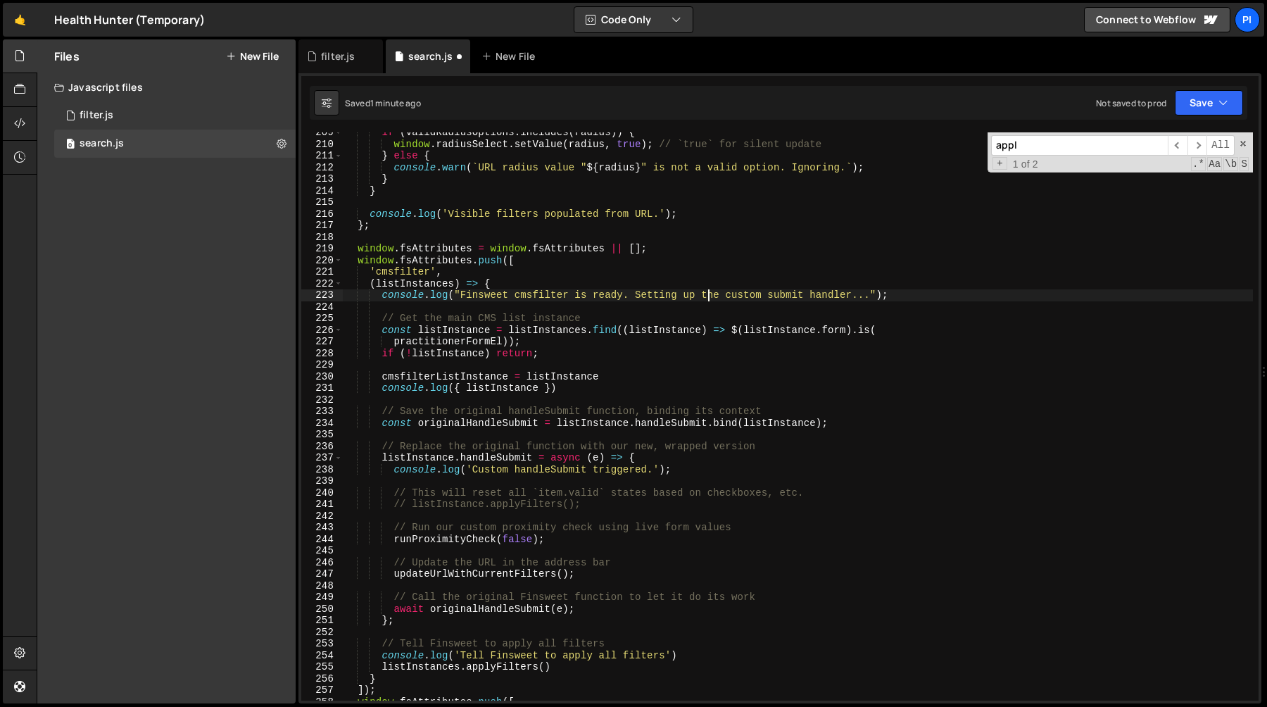
click at [674, 289] on div "if ( validRadiusOptions . includes ( radius )) { window . radiusSelect . setVal…" at bounding box center [798, 422] width 910 height 591
click at [707, 301] on div "if ( validRadiusOptions . includes ( radius )) { window . radiusSelect . setVal…" at bounding box center [798, 422] width 910 height 591
click at [752, 279] on div "if ( validRadiusOptions . includes ( radius )) { window . radiusSelect . setVal…" at bounding box center [798, 422] width 910 height 591
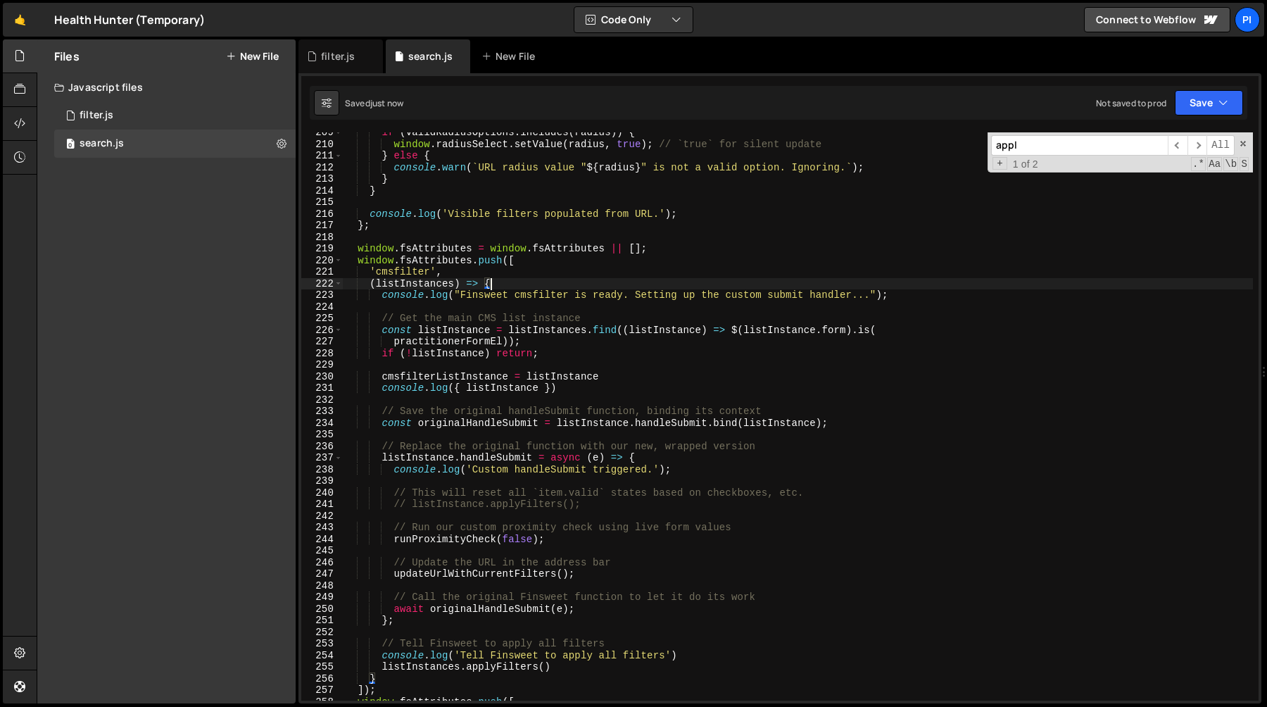
type textarea "(listInstances) => {"
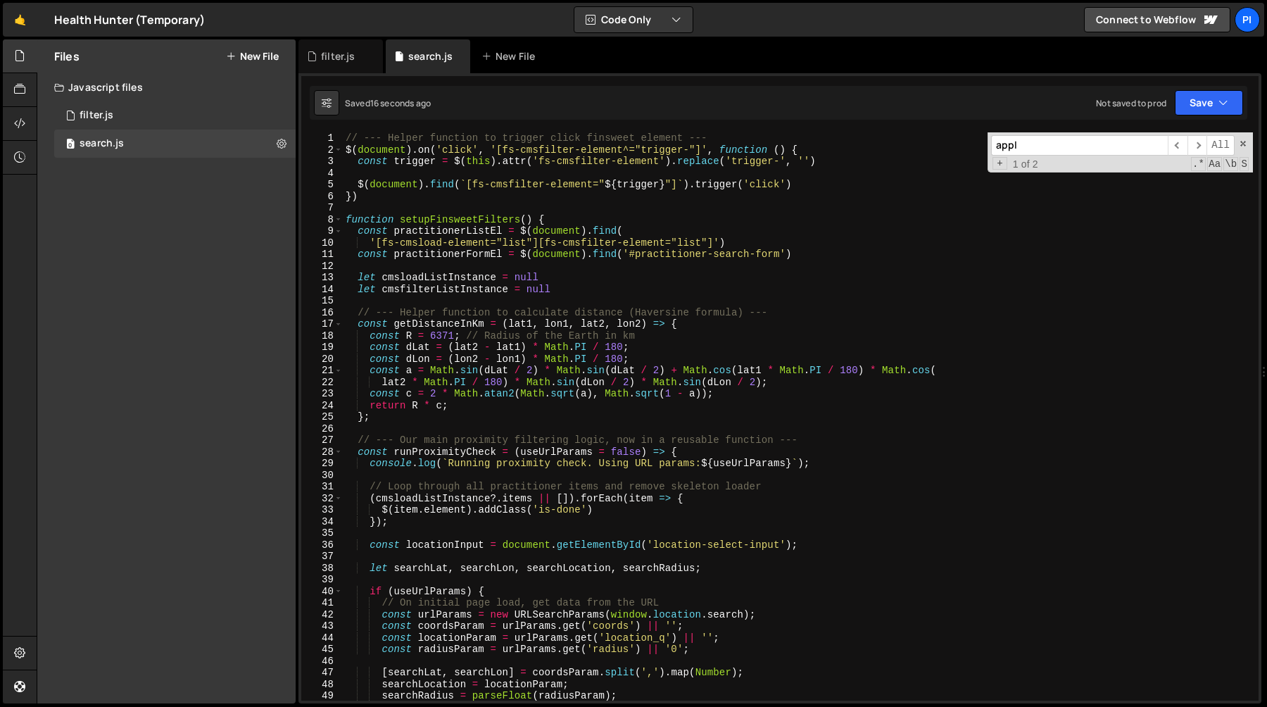
scroll to position [0, 0]
click at [315, 62] on icon at bounding box center [312, 56] width 10 height 14
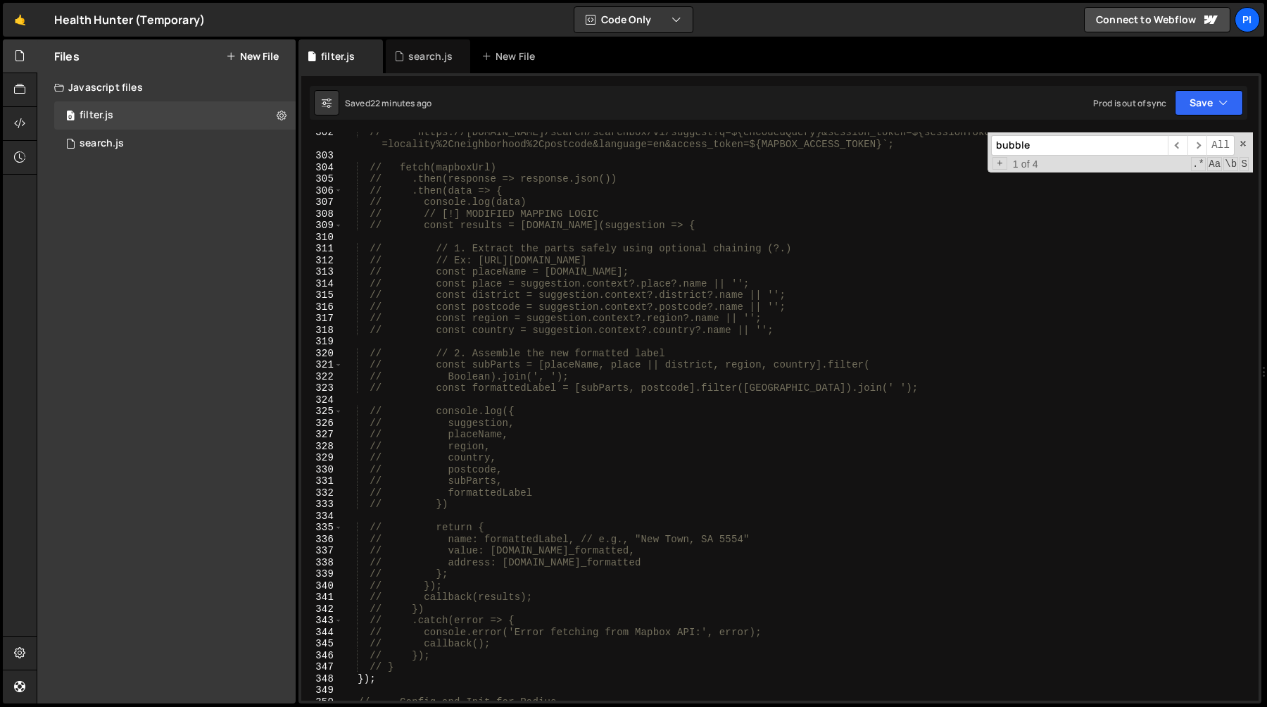
scroll to position [3184, 0]
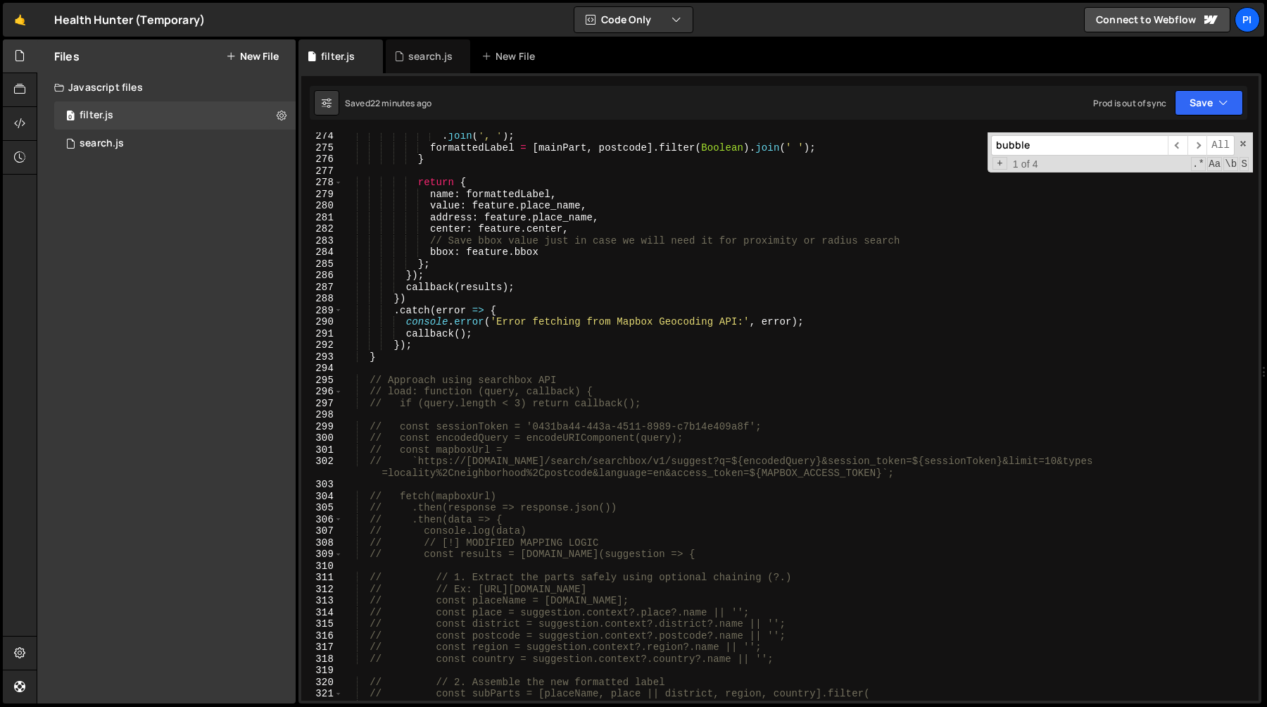
click at [514, 274] on div ". join ( ', ' ) ; formattedLabel = [ mainPart , postcode ] . filter ( Boolean )…" at bounding box center [798, 425] width 910 height 591
click at [650, 288] on div ". join ( ', ' ) ; formattedLabel = [ mainPart , postcode ] . filter ( Boolean )…" at bounding box center [798, 425] width 910 height 591
type textarea "callback(results);"
paste input "Finsweet cmsfilter event fired. Initializing Conditions dropdown synchronizatio…"
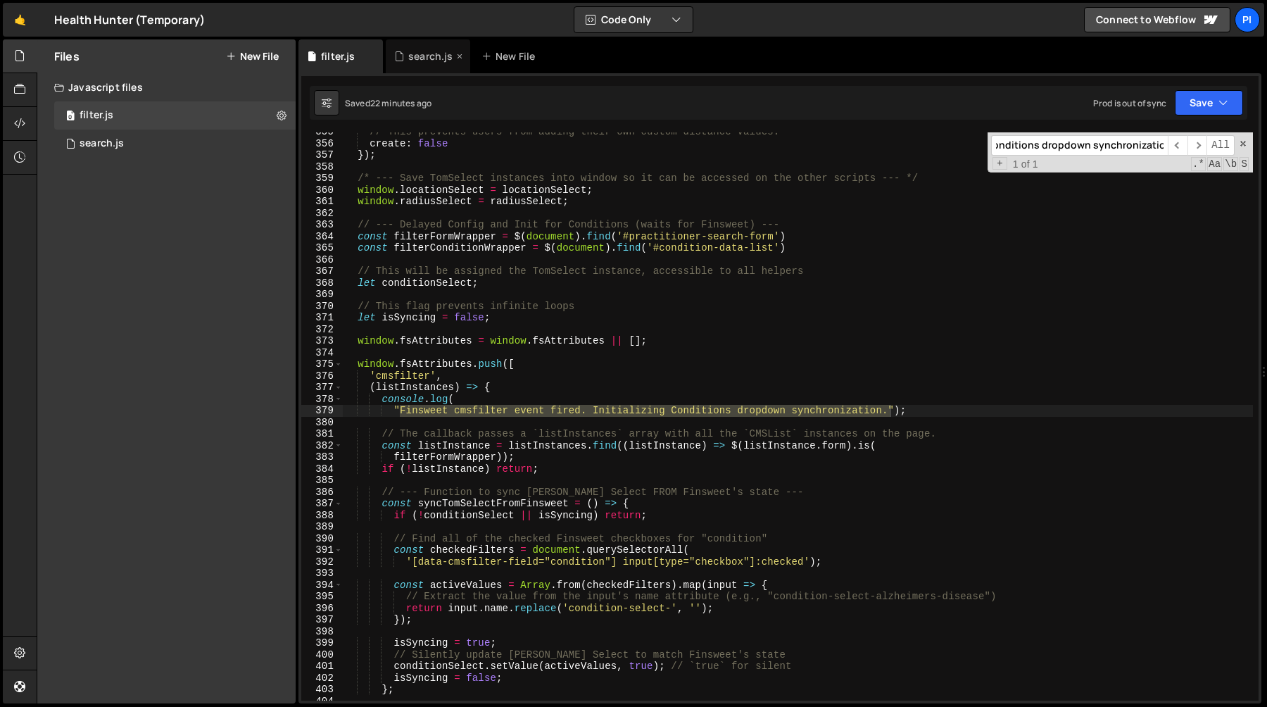
type input "Finsweet cmsfilter event fired. Initializing Conditions dropdown synchronizatio…"
click at [401, 56] on icon at bounding box center [399, 56] width 10 height 14
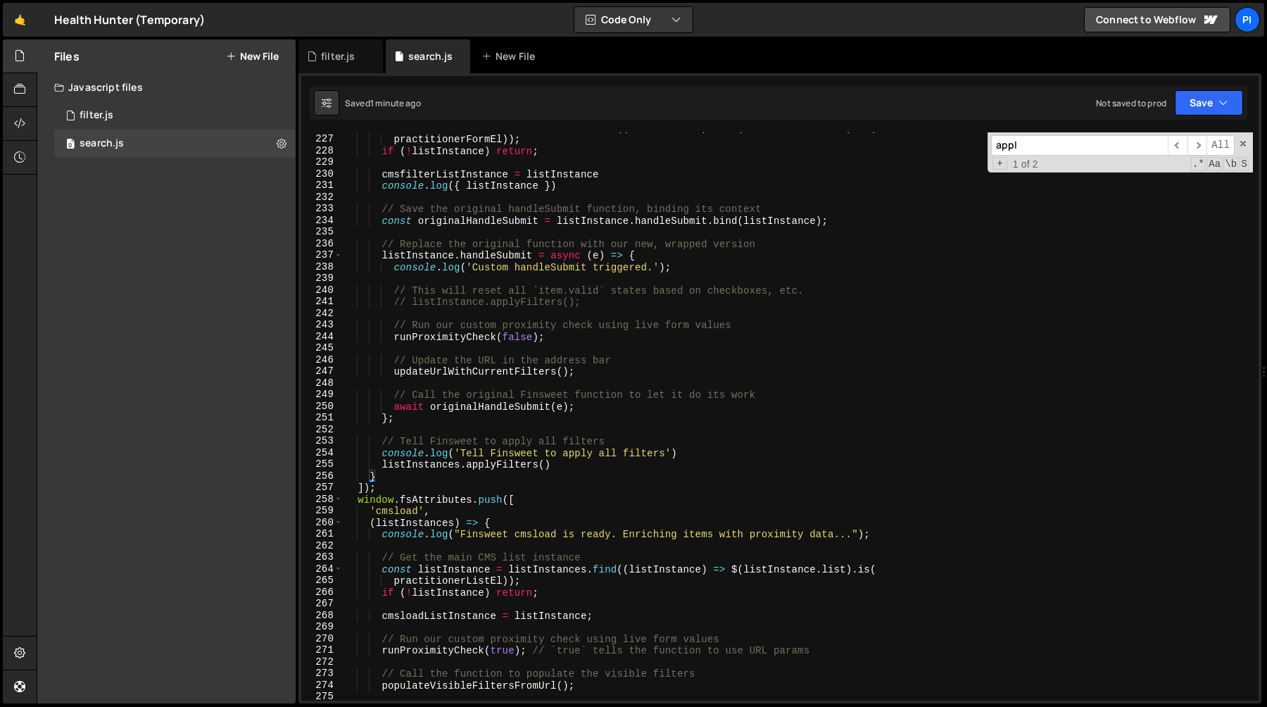
scroll to position [2621, 0]
click at [601, 222] on div "const listInstance = listInstances . find (( listInstance ) => $ ( listInstance…" at bounding box center [798, 419] width 910 height 591
click at [704, 220] on div "const listInstance = listInstances . find (( listInstance ) => $ ( listInstance…" at bounding box center [798, 419] width 910 height 591
click at [707, 222] on div "const listInstance = listInstances . find (( listInstance ) => $ ( listInstance…" at bounding box center [798, 419] width 910 height 591
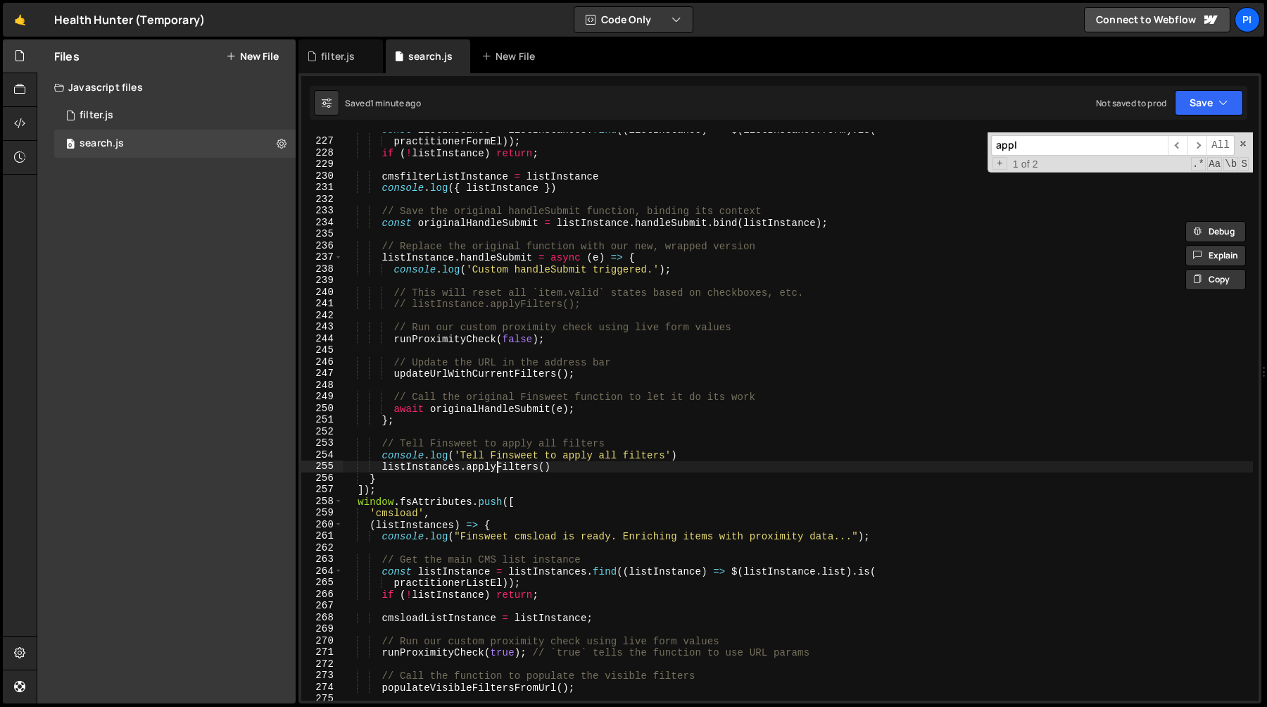
click at [498, 467] on div "const listInstance = listInstances . find (( listInstance ) => $ ( listInstance…" at bounding box center [798, 419] width 910 height 591
paste textarea "listInstance.handleSubmit"
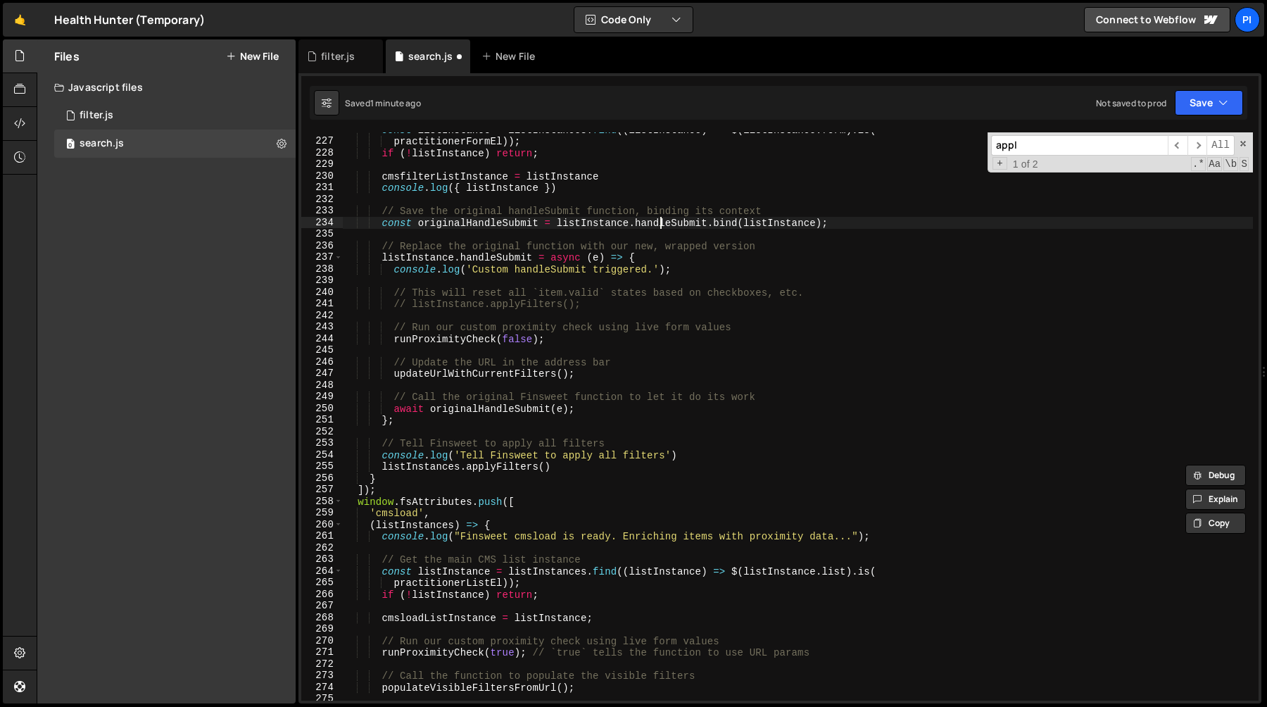
click at [659, 226] on div "const listInstance = listInstances . find (( listInstance ) => $ ( listInstance…" at bounding box center [798, 419] width 910 height 591
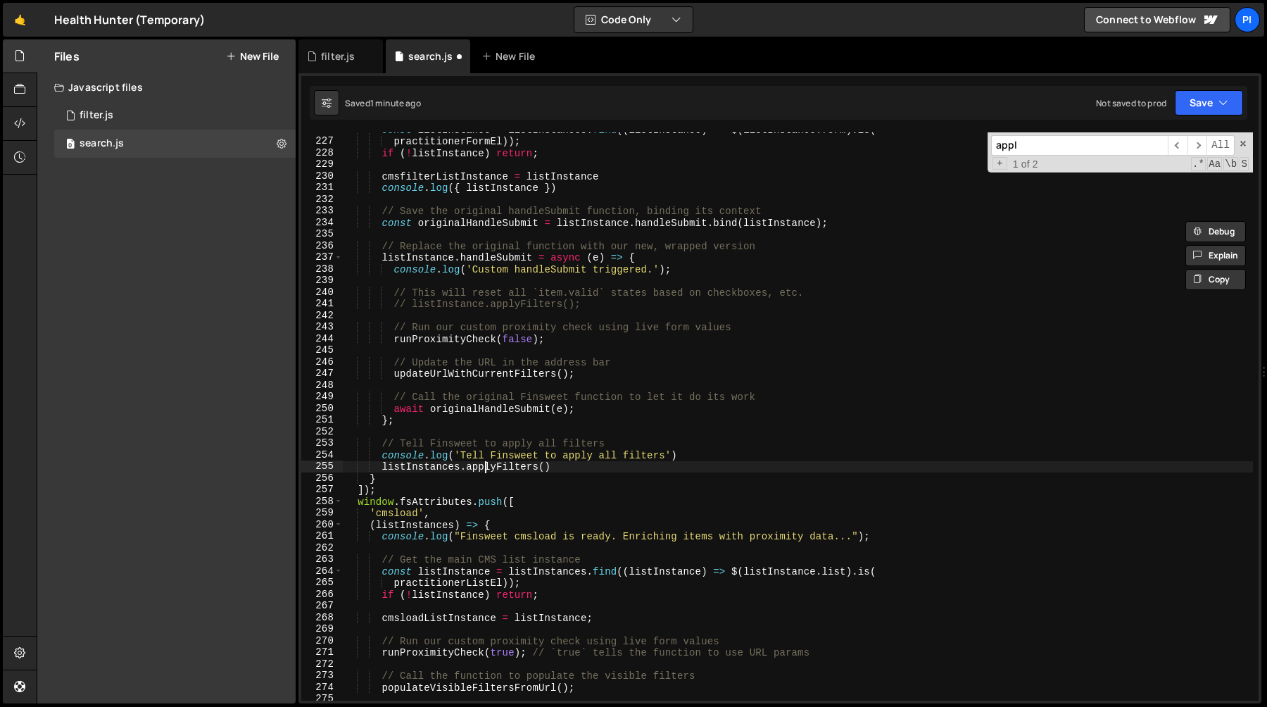
click at [487, 467] on div "const listInstance = listInstances . find (( listInstance ) => $ ( listInstance…" at bounding box center [798, 419] width 910 height 591
paste textarea "handleSubmit"
type textarea "listInstances.handleSubmit()"
click at [607, 468] on div "const listInstance = listInstances . find (( listInstance ) => $ ( listInstance…" at bounding box center [798, 419] width 910 height 591
